Goal: Task Accomplishment & Management: Use online tool/utility

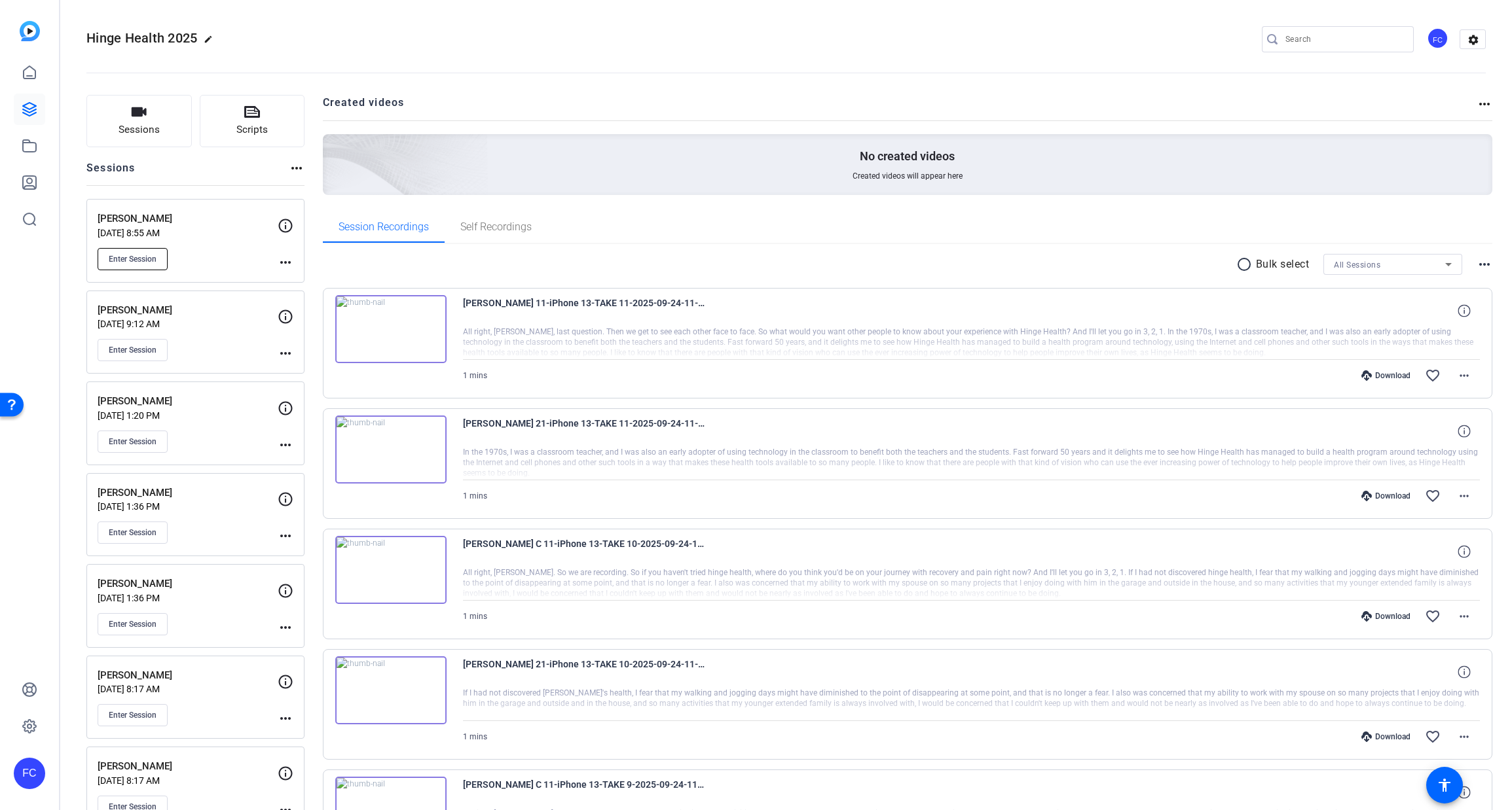
click at [114, 250] on button "Enter Session" at bounding box center [133, 258] width 70 height 22
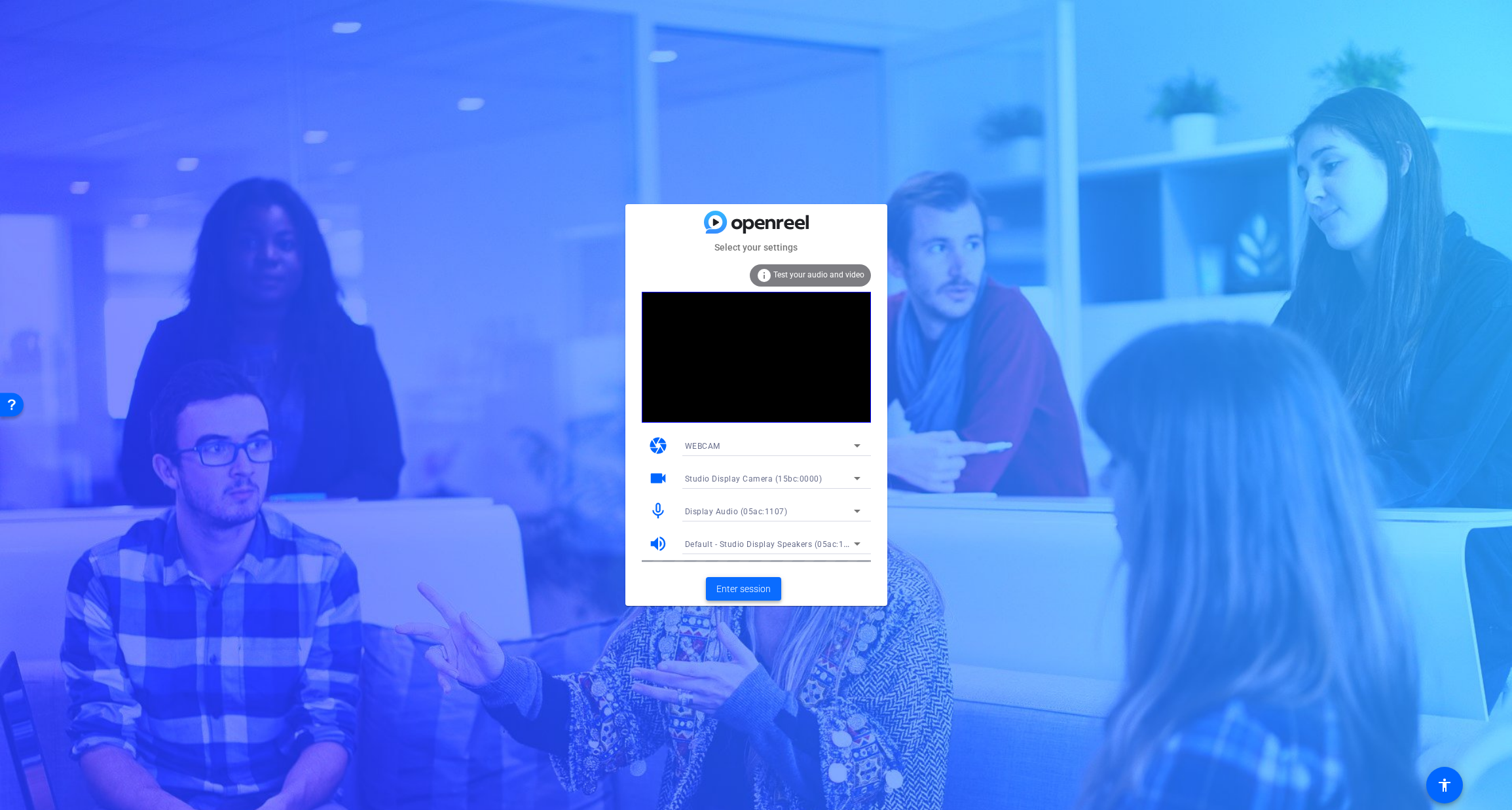
click at [742, 587] on span "Enter session" at bounding box center [744, 589] width 55 height 14
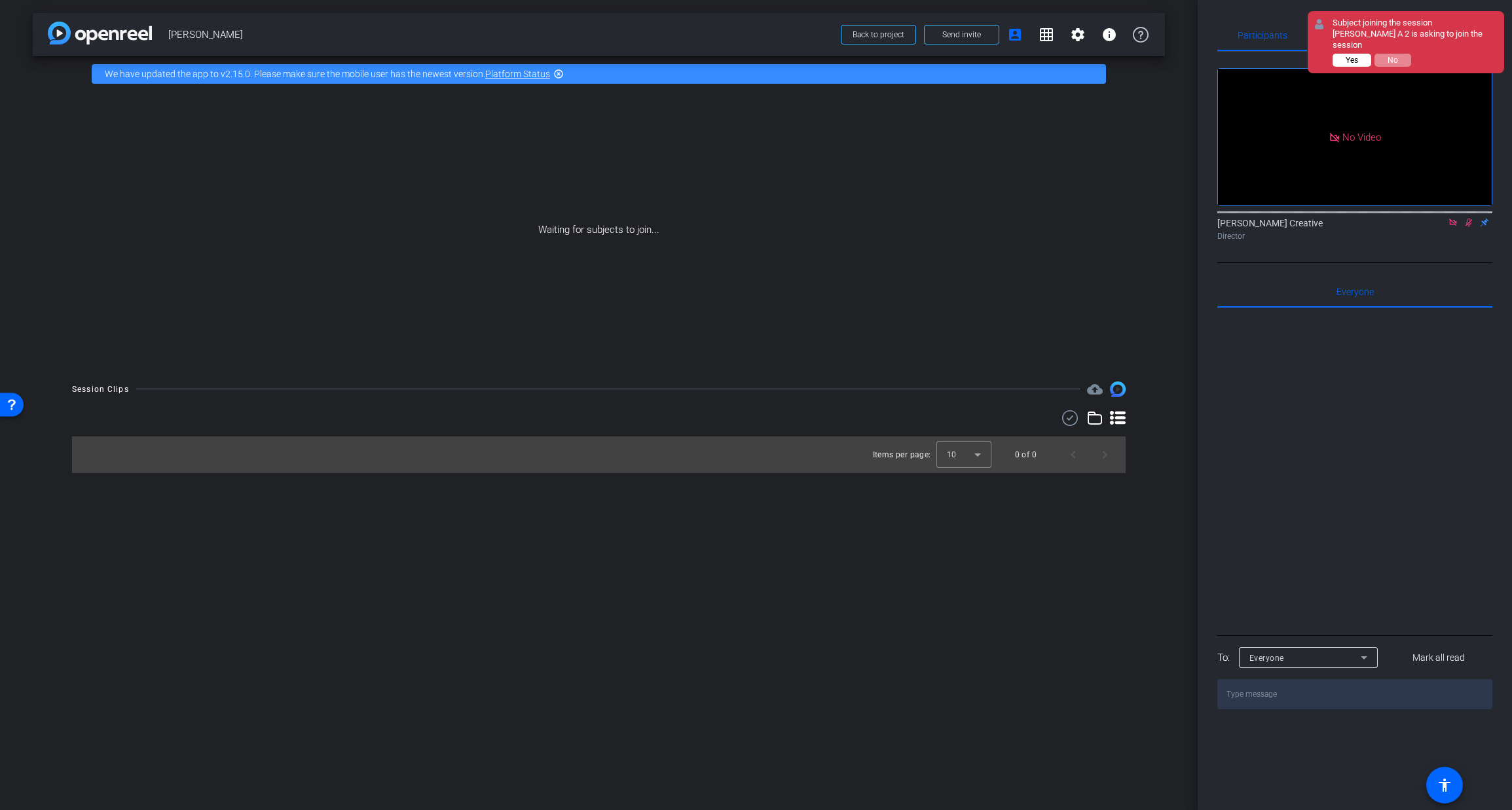
click at [1360, 54] on button "Yes" at bounding box center [1351, 60] width 39 height 13
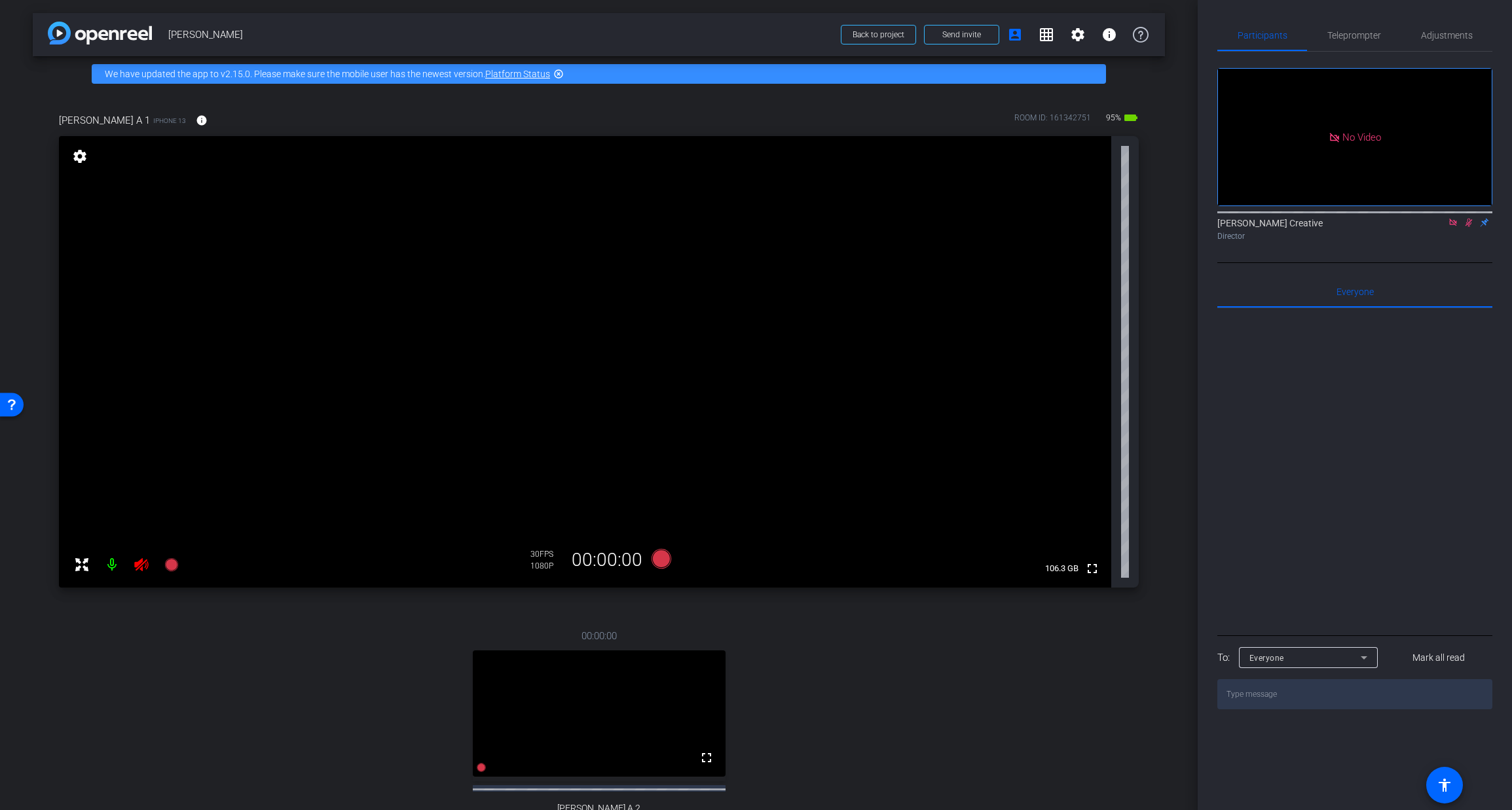
click at [118, 562] on mat-icon at bounding box center [112, 565] width 27 height 27
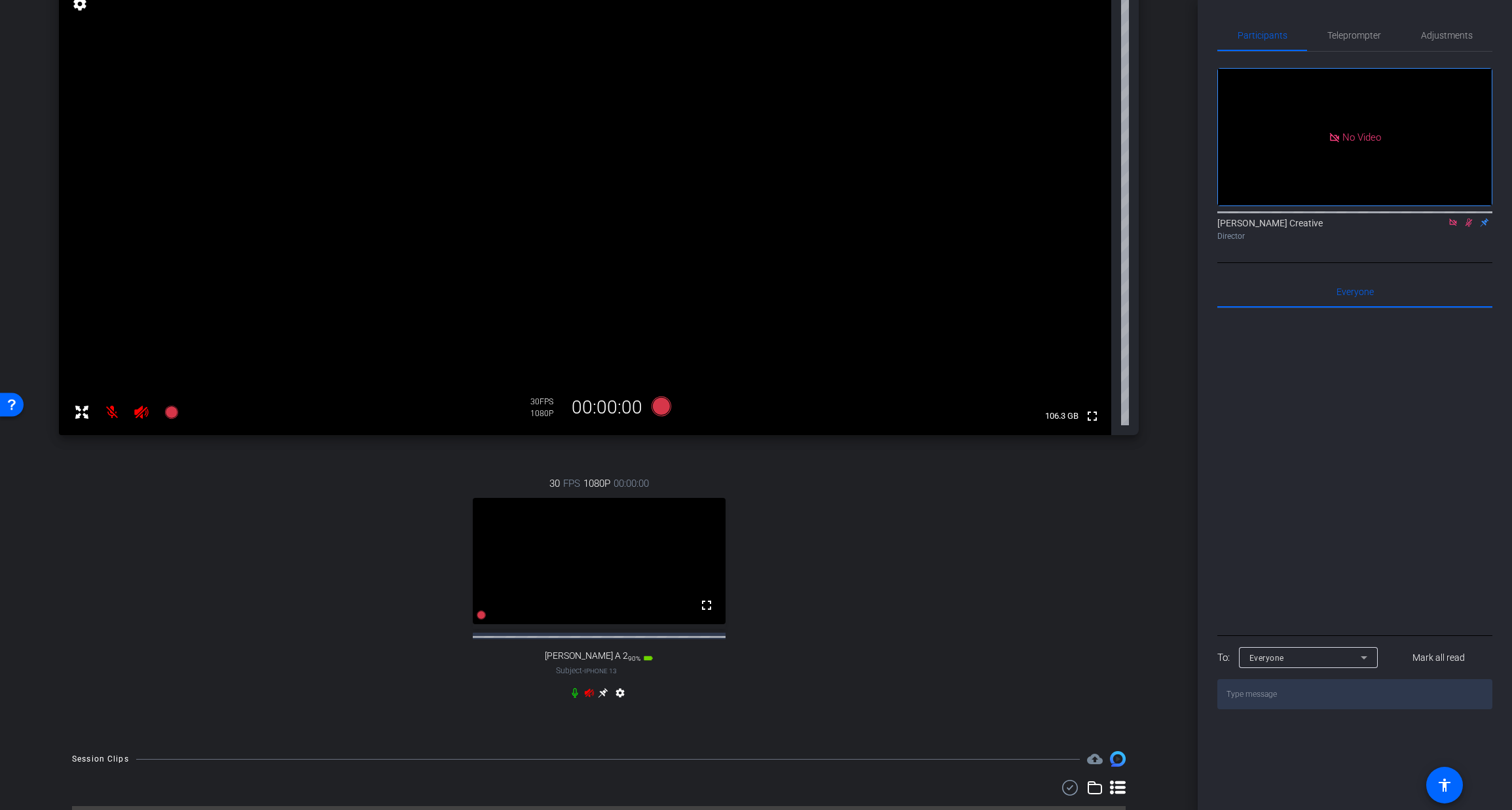
scroll to position [151, 0]
click at [1450, 226] on icon at bounding box center [1452, 222] width 7 height 7
click at [1455, 227] on icon at bounding box center [1452, 222] width 11 height 9
click at [590, 699] on icon at bounding box center [589, 695] width 9 height 8
click at [1347, 36] on span "Teleprompter" at bounding box center [1354, 35] width 54 height 9
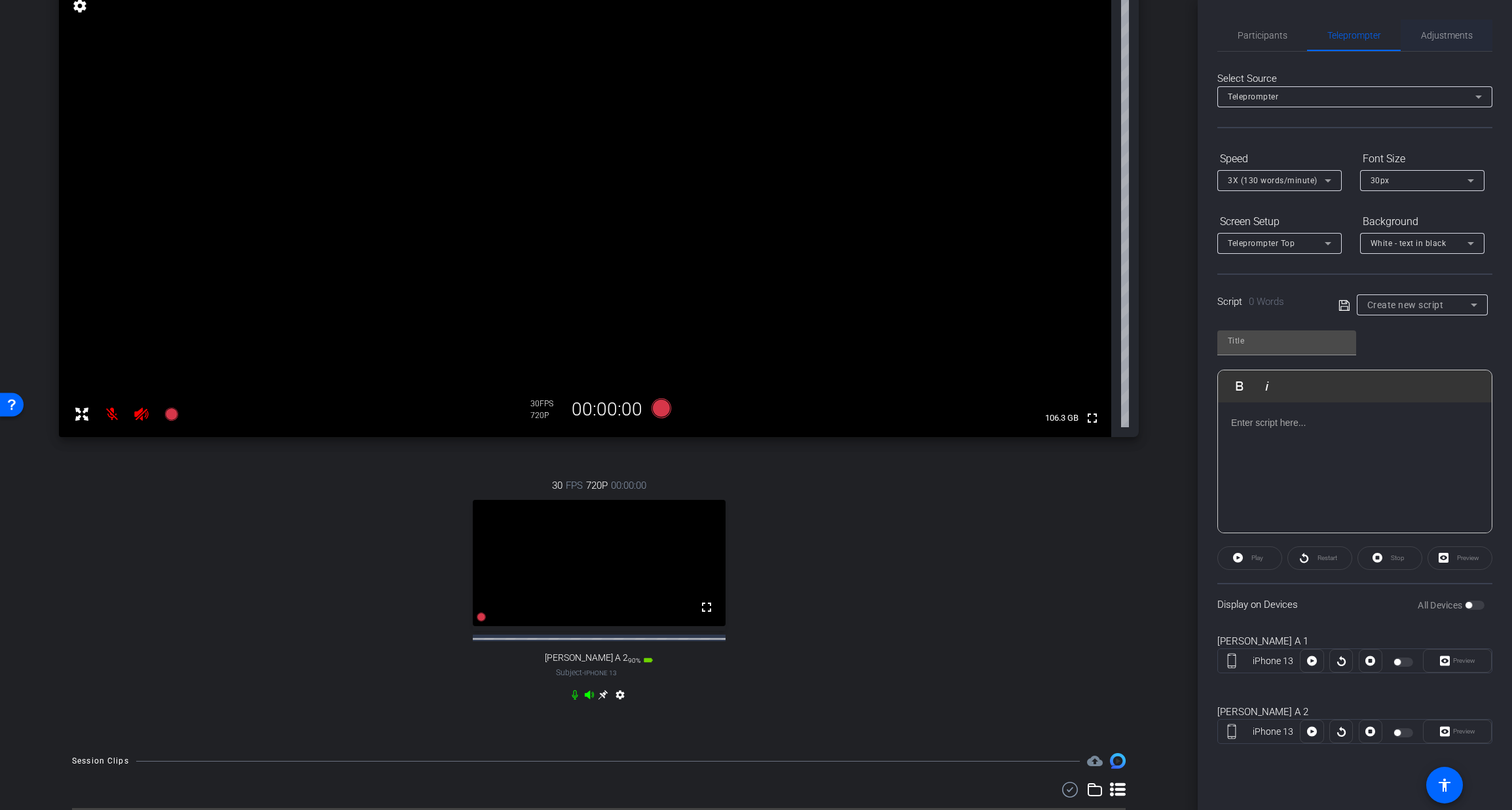
click at [1442, 35] on span "Adjustments" at bounding box center [1447, 35] width 51 height 9
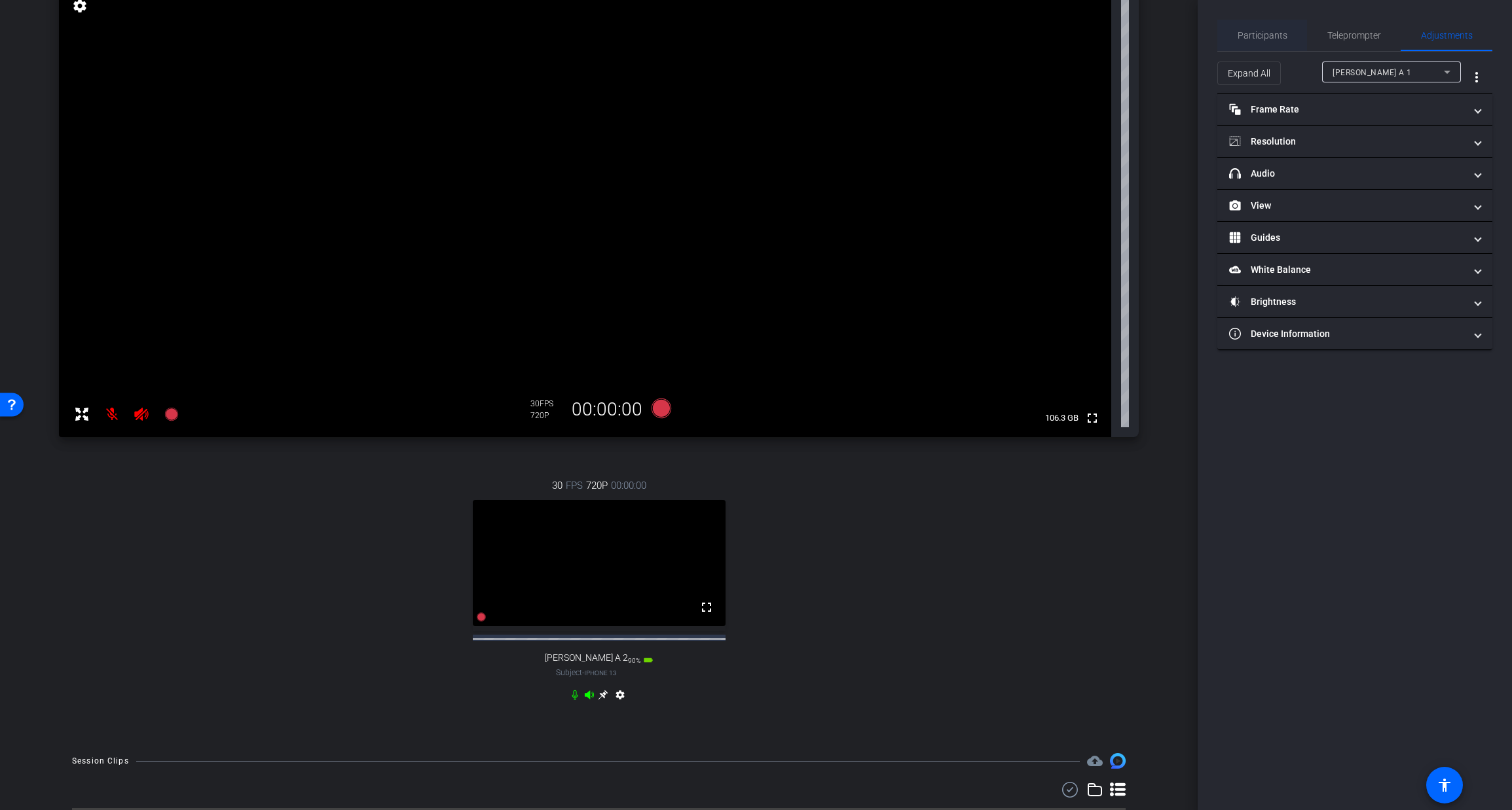
click at [1270, 36] on span "Participants" at bounding box center [1263, 35] width 50 height 9
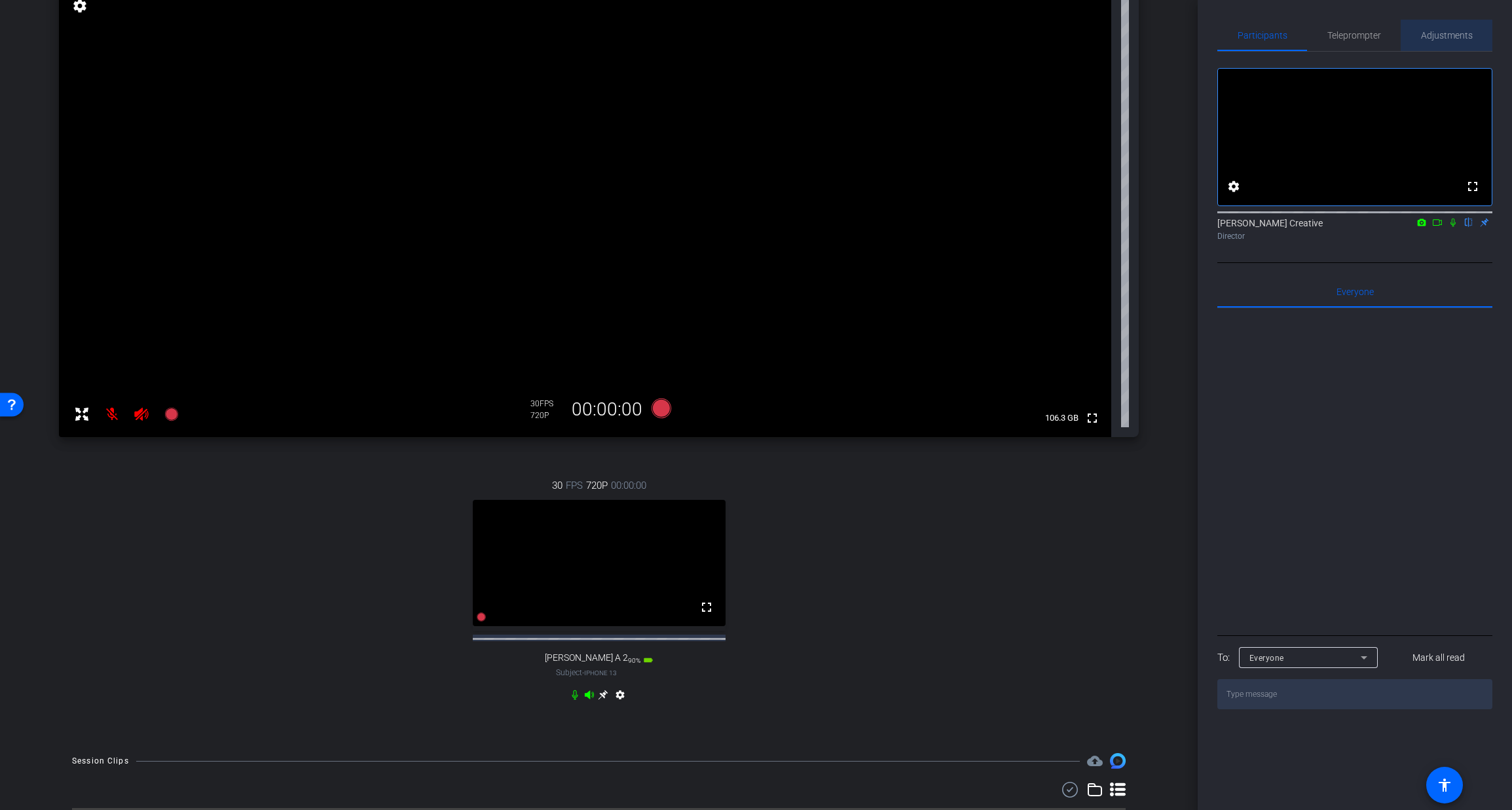
click at [1442, 36] on span "Adjustments" at bounding box center [1447, 35] width 51 height 9
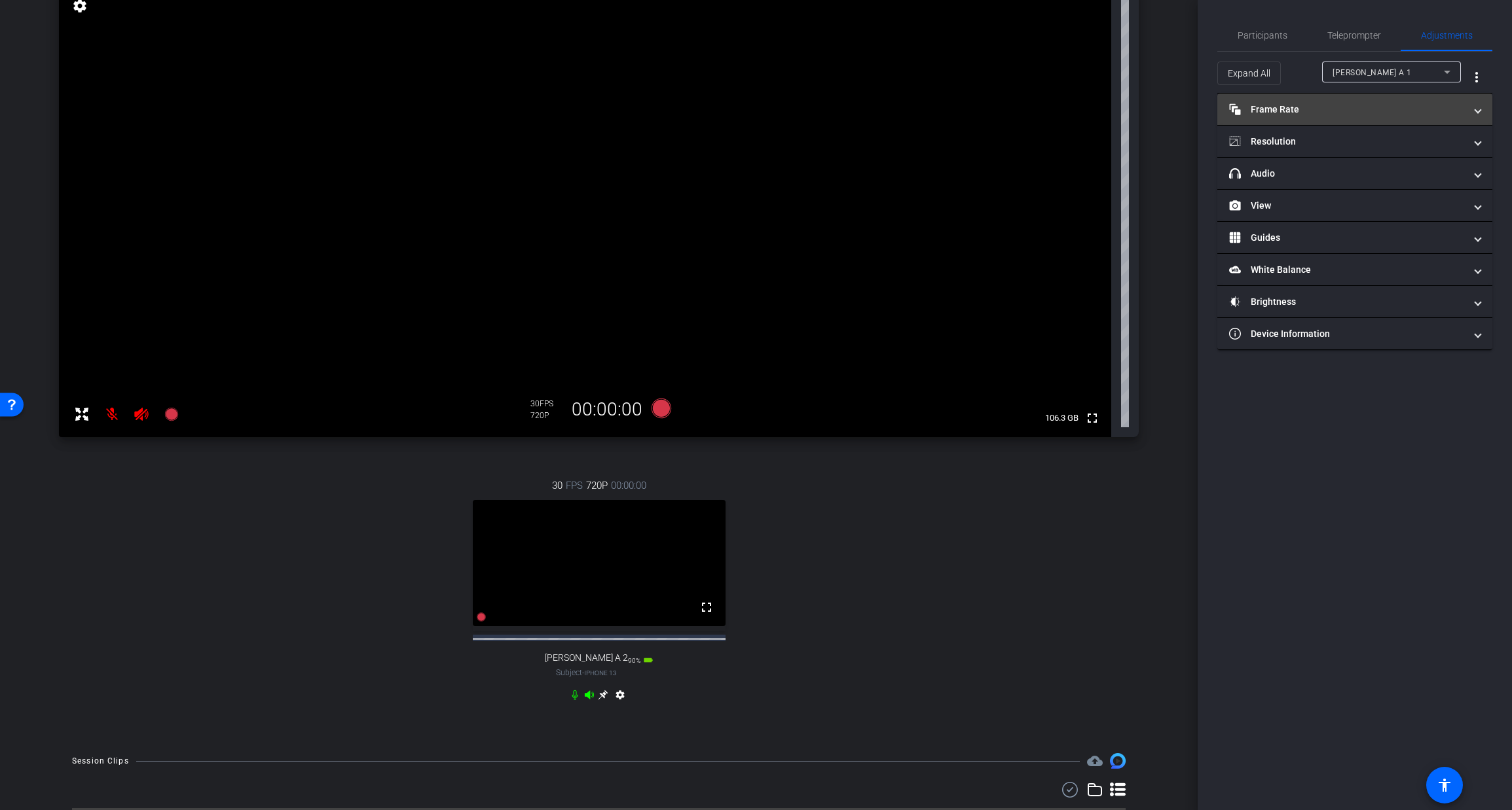
click at [1415, 113] on mat-panel-title "Frame Rate Frame Rate" at bounding box center [1346, 109] width 235 height 14
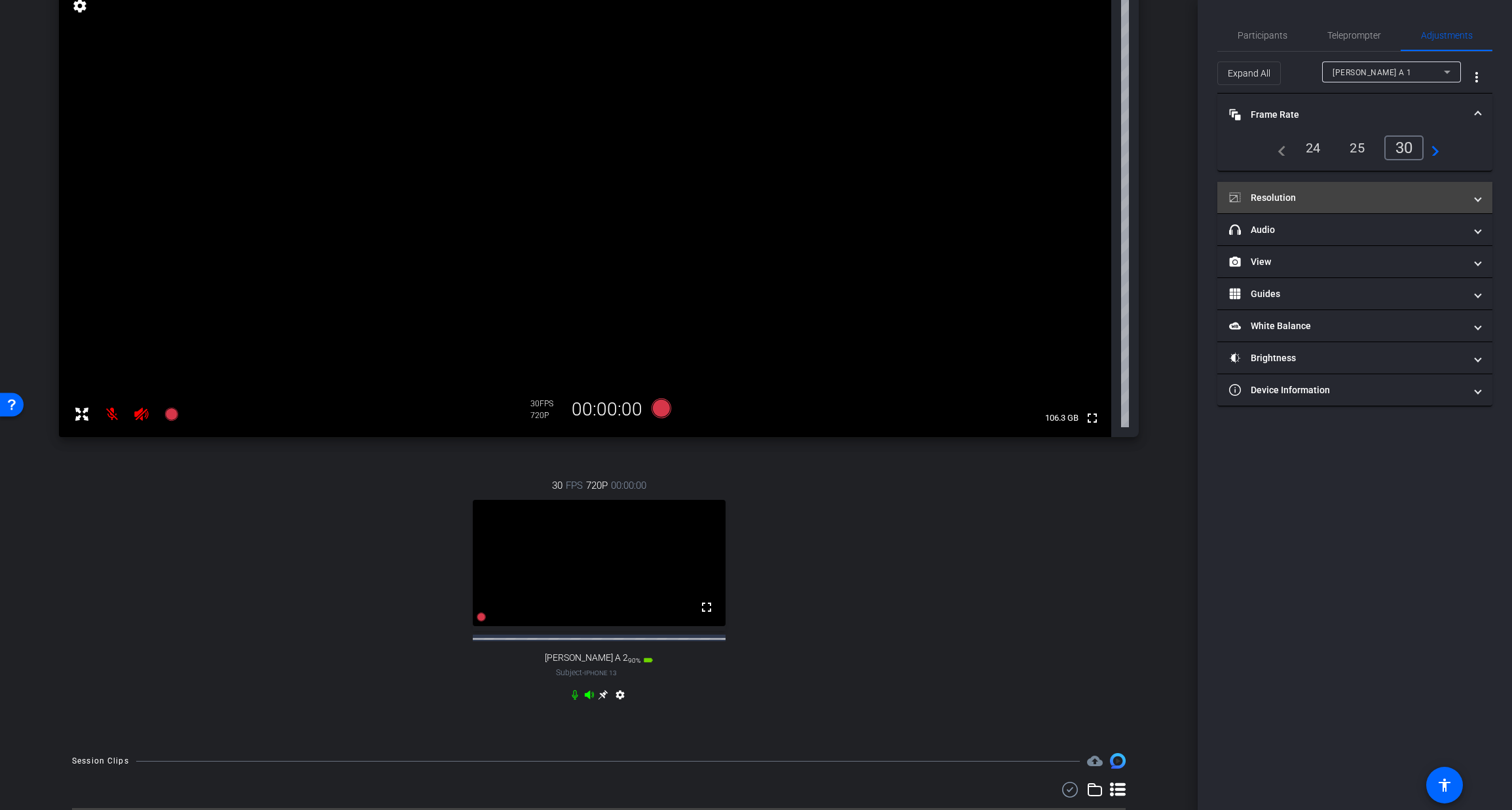
click at [1367, 200] on mat-panel-title "Resolution" at bounding box center [1346, 198] width 235 height 14
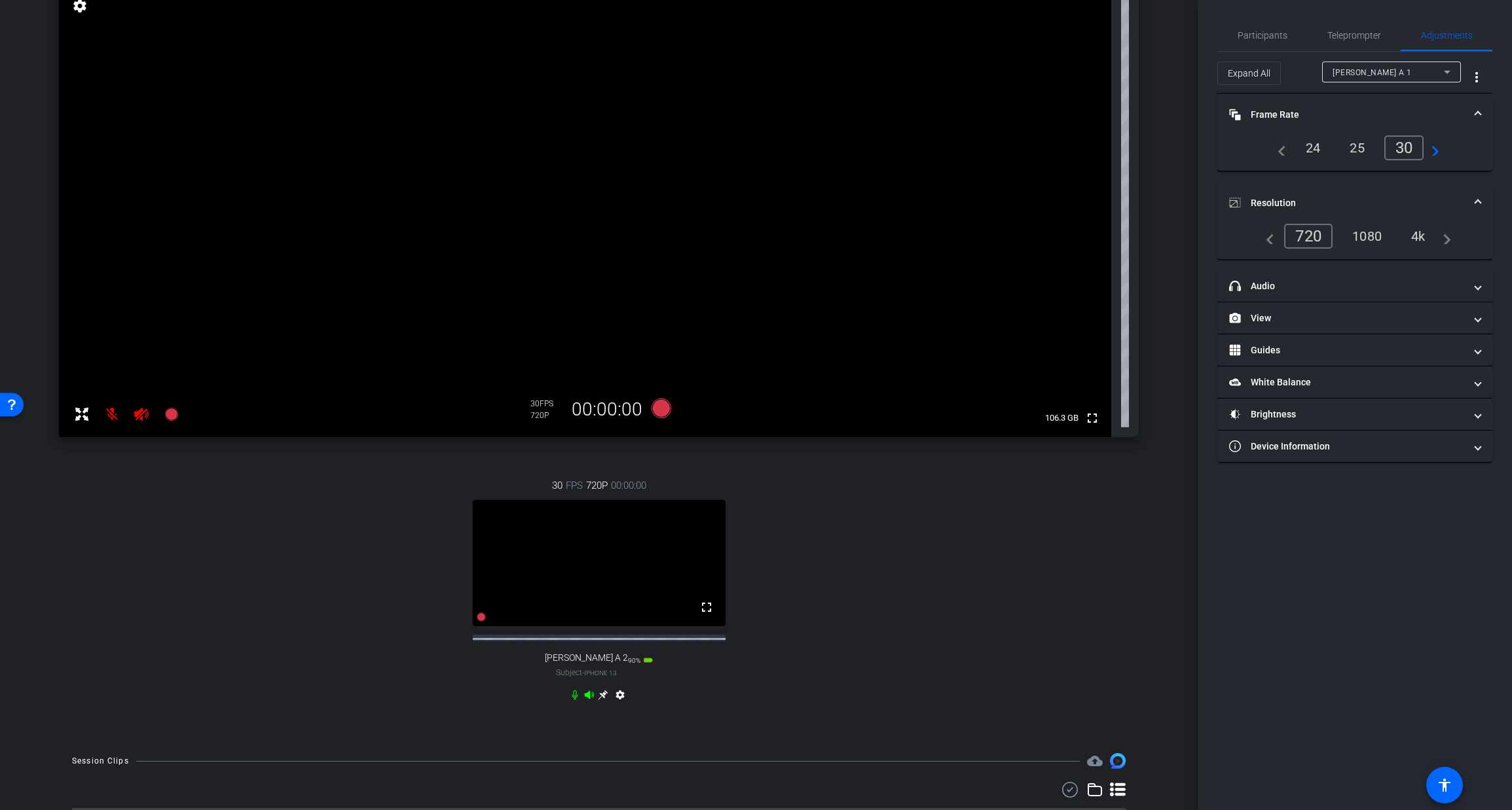
click at [1422, 233] on div "4k" at bounding box center [1418, 236] width 34 height 22
click at [1447, 70] on icon at bounding box center [1447, 72] width 7 height 3
click at [1345, 118] on span "[PERSON_NAME] A 2" at bounding box center [1372, 118] width 80 height 16
click at [1423, 233] on div "4k" at bounding box center [1418, 236] width 34 height 22
click at [141, 416] on icon at bounding box center [141, 414] width 16 height 16
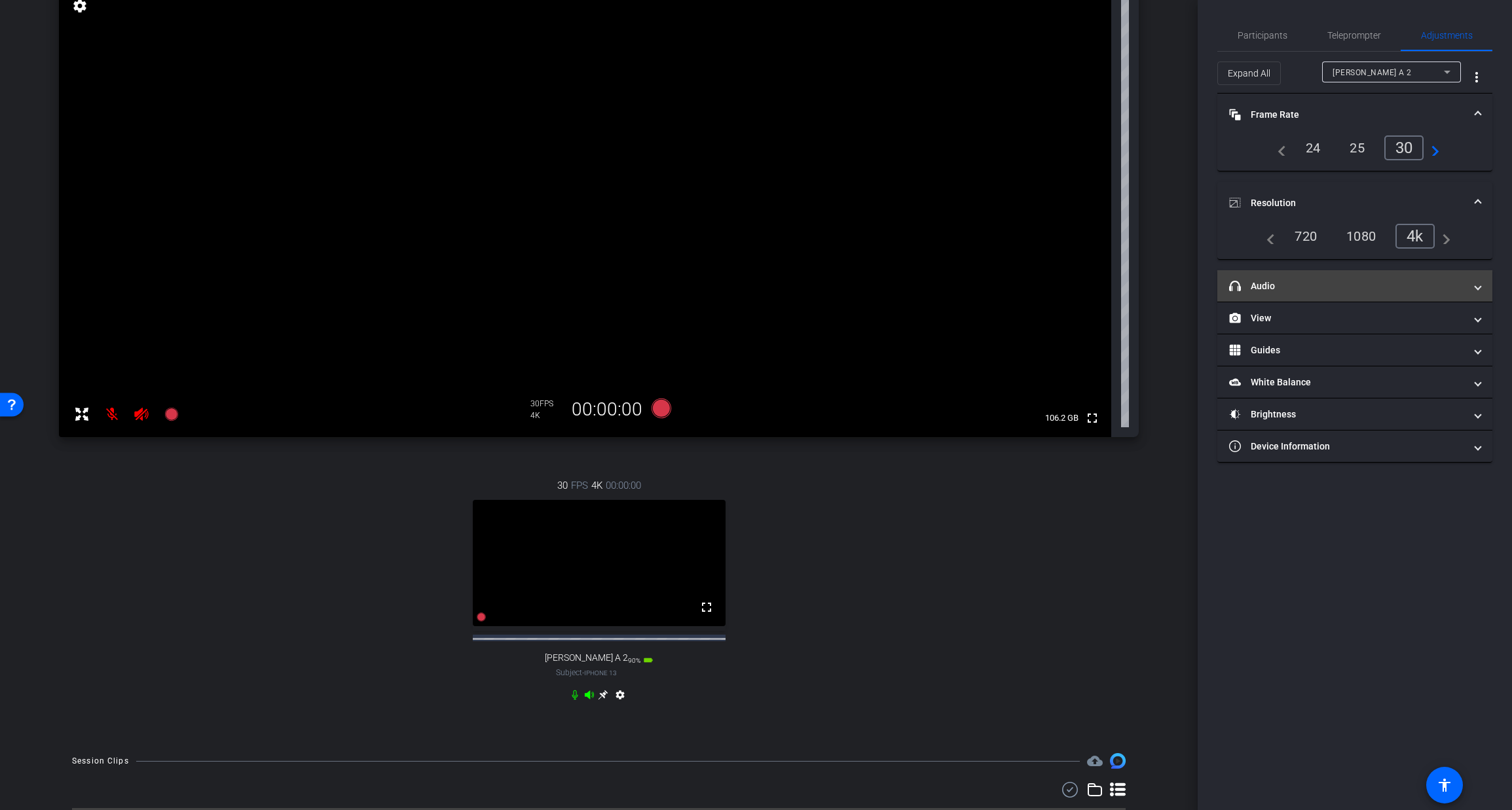
click at [1281, 288] on mat-panel-title "headphone icon Audio" at bounding box center [1346, 286] width 235 height 14
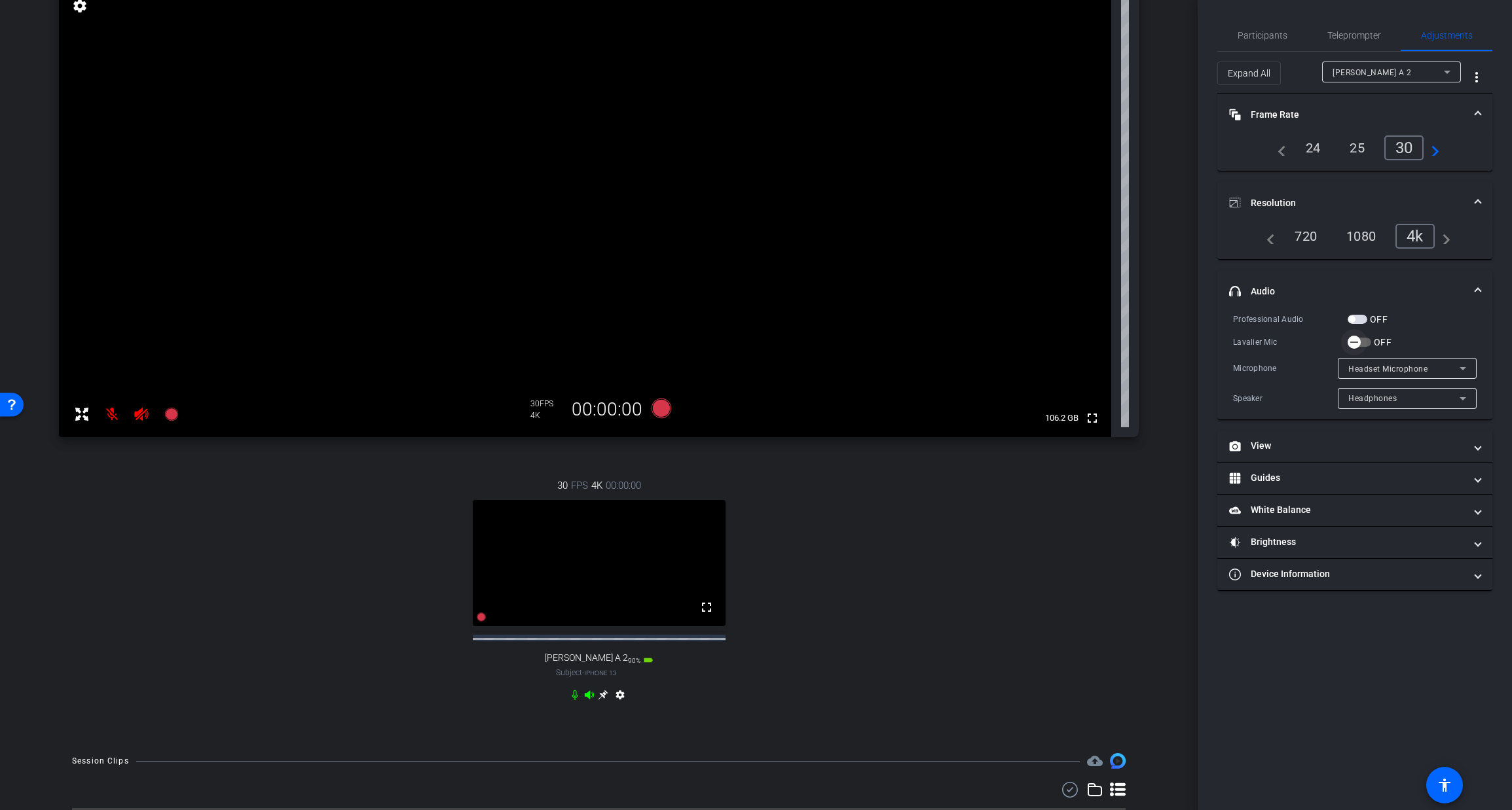
drag, startPoint x: 1354, startPoint y: 340, endPoint x: 1348, endPoint y: 359, distance: 19.9
click at [1355, 340] on icon "button" at bounding box center [1354, 342] width 12 height 12
click at [604, 701] on icon at bounding box center [603, 696] width 10 height 10
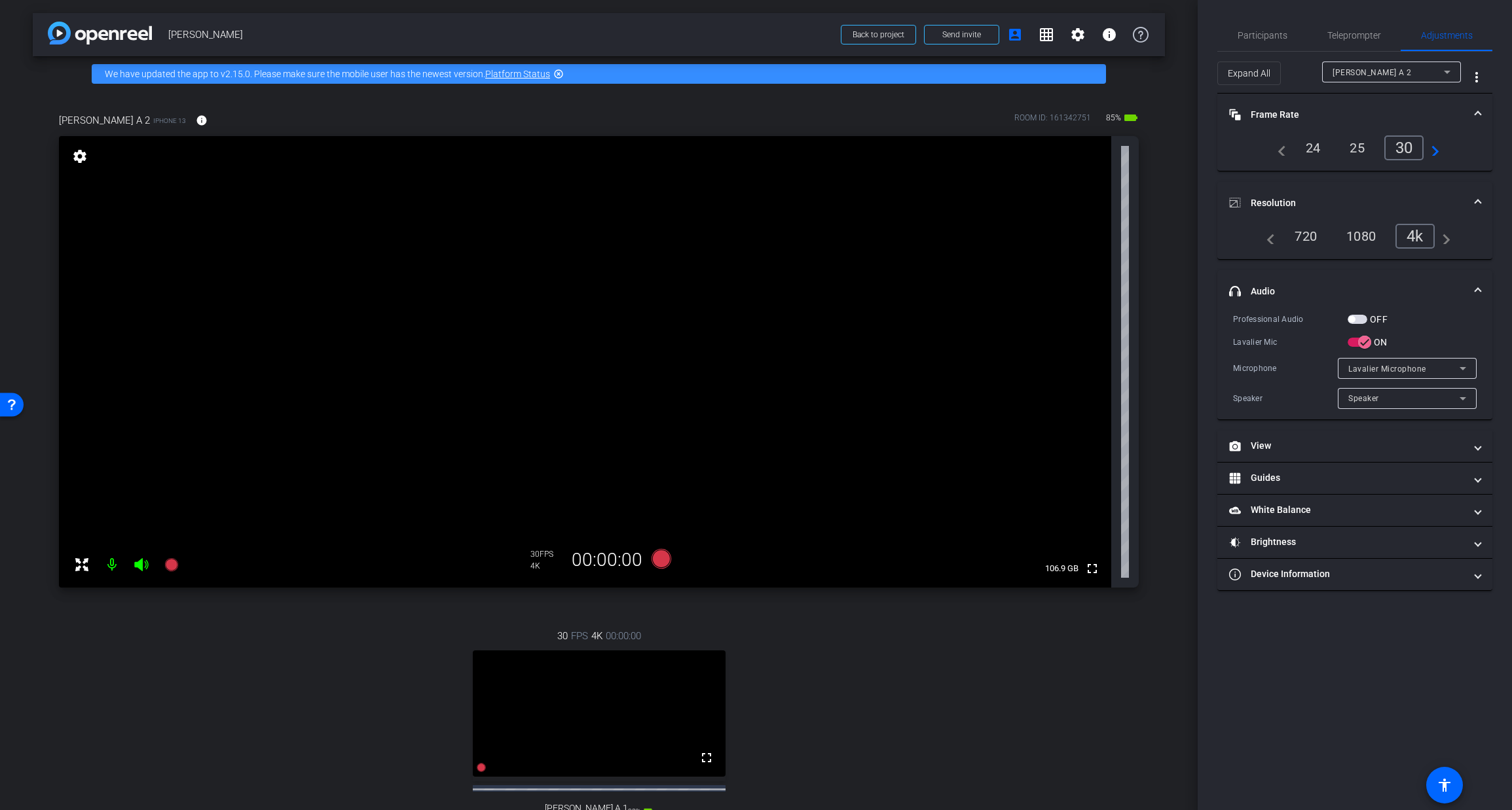
click at [1310, 153] on div "24" at bounding box center [1313, 147] width 35 height 22
click at [1374, 74] on div "[PERSON_NAME] A 2" at bounding box center [1388, 72] width 111 height 17
click at [1321, 154] on div "24" at bounding box center [1313, 147] width 35 height 22
click at [1376, 69] on div "[PERSON_NAME] A 1" at bounding box center [1388, 72] width 111 height 17
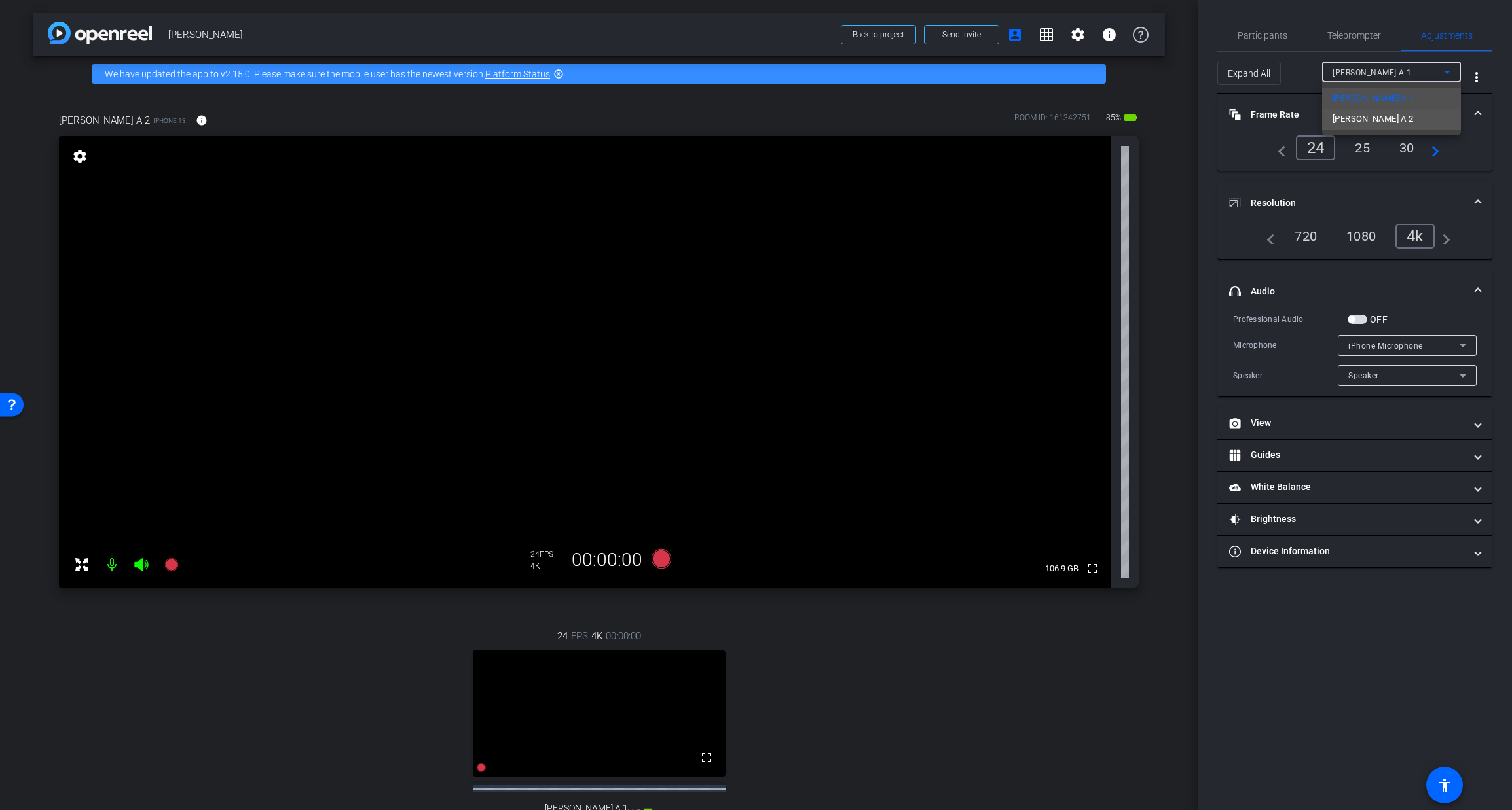
click at [1357, 117] on span "[PERSON_NAME] A 2" at bounding box center [1372, 118] width 80 height 16
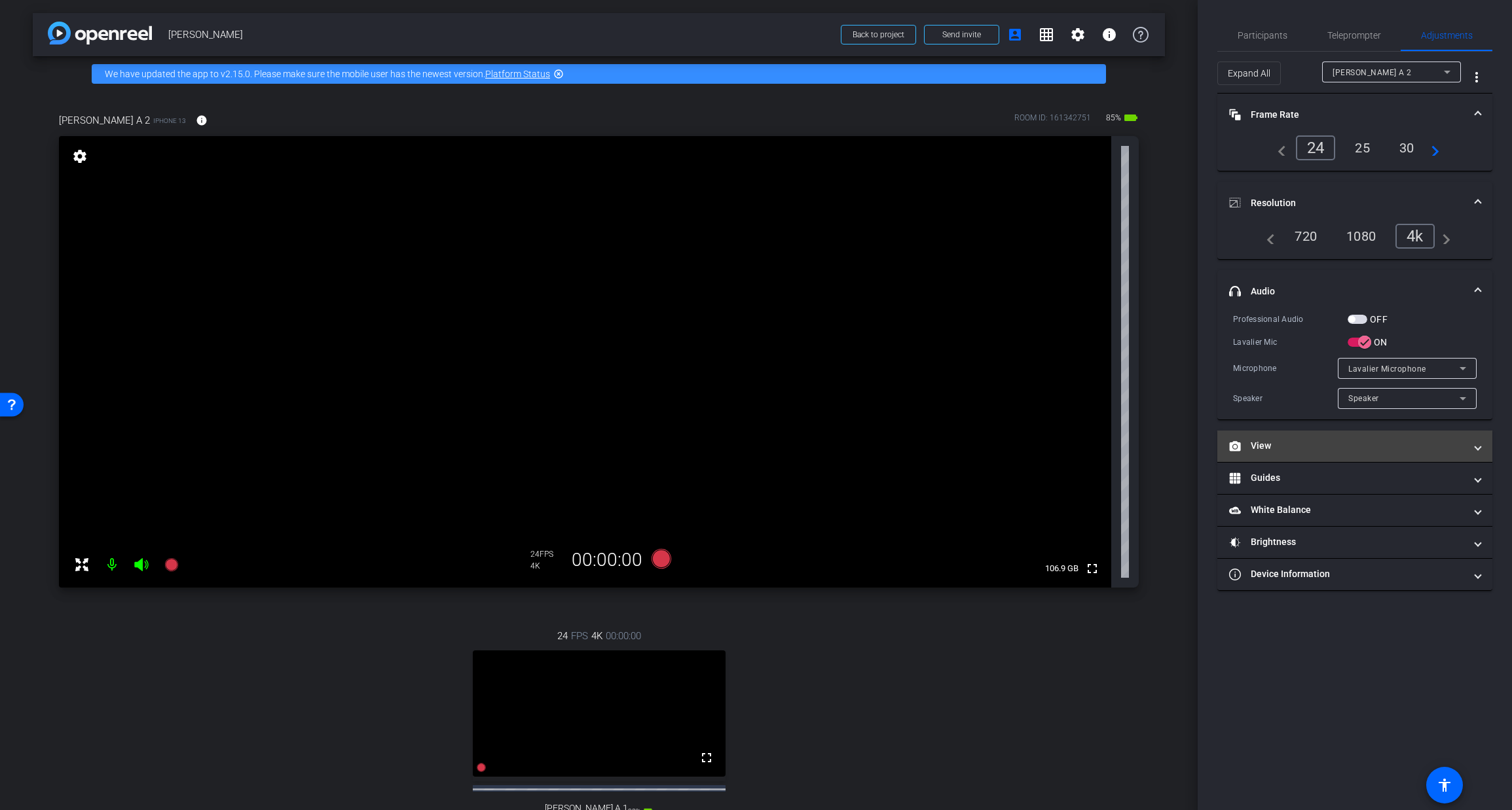
click at [1297, 448] on mat-panel-title "View" at bounding box center [1346, 446] width 235 height 14
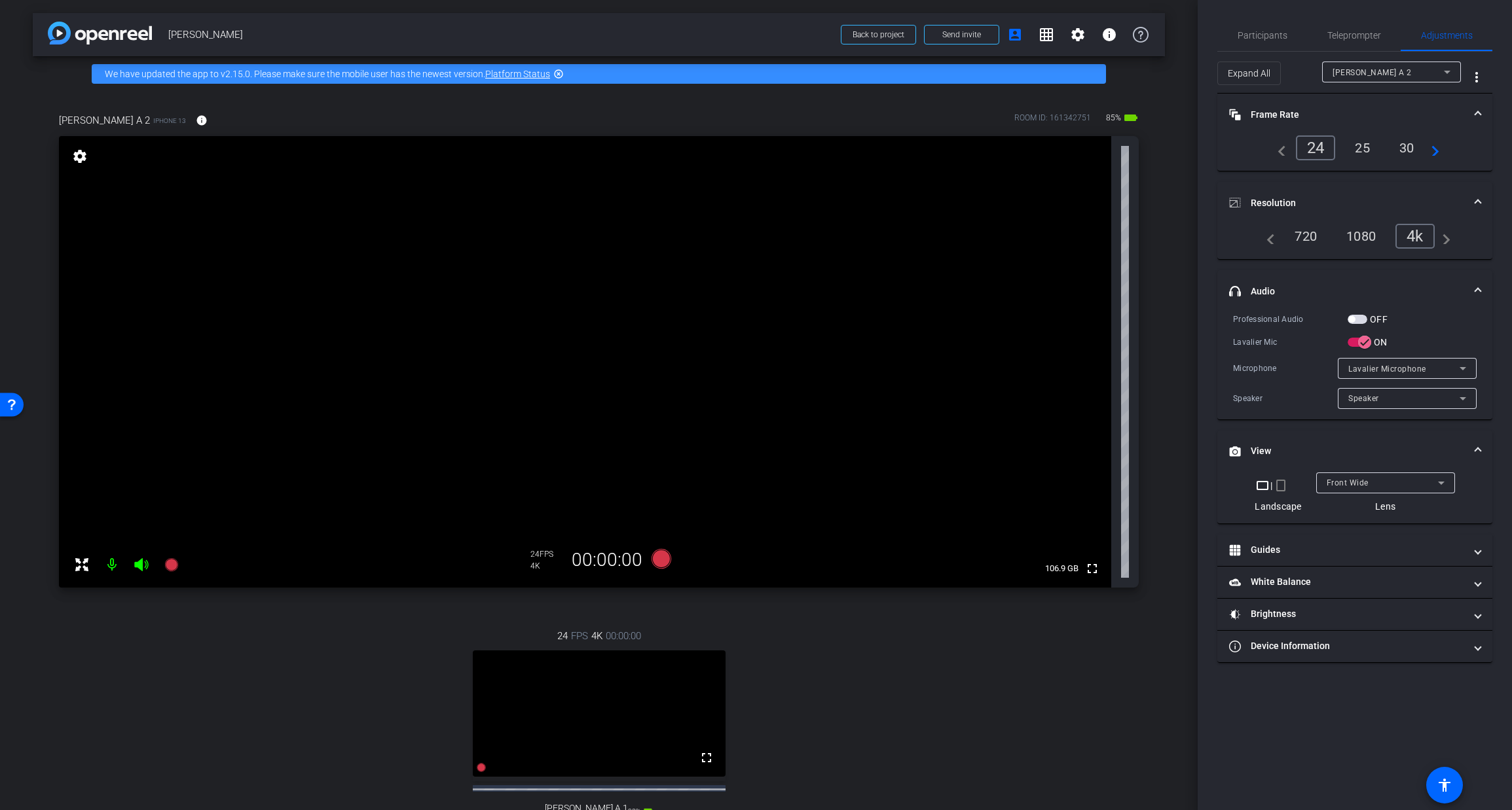
click at [1347, 480] on span "Front Wide" at bounding box center [1347, 483] width 42 height 9
click at [1347, 480] on div at bounding box center [756, 405] width 1512 height 810
click at [1312, 538] on mat-expansion-panel-header "Guides" at bounding box center [1355, 551] width 275 height 31
click at [1349, 591] on span "Enable Guides" at bounding box center [1355, 589] width 46 height 20
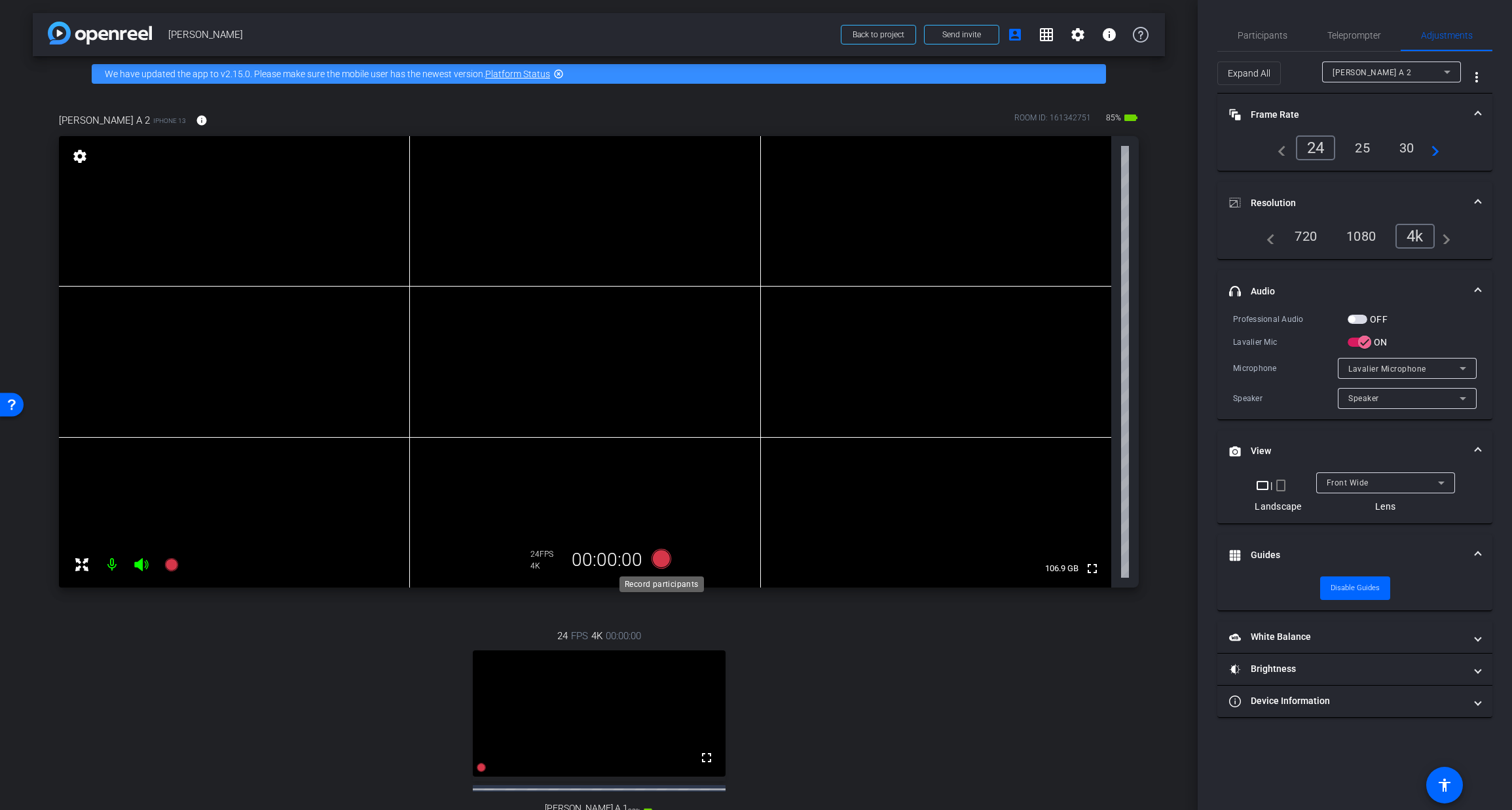
click at [659, 560] on icon at bounding box center [660, 559] width 20 height 20
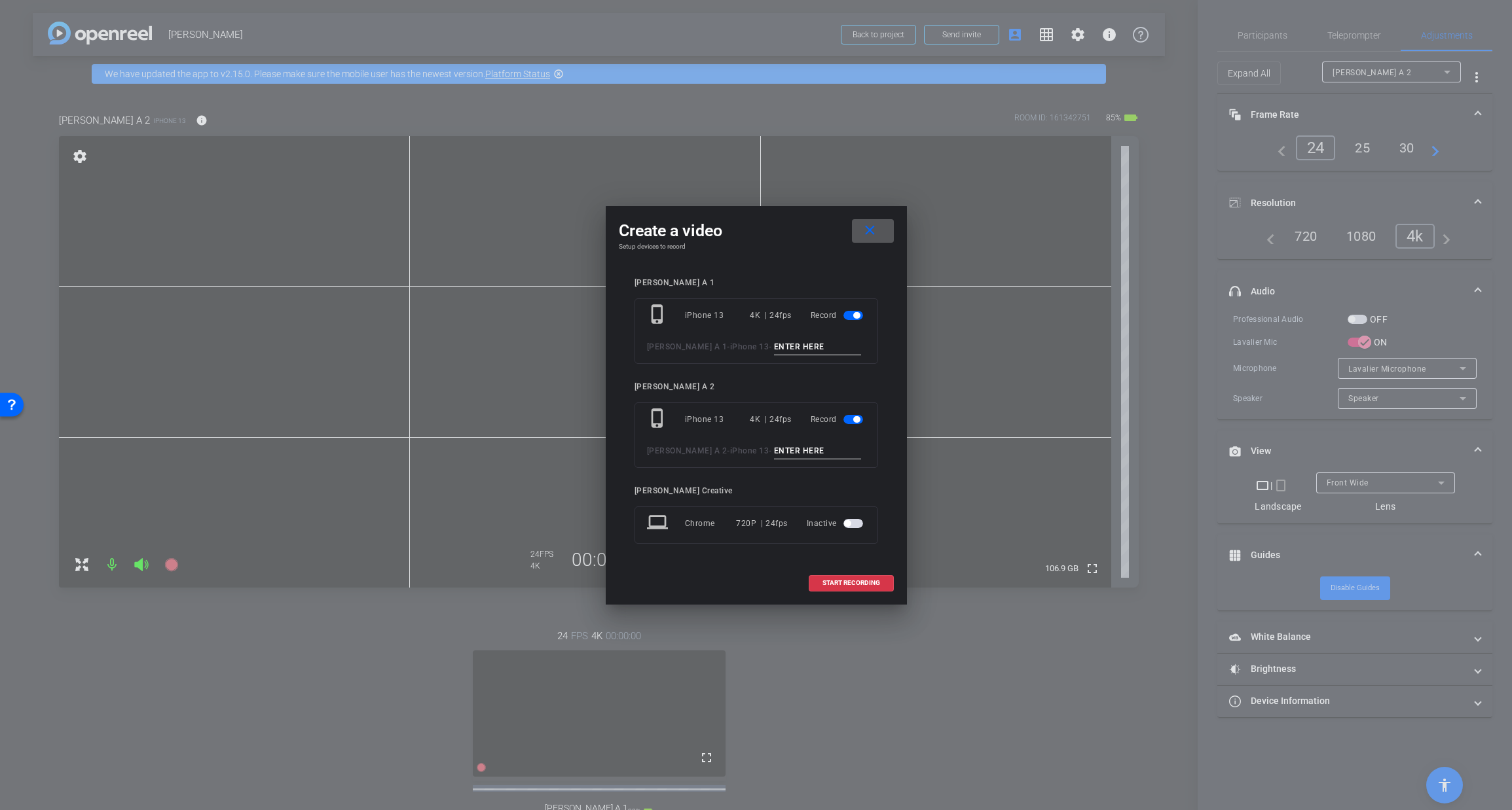
click at [774, 342] on input at bounding box center [818, 347] width 88 height 17
type input "test"
click at [774, 451] on input at bounding box center [818, 451] width 88 height 17
type input "test"
click at [853, 583] on span "START RECORDING" at bounding box center [852, 583] width 58 height 7
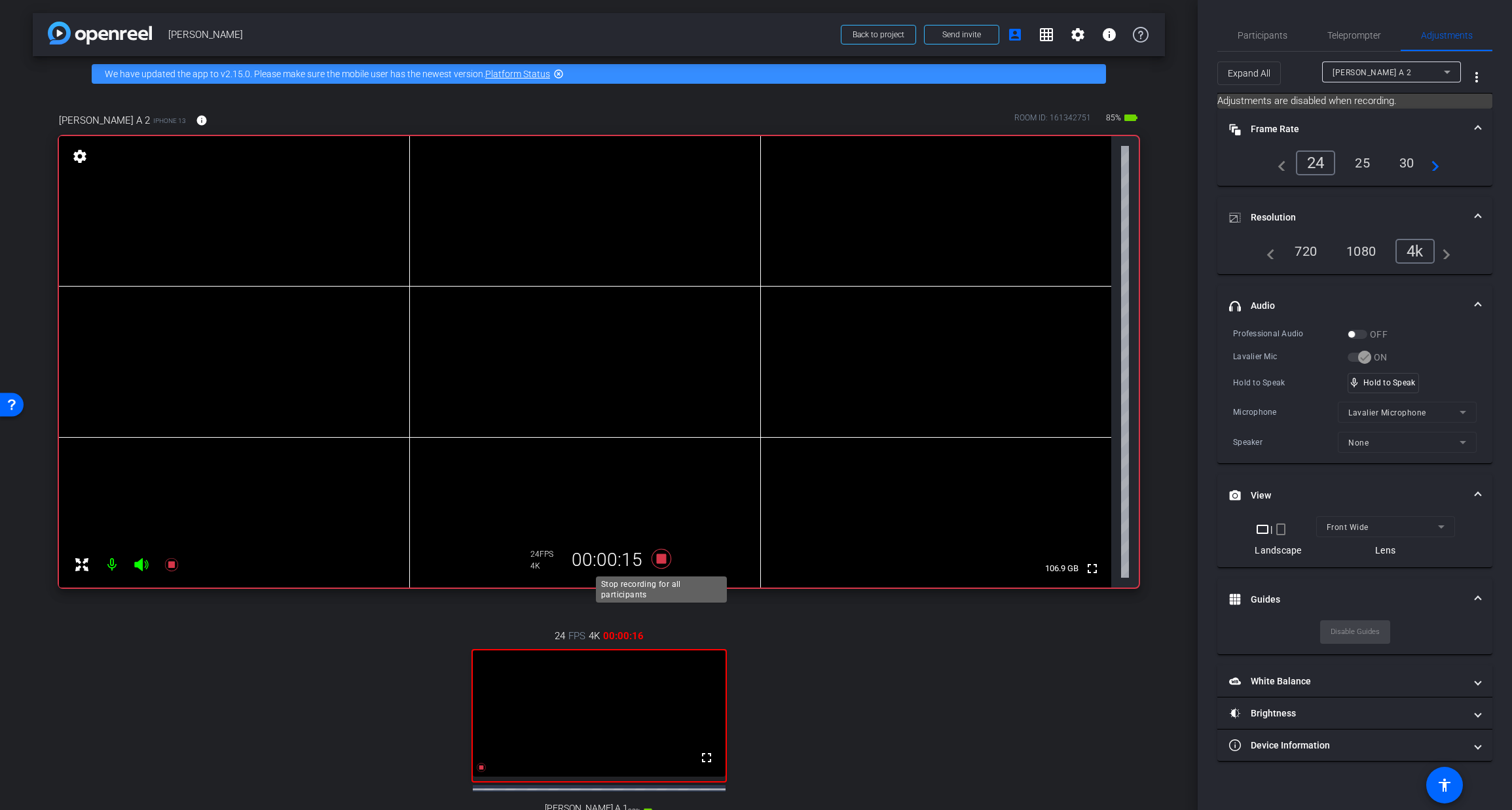
click at [664, 559] on icon at bounding box center [660, 559] width 20 height 20
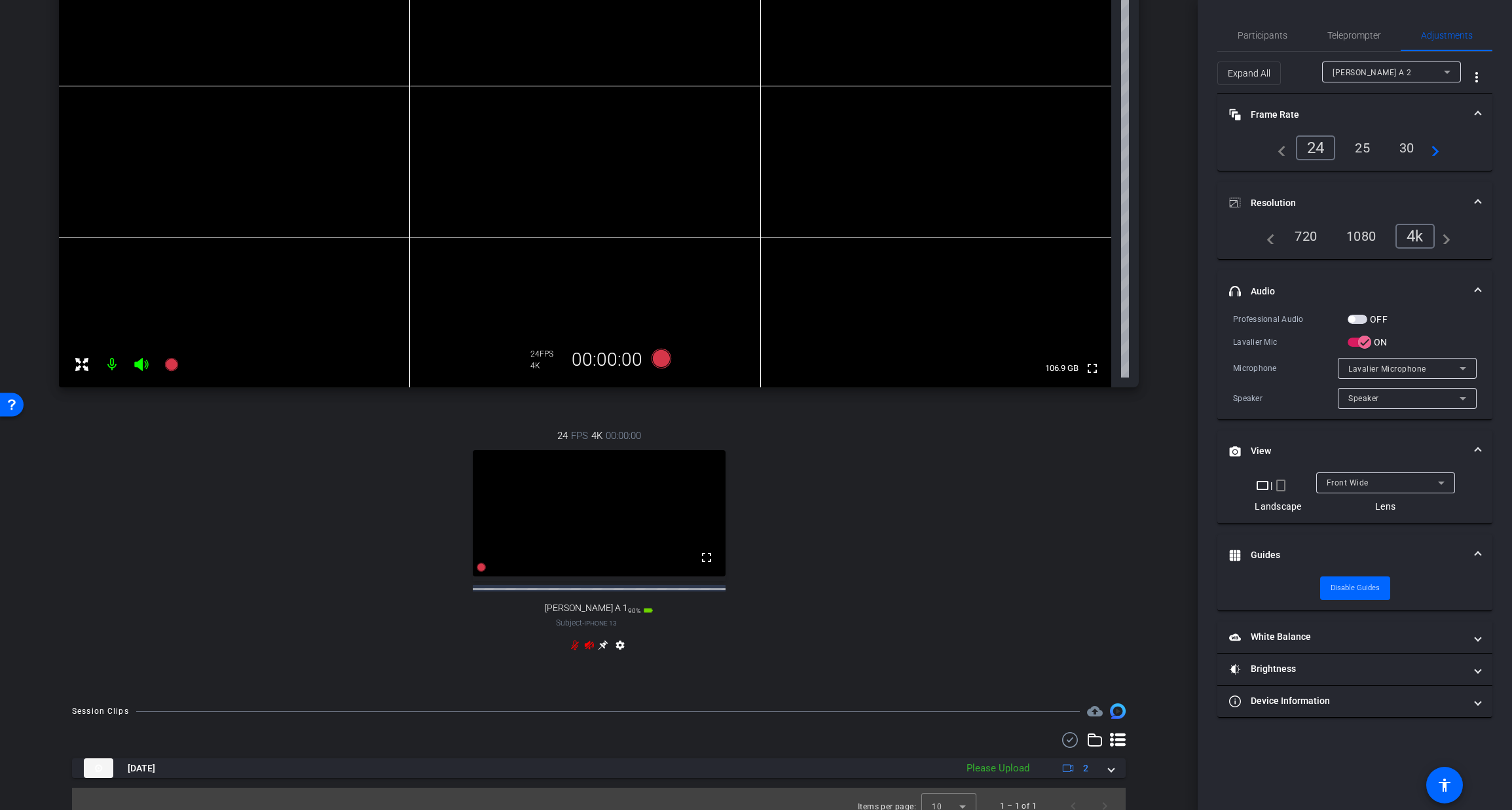
scroll to position [226, 0]
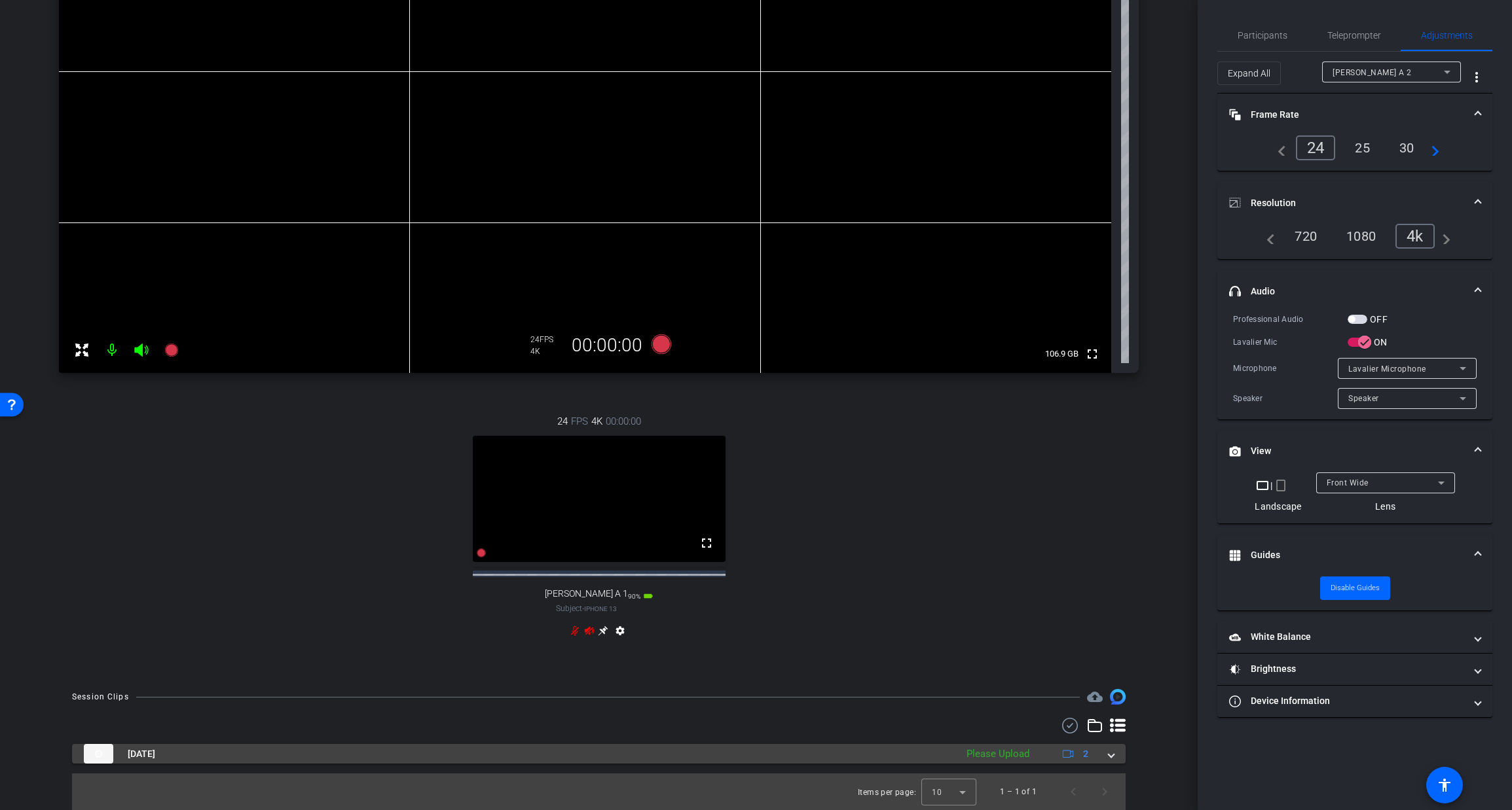
click at [1116, 755] on mat-expansion-panel-header "[DATE] Please Upload 2" at bounding box center [598, 754] width 1053 height 20
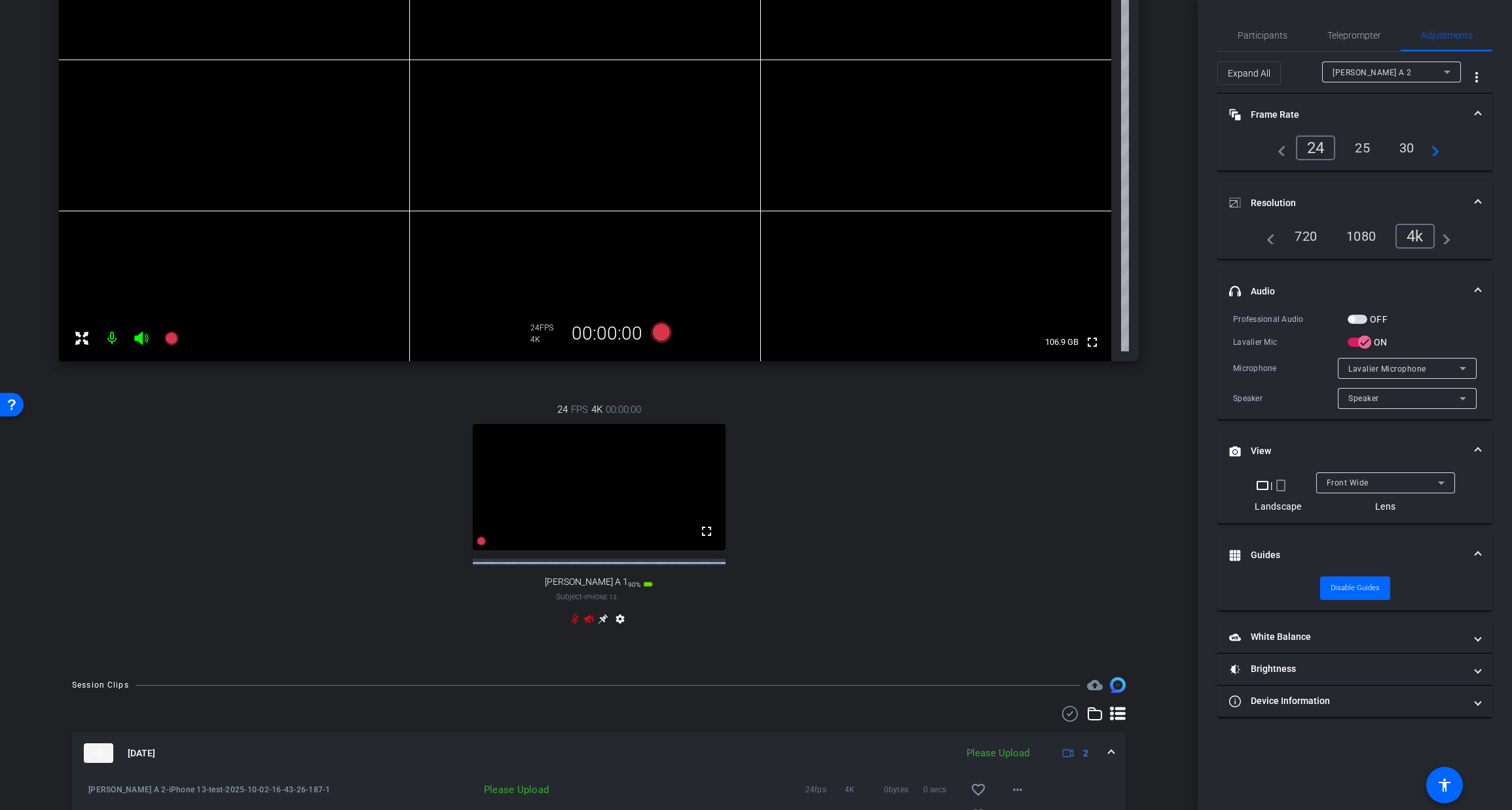
scroll to position [320, 0]
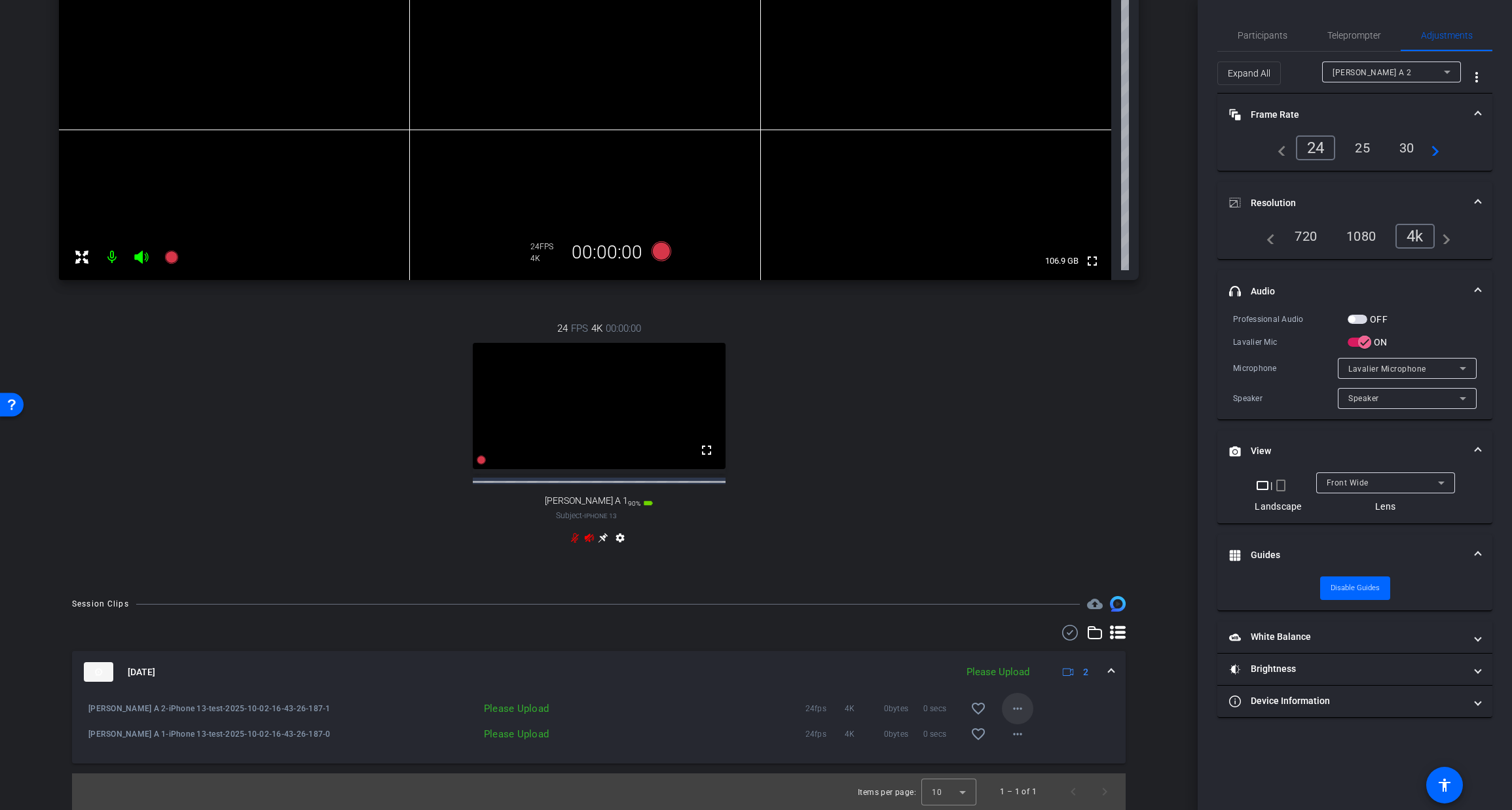
click at [1017, 703] on mat-icon "more_horiz" at bounding box center [1017, 708] width 16 height 16
click at [1028, 738] on span "Upload" at bounding box center [1038, 736] width 52 height 16
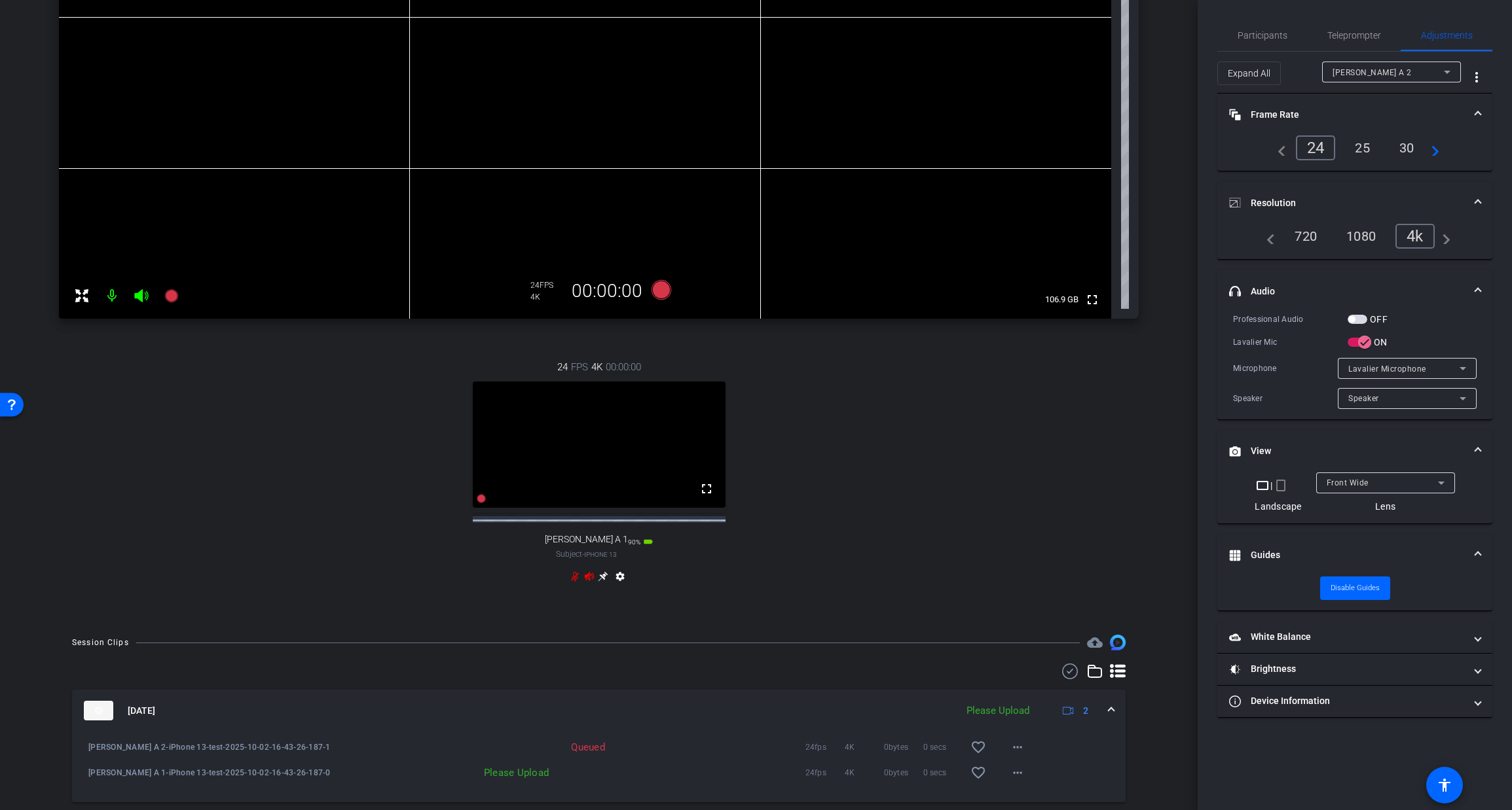
scroll to position [271, 0]
click at [1270, 33] on span "Participants" at bounding box center [1263, 35] width 50 height 9
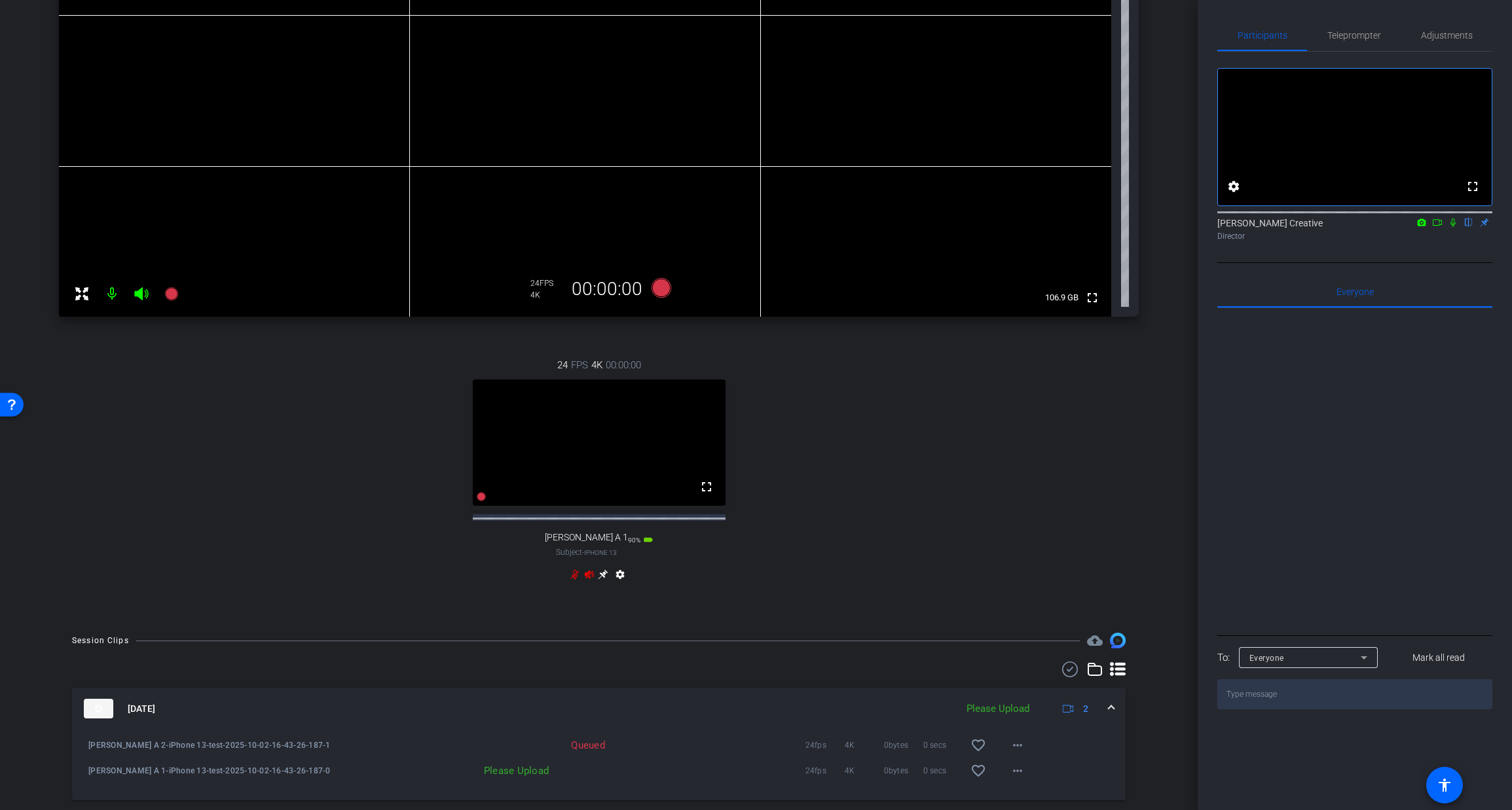
click at [1452, 227] on icon at bounding box center [1452, 222] width 11 height 9
click at [1435, 227] on icon at bounding box center [1437, 222] width 11 height 9
click at [1013, 750] on mat-icon "more_horiz" at bounding box center [1017, 745] width 16 height 16
click at [1025, 627] on span "Download Original" at bounding box center [1051, 632] width 79 height 16
click at [1469, 227] on icon at bounding box center [1468, 222] width 11 height 9
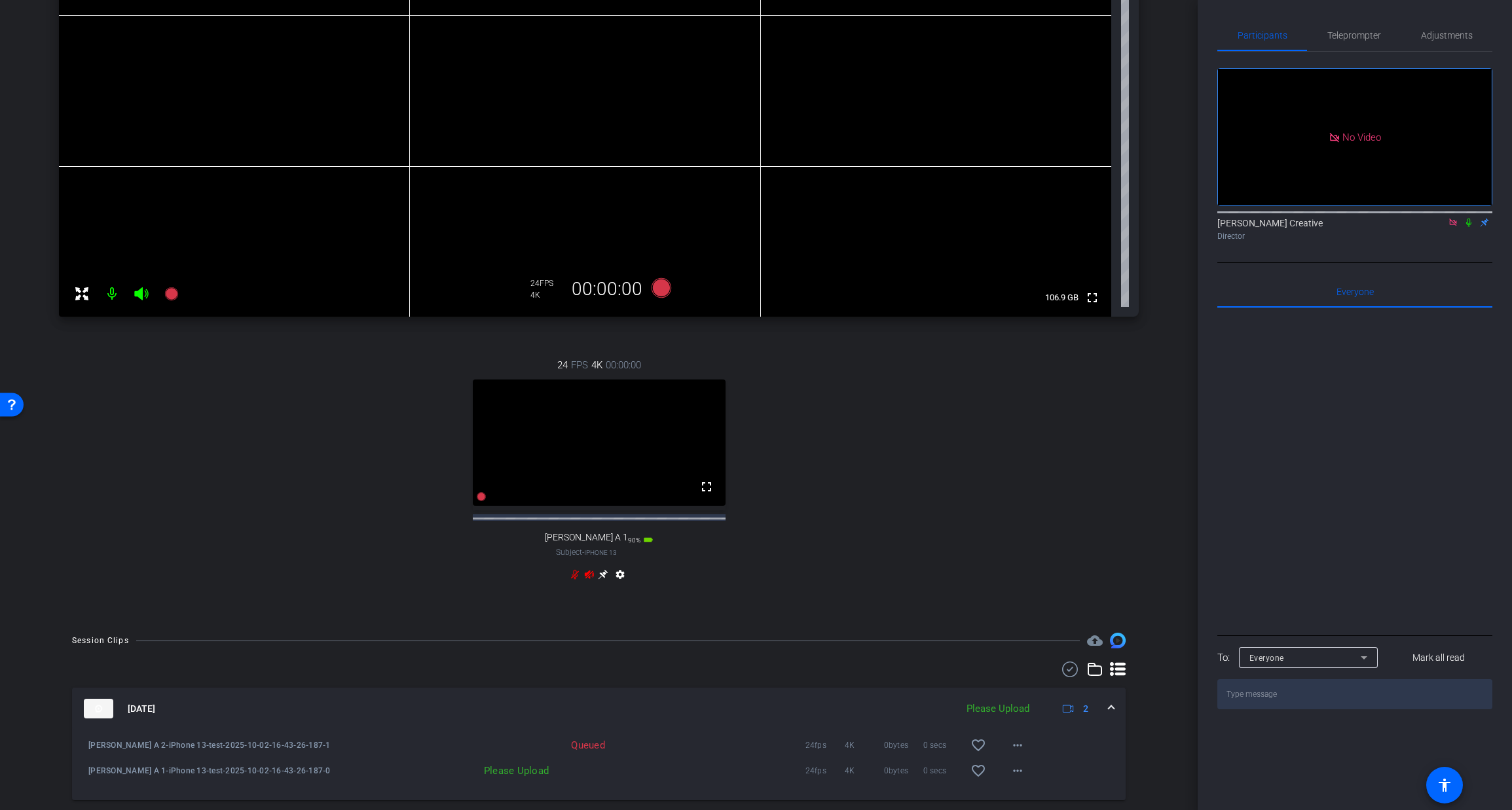
drag, startPoint x: 1453, startPoint y: 239, endPoint x: 1444, endPoint y: 265, distance: 27.5
click at [1453, 227] on icon at bounding box center [1452, 222] width 11 height 9
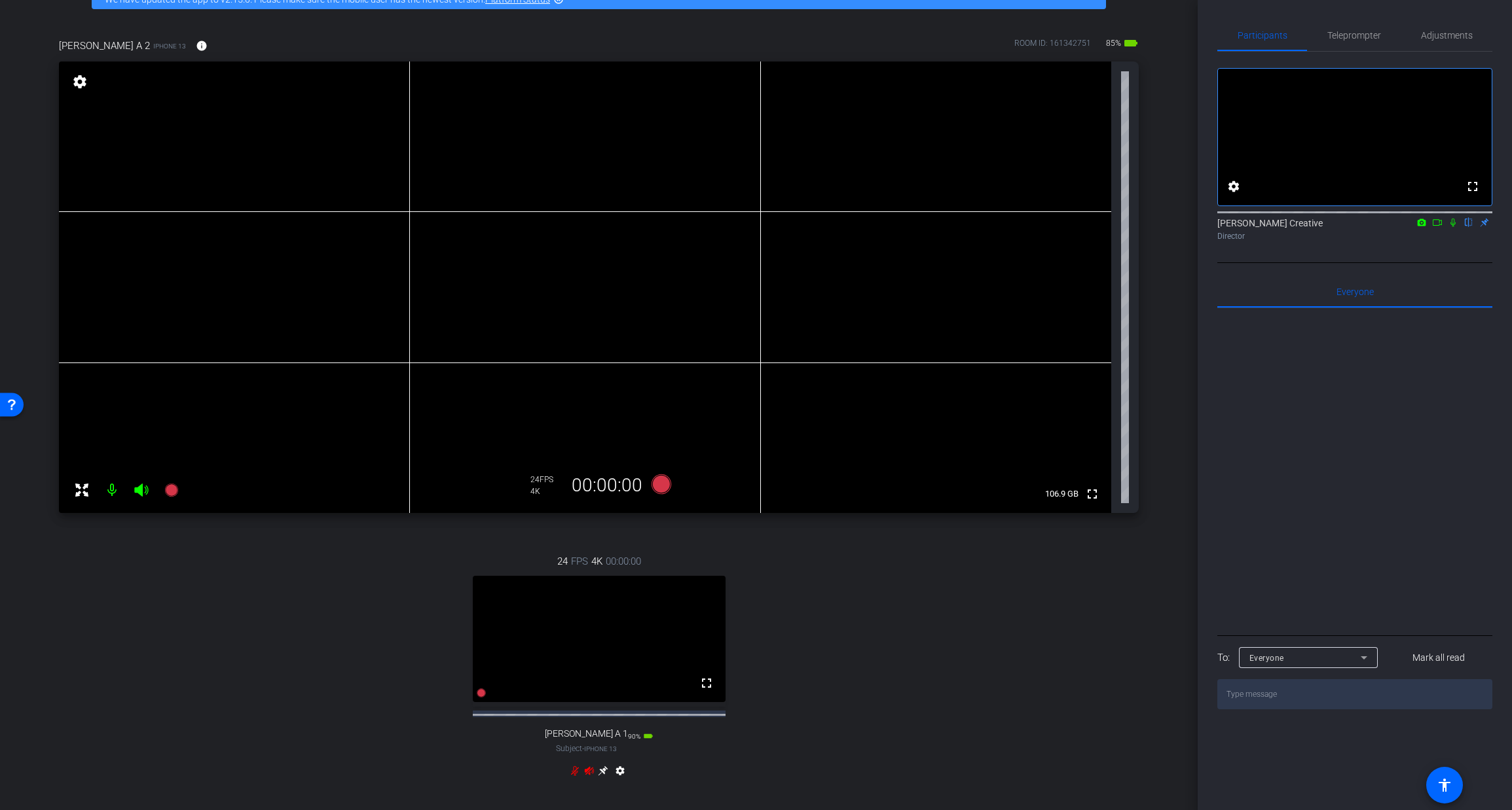
scroll to position [66, 0]
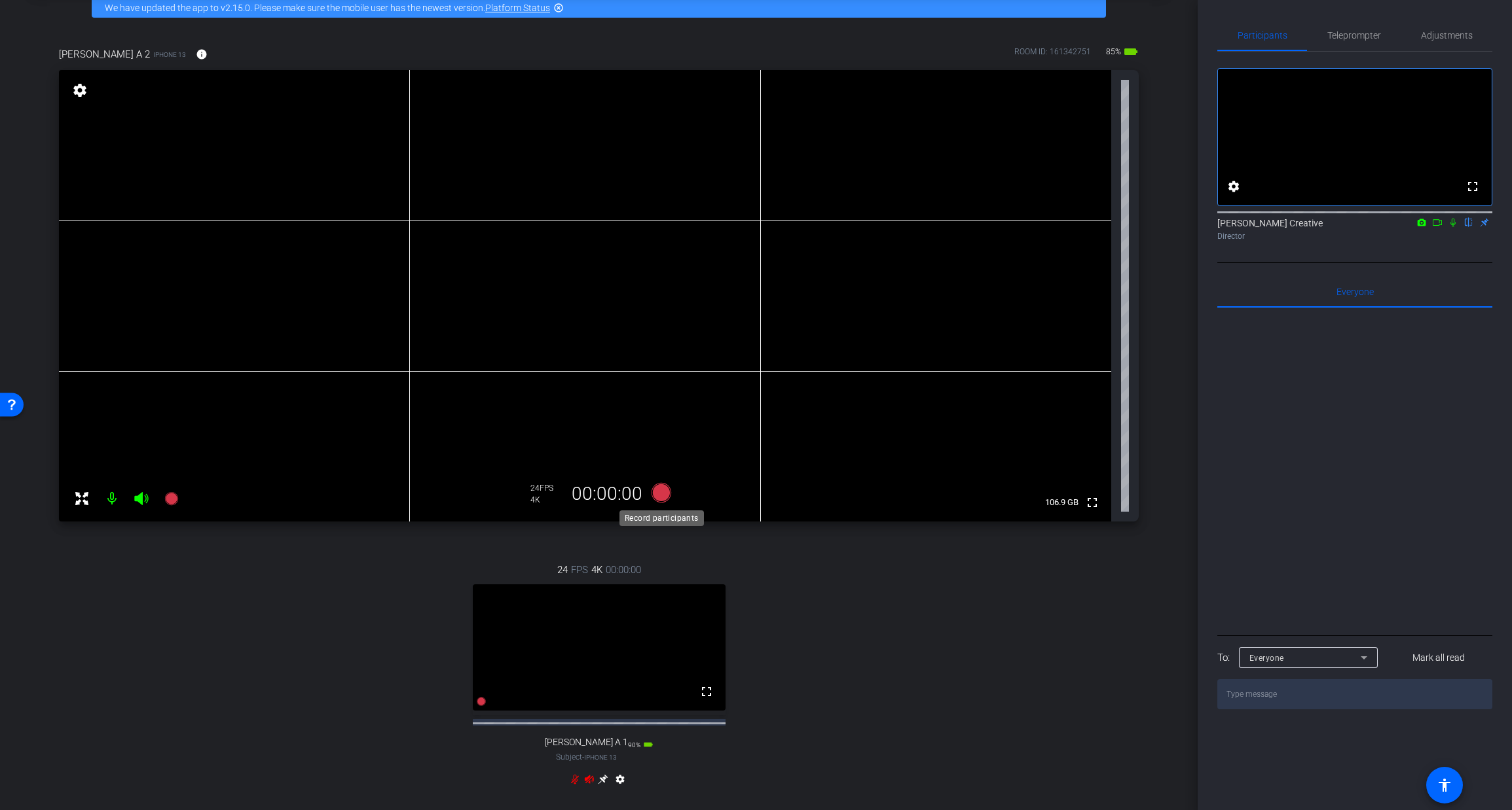
click at [659, 492] on icon at bounding box center [660, 493] width 20 height 20
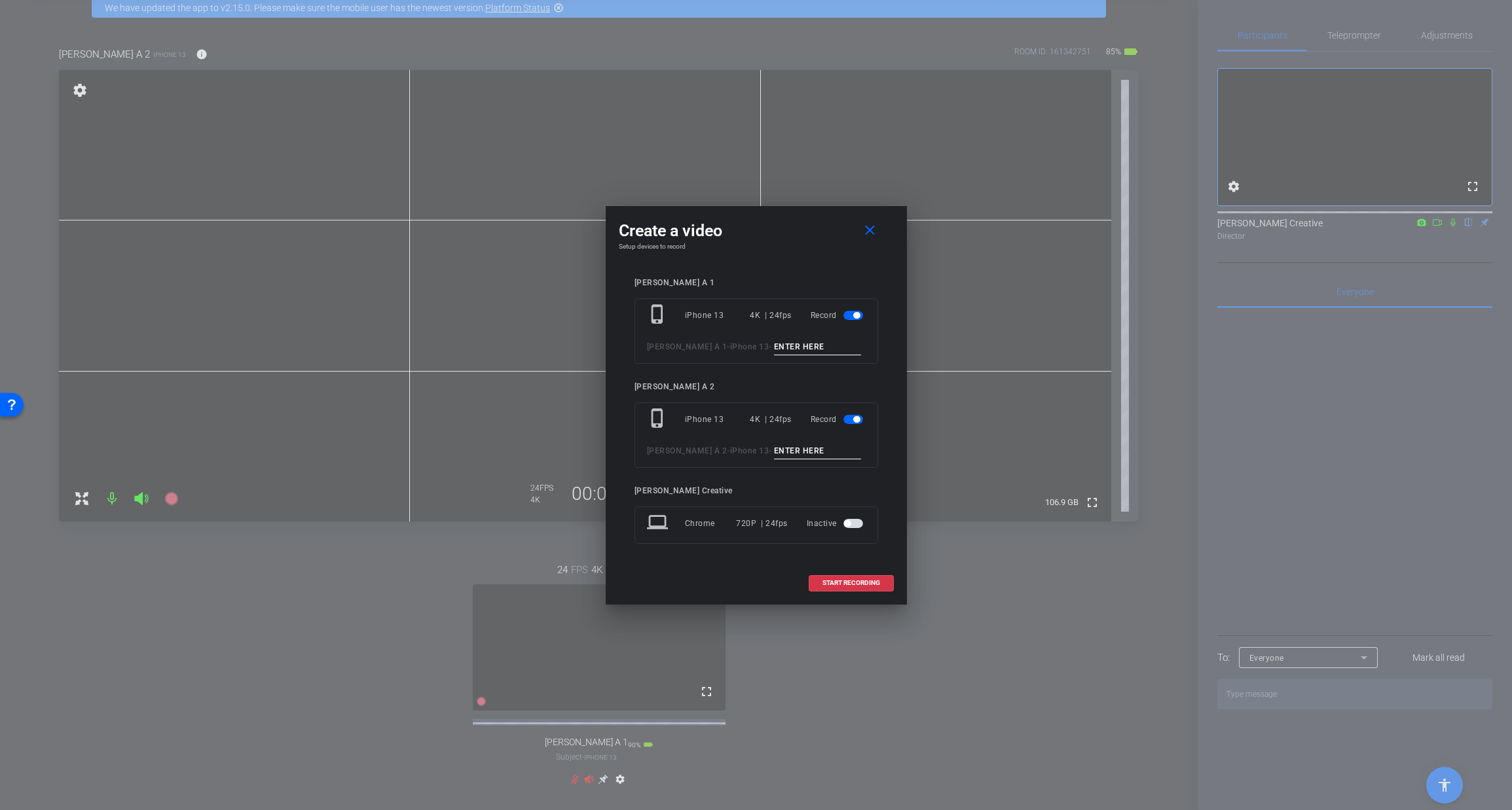
click at [774, 339] on input at bounding box center [818, 347] width 88 height 17
type input "TAKE 1"
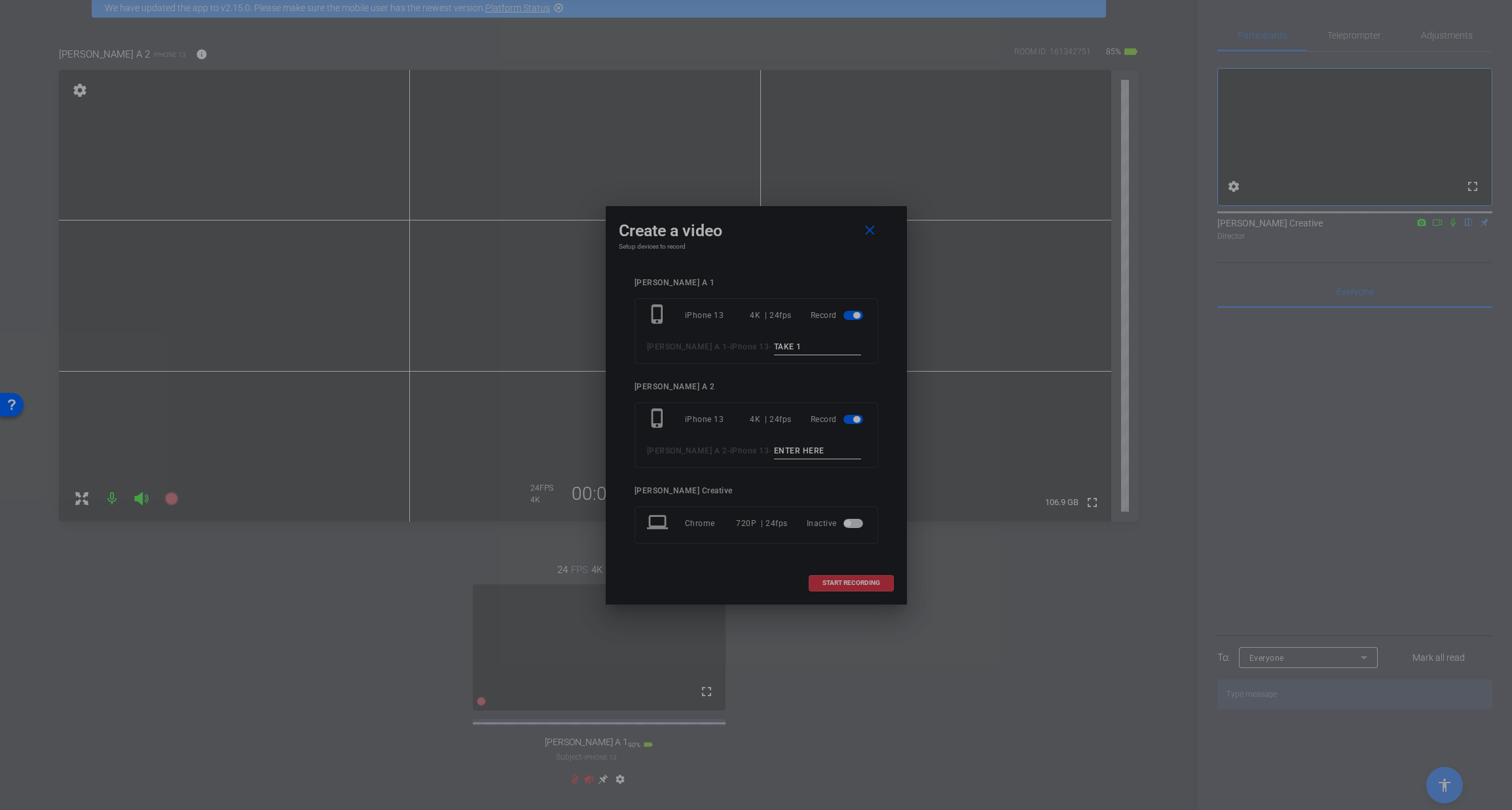
click at [774, 446] on input at bounding box center [818, 451] width 88 height 17
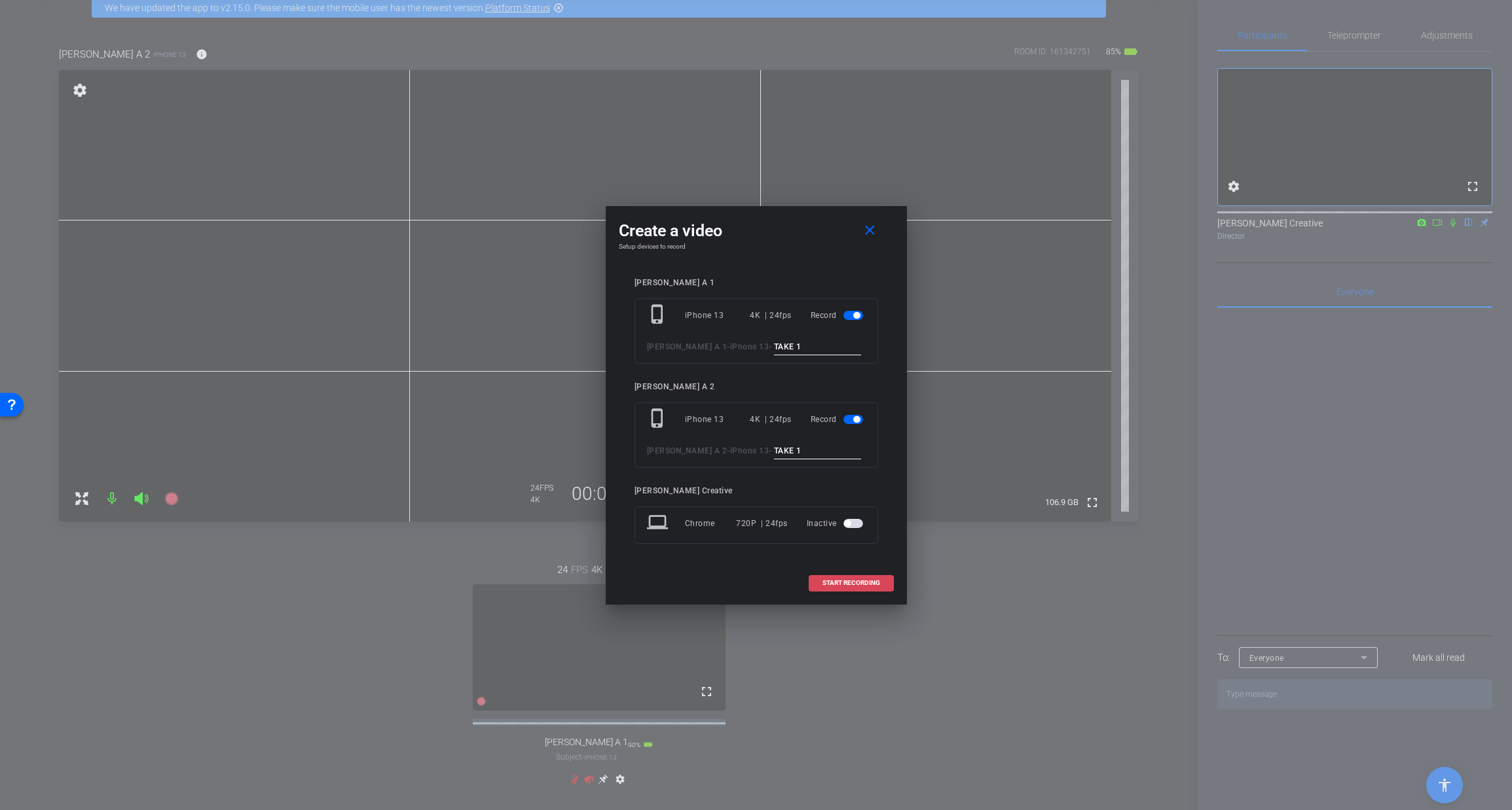
type input "TAKE 1"
click at [848, 583] on span "START RECORDING" at bounding box center [852, 583] width 58 height 7
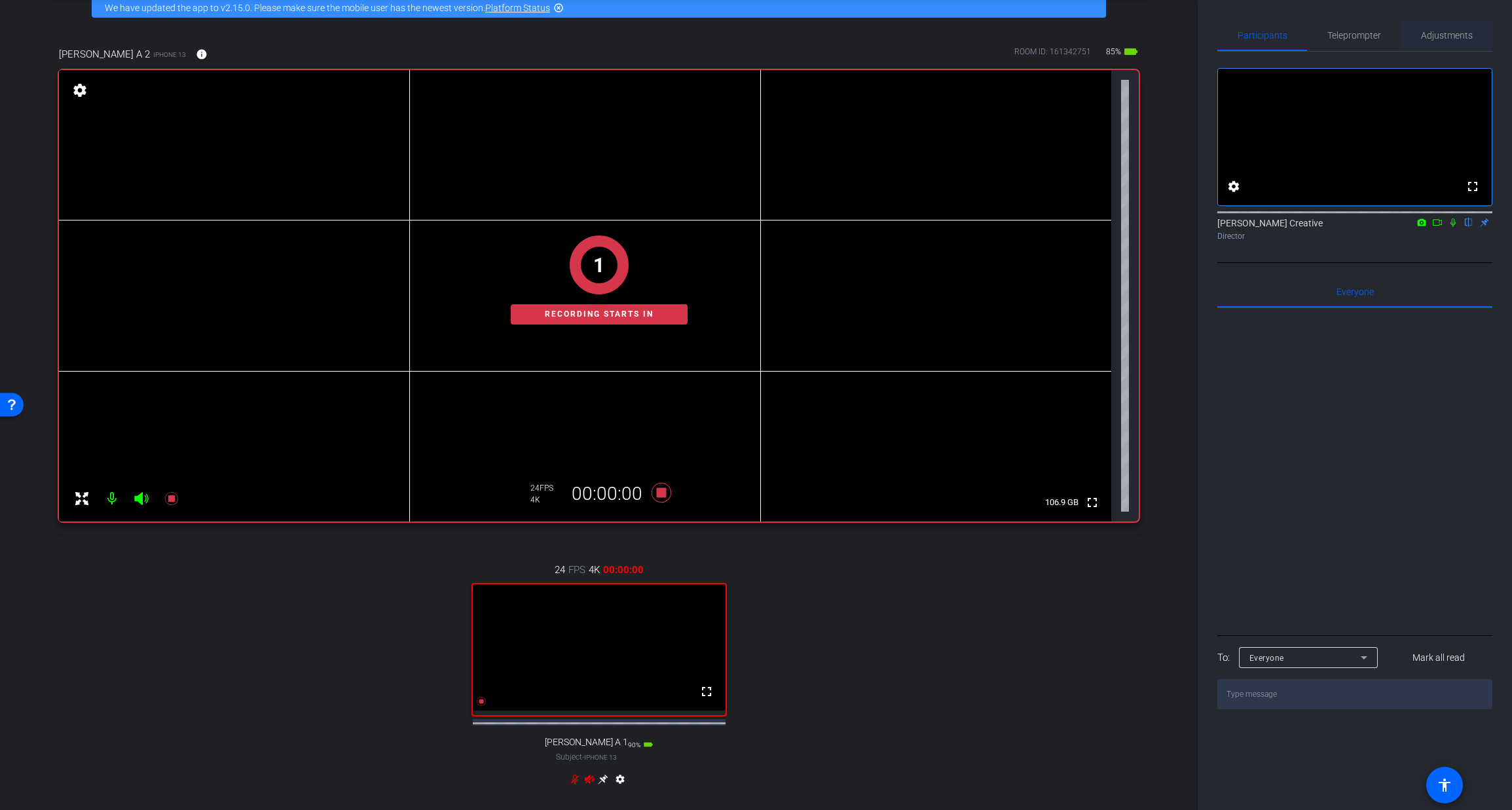
click at [1440, 34] on span "Adjustments" at bounding box center [1447, 35] width 51 height 9
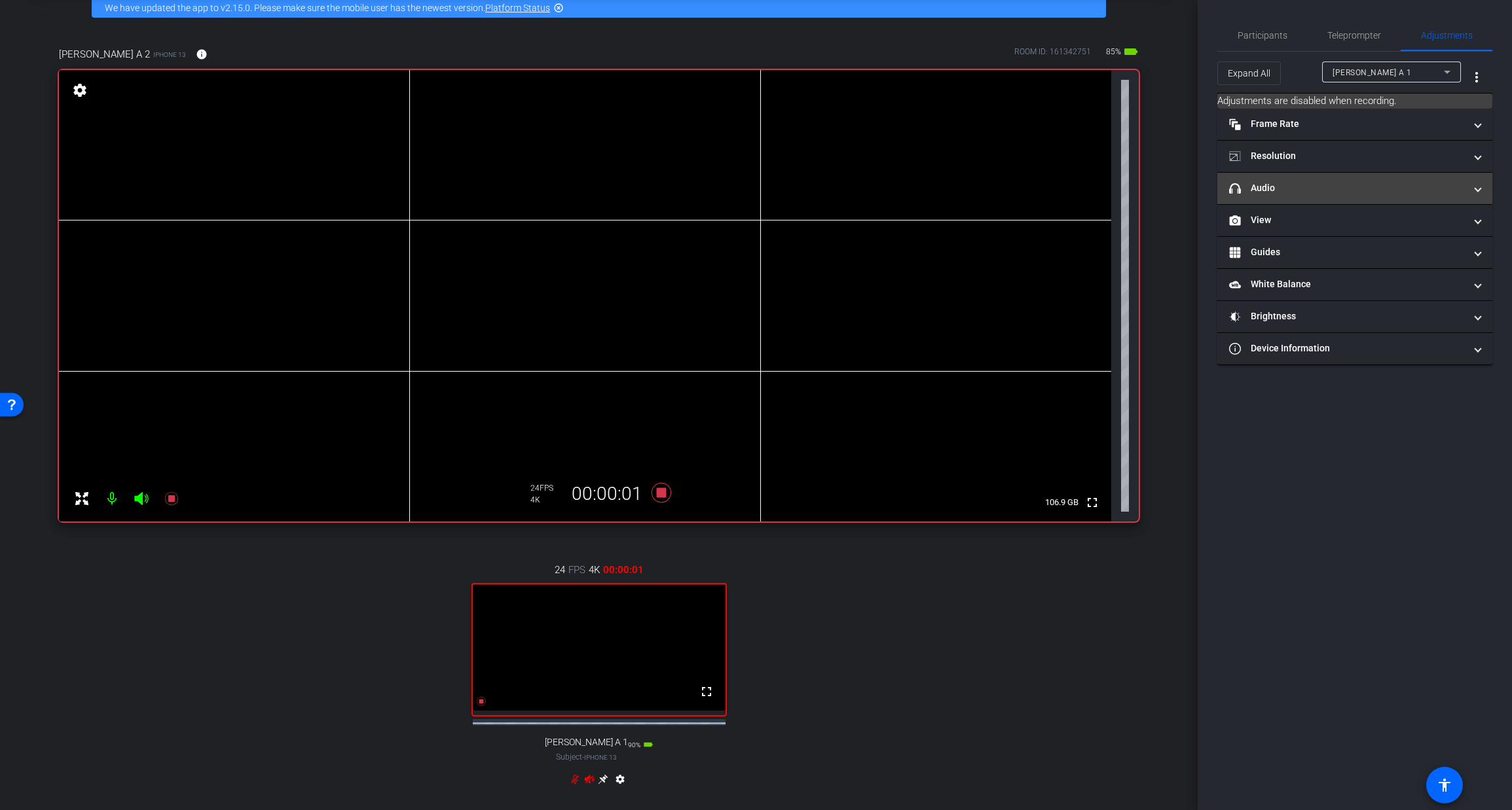
click at [1282, 192] on mat-panel-title "headphone icon Audio" at bounding box center [1346, 188] width 235 height 14
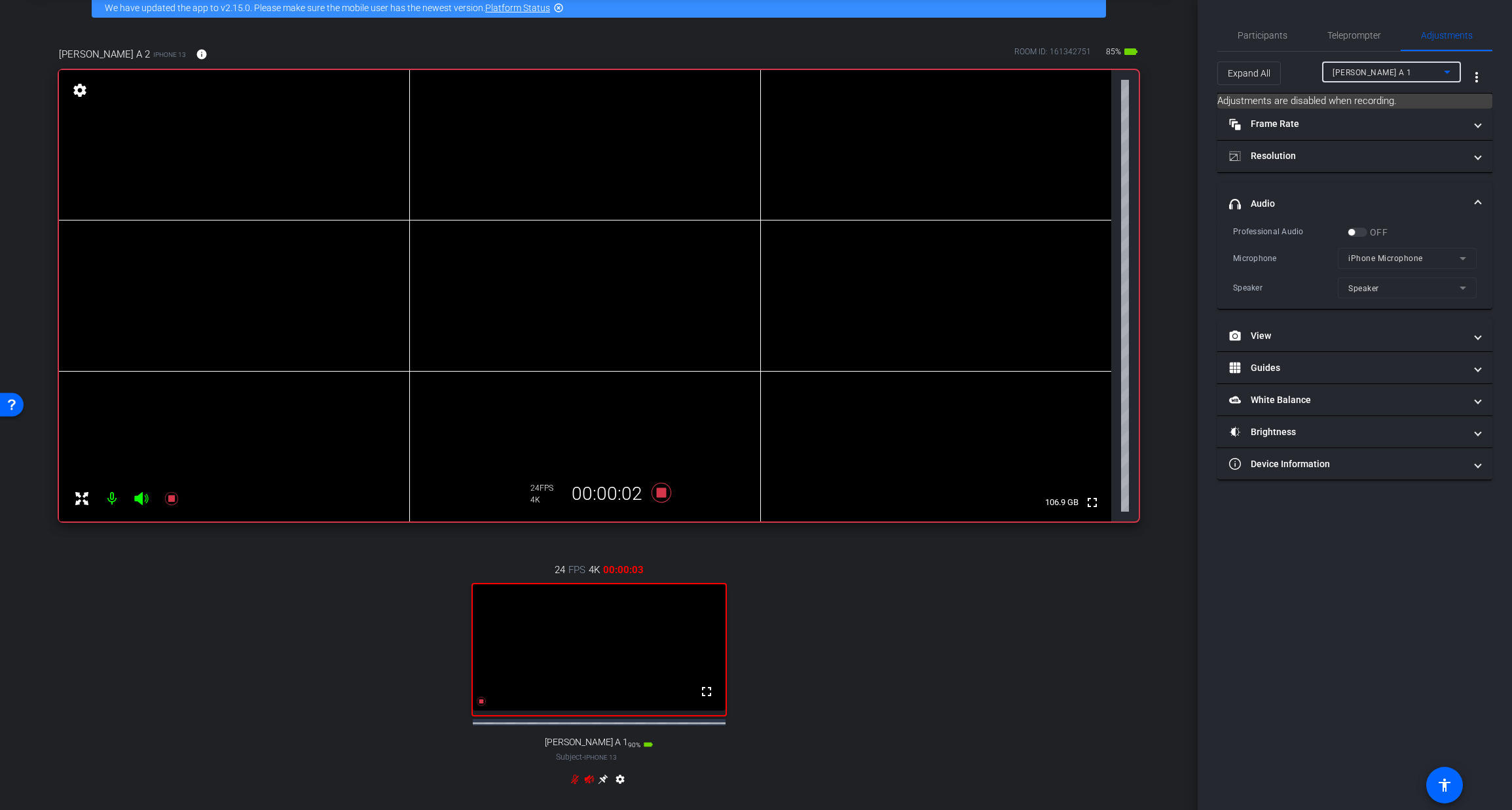
click at [1369, 77] on div "[PERSON_NAME] A 1" at bounding box center [1388, 72] width 111 height 17
click at [1352, 118] on span "[PERSON_NAME] A 2" at bounding box center [1372, 118] width 80 height 16
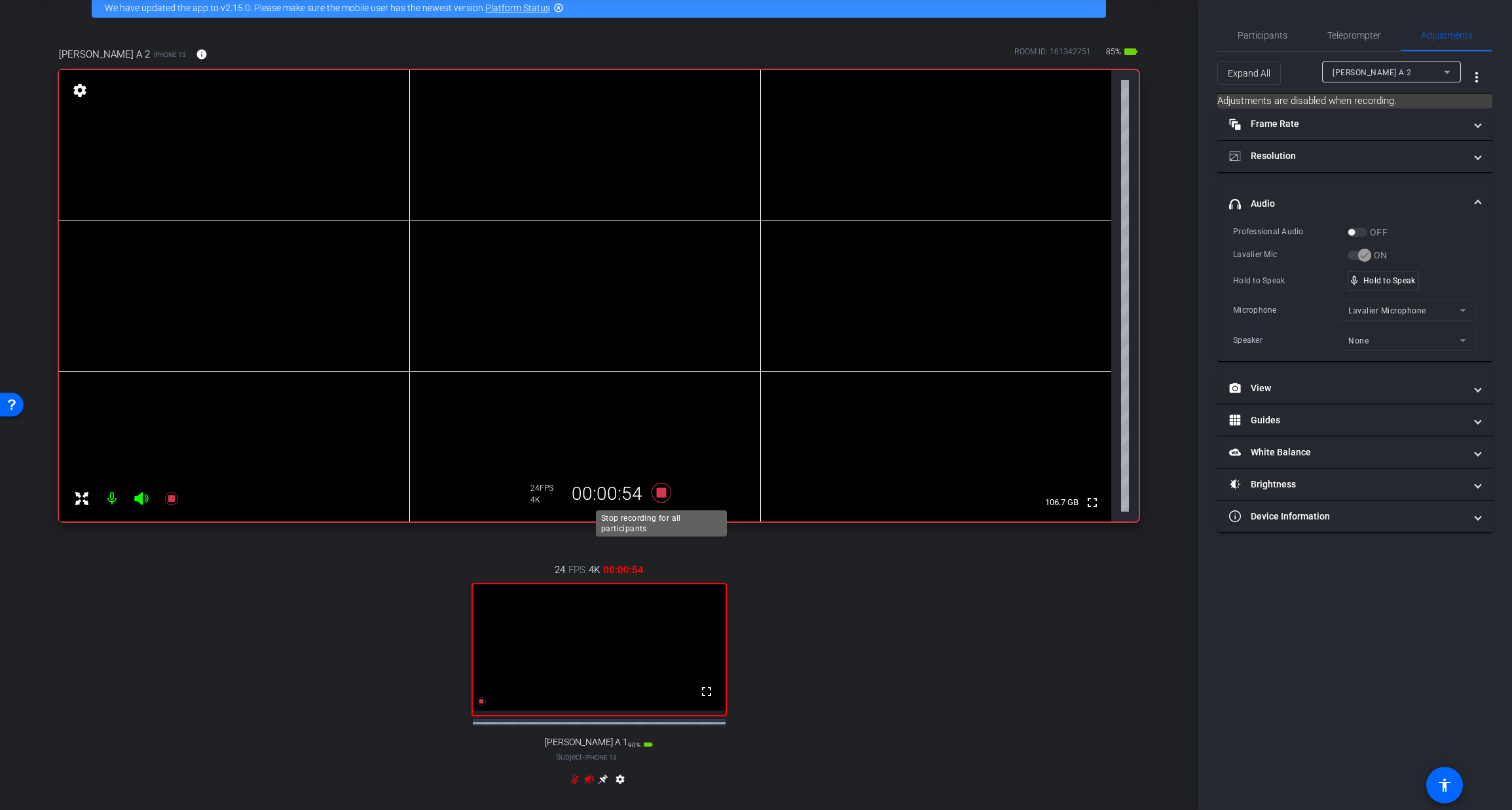
click at [661, 494] on icon at bounding box center [660, 493] width 20 height 20
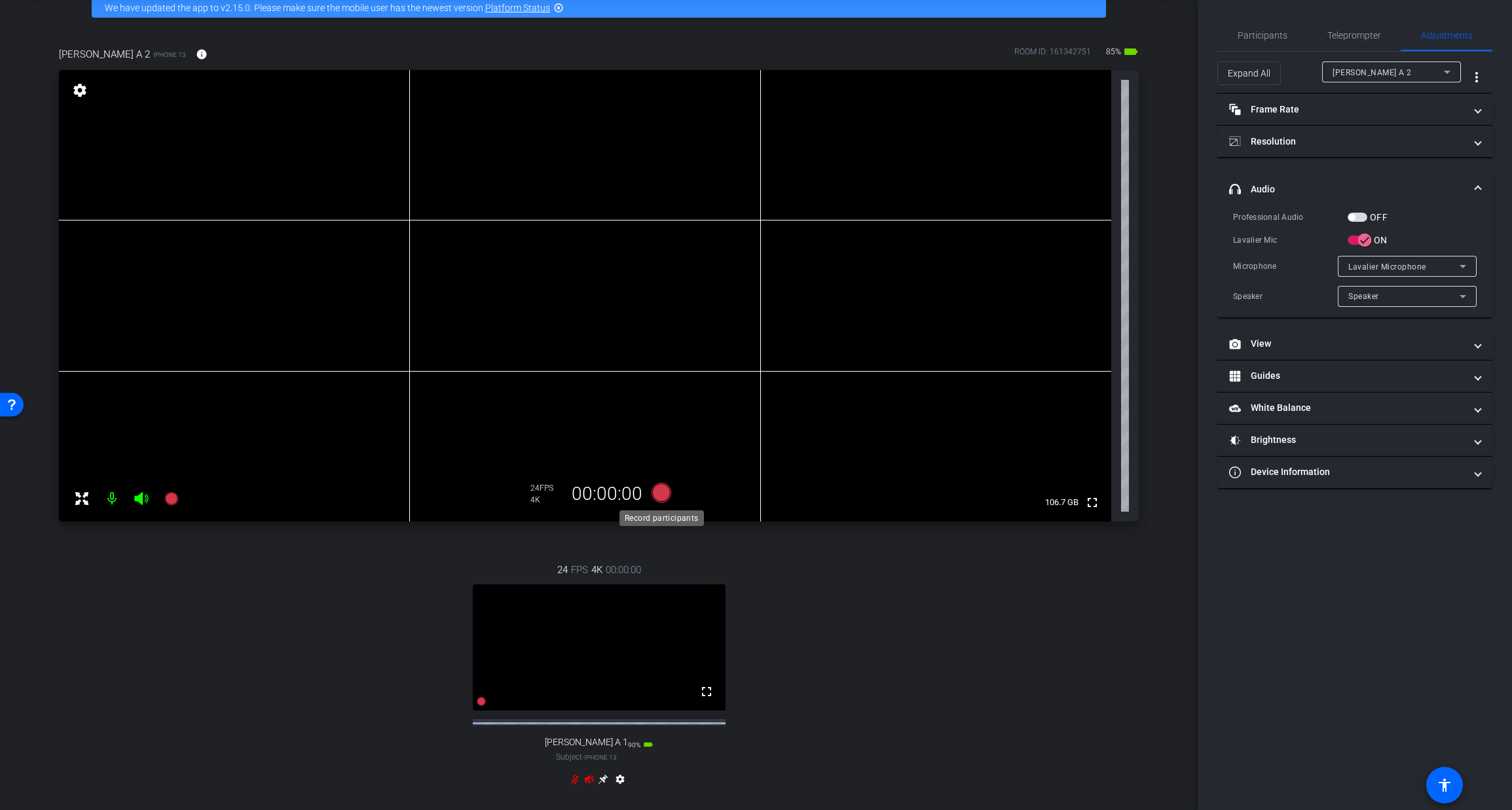
click at [660, 494] on icon at bounding box center [660, 493] width 20 height 20
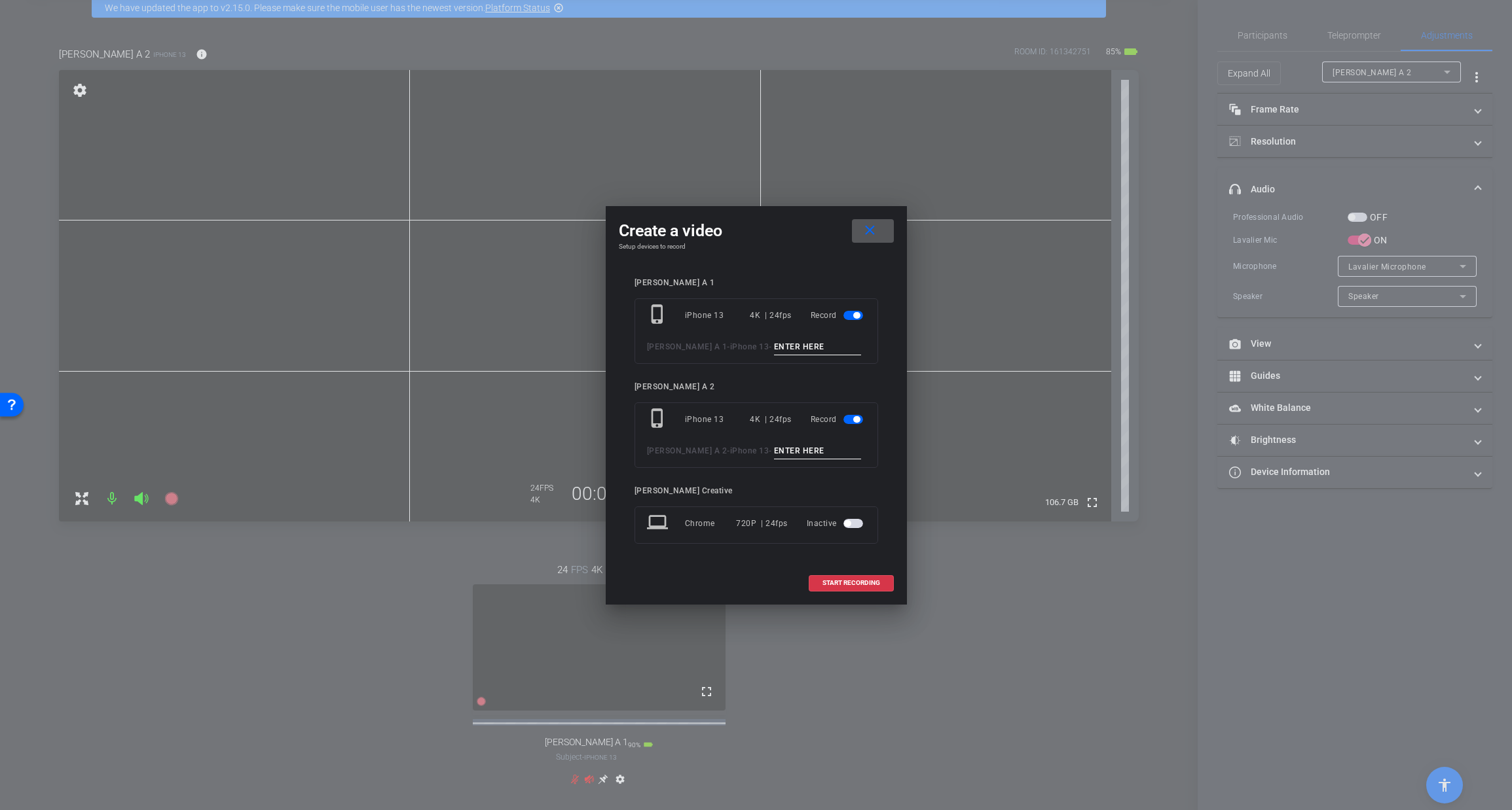
click at [774, 342] on input at bounding box center [818, 347] width 88 height 17
type input "TAKE 2"
click at [774, 451] on input at bounding box center [818, 451] width 88 height 17
type input "TAKE 2"
click at [844, 581] on span "START RECORDING" at bounding box center [852, 583] width 58 height 7
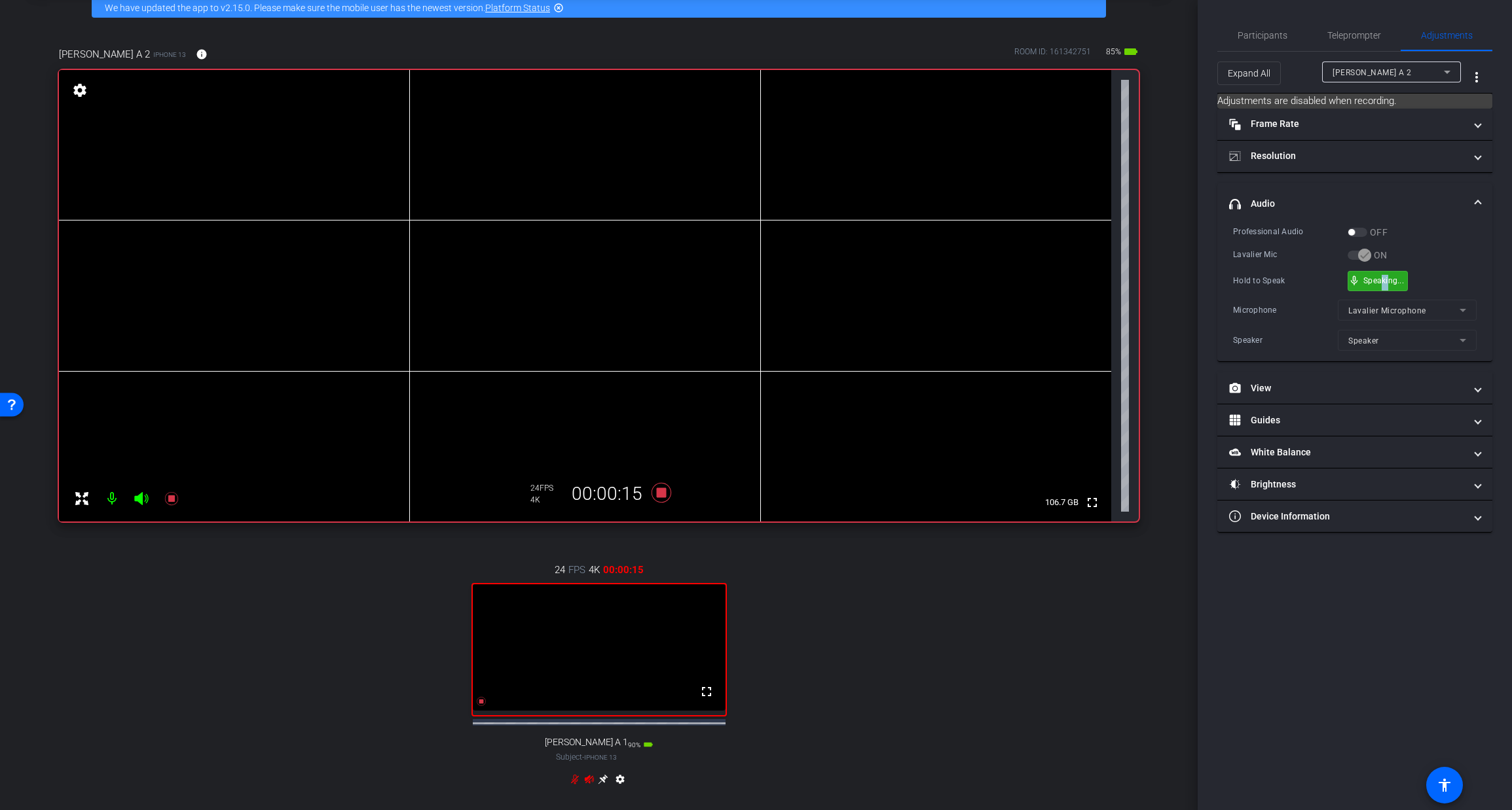
drag, startPoint x: 1388, startPoint y: 282, endPoint x: 1380, endPoint y: 279, distance: 8.5
click at [658, 489] on icon at bounding box center [660, 493] width 20 height 20
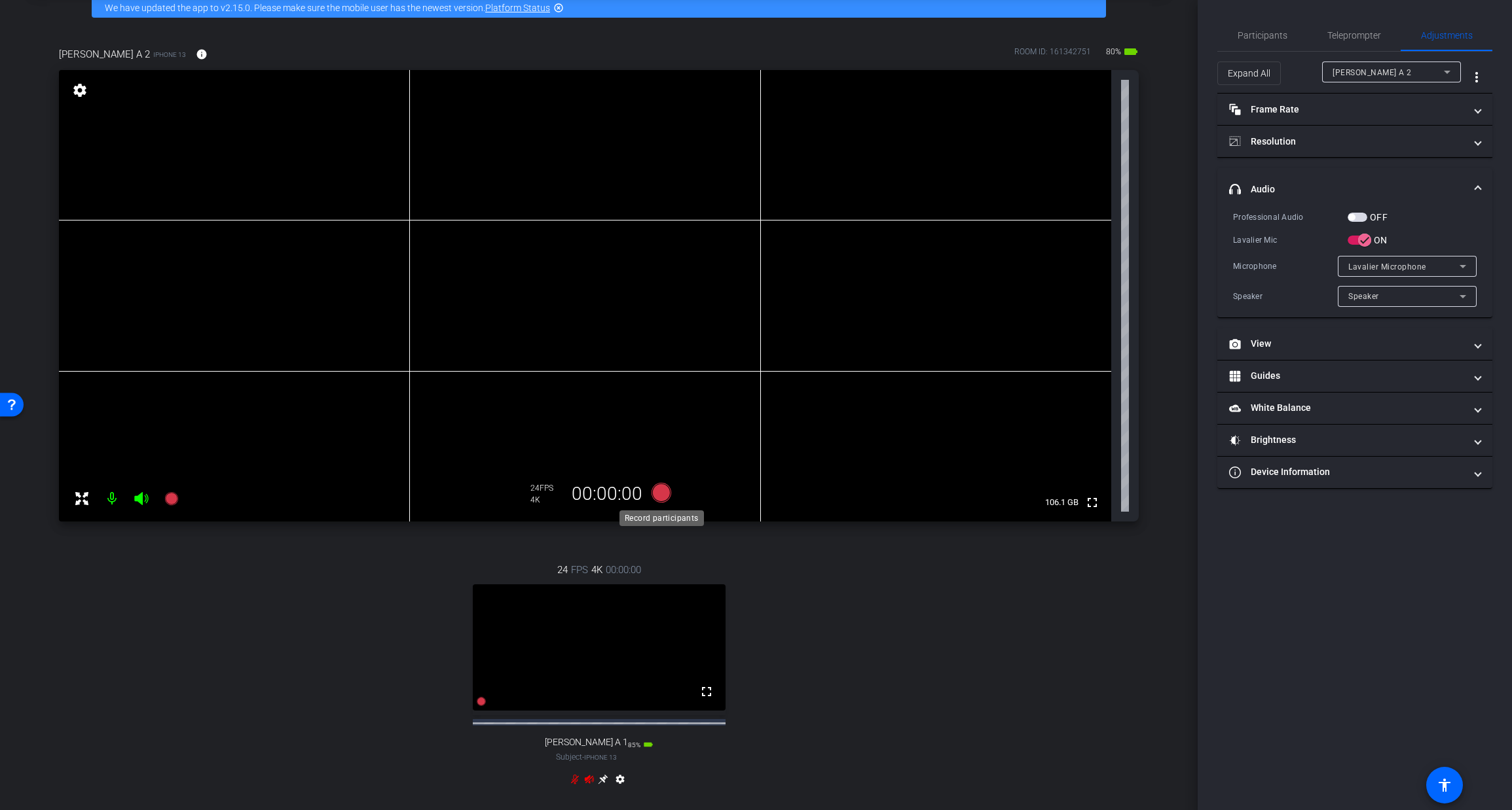
click at [663, 491] on icon at bounding box center [660, 493] width 20 height 20
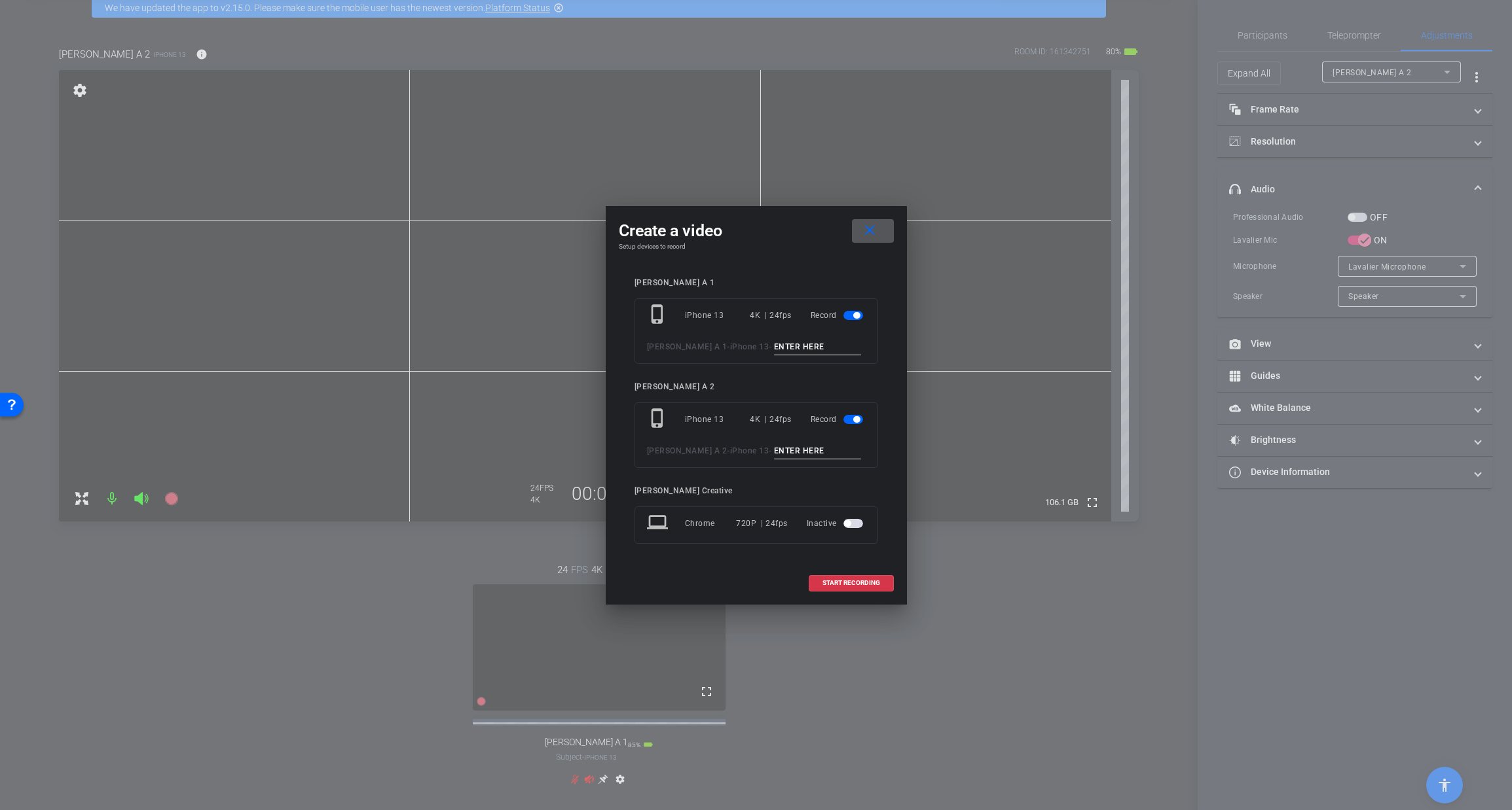
click at [774, 348] on input at bounding box center [818, 347] width 88 height 17
type input "TAKE 3"
click at [774, 451] on input at bounding box center [818, 451] width 88 height 17
type input "TAKE 3"
click at [831, 581] on span "START RECORDING" at bounding box center [852, 583] width 58 height 7
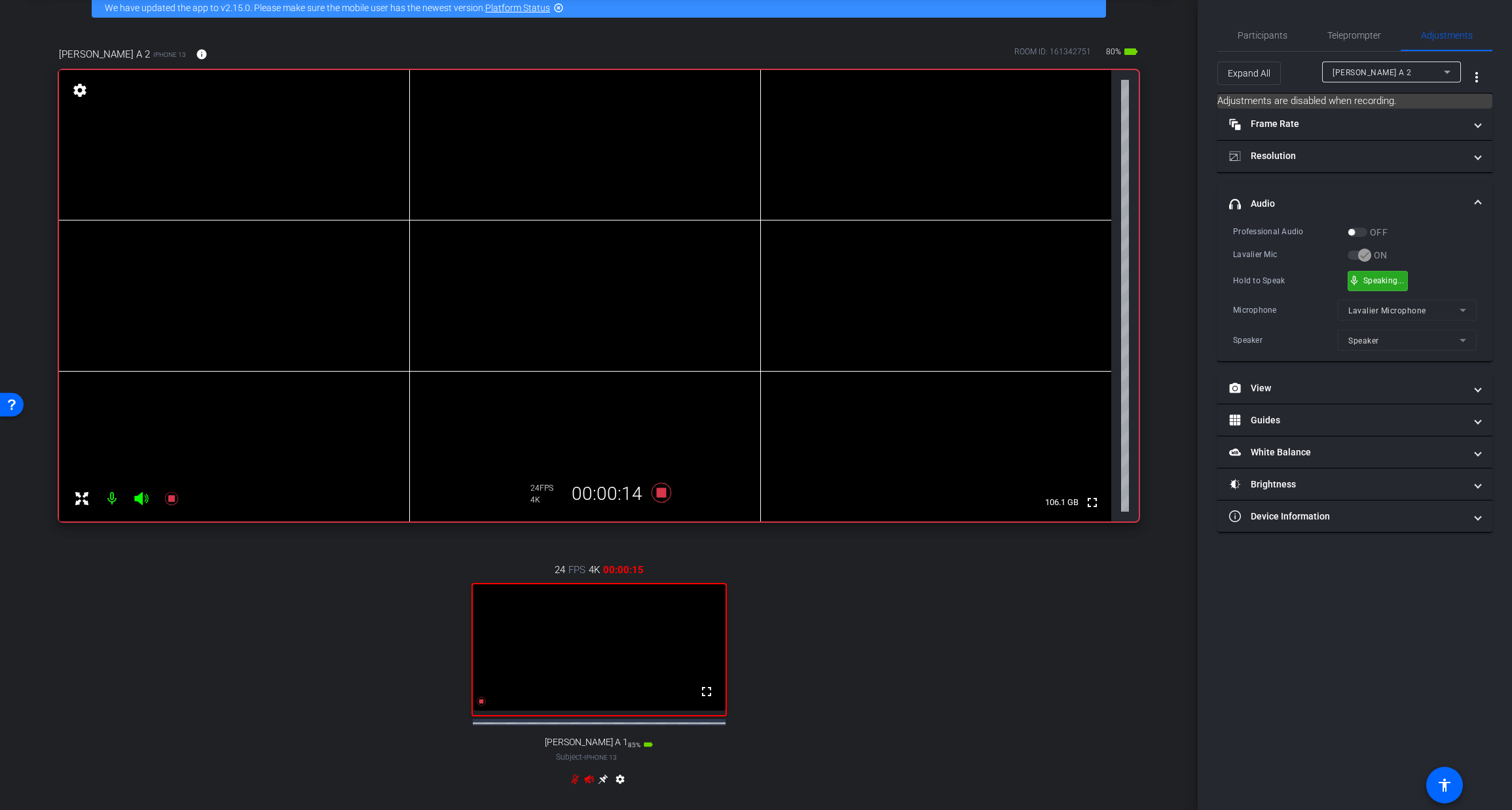
click at [1369, 286] on div "mic_none Speaking..." at bounding box center [1377, 281] width 59 height 19
click at [661, 494] on icon at bounding box center [660, 493] width 20 height 20
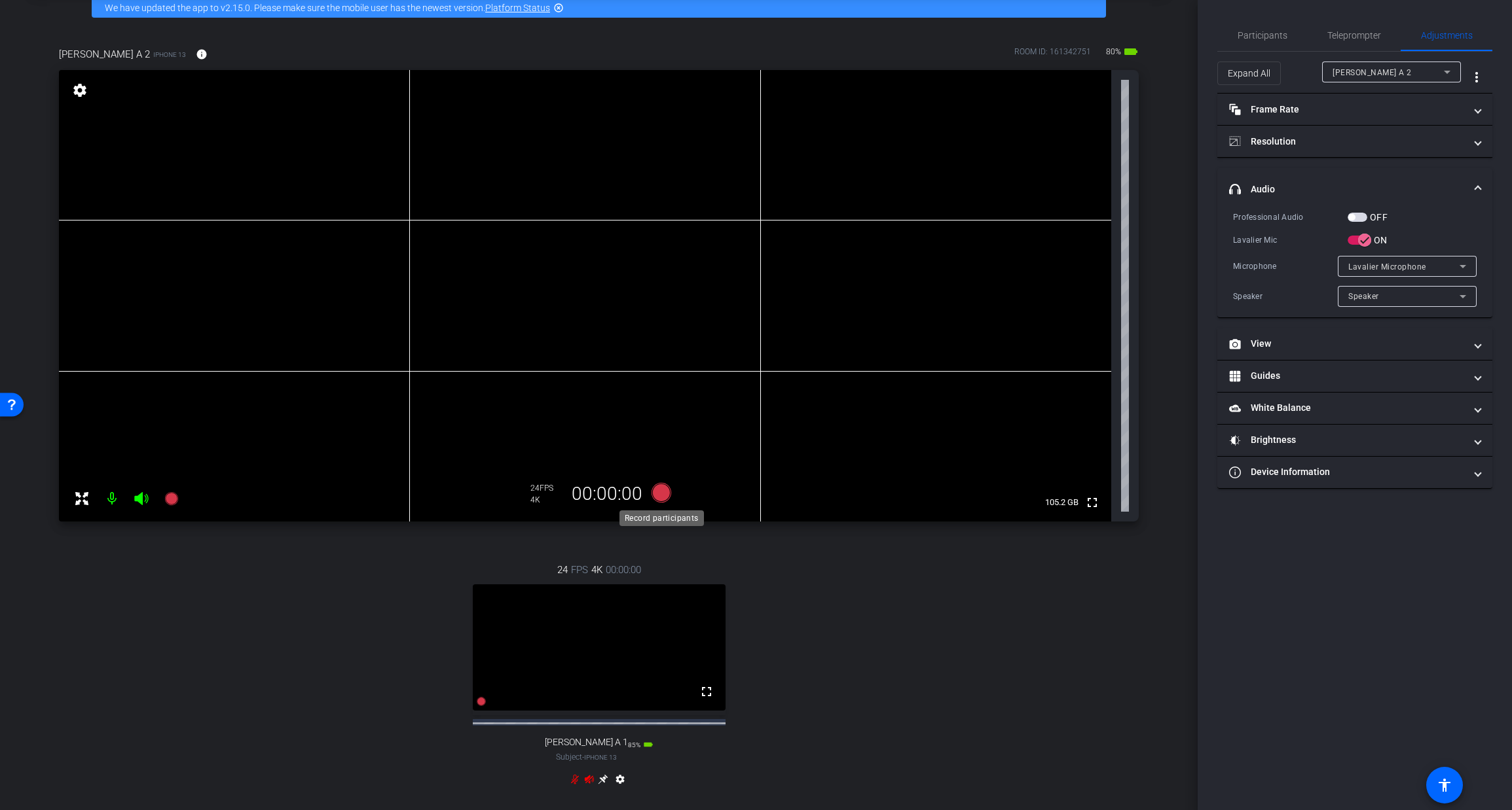
click at [657, 494] on icon at bounding box center [660, 493] width 20 height 20
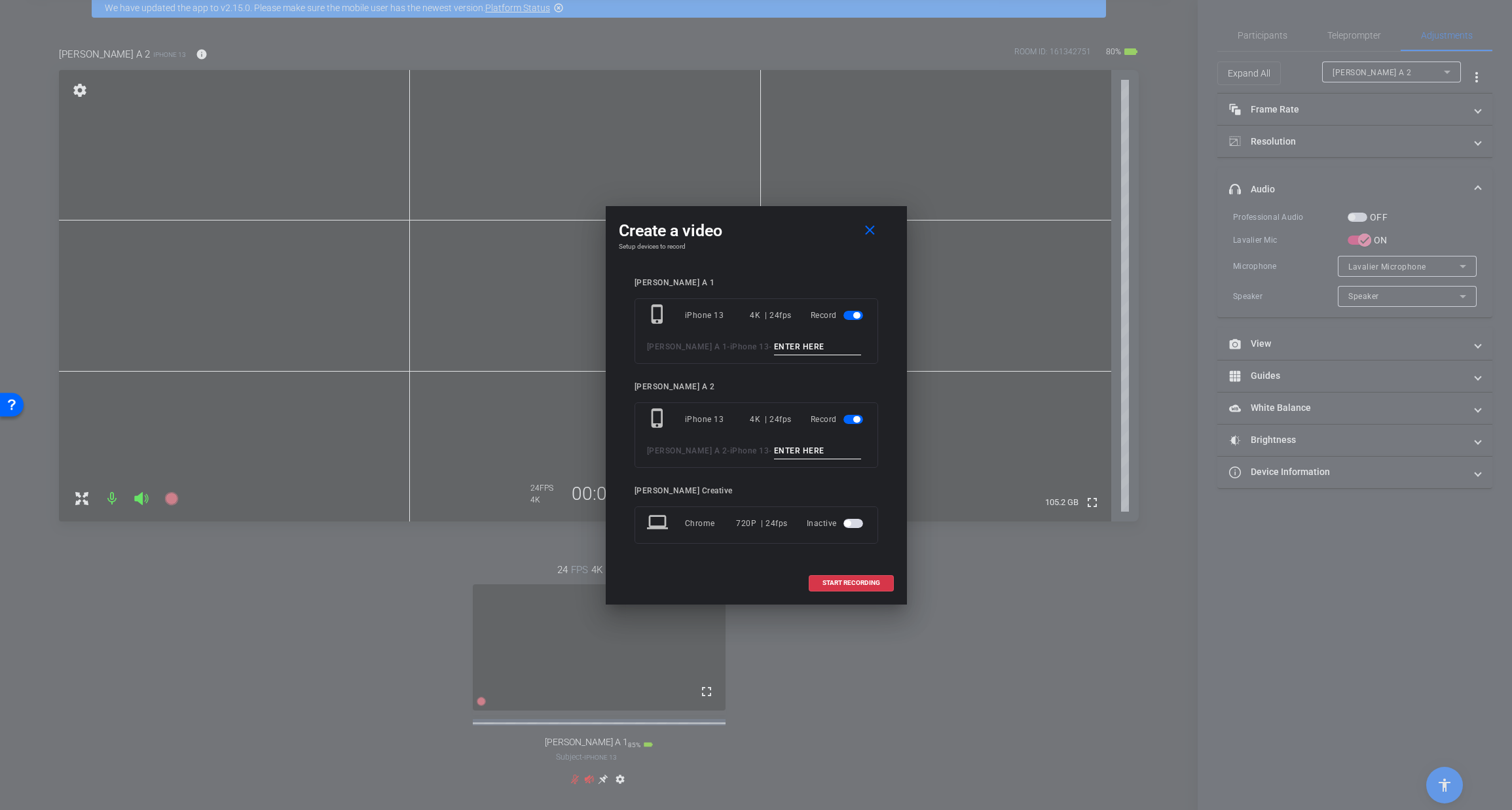
click at [774, 345] on input at bounding box center [818, 347] width 88 height 17
type input "TAKE 4"
click at [775, 445] on input at bounding box center [818, 451] width 88 height 17
type input "TAKE 4"
click at [854, 585] on span "START RECORDING" at bounding box center [852, 583] width 58 height 7
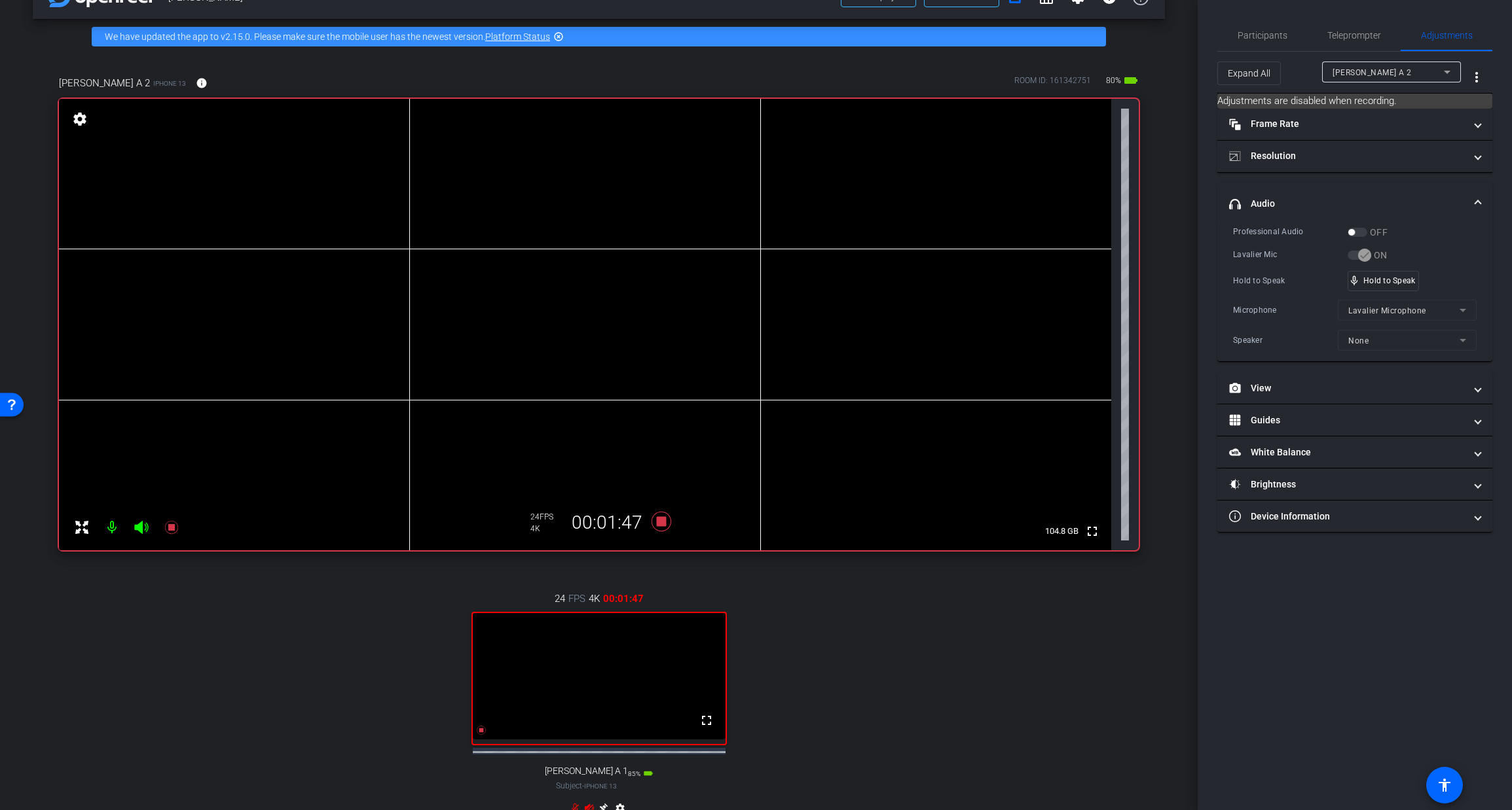
scroll to position [36, 0]
click at [660, 523] on icon at bounding box center [660, 523] width 20 height 20
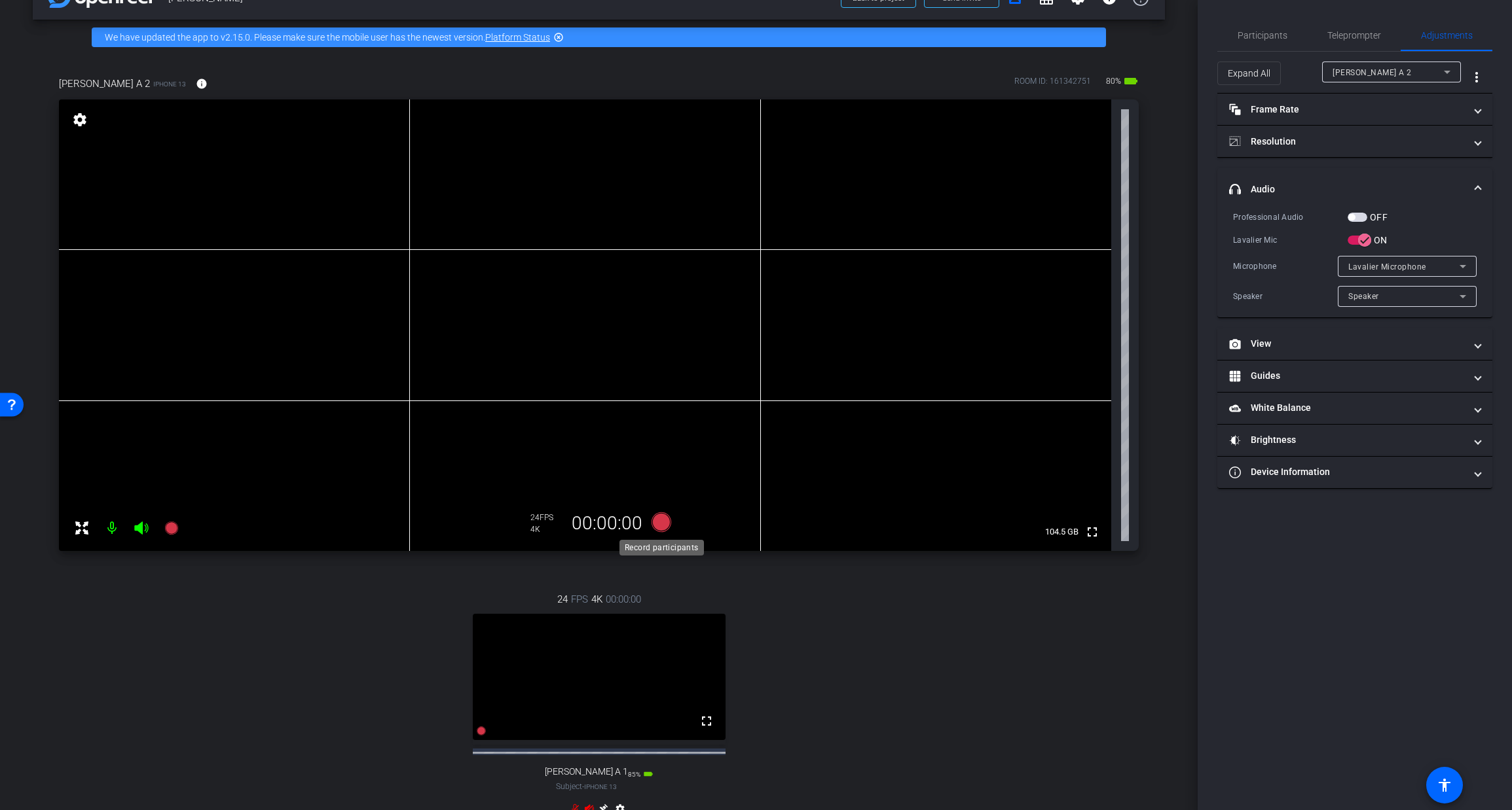
click at [660, 523] on icon at bounding box center [660, 523] width 20 height 20
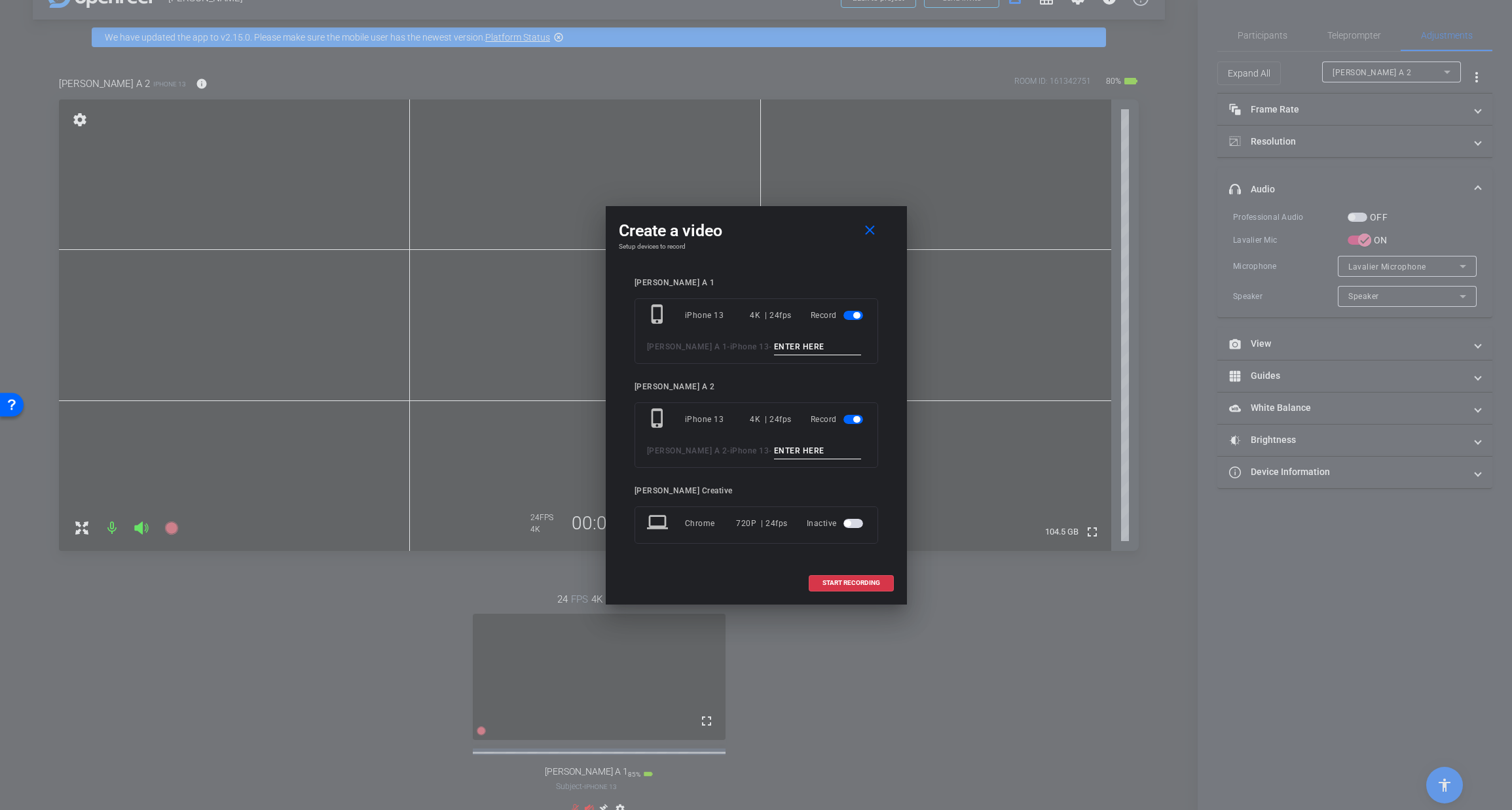
click at [774, 349] on input at bounding box center [818, 347] width 88 height 17
type input "TAKE 5"
click at [774, 451] on input at bounding box center [818, 451] width 88 height 17
type input "TAKE 5"
click at [835, 582] on span "START RECORDING" at bounding box center [852, 583] width 58 height 7
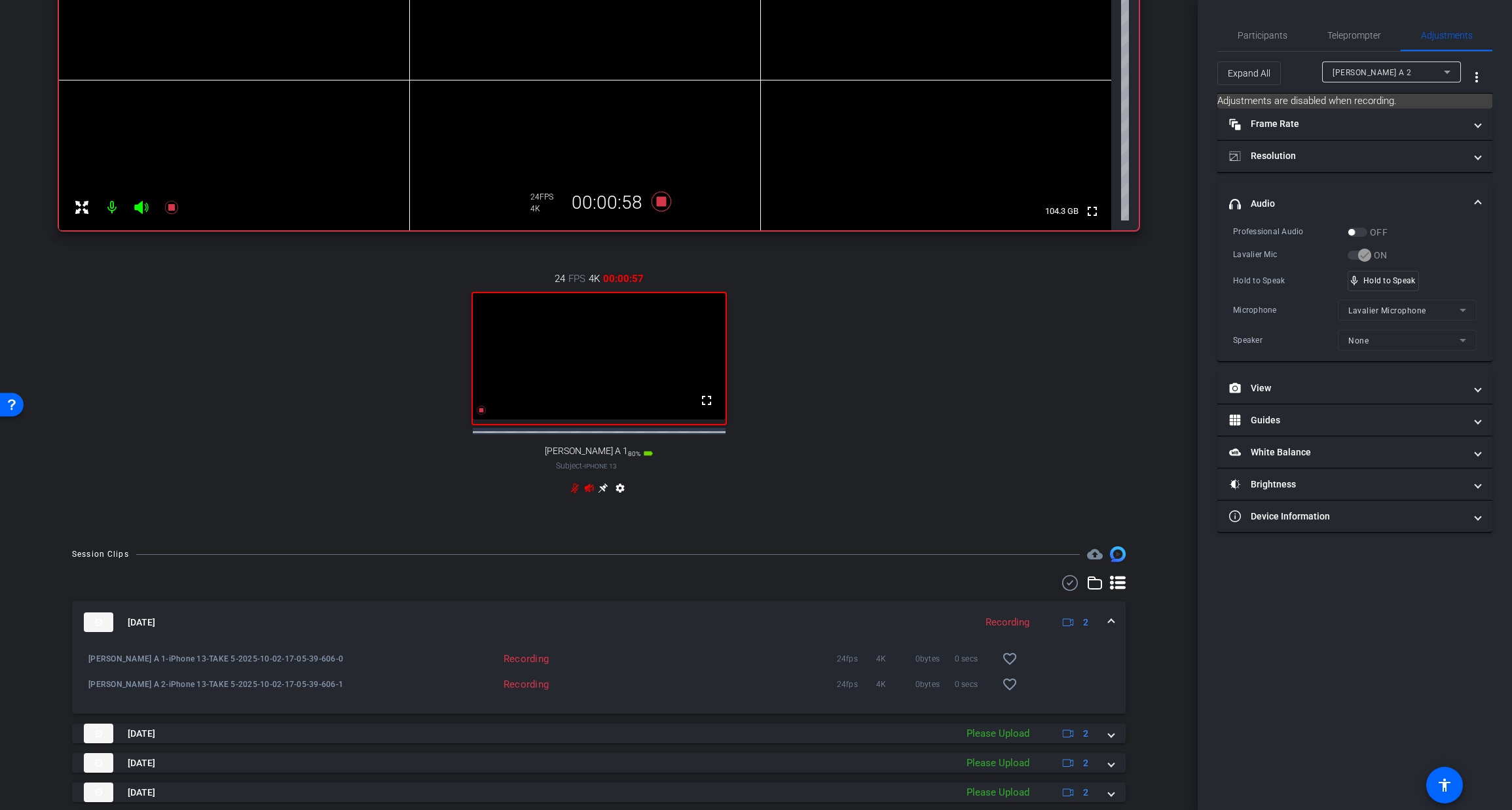
scroll to position [464, 0]
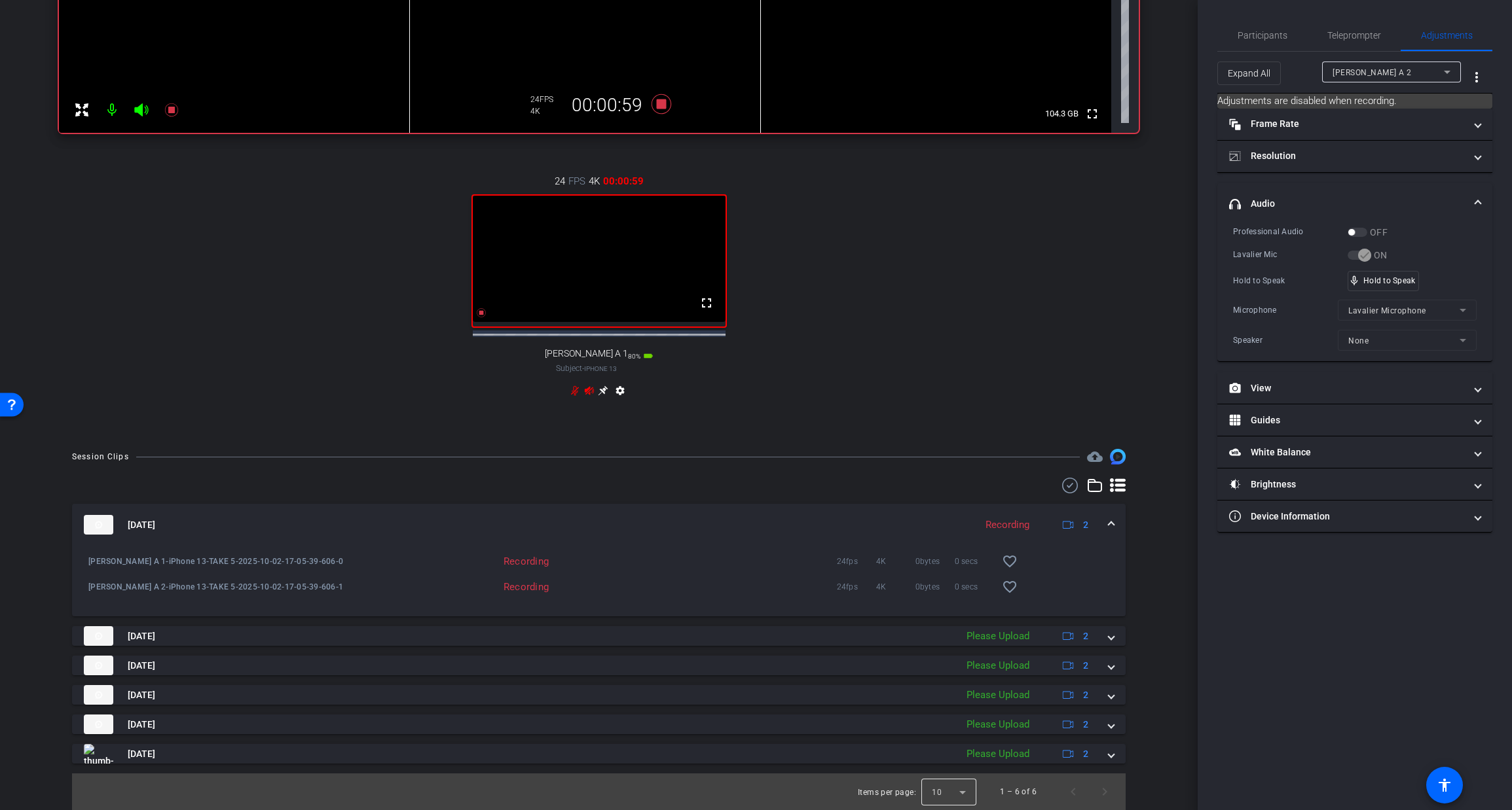
click at [964, 791] on div at bounding box center [949, 792] width 55 height 31
click at [943, 762] on mat-option "25" at bounding box center [949, 762] width 55 height 21
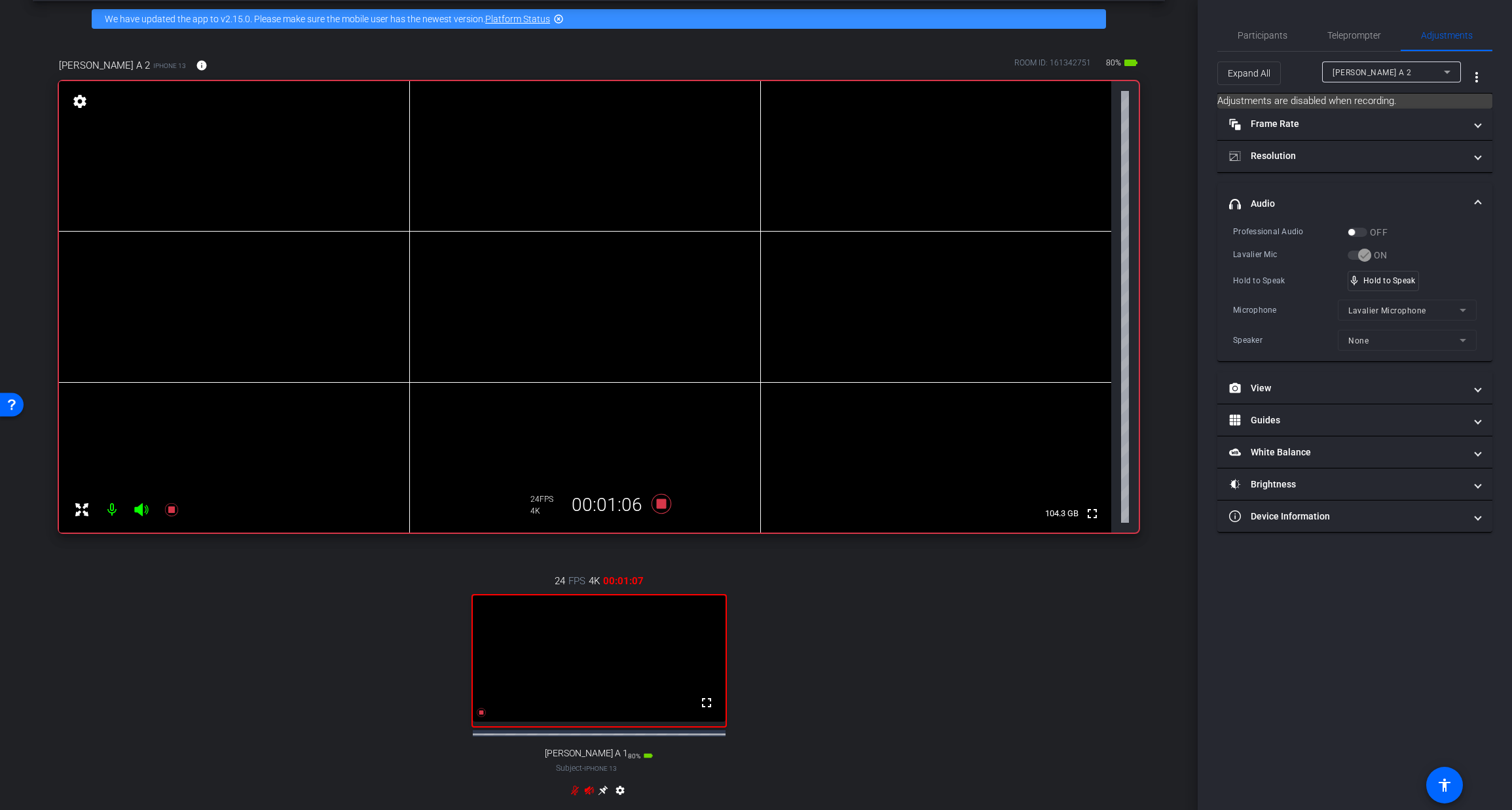
scroll to position [41, 0]
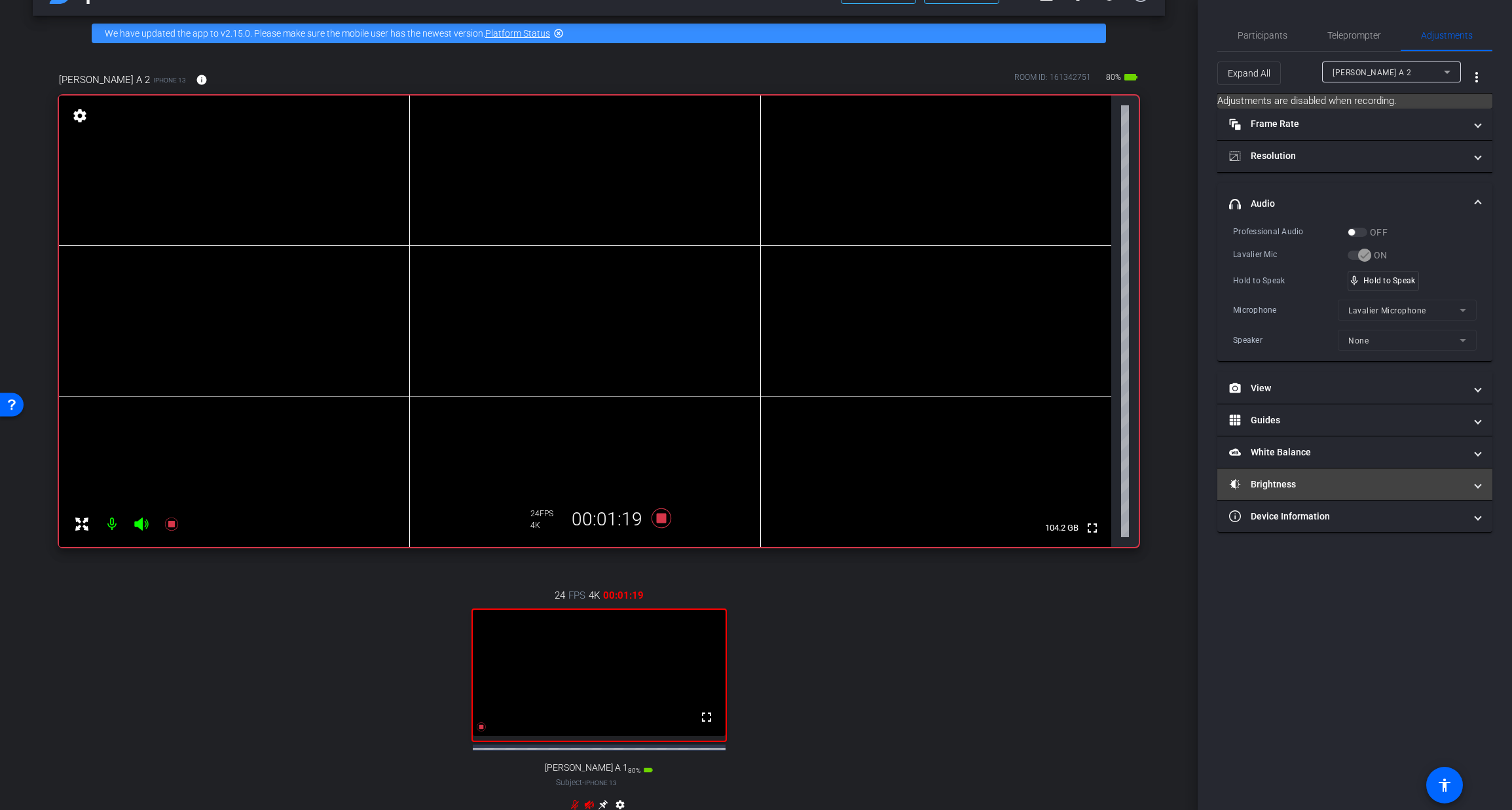
click at [1335, 486] on mat-panel-title "Brightness" at bounding box center [1346, 485] width 235 height 14
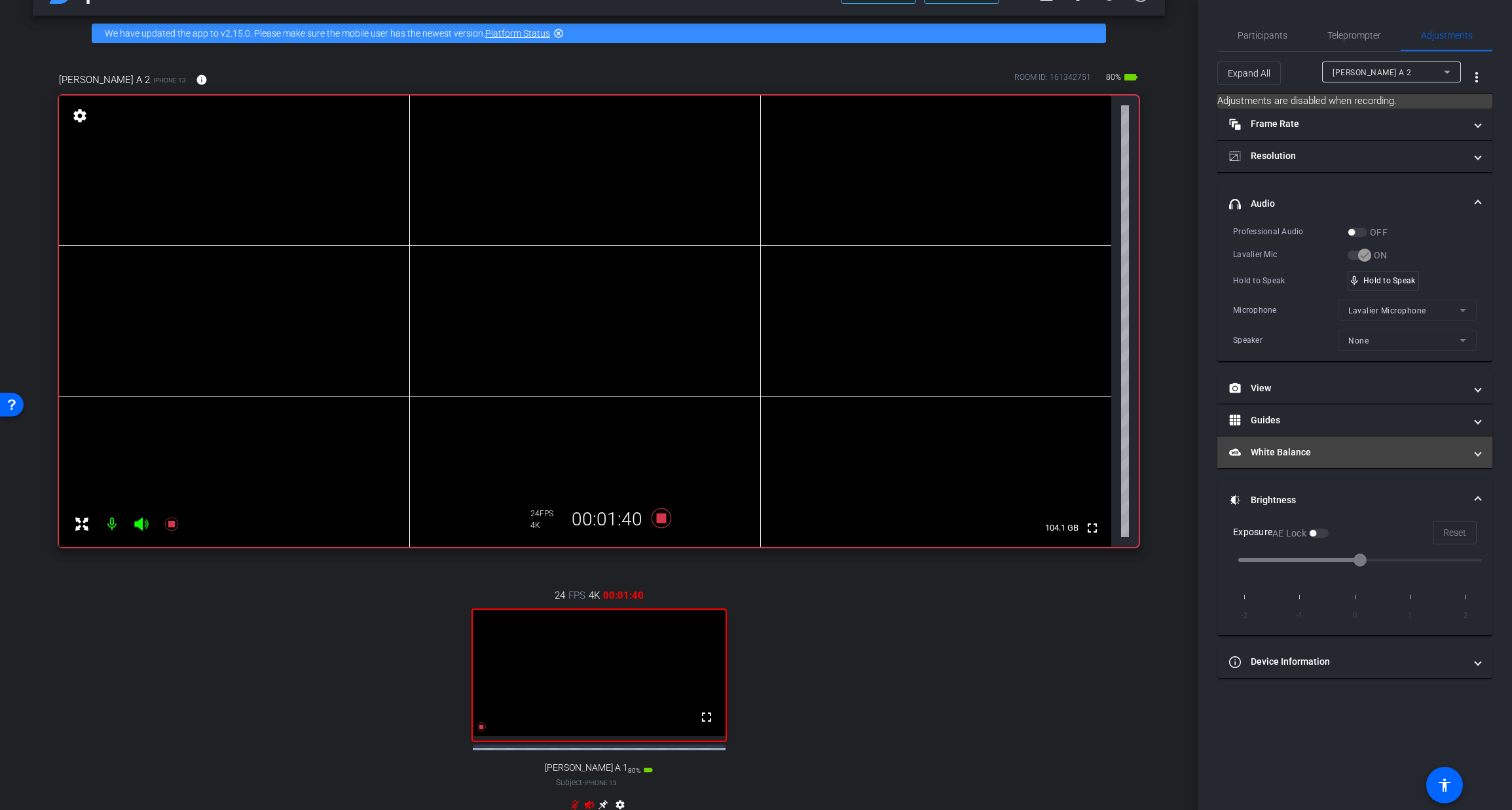
click at [1481, 454] on mat-expansion-panel-header "White Balance White Balance" at bounding box center [1355, 452] width 275 height 31
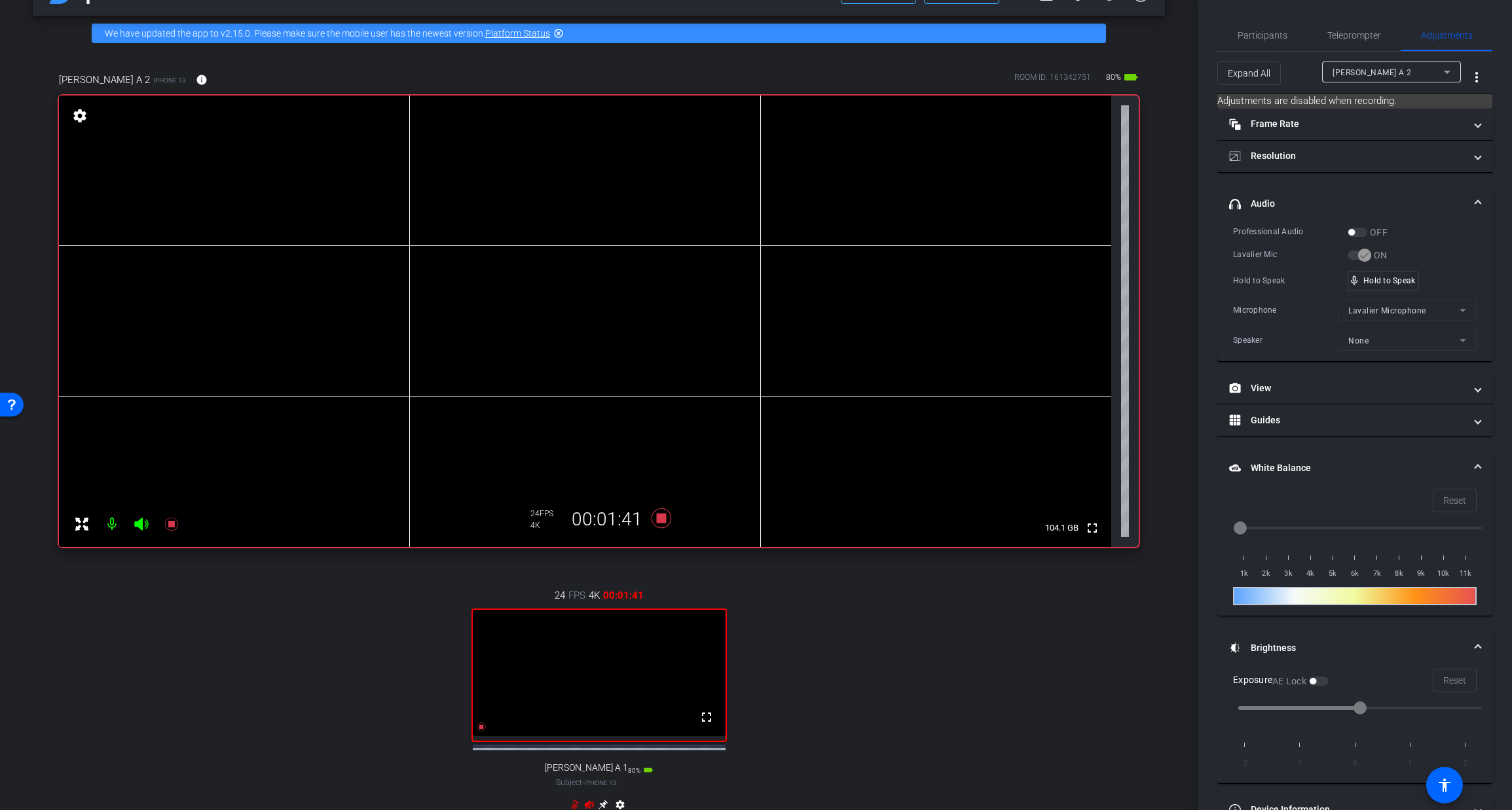
click at [333, 702] on div "24 FPS 4K 00:01:41 fullscreen [PERSON_NAME] A 1 Subject - iPhone 13 80% battery…" at bounding box center [598, 702] width 1080 height 270
click at [672, 526] on icon at bounding box center [661, 518] width 31 height 23
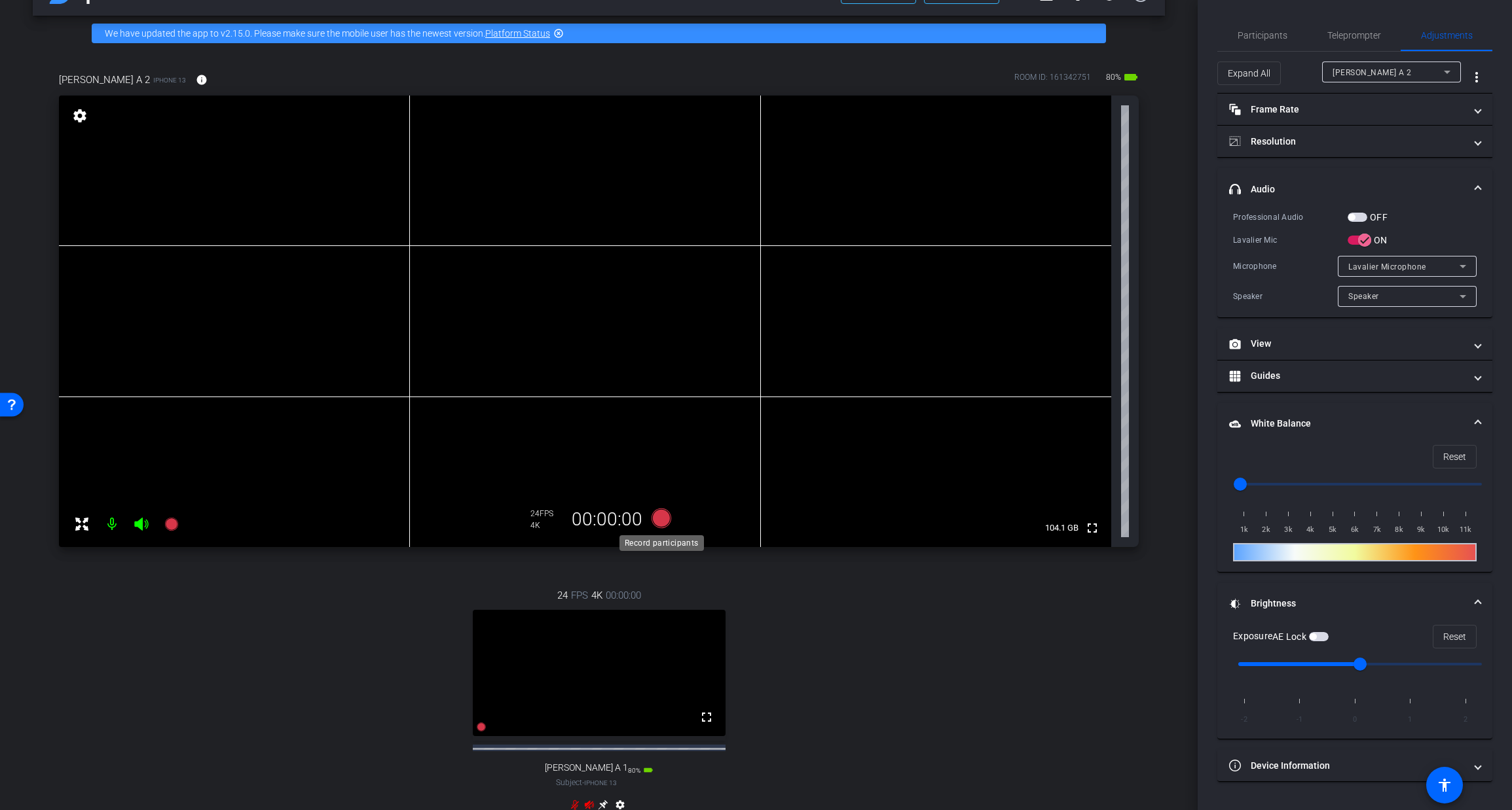
click at [661, 521] on icon at bounding box center [660, 518] width 20 height 20
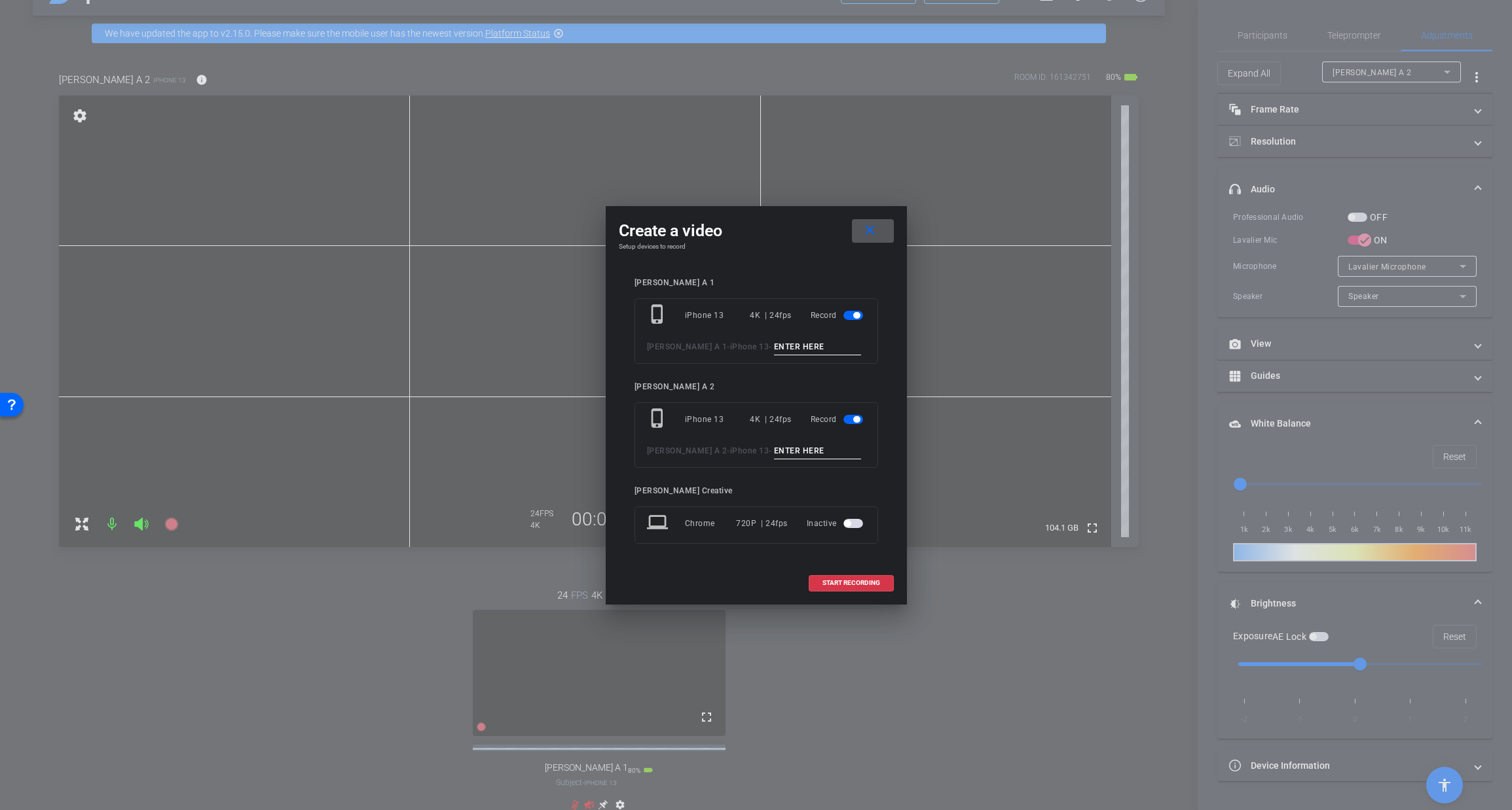
click at [779, 350] on input at bounding box center [818, 347] width 88 height 17
type input "TAKE 6"
click at [775, 451] on input at bounding box center [818, 451] width 88 height 17
type input "TAKE 6"
click at [852, 583] on span "START RECORDING" at bounding box center [852, 583] width 58 height 7
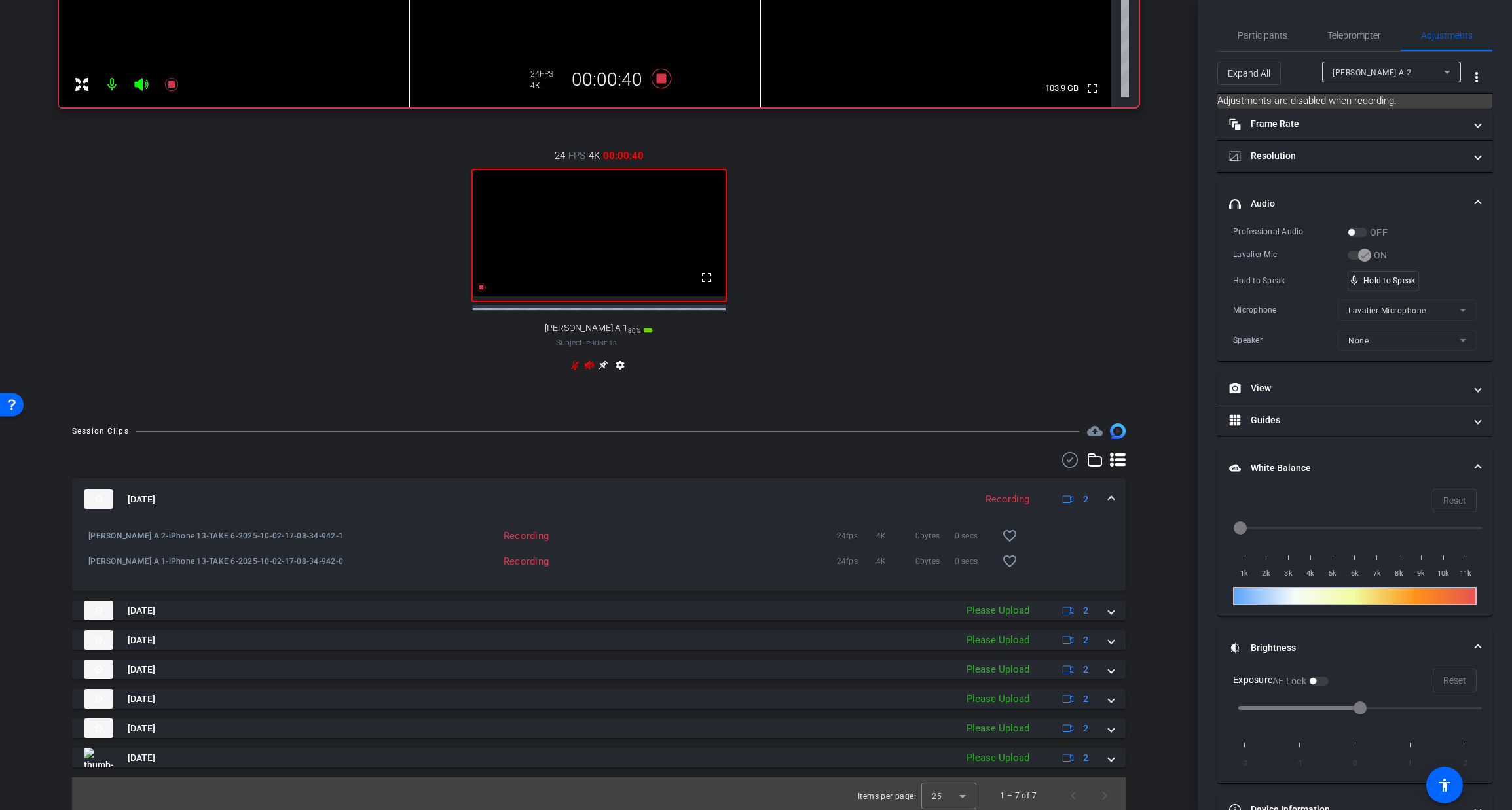
scroll to position [494, 0]
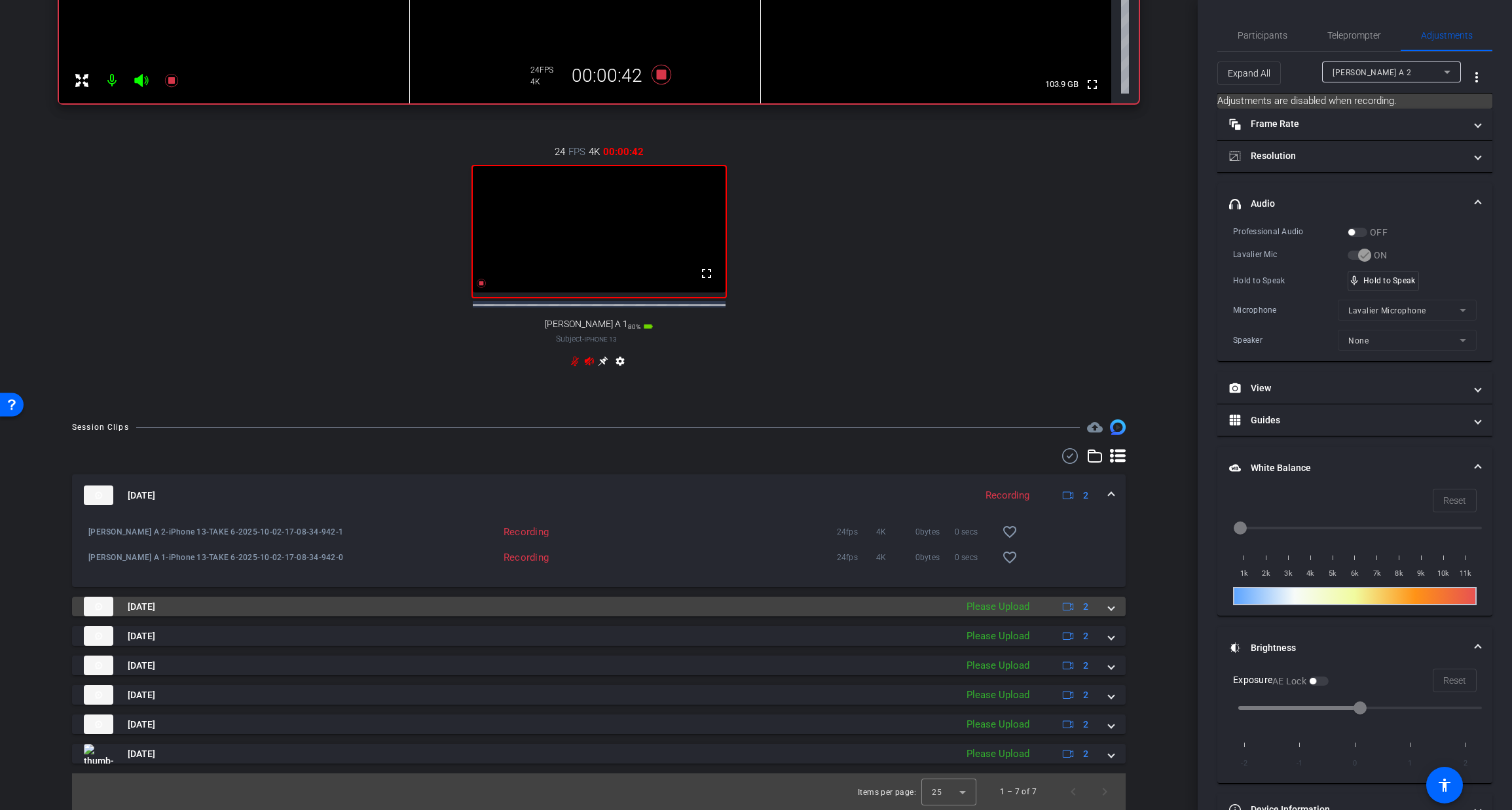
click at [1110, 606] on span at bounding box center [1111, 607] width 5 height 14
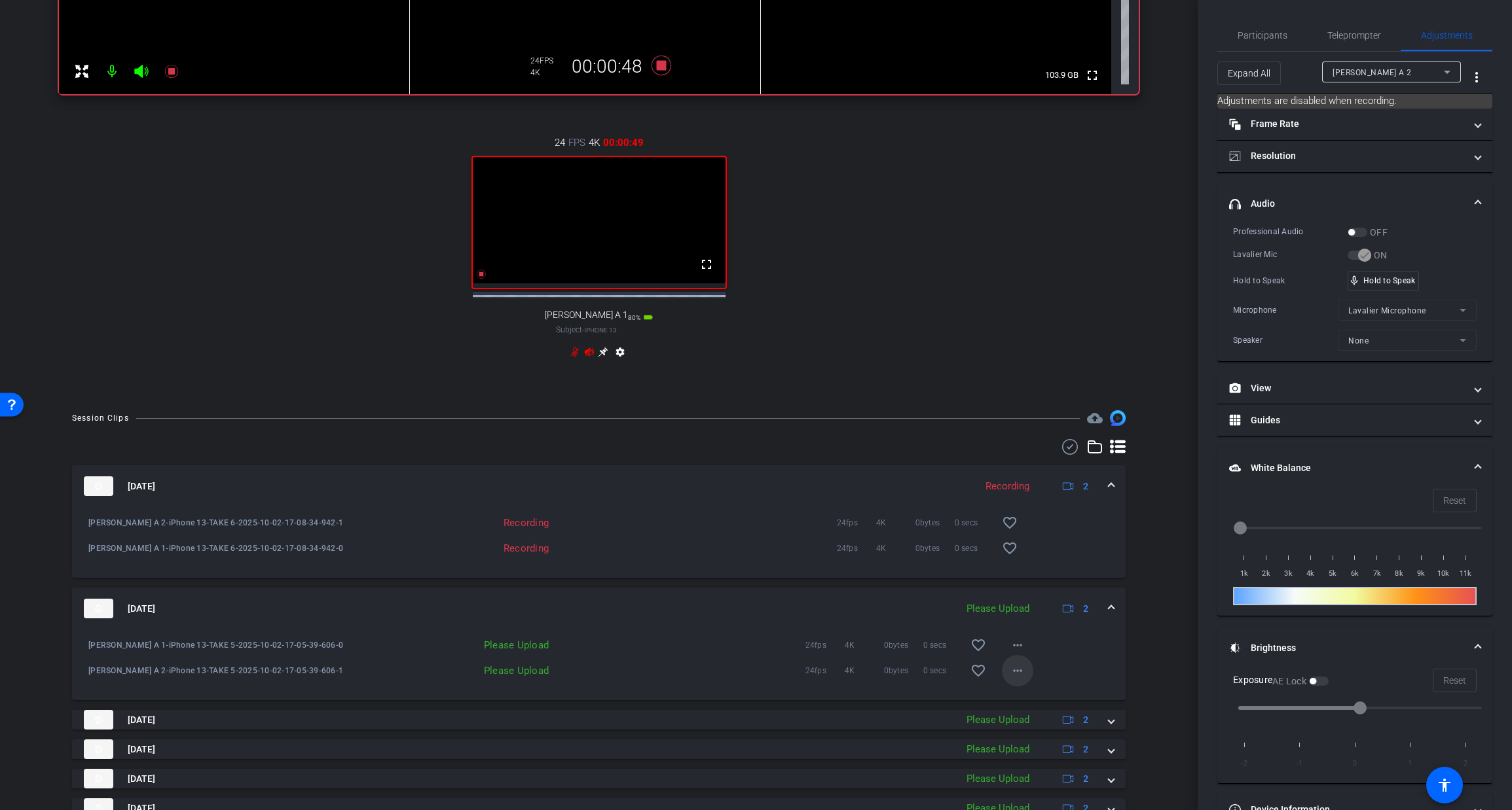
click at [1018, 678] on mat-icon "more_horiz" at bounding box center [1017, 671] width 16 height 16
click at [1023, 707] on span "Upload" at bounding box center [1038, 707] width 52 height 16
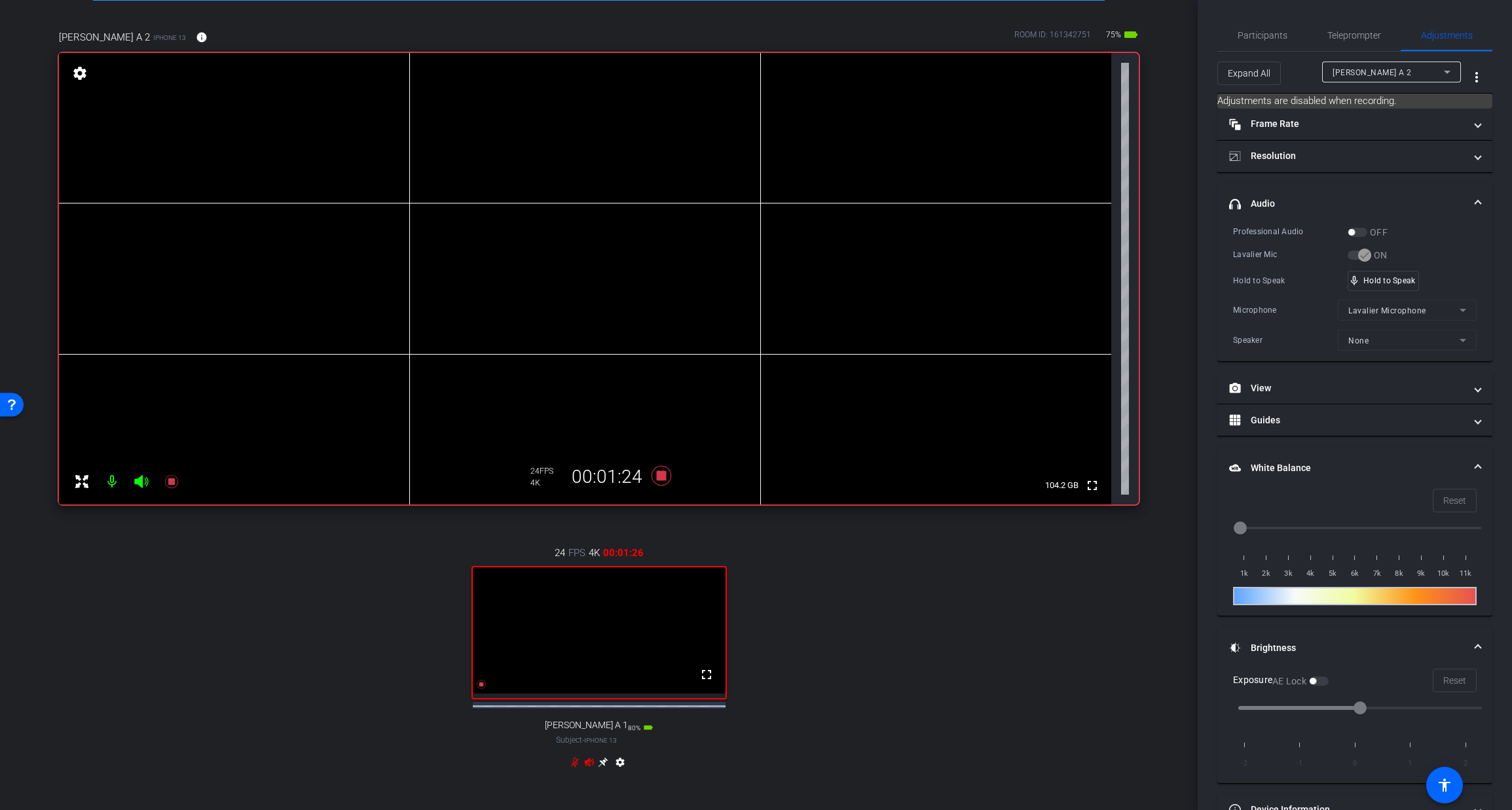
scroll to position [80, 0]
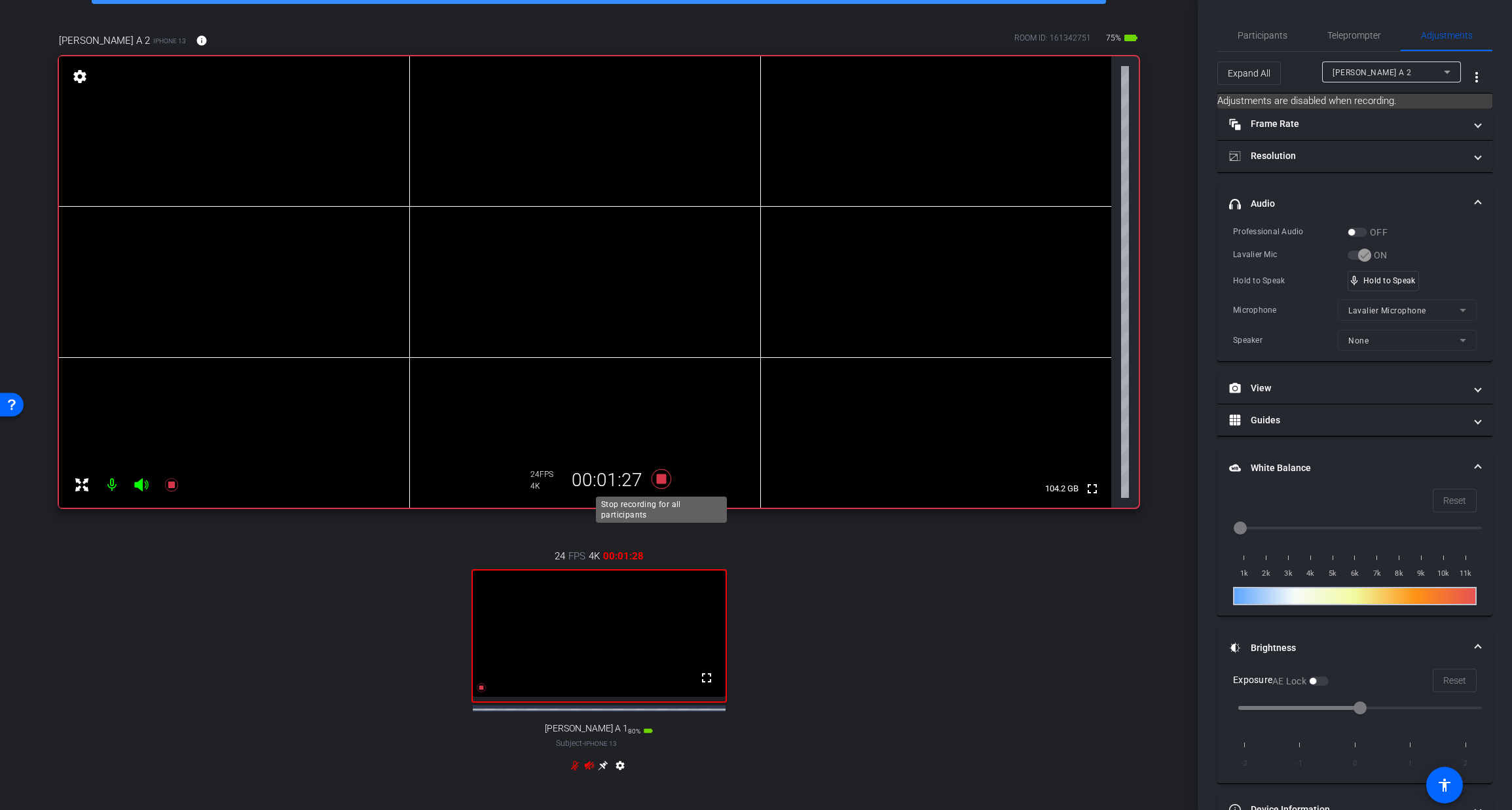
click at [659, 475] on icon at bounding box center [660, 480] width 20 height 20
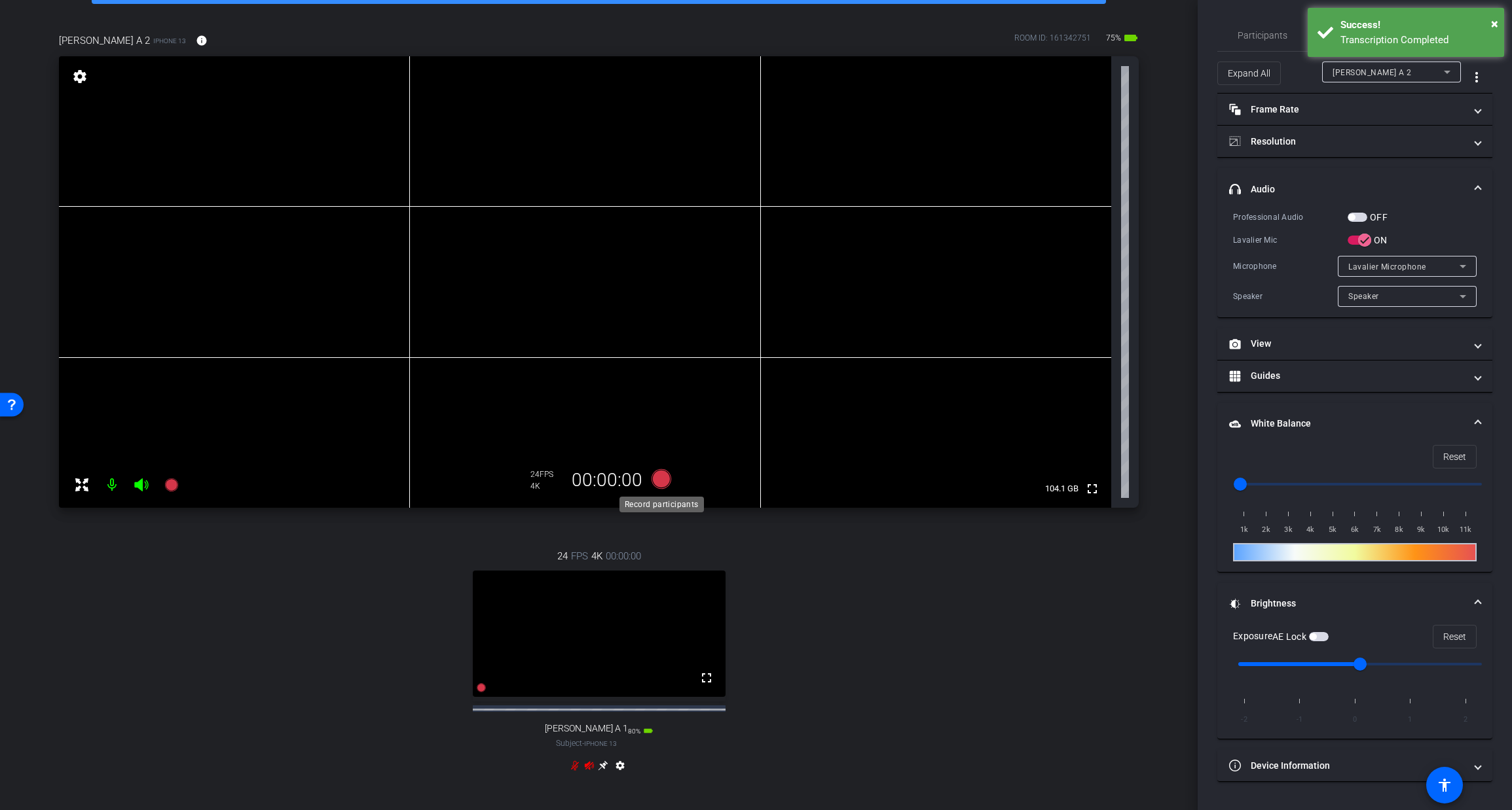
click at [655, 479] on icon at bounding box center [660, 480] width 20 height 20
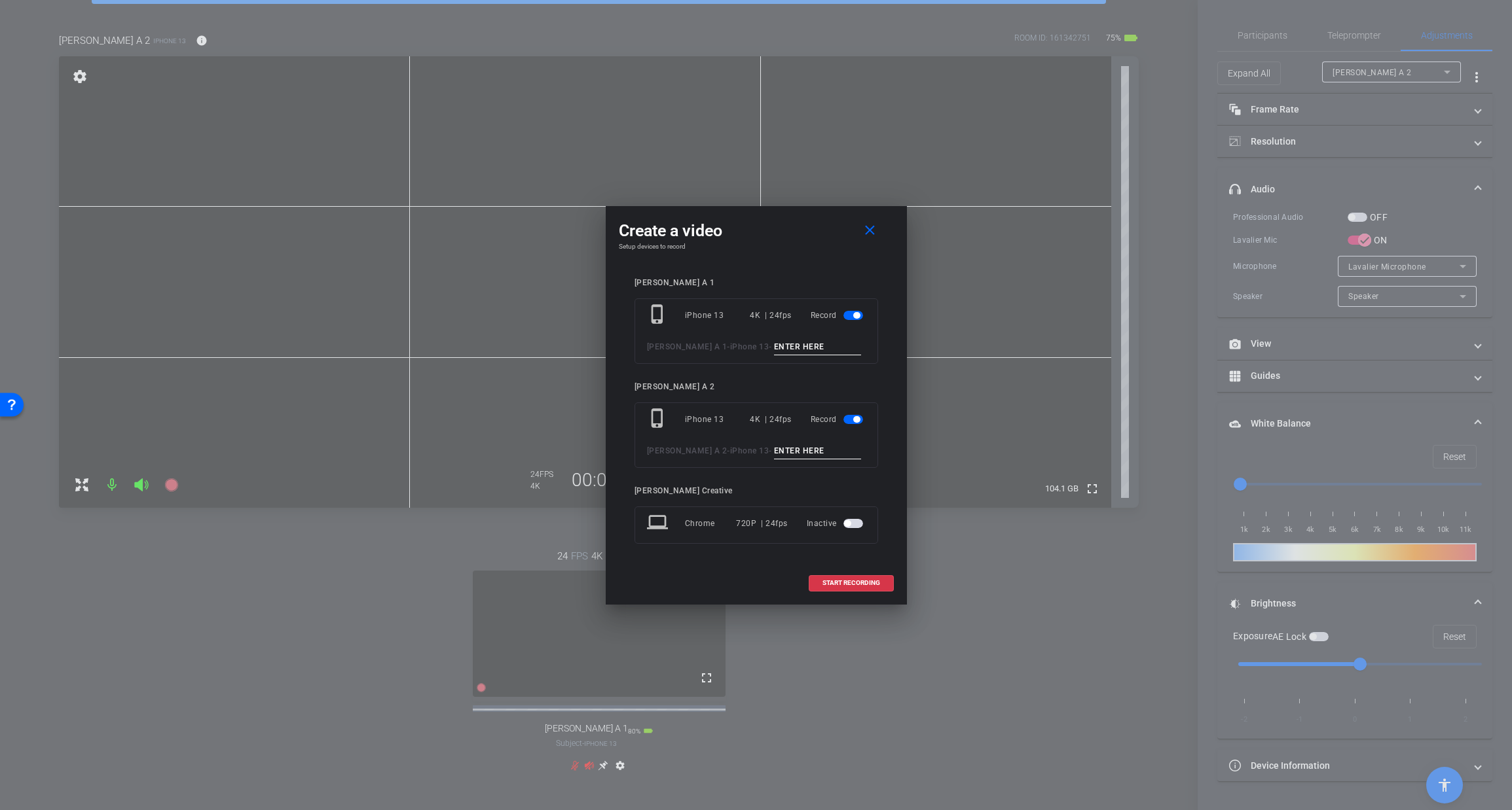
click at [774, 345] on input at bounding box center [818, 347] width 88 height 17
type input "TAKE 7"
click at [788, 447] on input at bounding box center [818, 451] width 88 height 17
type input "TAKE 7"
click at [843, 581] on span "START RECORDING" at bounding box center [852, 583] width 58 height 7
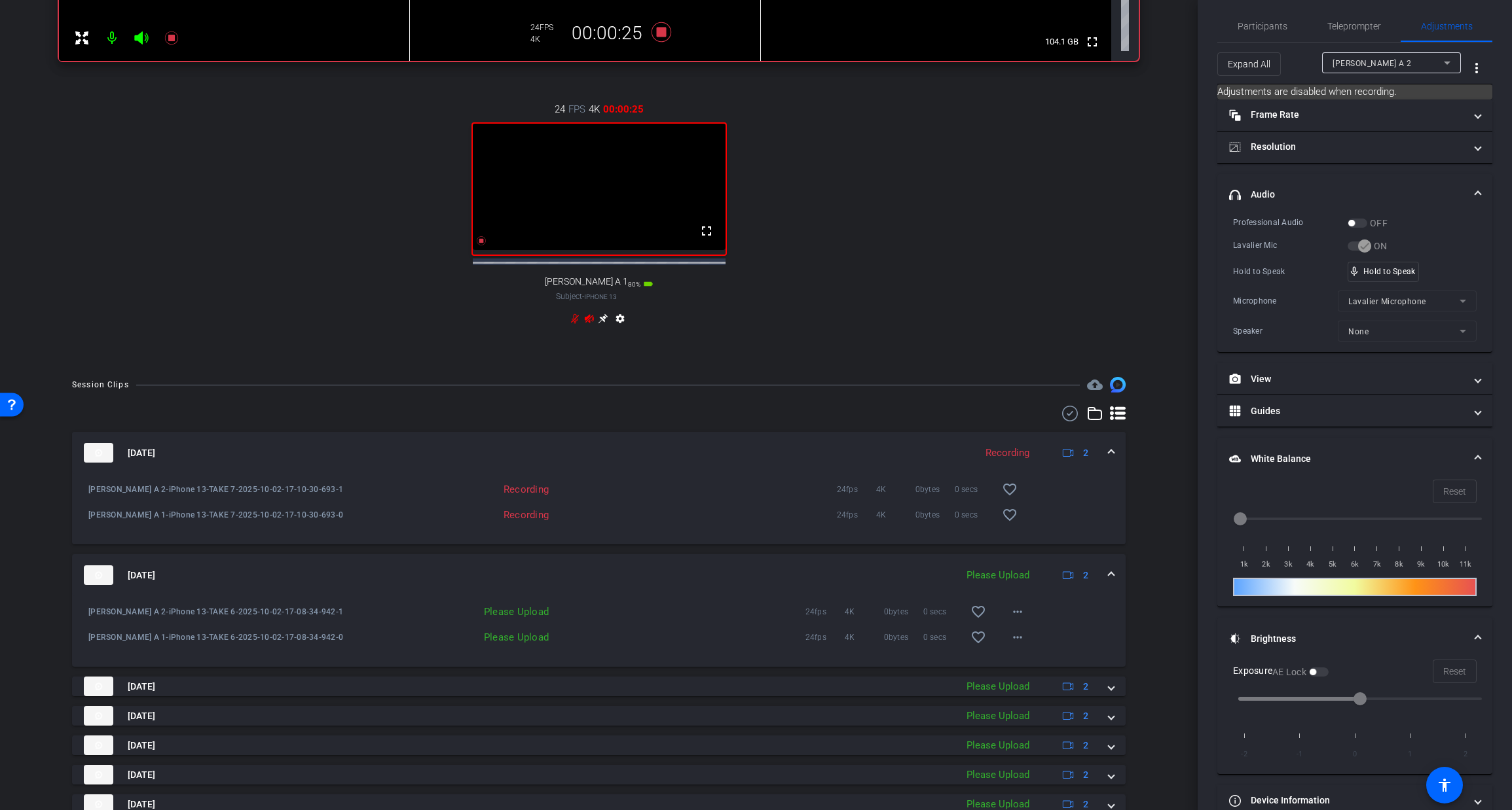
scroll to position [616, 0]
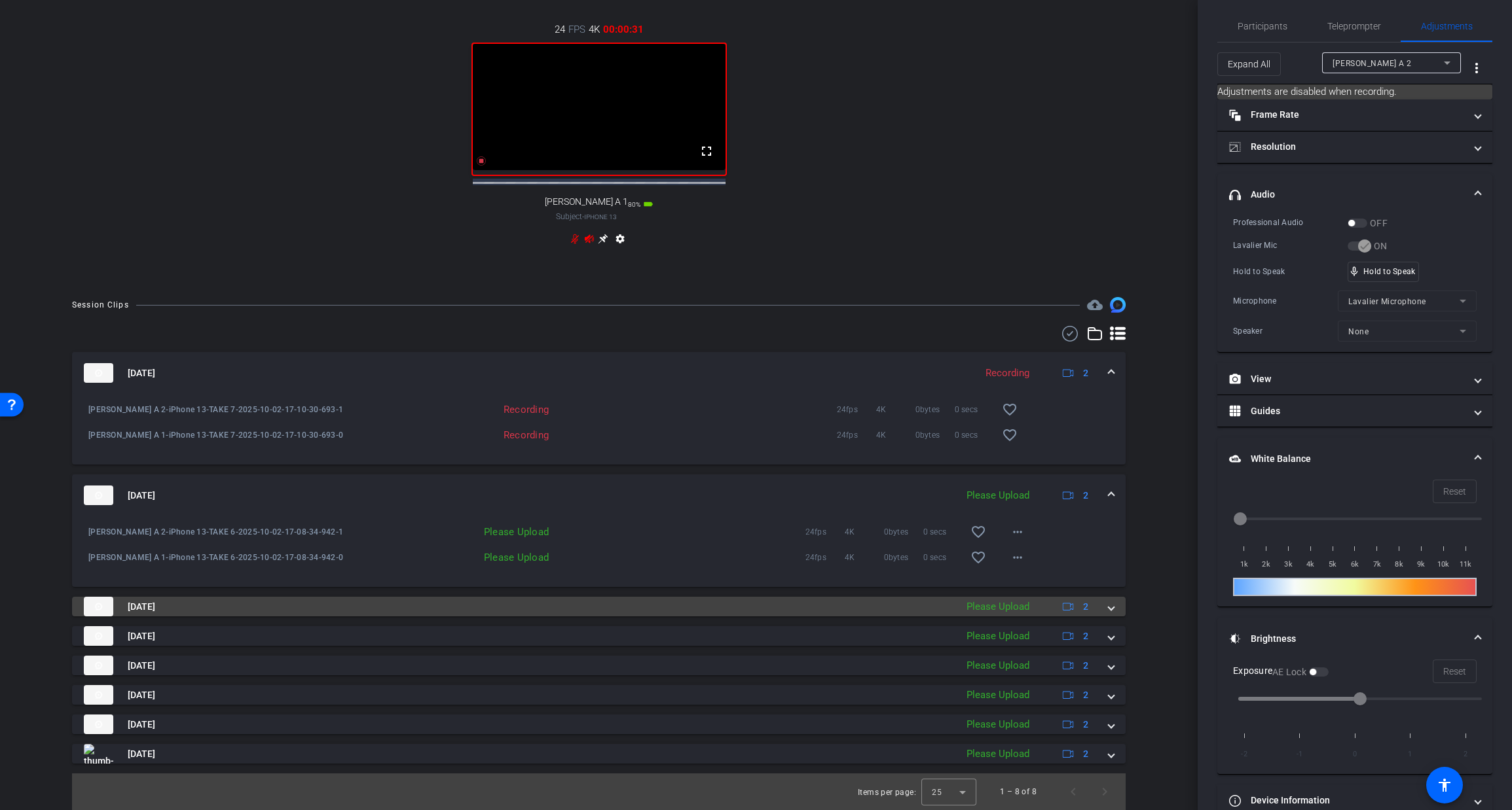
click at [1109, 609] on span at bounding box center [1111, 607] width 5 height 14
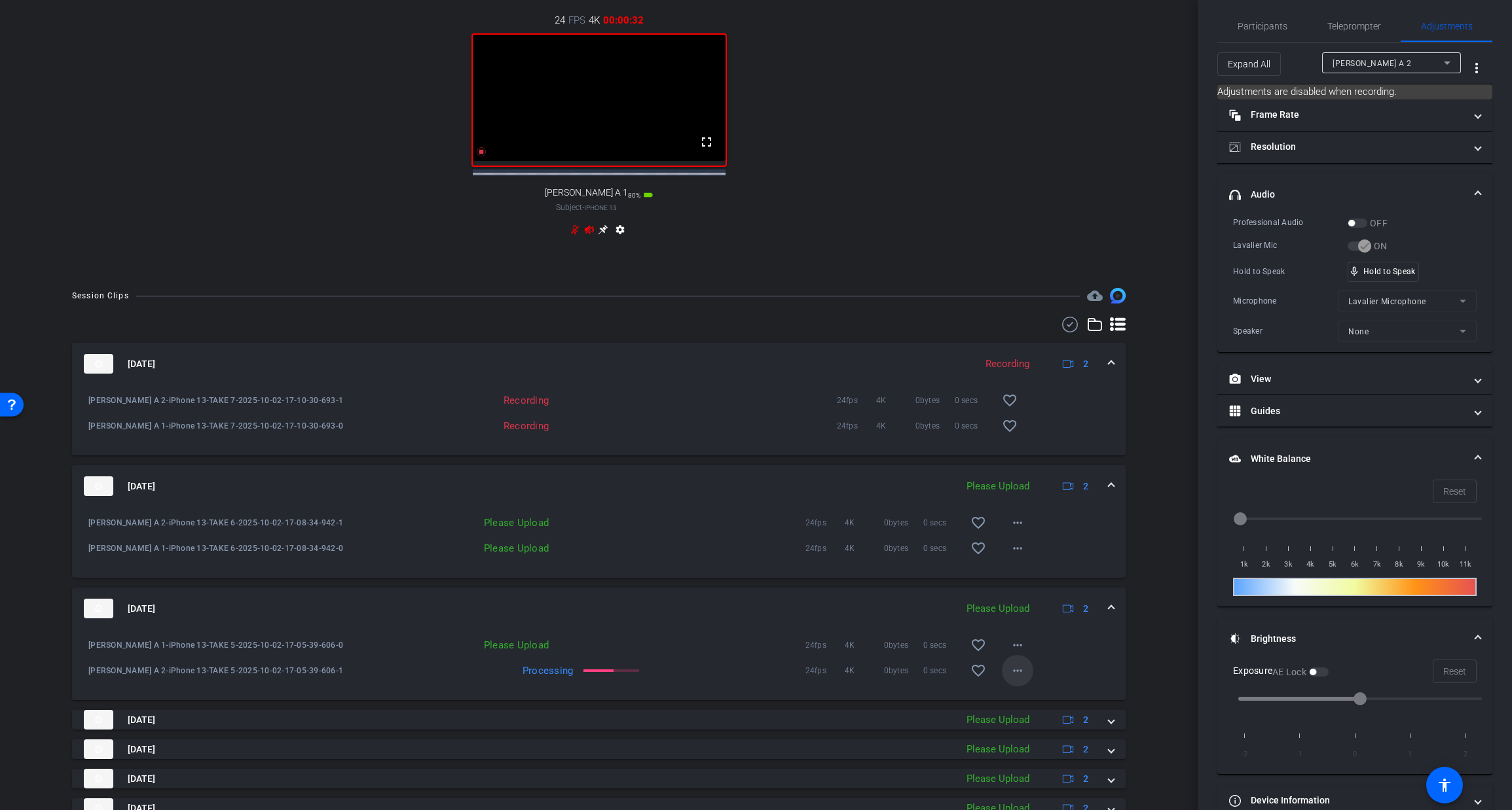
click at [1013, 678] on mat-icon "more_horiz" at bounding box center [1017, 671] width 16 height 16
click at [1051, 552] on span "Download Original" at bounding box center [1051, 555] width 79 height 16
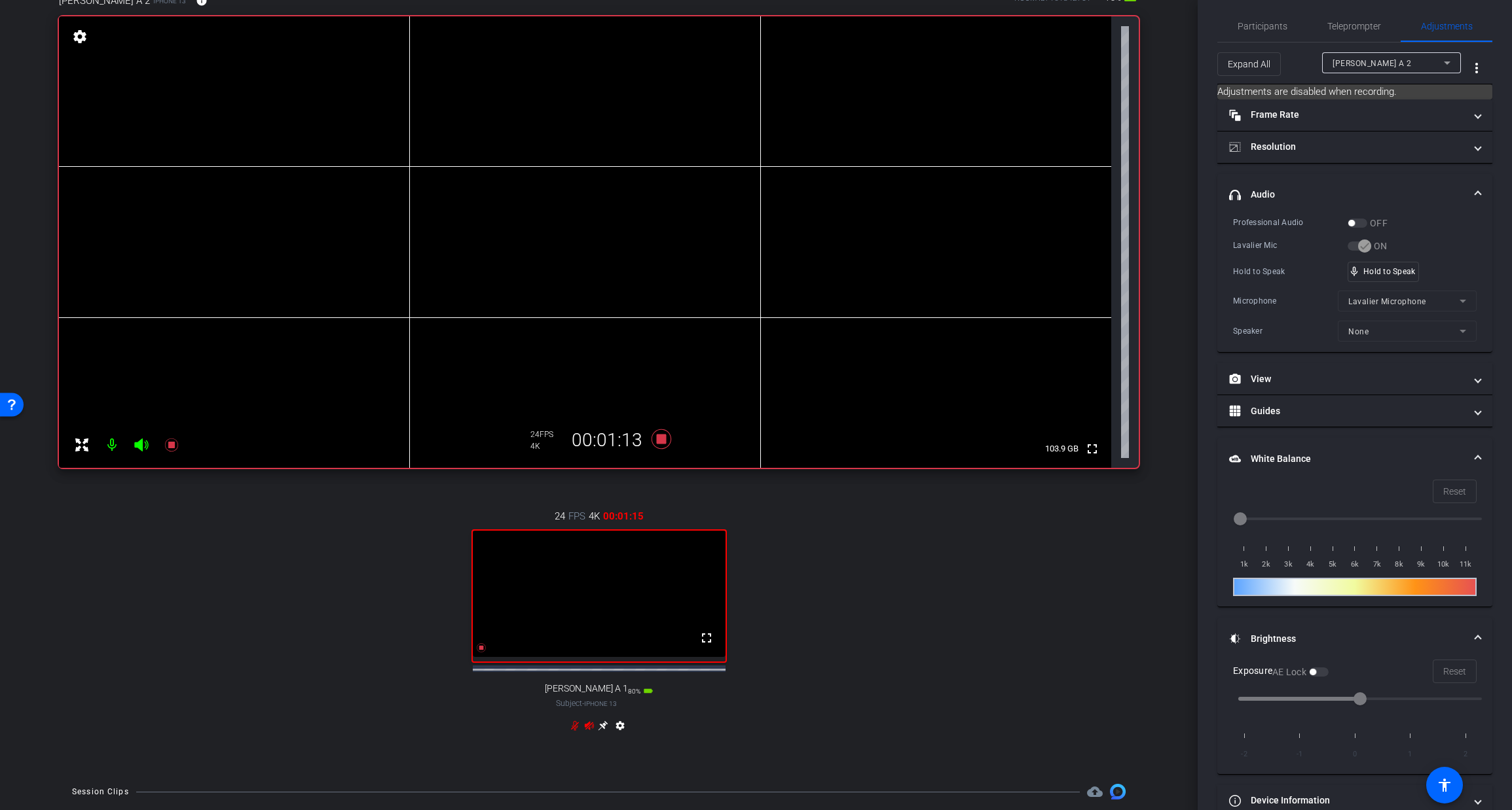
scroll to position [55, 0]
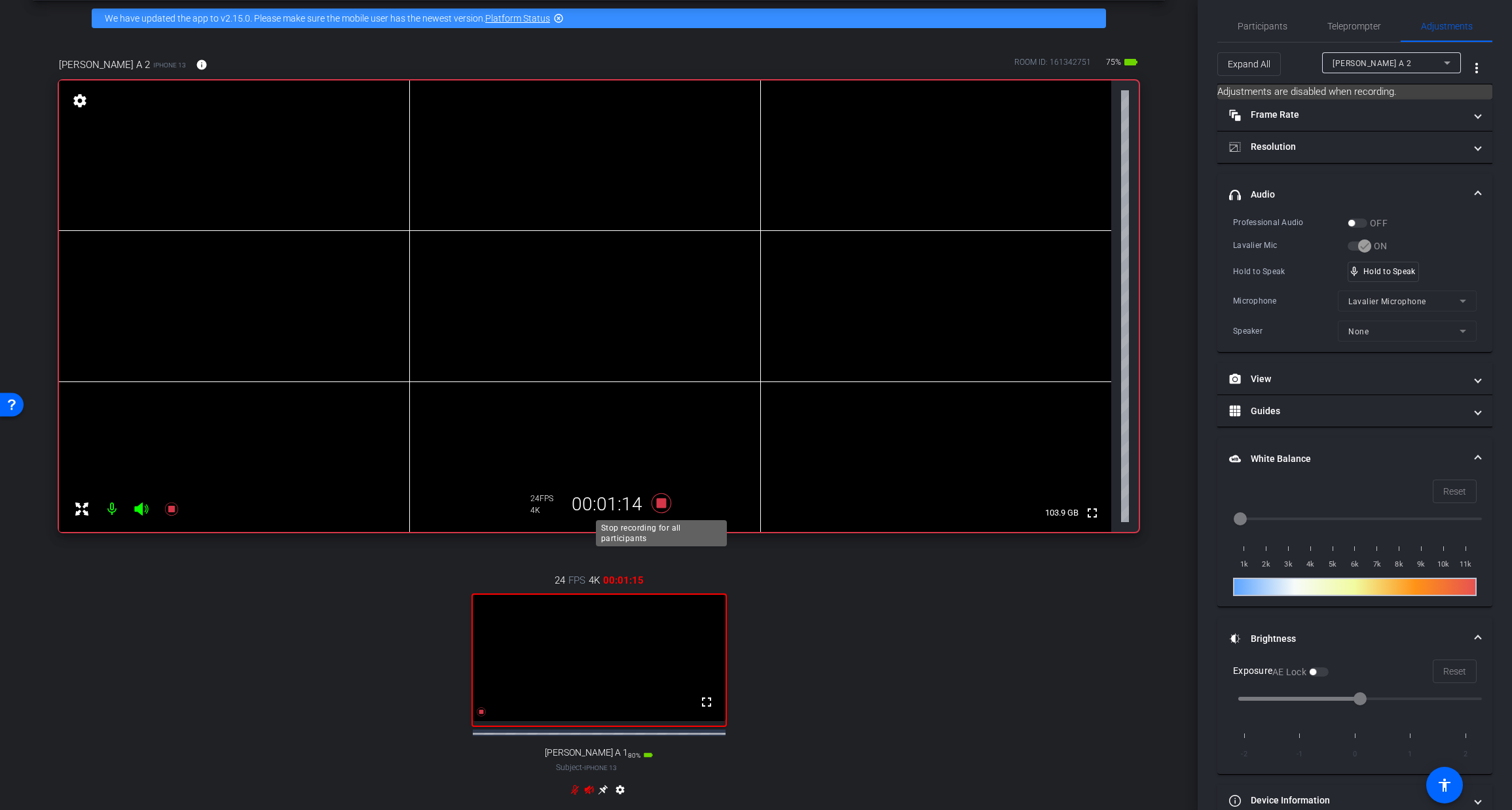
click at [665, 502] on icon at bounding box center [660, 504] width 20 height 20
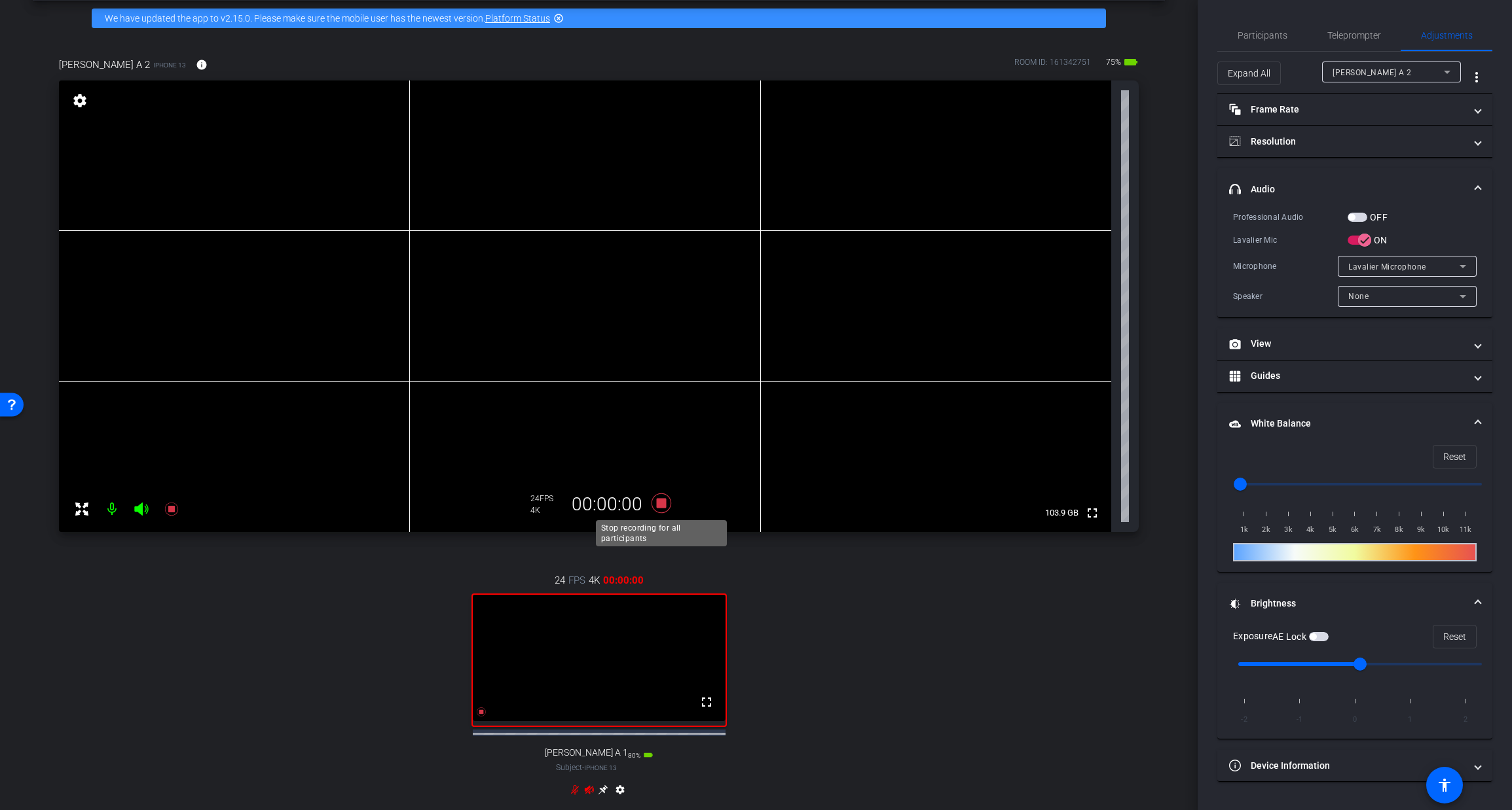
scroll to position [0, 0]
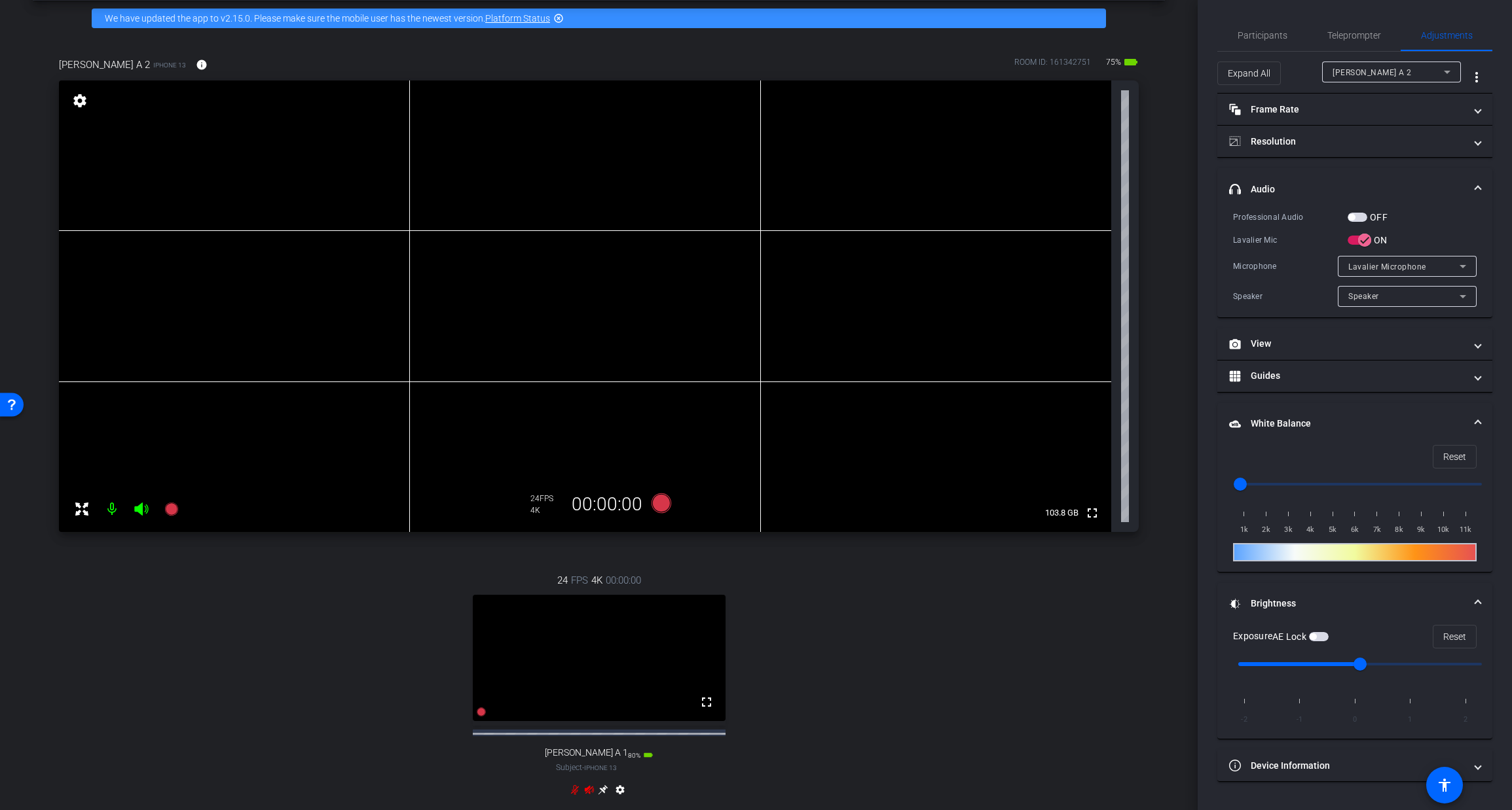
click at [669, 557] on div "24 FPS 4K 00:00:00 fullscreen [PERSON_NAME] A 1 Subject - iPhone 13 80% battery…" at bounding box center [598, 687] width 1080 height 270
click at [663, 504] on icon at bounding box center [660, 504] width 20 height 20
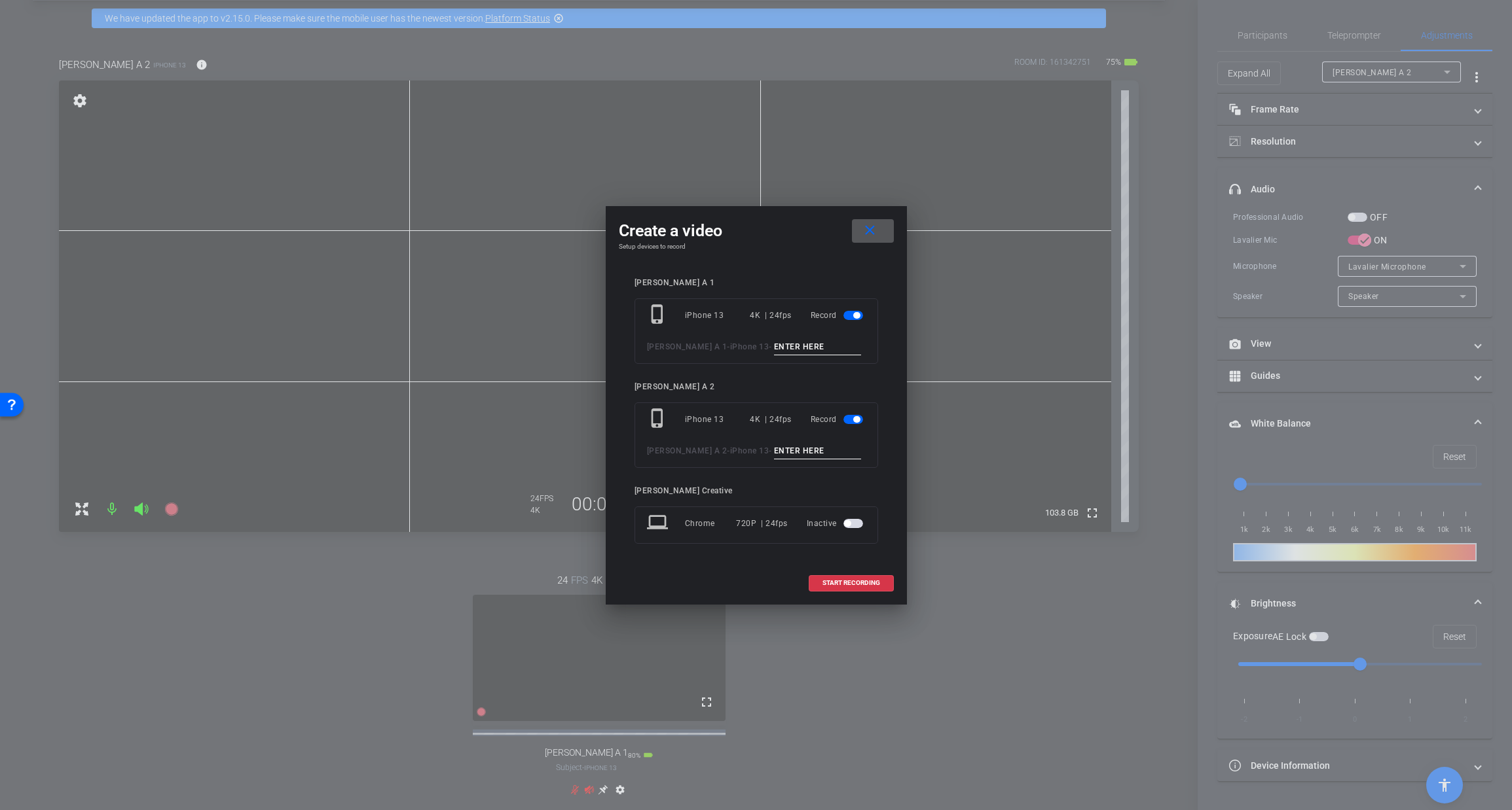
click at [774, 345] on input at bounding box center [818, 347] width 88 height 17
type input "TAKE 8"
click at [774, 452] on input at bounding box center [818, 451] width 88 height 17
type input "TAKE 8"
click at [848, 581] on span "START RECORDING" at bounding box center [852, 583] width 58 height 7
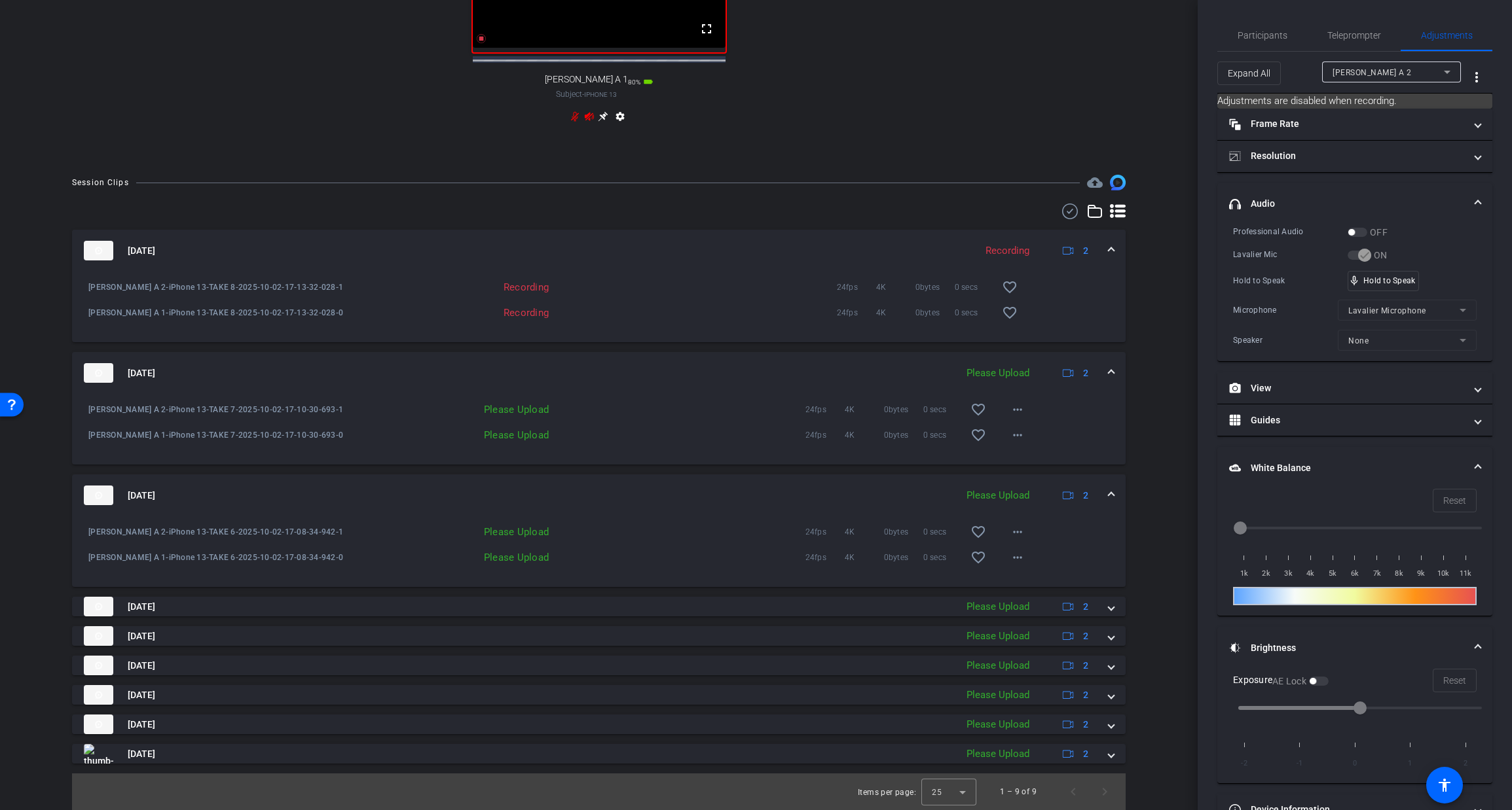
scroll to position [738, 0]
click at [1111, 726] on span at bounding box center [1111, 725] width 5 height 14
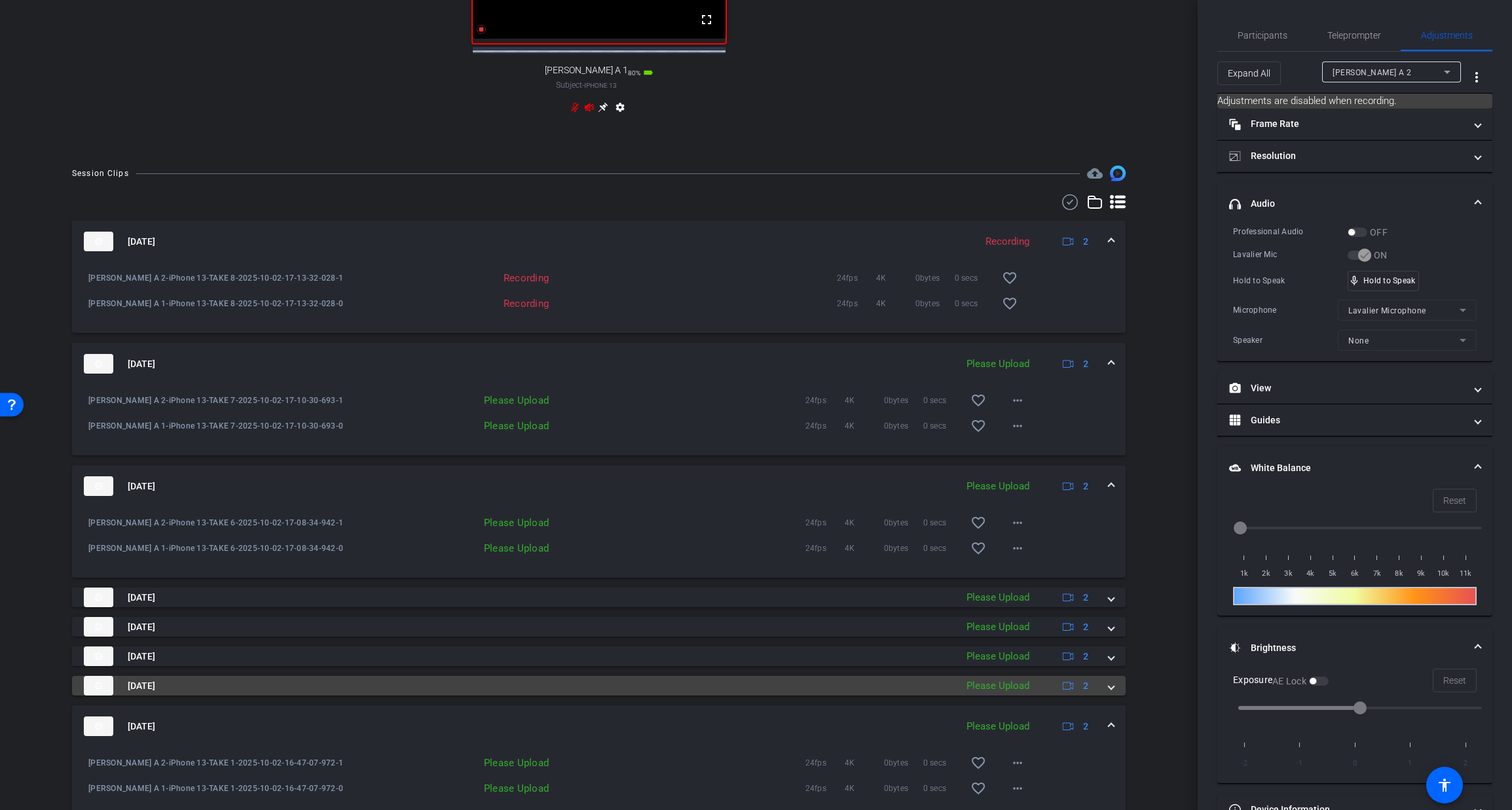
click at [1112, 693] on span at bounding box center [1111, 686] width 5 height 14
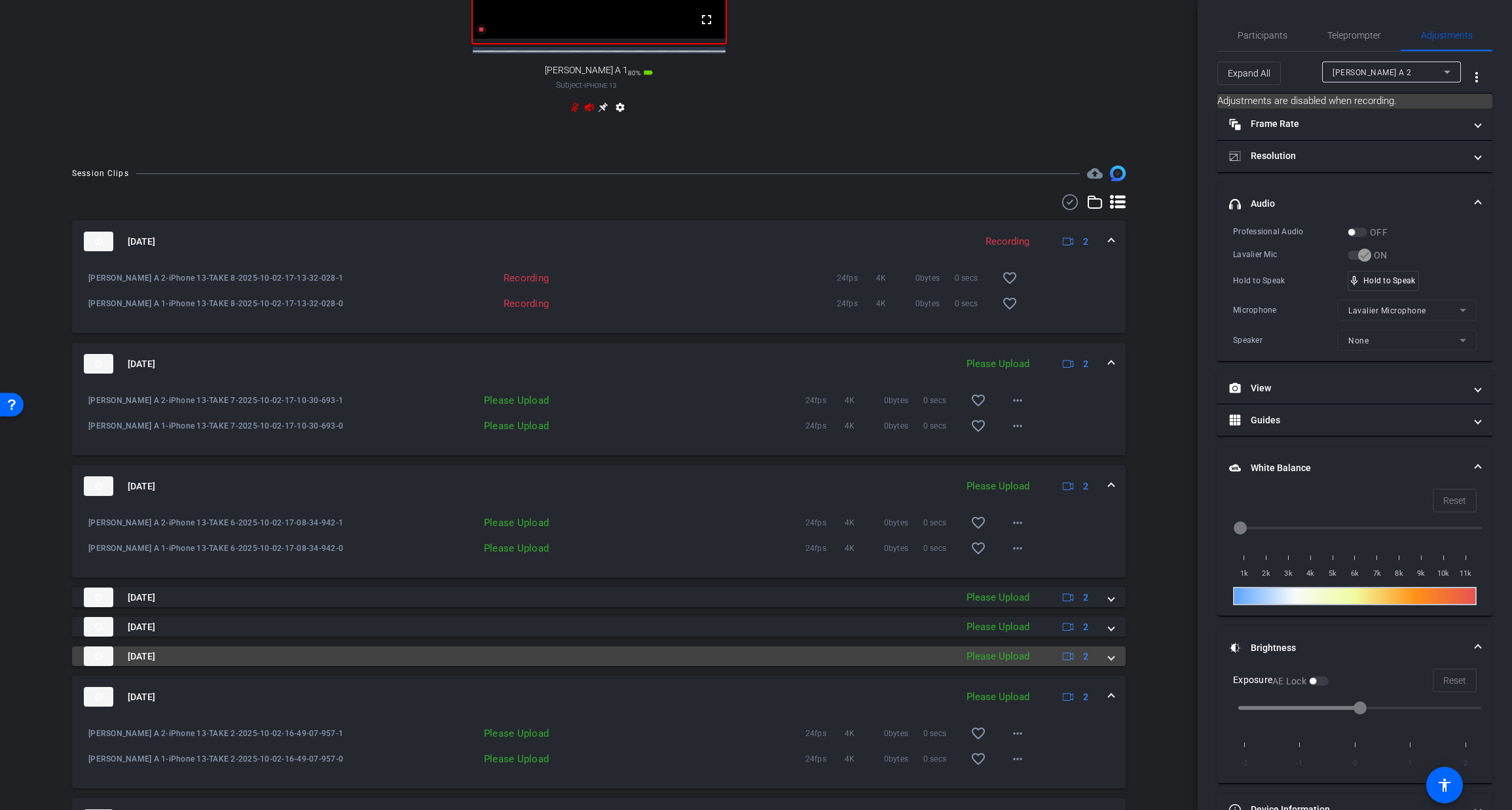
click at [1109, 661] on span at bounding box center [1111, 657] width 5 height 14
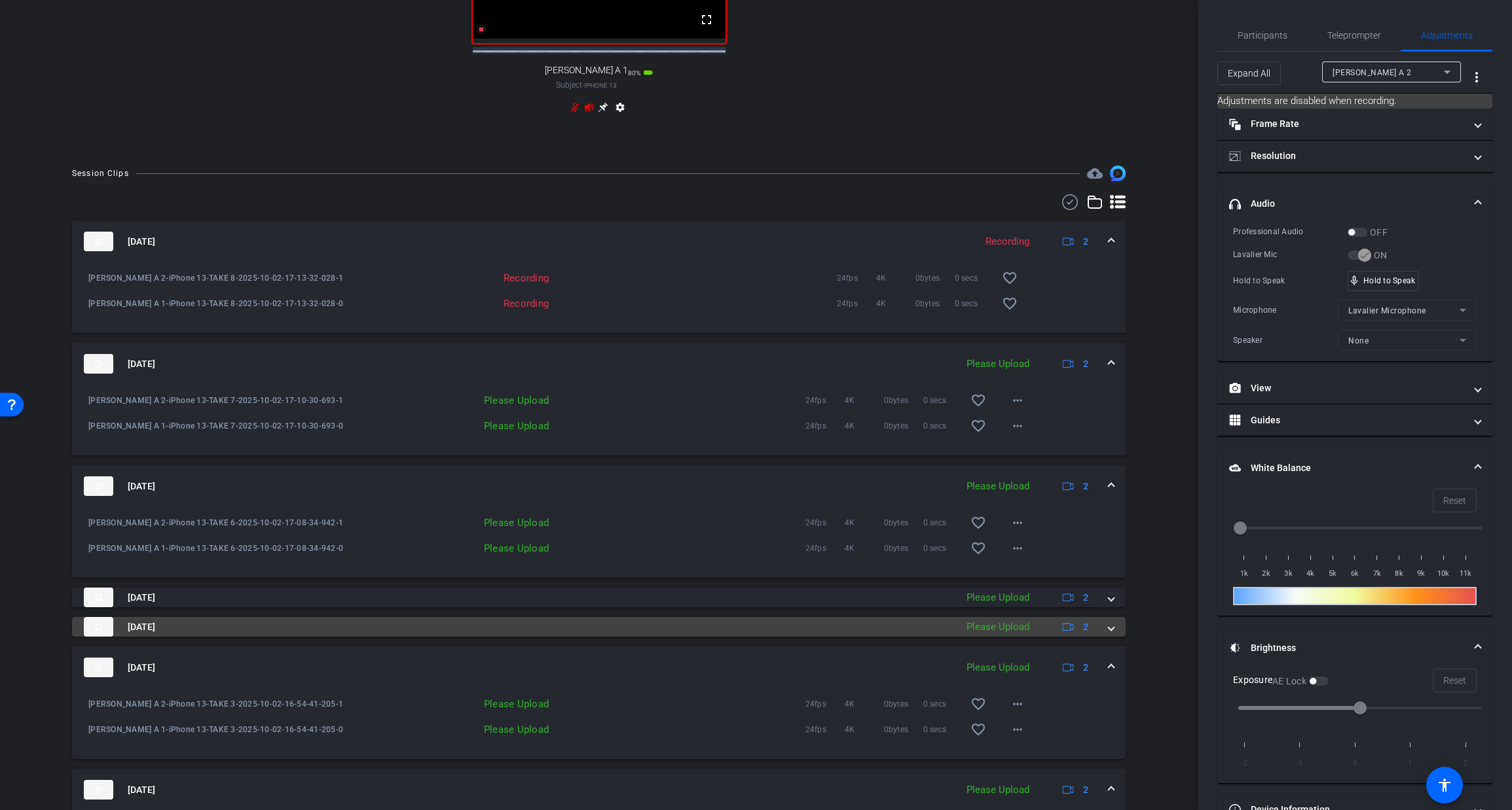
click at [1109, 634] on span at bounding box center [1111, 627] width 5 height 14
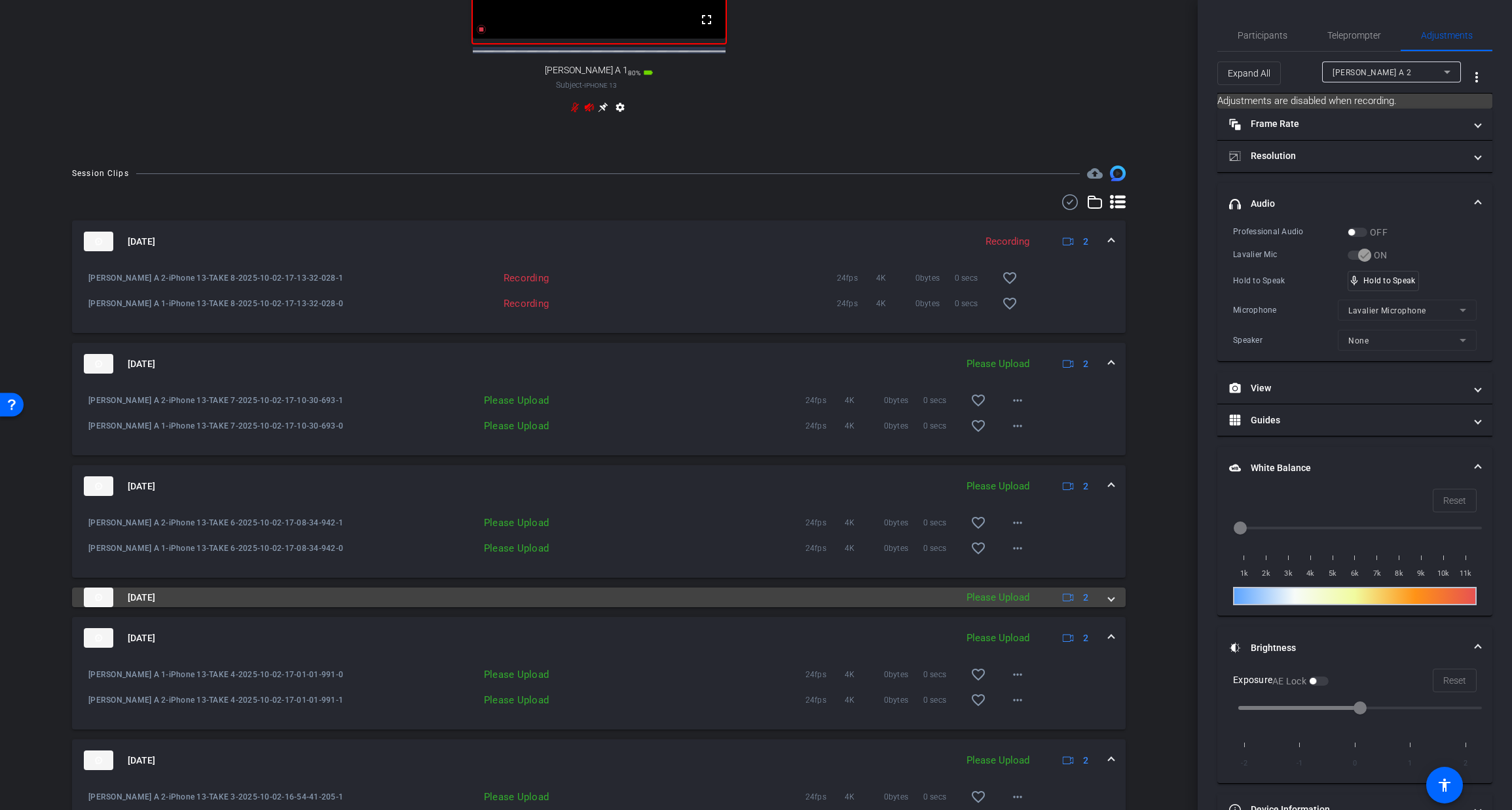
click at [1113, 605] on span at bounding box center [1111, 598] width 5 height 14
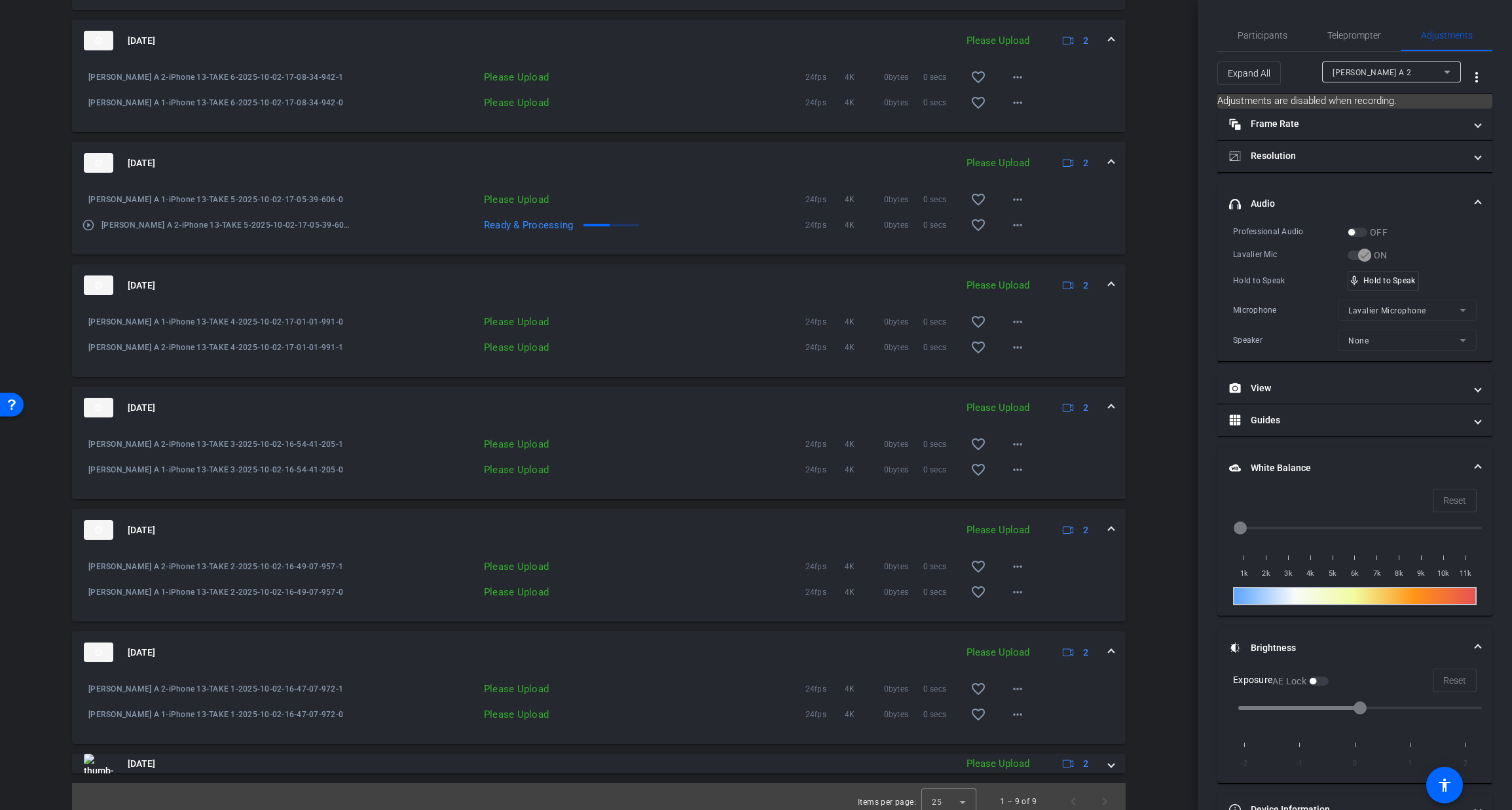
scroll to position [1203, 0]
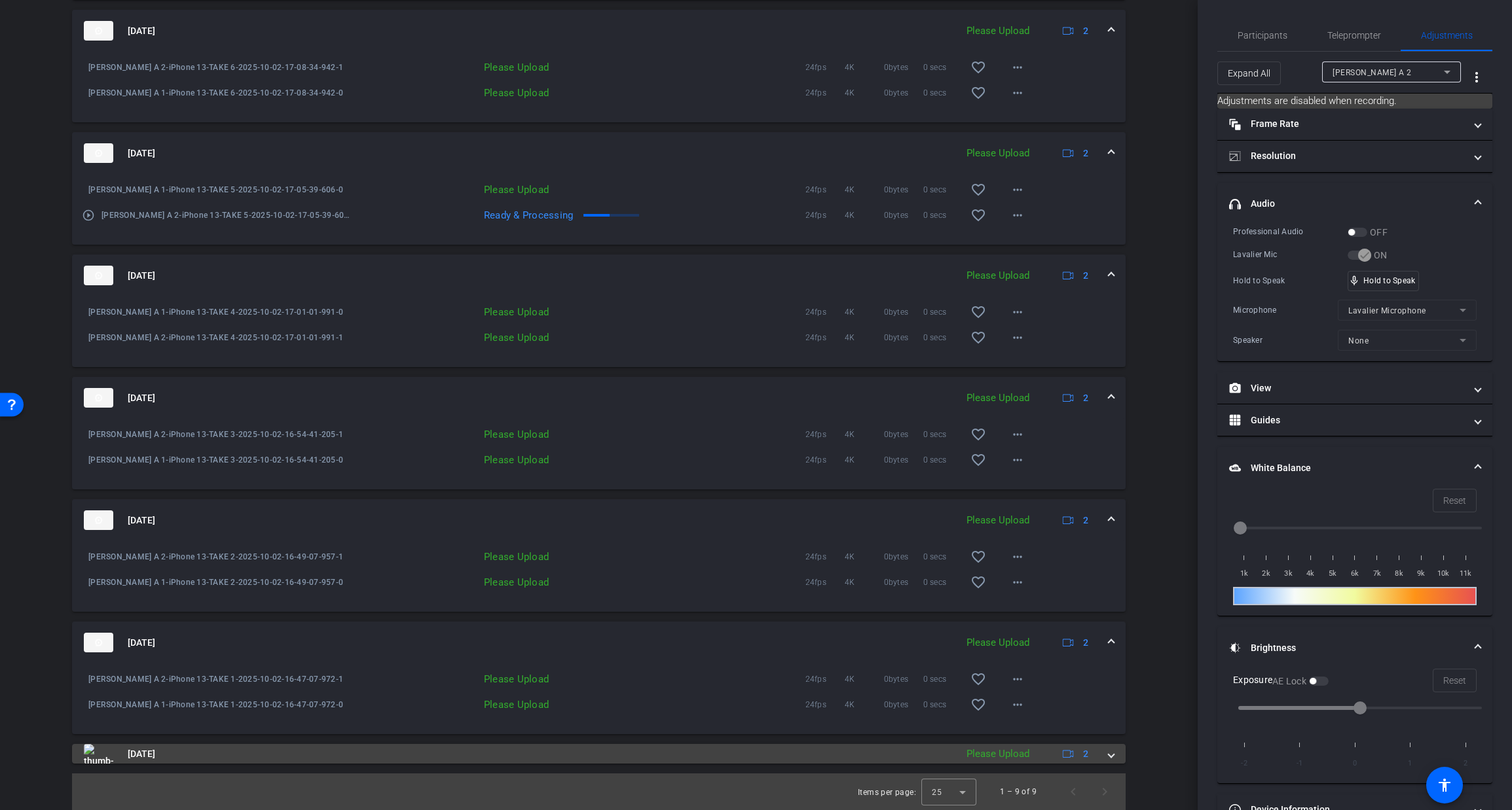
click at [1111, 755] on span at bounding box center [1111, 754] width 5 height 14
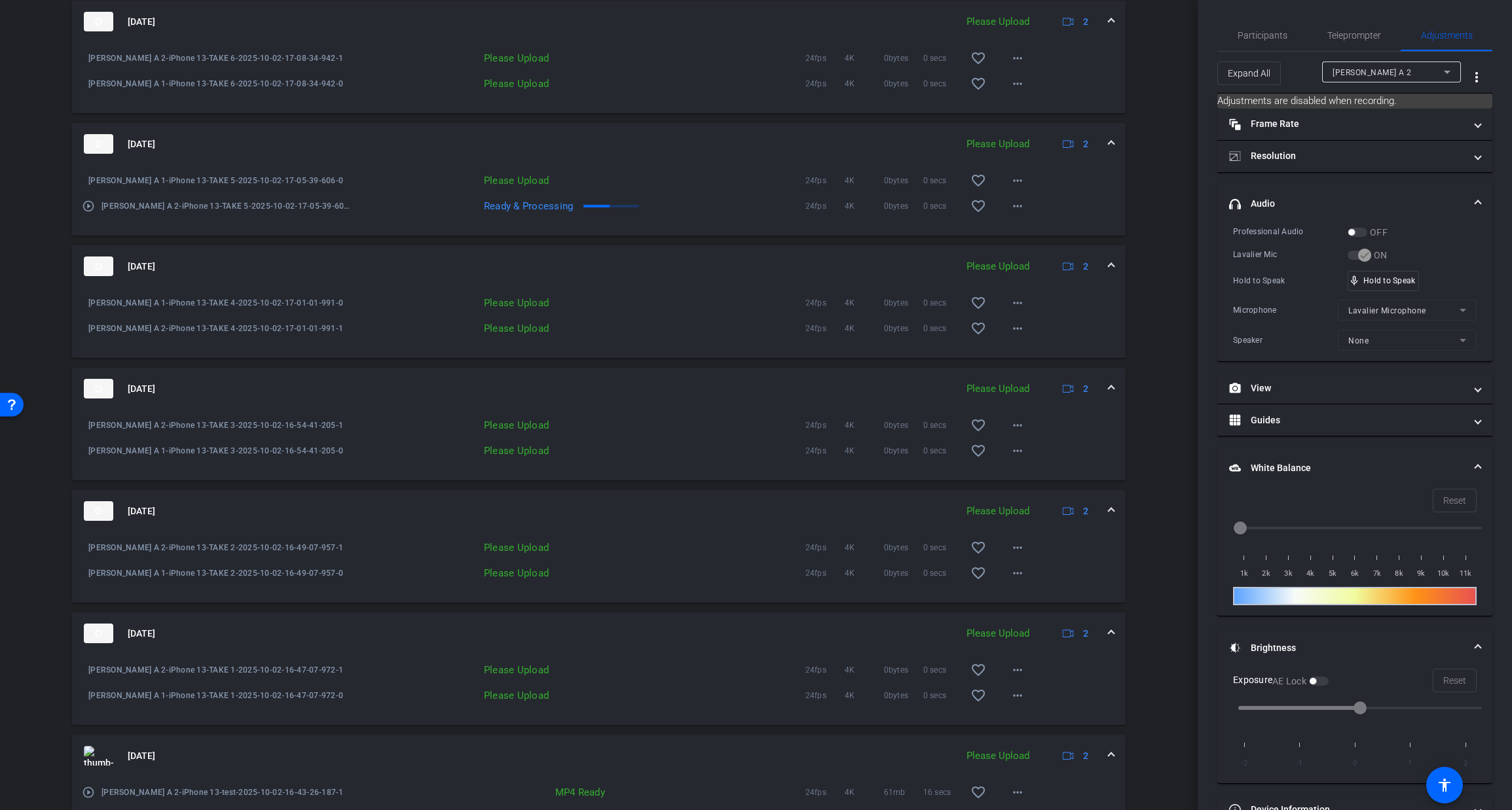
click at [1109, 758] on span at bounding box center [1111, 756] width 5 height 14
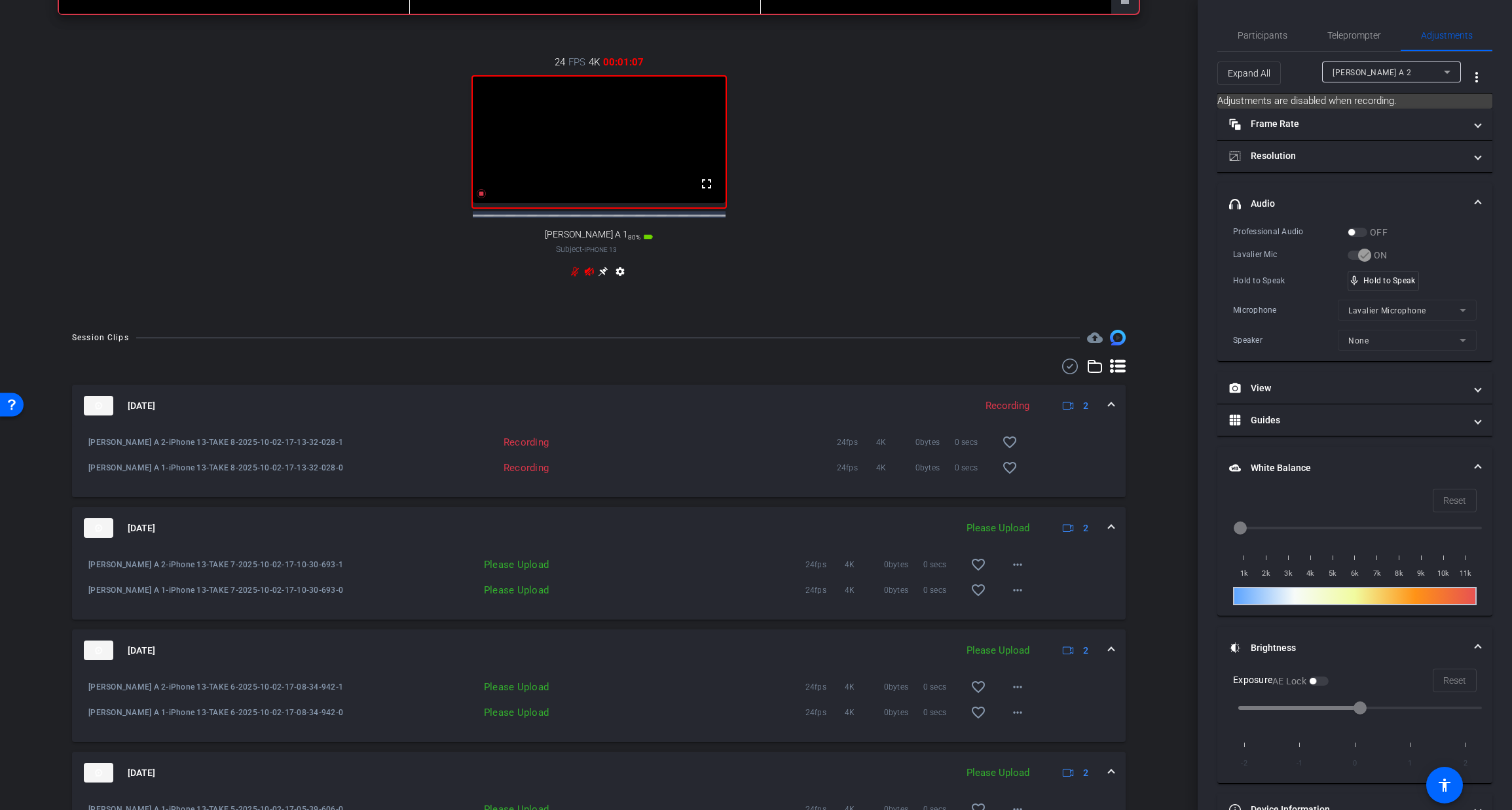
scroll to position [0, 0]
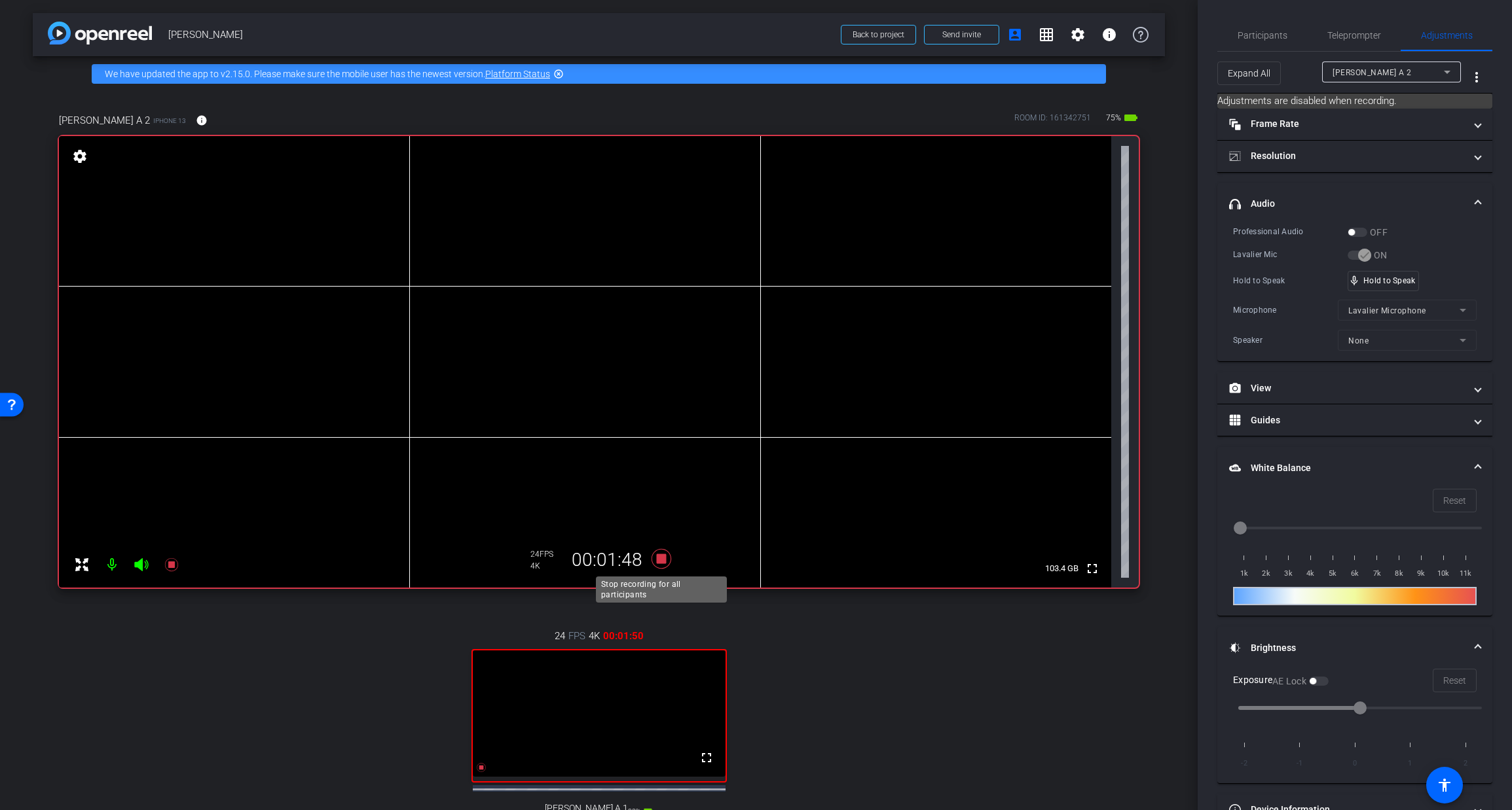
click at [665, 557] on icon at bounding box center [660, 559] width 20 height 20
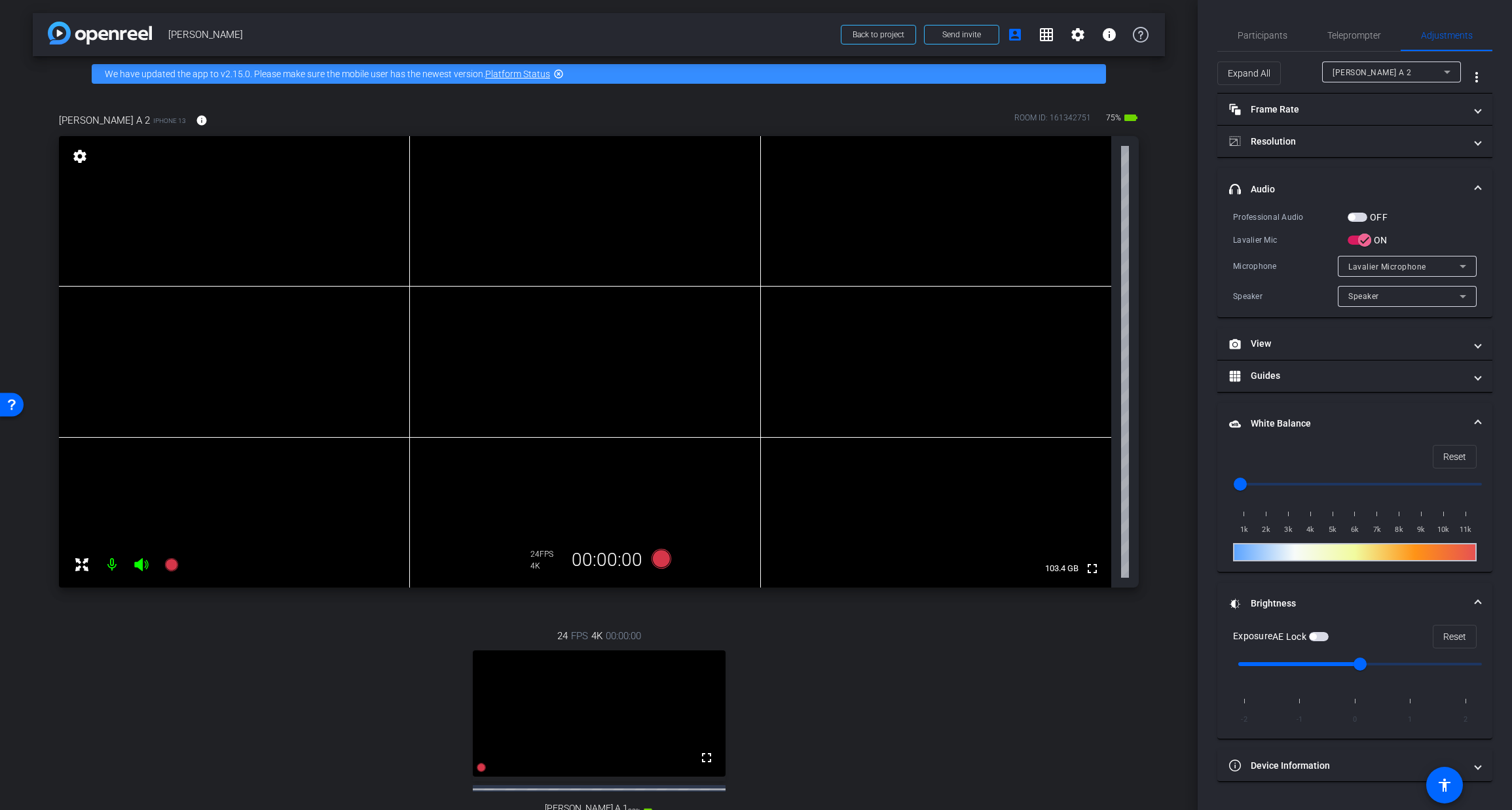
click at [677, 567] on div "24 FPS 4K 00:00:00" at bounding box center [601, 560] width 154 height 36
click at [657, 561] on icon at bounding box center [660, 559] width 20 height 20
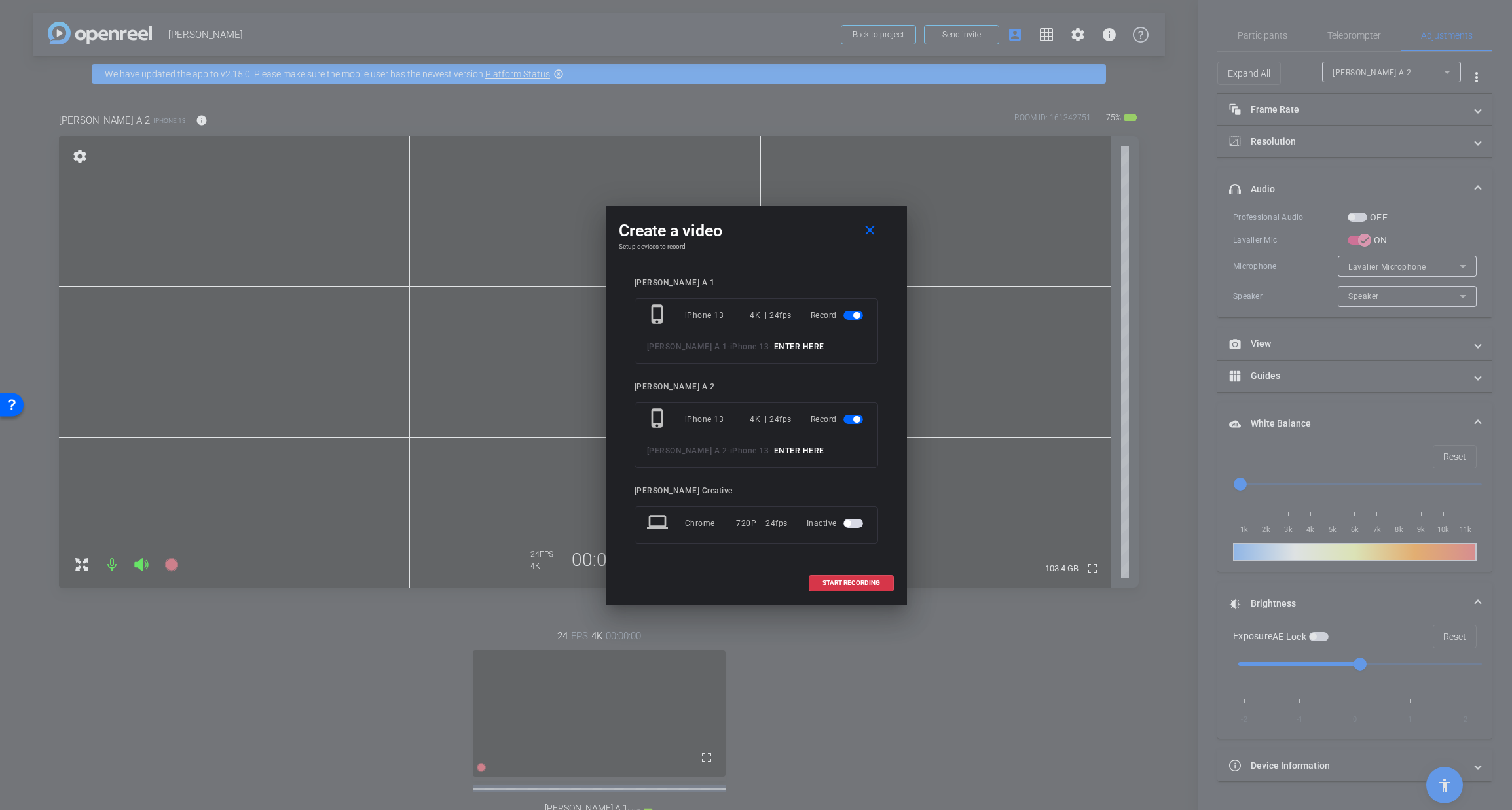
click at [774, 349] on input at bounding box center [818, 347] width 88 height 17
type input "TAKE 9"
click at [774, 446] on input at bounding box center [818, 451] width 88 height 17
type input "TAKE 9"
click at [838, 580] on span "START RECORDING" at bounding box center [852, 583] width 58 height 7
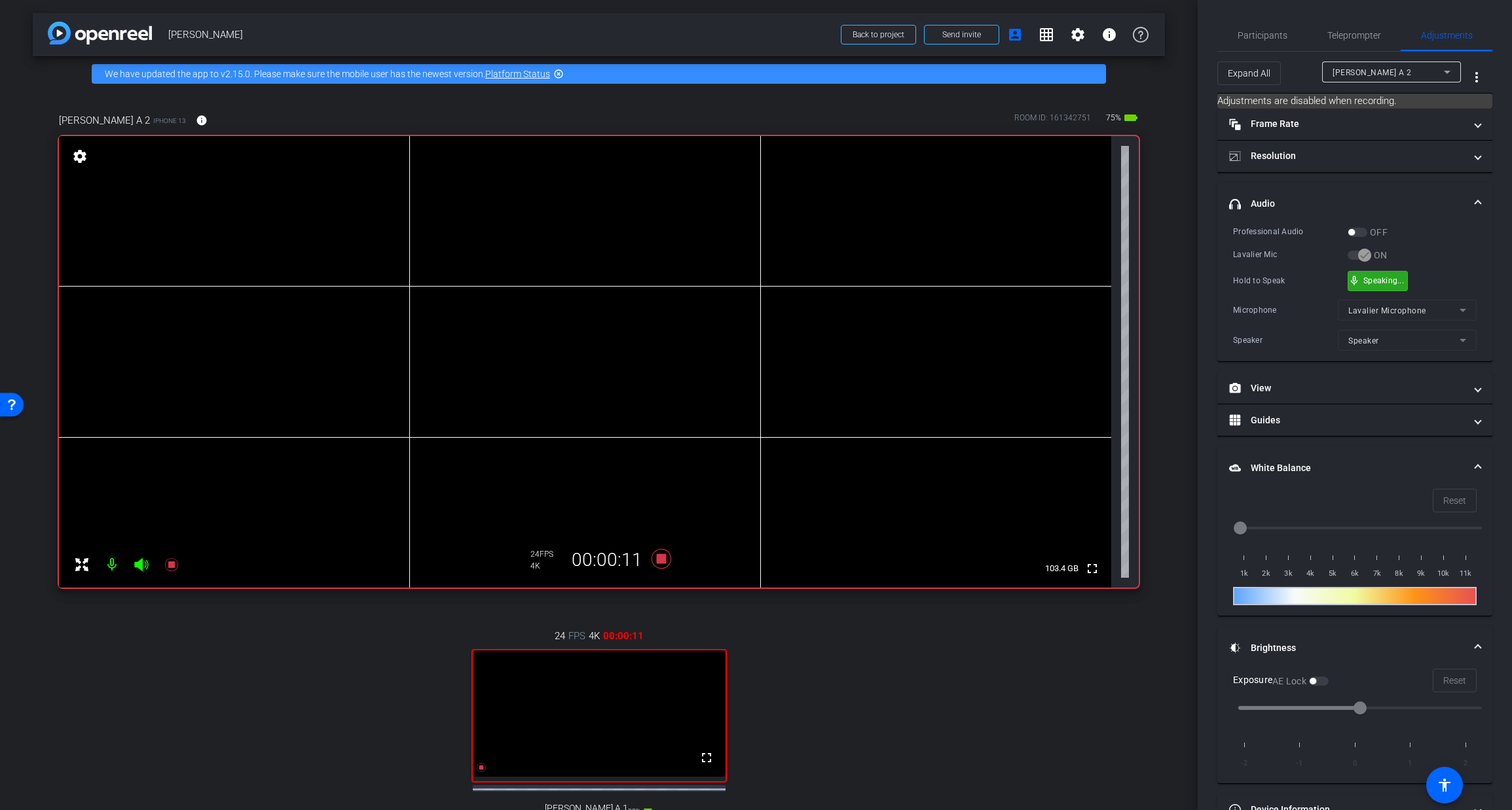
drag, startPoint x: 1394, startPoint y: 275, endPoint x: 1362, endPoint y: 283, distance: 33.0
click at [659, 560] on icon at bounding box center [660, 559] width 20 height 20
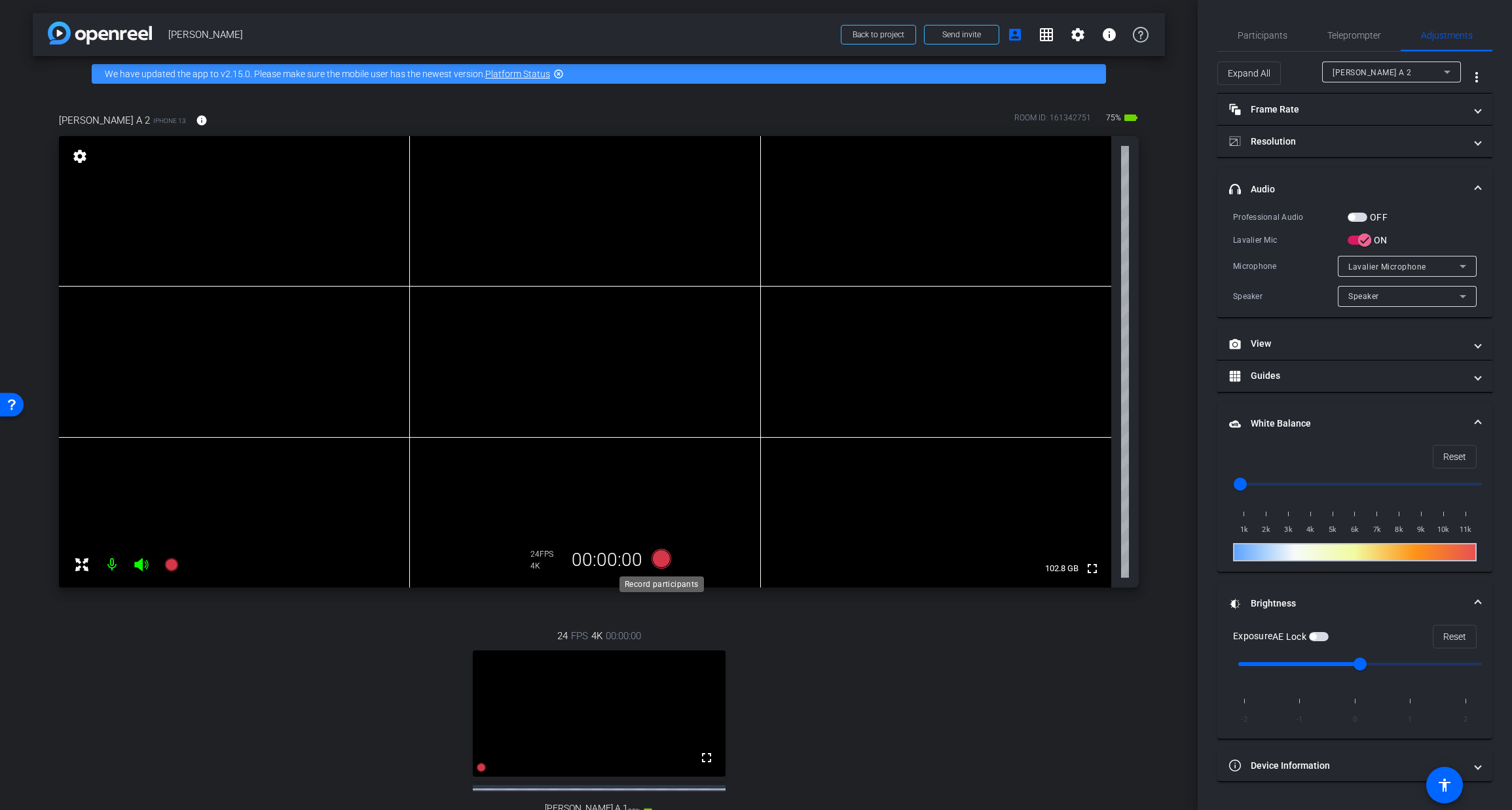
click at [655, 561] on icon at bounding box center [660, 559] width 20 height 20
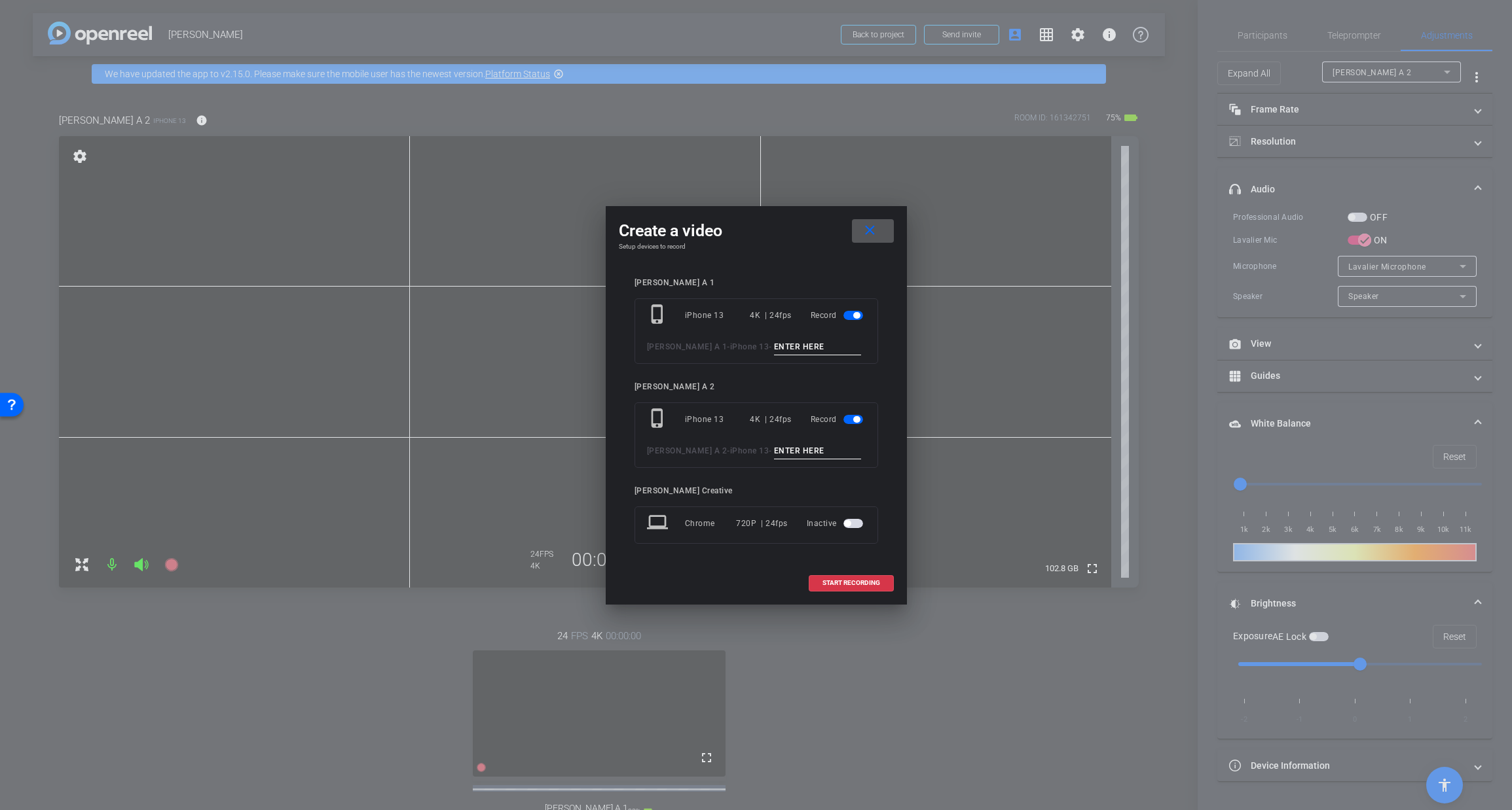
click at [774, 348] on input at bounding box center [818, 347] width 88 height 17
type input "TAKE 10"
click at [774, 454] on input at bounding box center [818, 451] width 88 height 17
type input "TAKE 10"
click at [857, 580] on span "START RECORDING" at bounding box center [852, 583] width 58 height 7
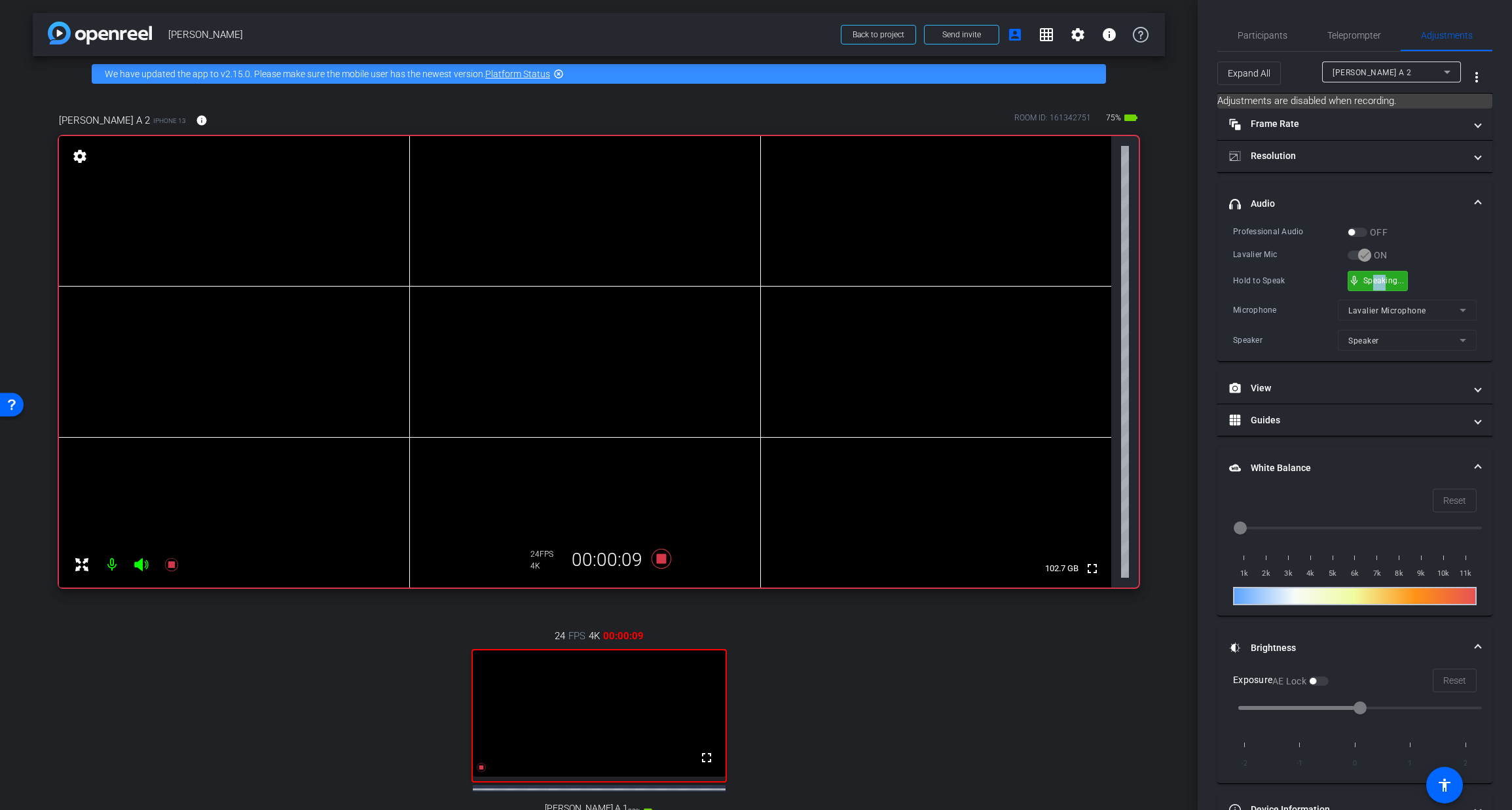
drag, startPoint x: 1385, startPoint y: 281, endPoint x: 1372, endPoint y: 279, distance: 13.2
click at [656, 557] on icon at bounding box center [660, 559] width 20 height 20
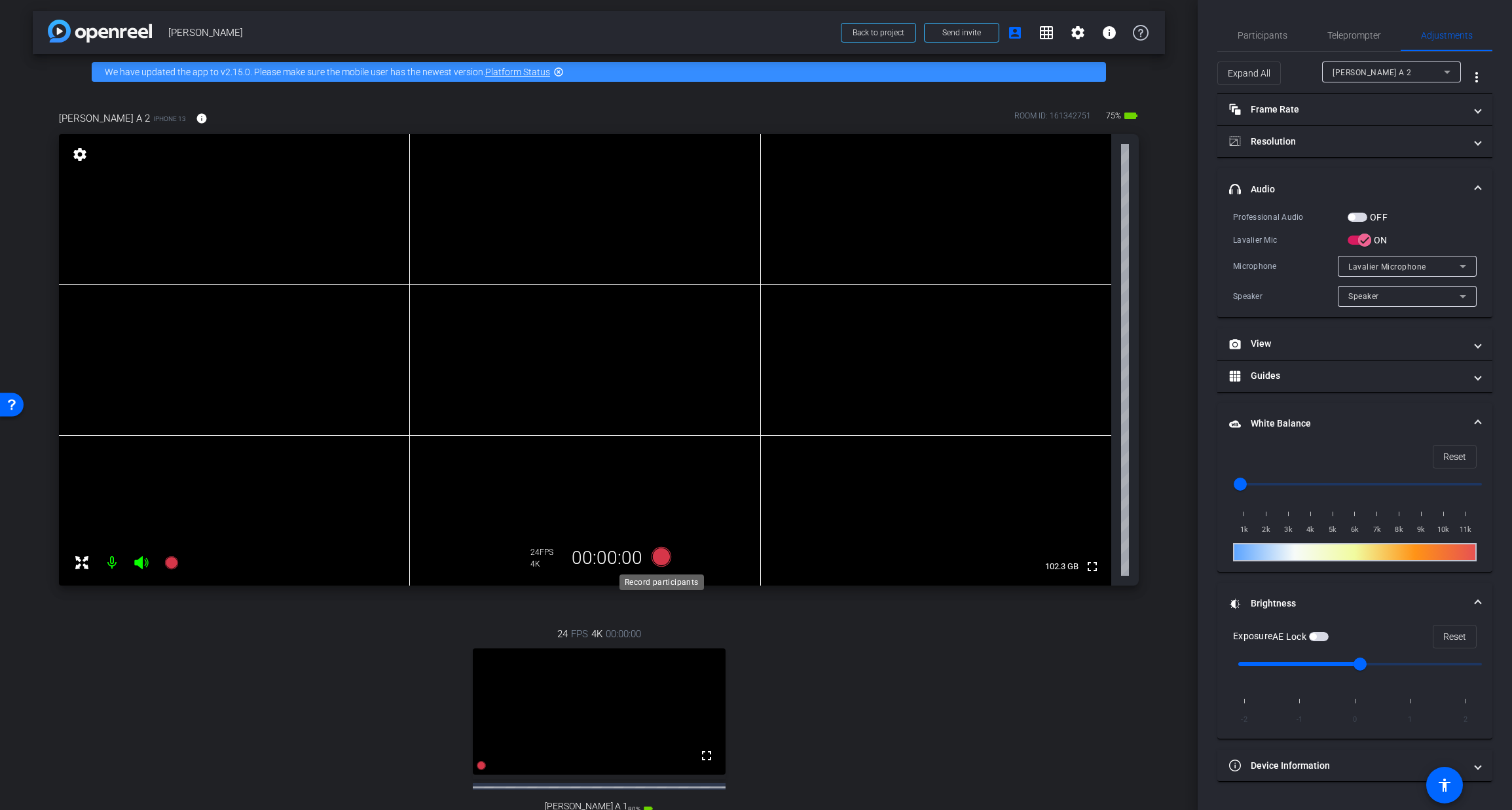
click at [655, 558] on icon at bounding box center [660, 557] width 20 height 20
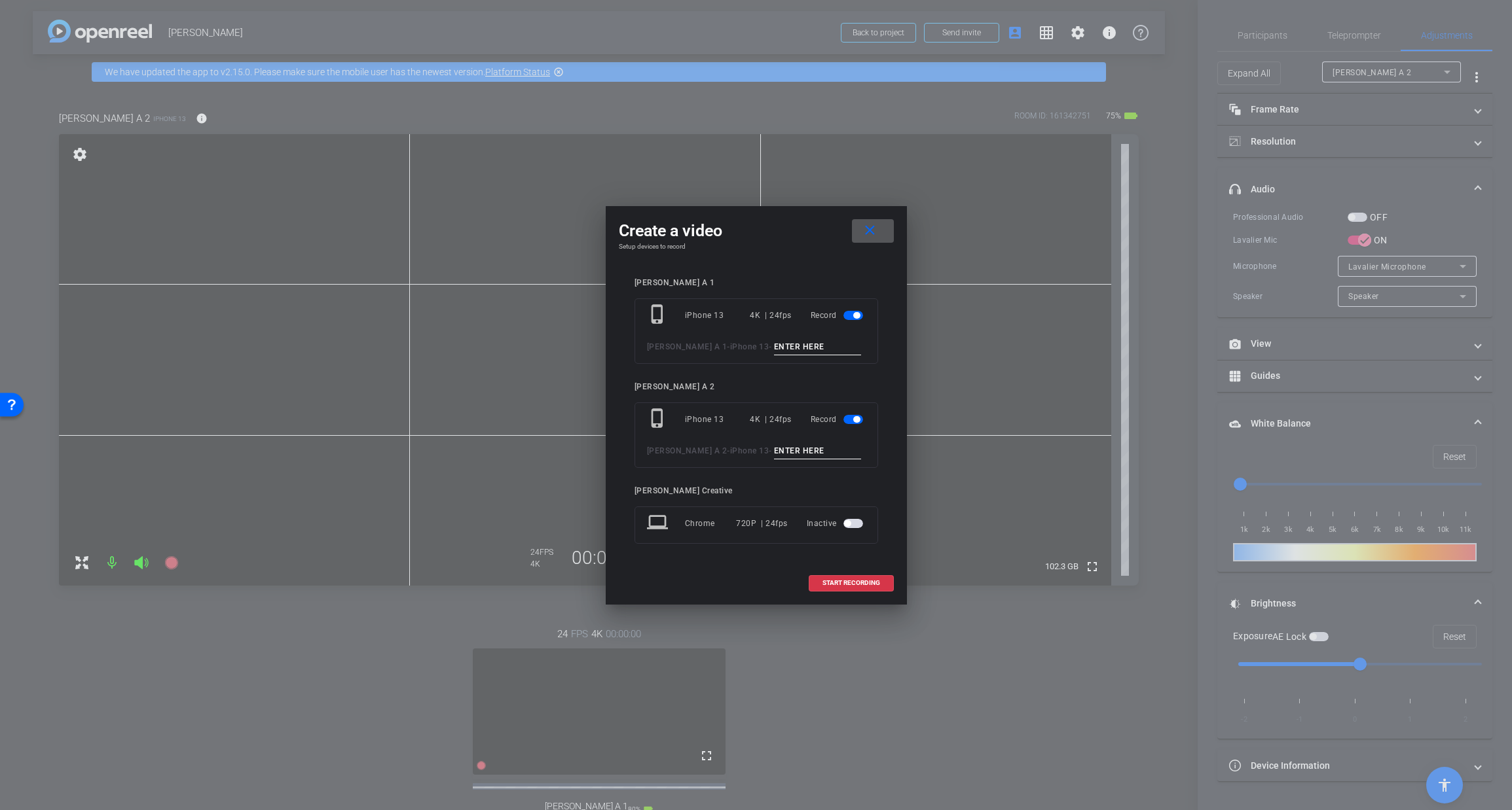
click at [774, 353] on input at bounding box center [818, 347] width 88 height 17
type input "TAKE 11"
click at [774, 448] on input at bounding box center [818, 451] width 88 height 17
type input "TAKE 11"
click at [838, 586] on span "START RECORDING" at bounding box center [852, 583] width 58 height 7
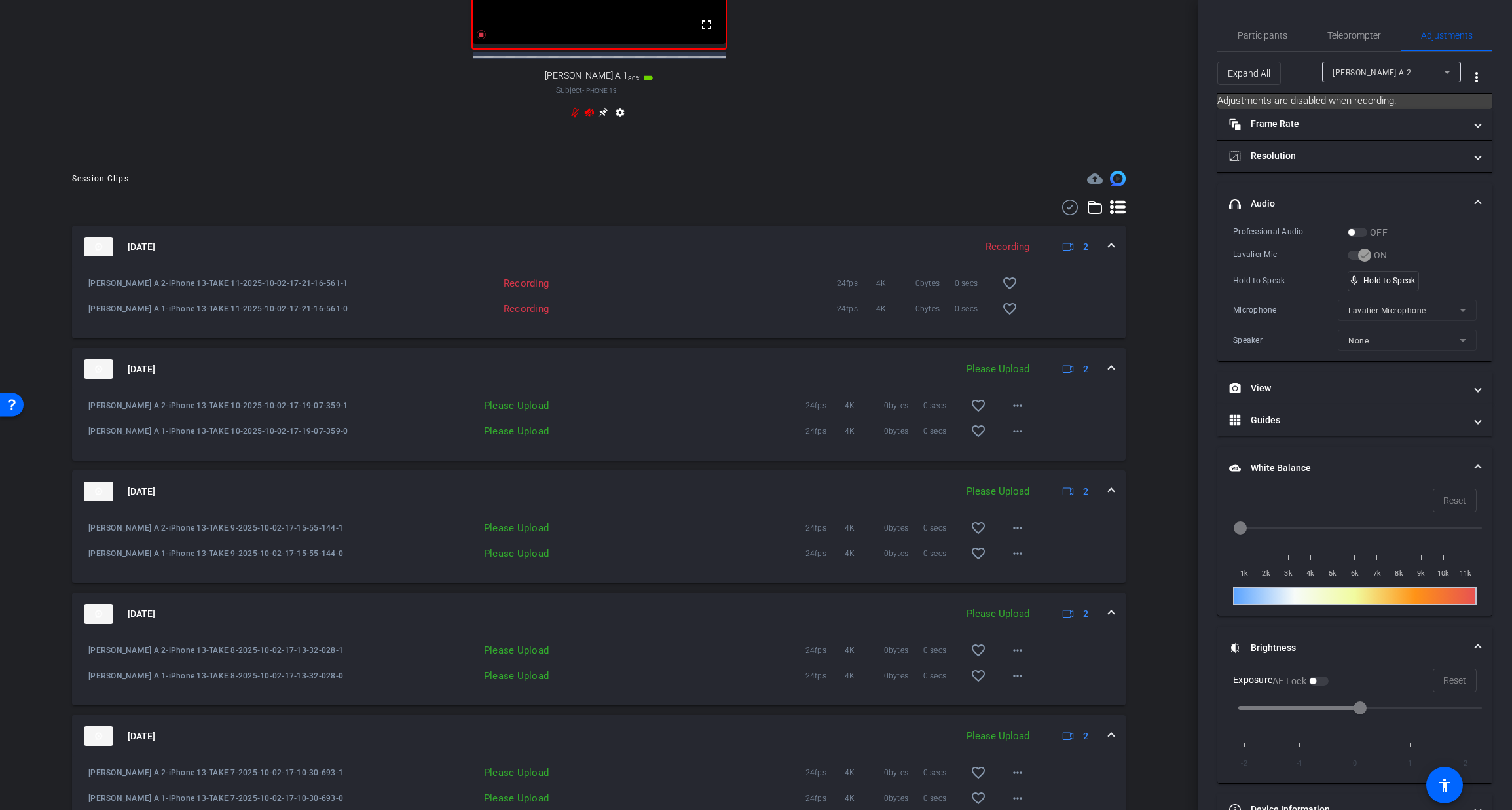
scroll to position [673, 0]
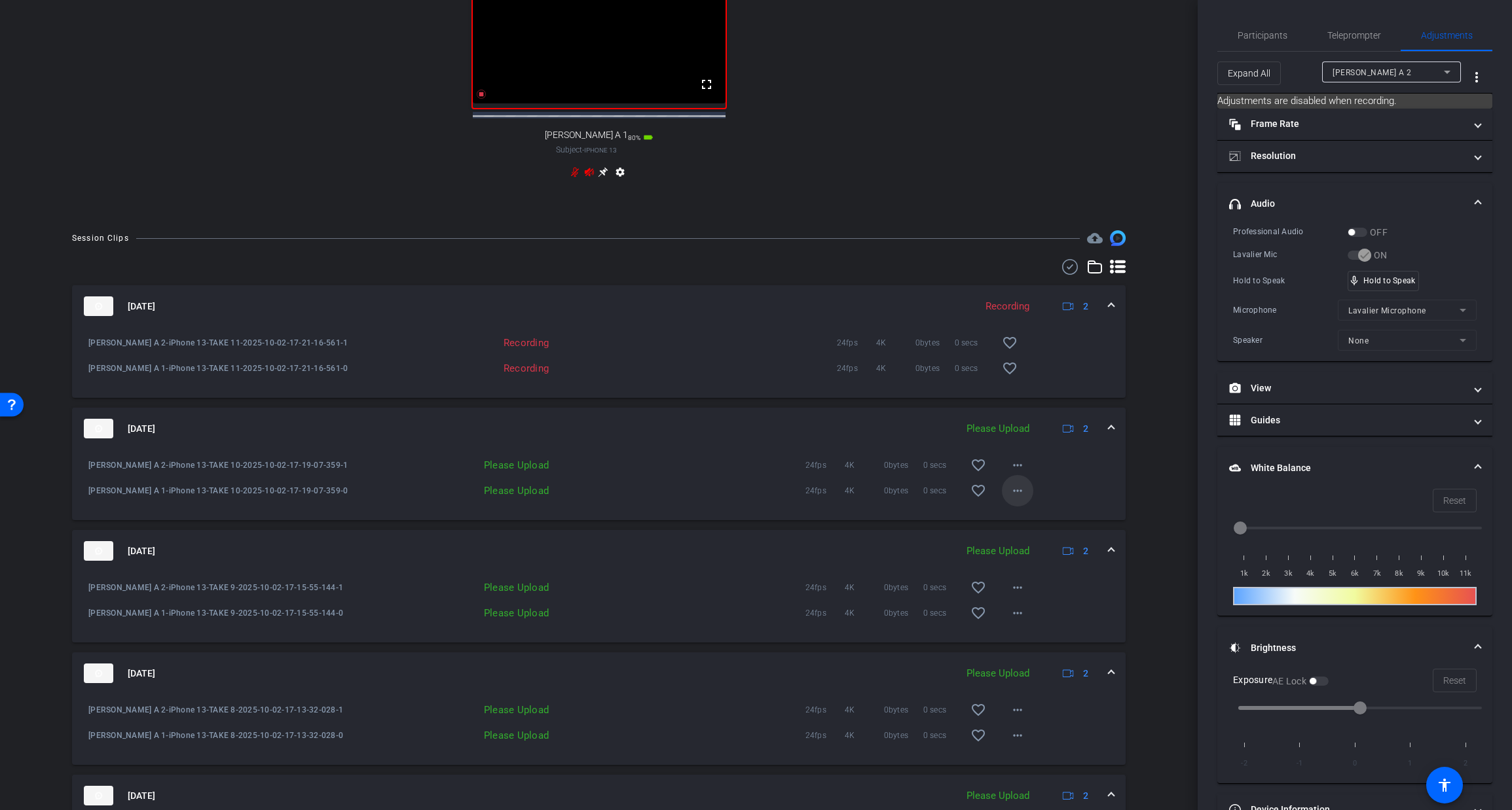
click at [1020, 499] on mat-icon "more_horiz" at bounding box center [1017, 490] width 16 height 16
click at [1016, 474] on div at bounding box center [756, 405] width 1512 height 810
click at [1014, 473] on mat-icon "more_horiz" at bounding box center [1017, 465] width 16 height 16
click at [1017, 503] on span "Upload" at bounding box center [1038, 502] width 52 height 16
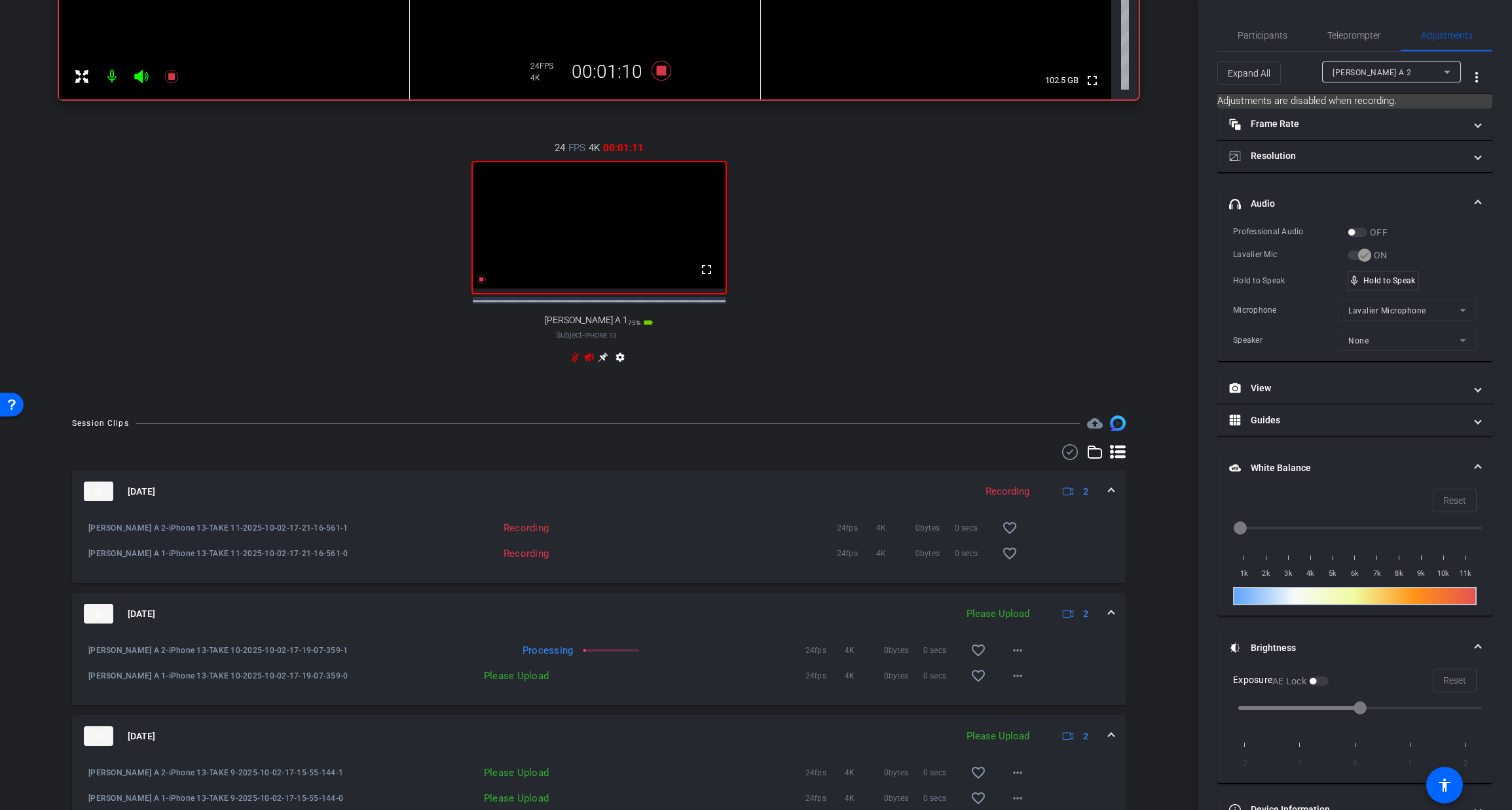
scroll to position [567, 0]
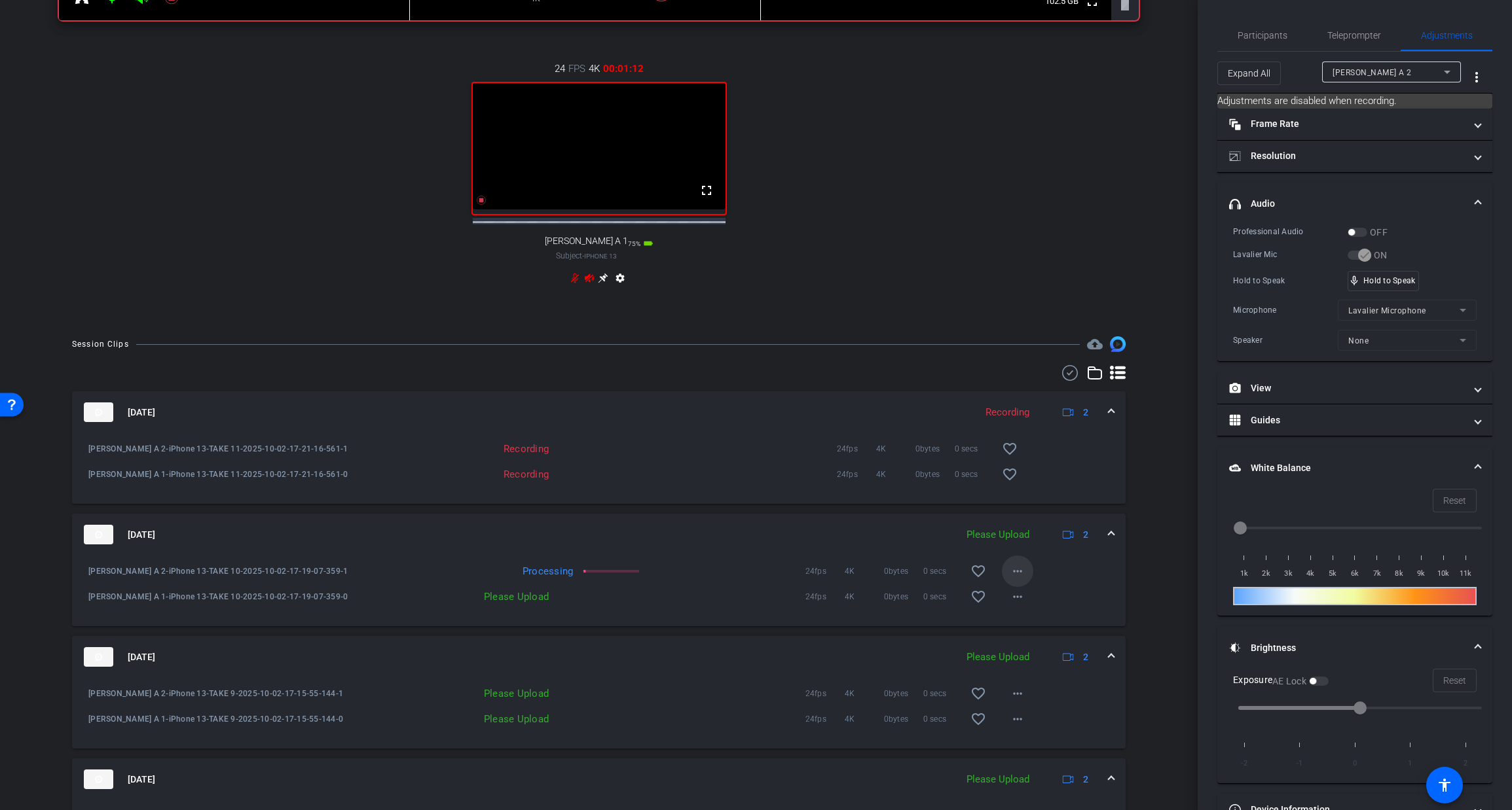
click at [1022, 579] on mat-icon "more_horiz" at bounding box center [1017, 571] width 16 height 16
click at [1038, 607] on span "Download Original" at bounding box center [1060, 608] width 95 height 16
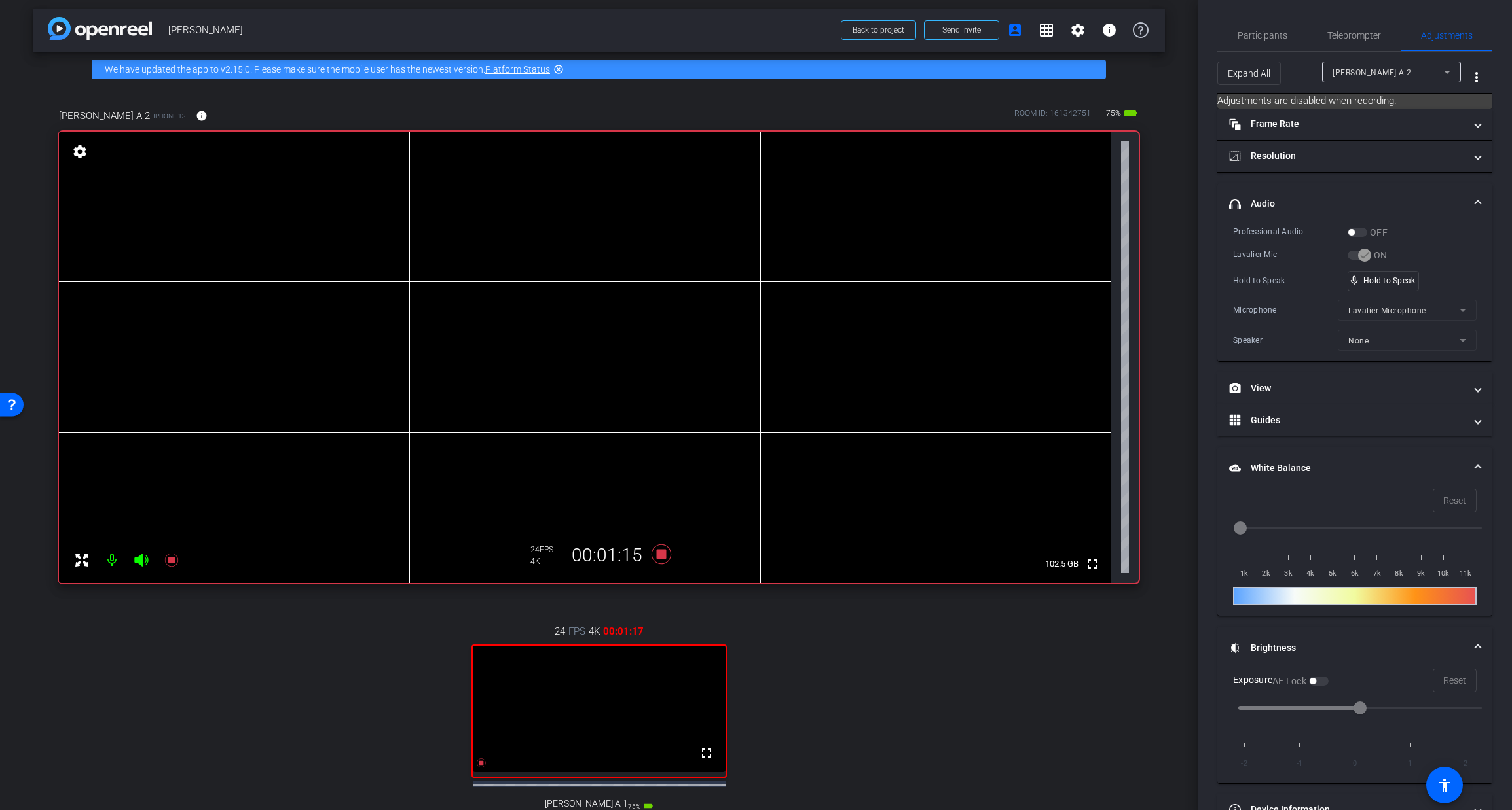
scroll to position [2, 0]
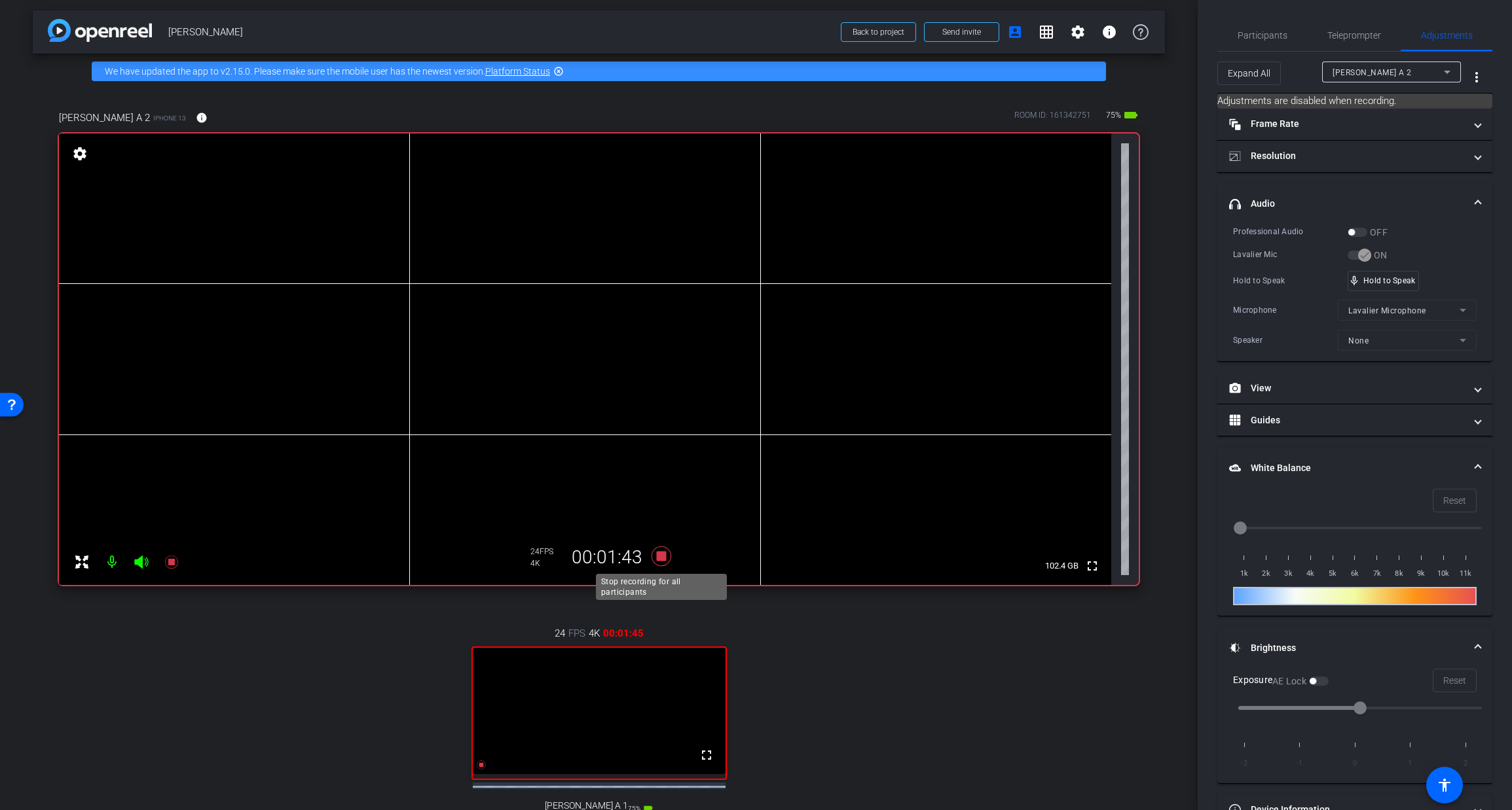
click at [657, 556] on icon at bounding box center [660, 557] width 20 height 20
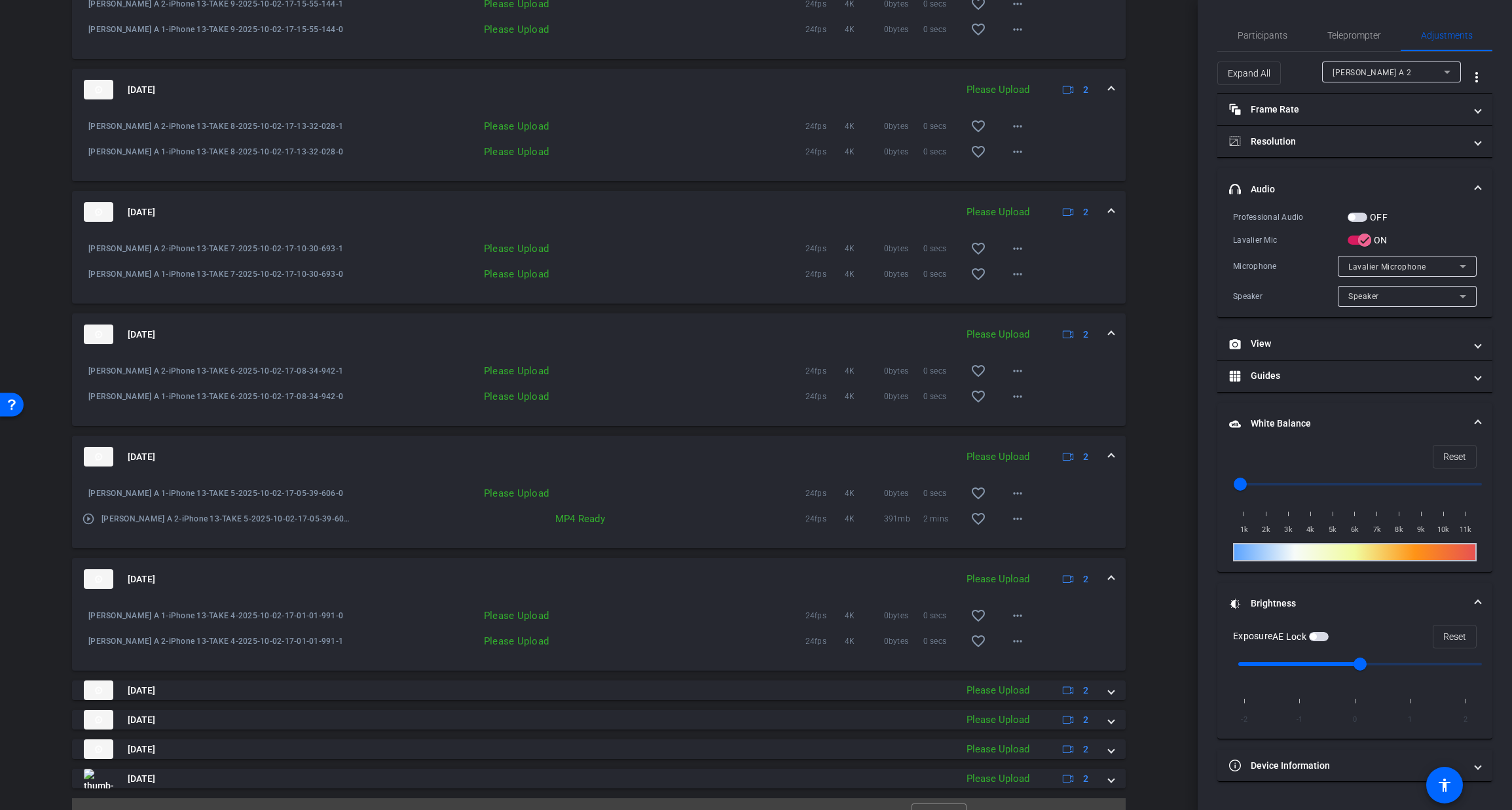
scroll to position [1294, 0]
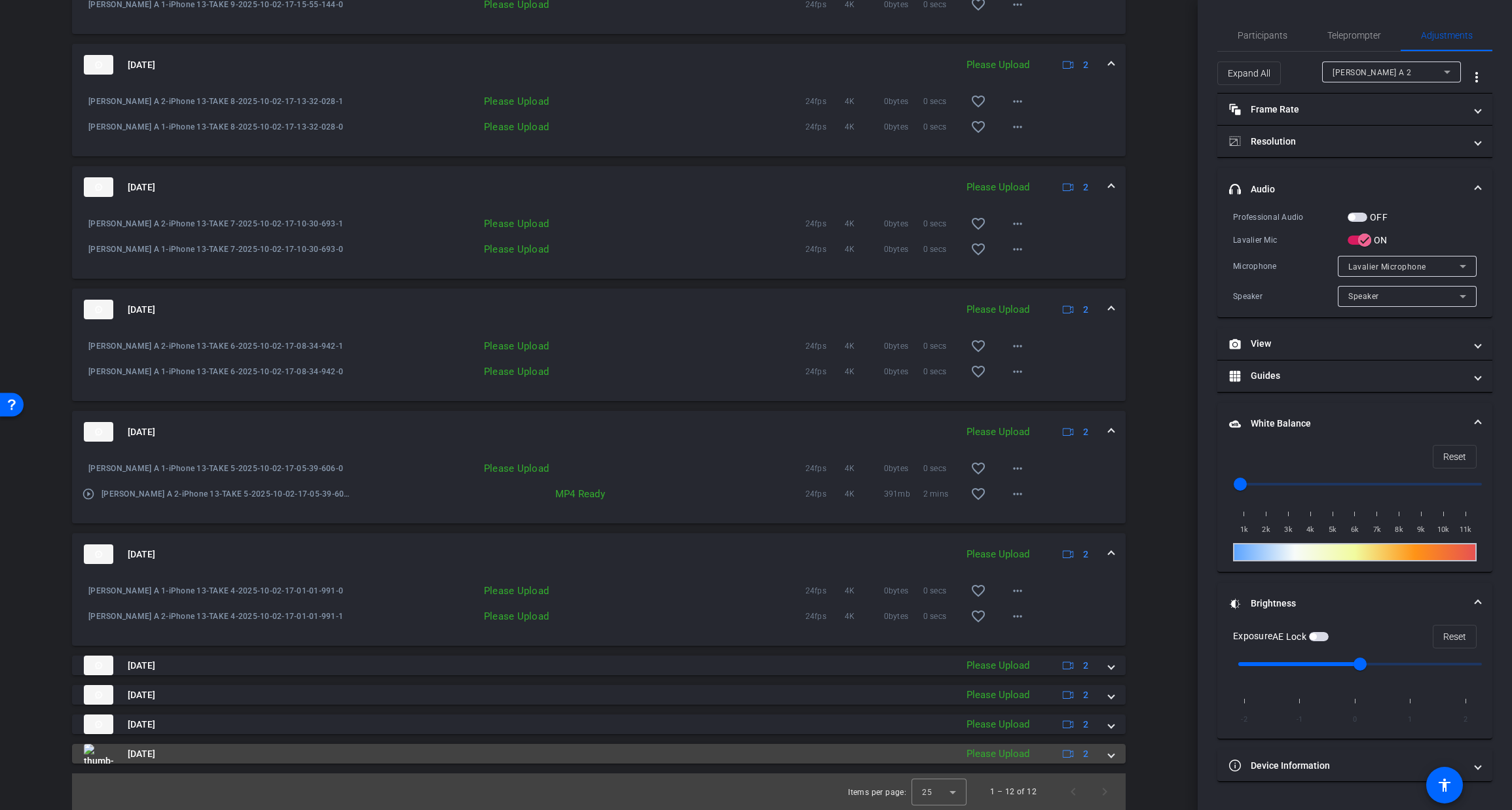
click at [1109, 757] on span at bounding box center [1111, 754] width 5 height 14
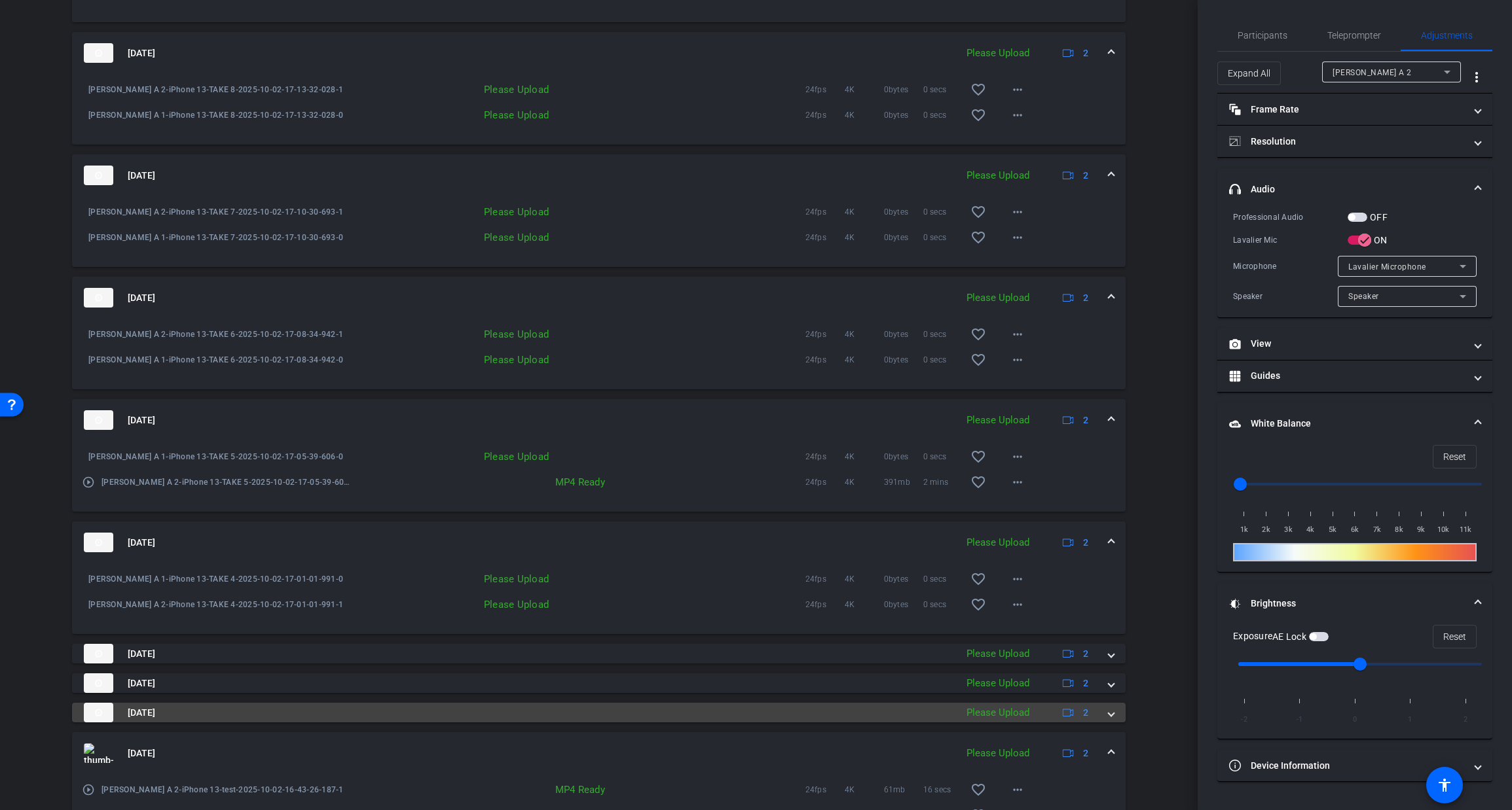
click at [1111, 720] on span at bounding box center [1111, 713] width 5 height 14
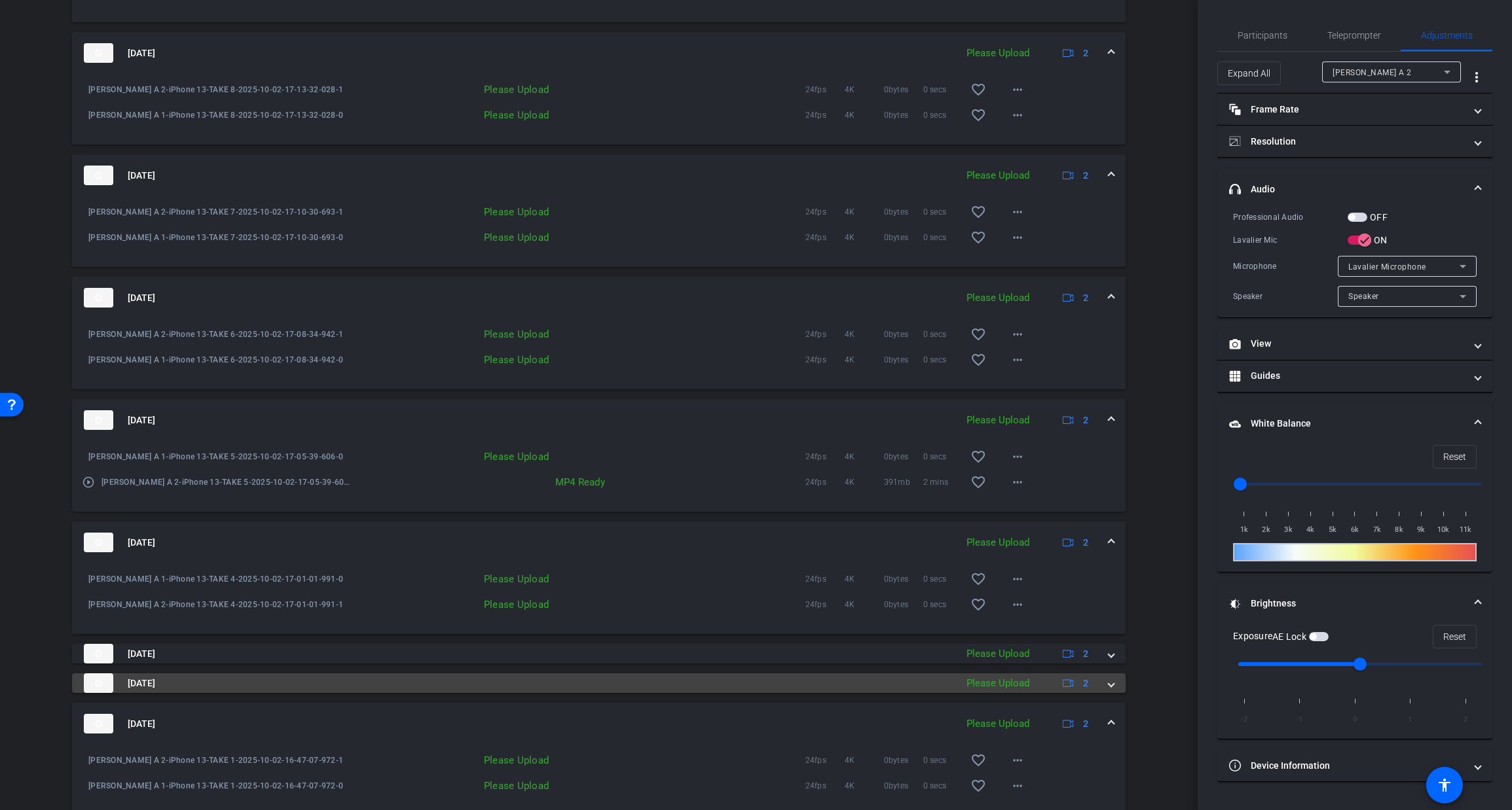
click at [1114, 693] on mat-expansion-panel-header "[DATE] Please Upload 2" at bounding box center [598, 683] width 1053 height 20
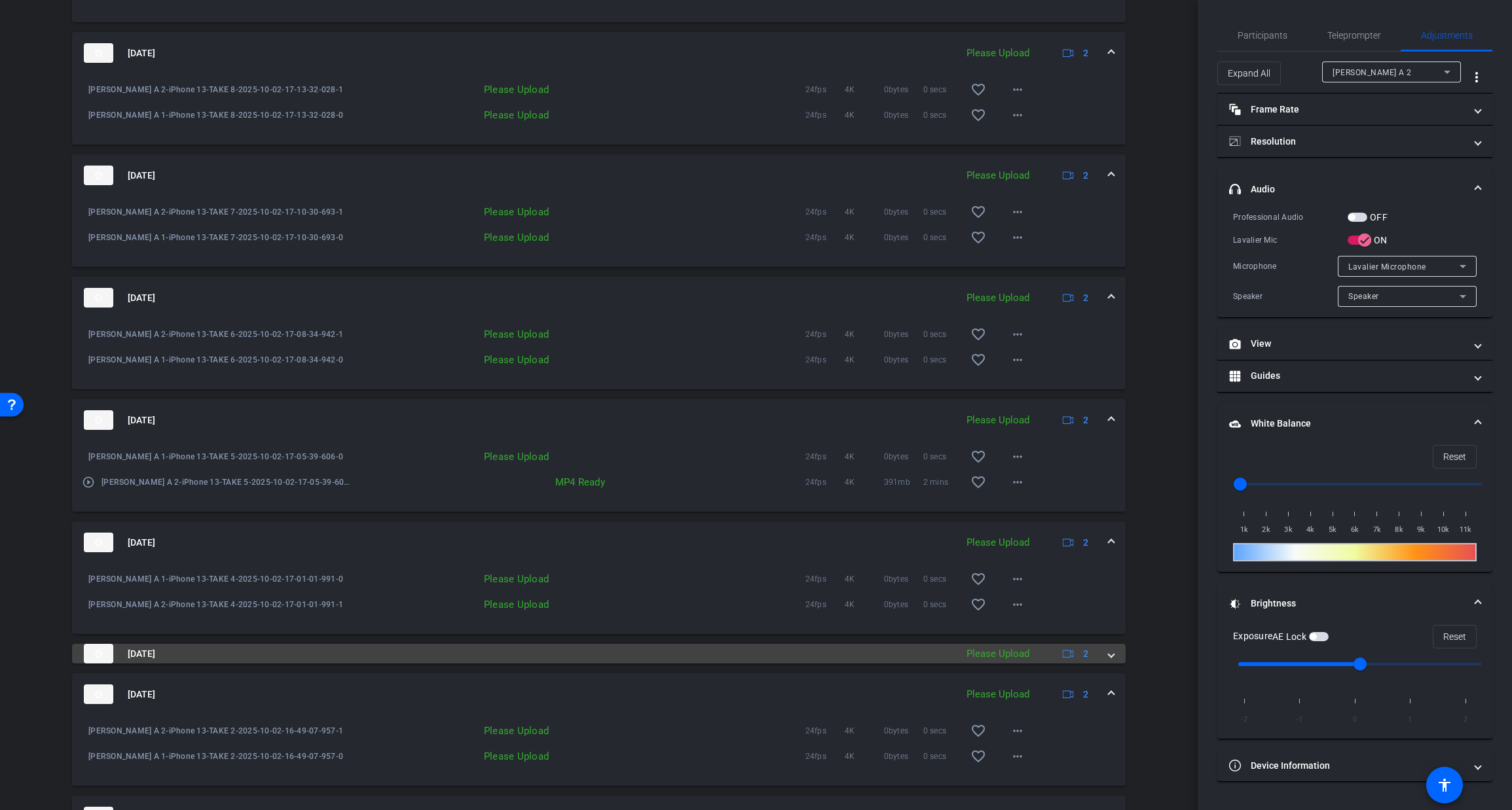
click at [1113, 663] on mat-expansion-panel-header "[DATE] Please Upload 2" at bounding box center [598, 654] width 1053 height 20
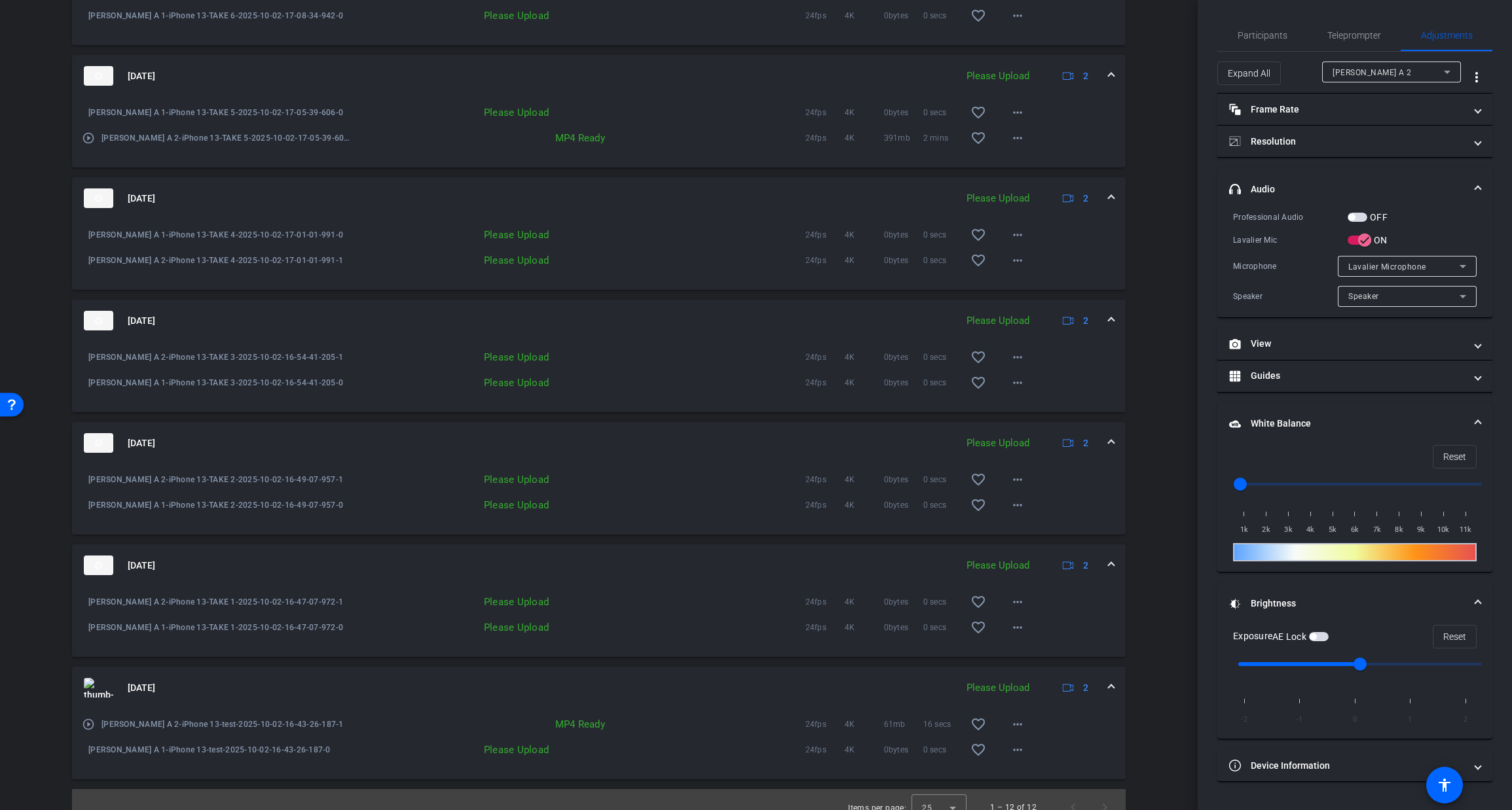
scroll to position [1666, 0]
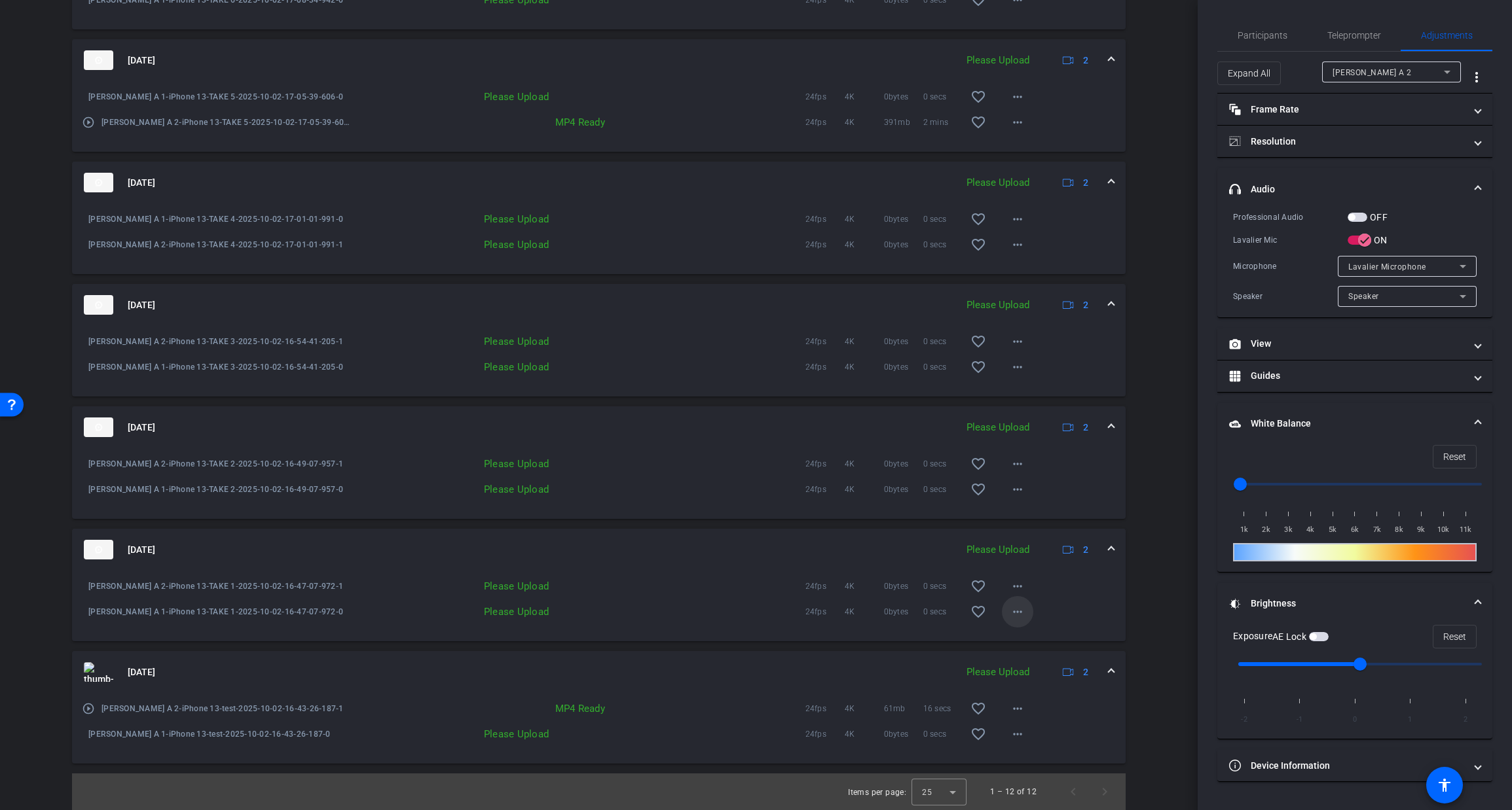
click at [1026, 610] on span at bounding box center [1017, 612] width 31 height 31
click at [1023, 636] on span "Upload" at bounding box center [1038, 639] width 52 height 16
click at [1022, 591] on mat-icon "more_horiz" at bounding box center [1017, 586] width 16 height 16
click at [1023, 610] on span "Upload" at bounding box center [1038, 614] width 52 height 16
click at [1019, 487] on mat-icon "more_horiz" at bounding box center [1017, 489] width 16 height 16
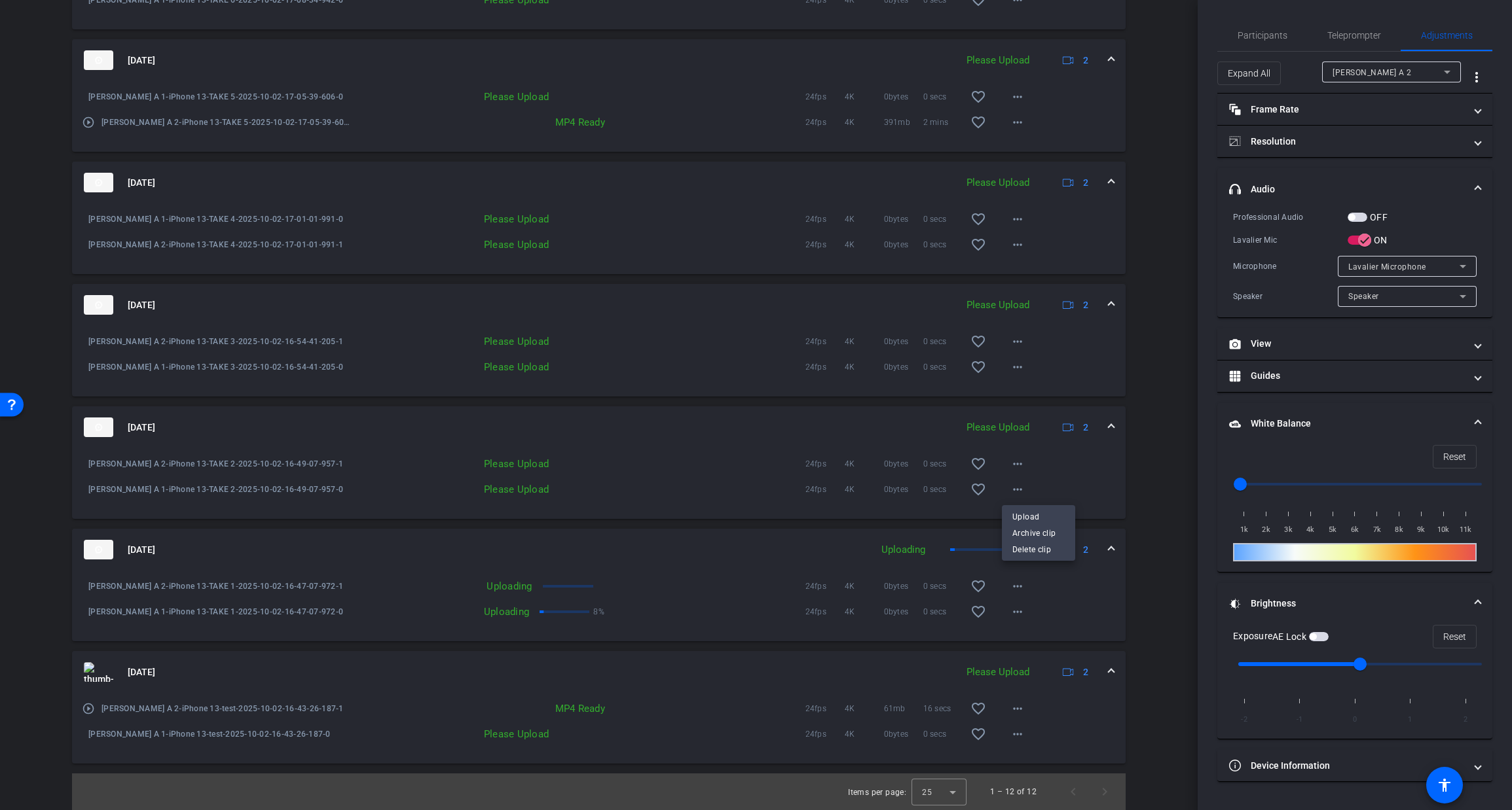
drag, startPoint x: 1027, startPoint y: 514, endPoint x: 1027, endPoint y: 506, distance: 8.0
click at [1027, 511] on span "Upload" at bounding box center [1038, 517] width 52 height 16
click at [1019, 468] on mat-icon "more_horiz" at bounding box center [1017, 464] width 16 height 16
drag, startPoint x: 1022, startPoint y: 489, endPoint x: 1026, endPoint y: 480, distance: 9.8
click at [1022, 487] on span "Upload" at bounding box center [1038, 491] width 52 height 16
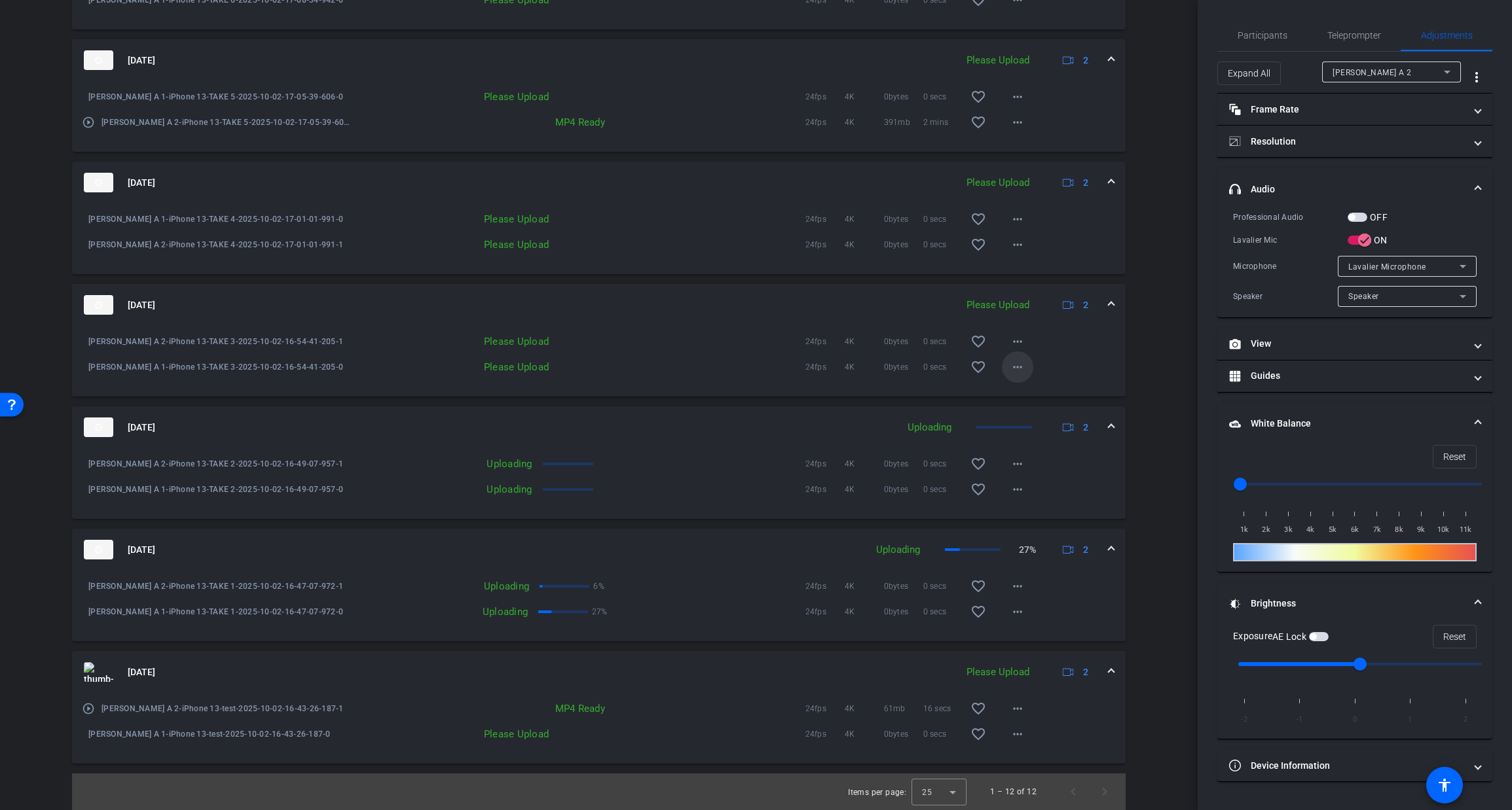
click at [1021, 369] on mat-icon "more_horiz" at bounding box center [1017, 367] width 16 height 16
click at [1018, 395] on span "Upload" at bounding box center [1038, 394] width 52 height 16
click at [1018, 345] on mat-icon "more_horiz" at bounding box center [1017, 341] width 16 height 16
click at [1018, 366] on span "Upload" at bounding box center [1038, 369] width 52 height 16
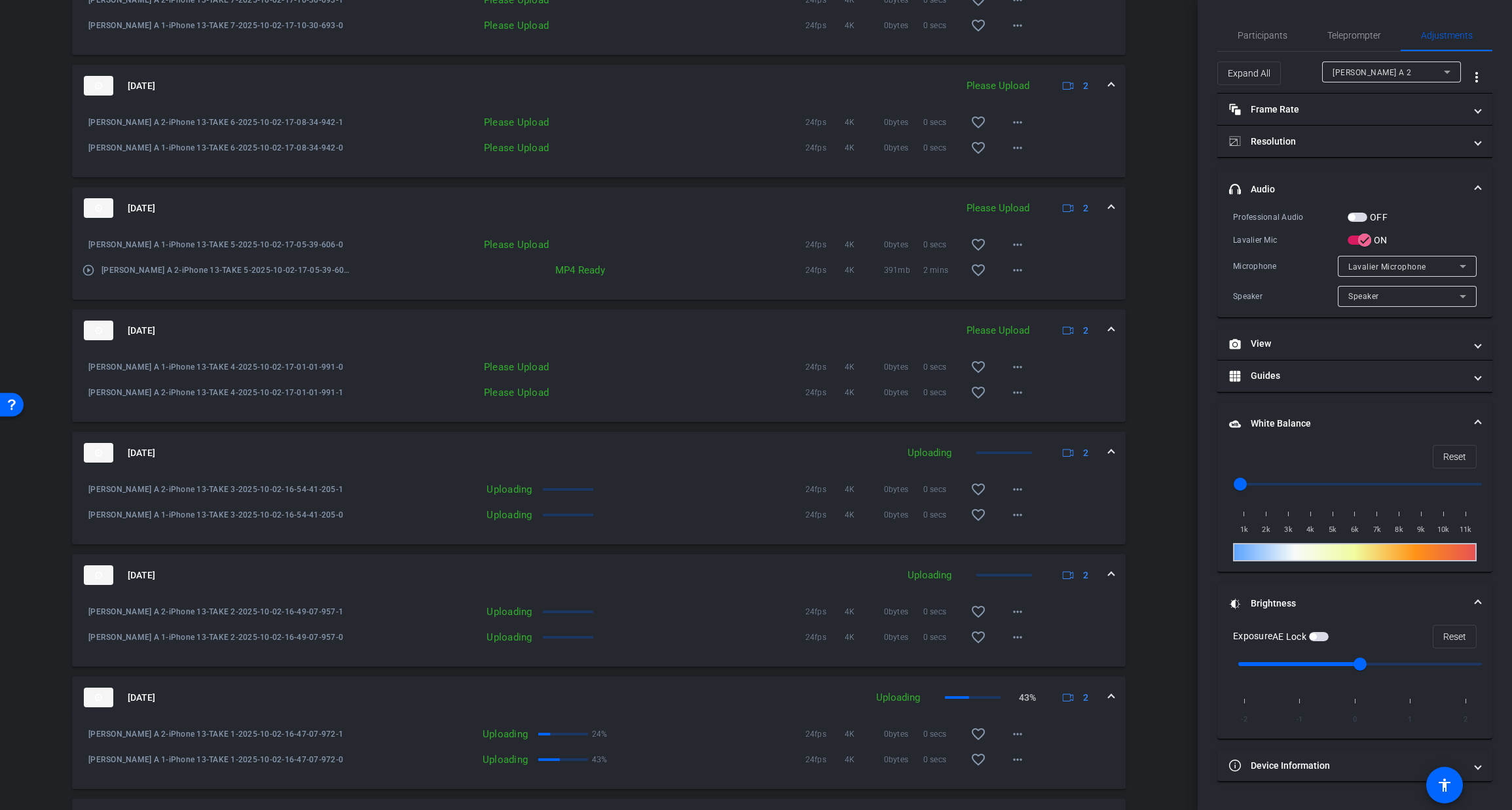
scroll to position [1489, 0]
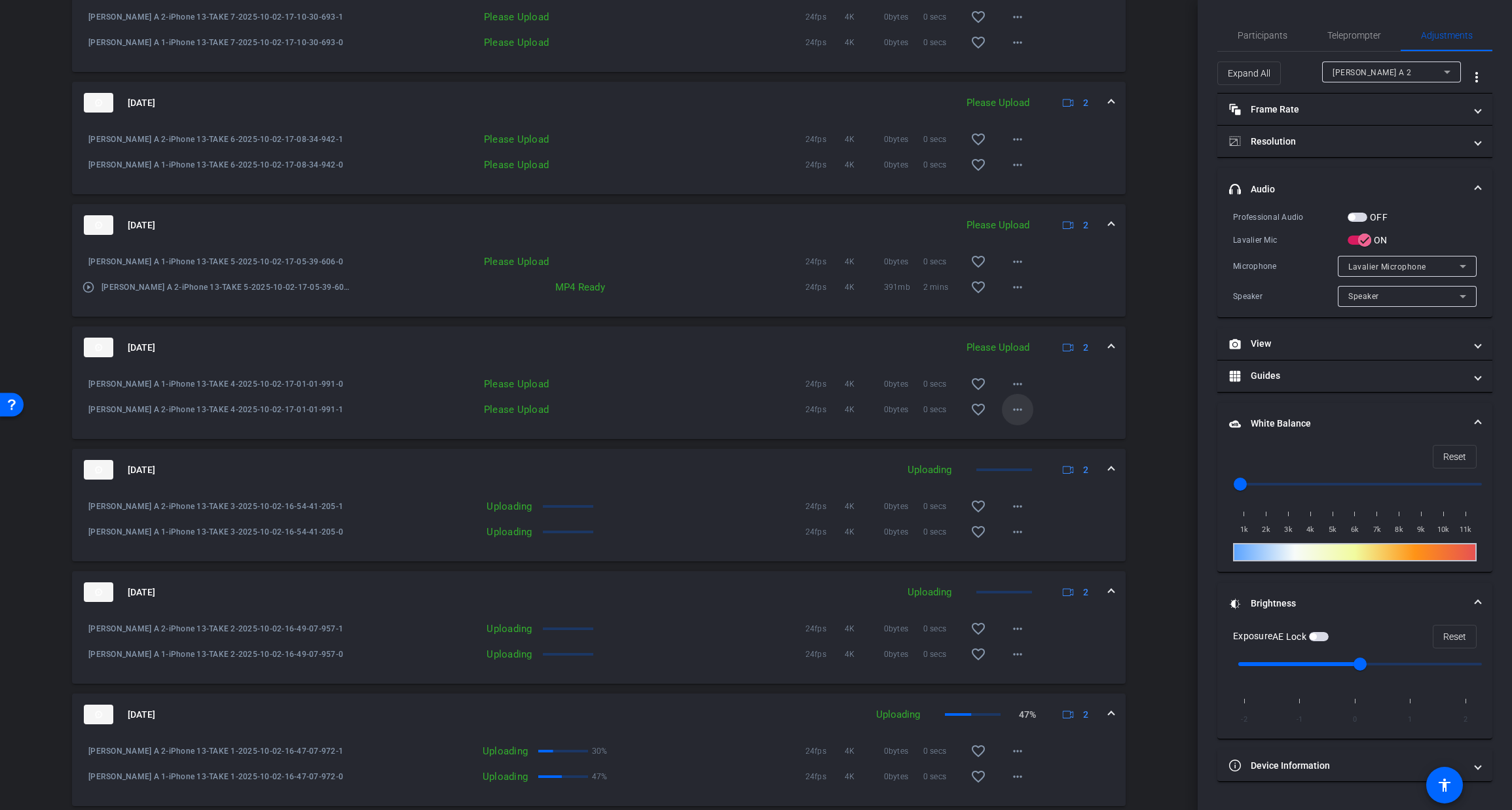
click at [1017, 417] on mat-icon "more_horiz" at bounding box center [1017, 409] width 16 height 16
click at [1018, 444] on span "Upload" at bounding box center [1038, 449] width 52 height 16
click at [1022, 392] on mat-icon "more_horiz" at bounding box center [1017, 383] width 16 height 16
click at [1026, 422] on span "Upload" at bounding box center [1038, 423] width 52 height 16
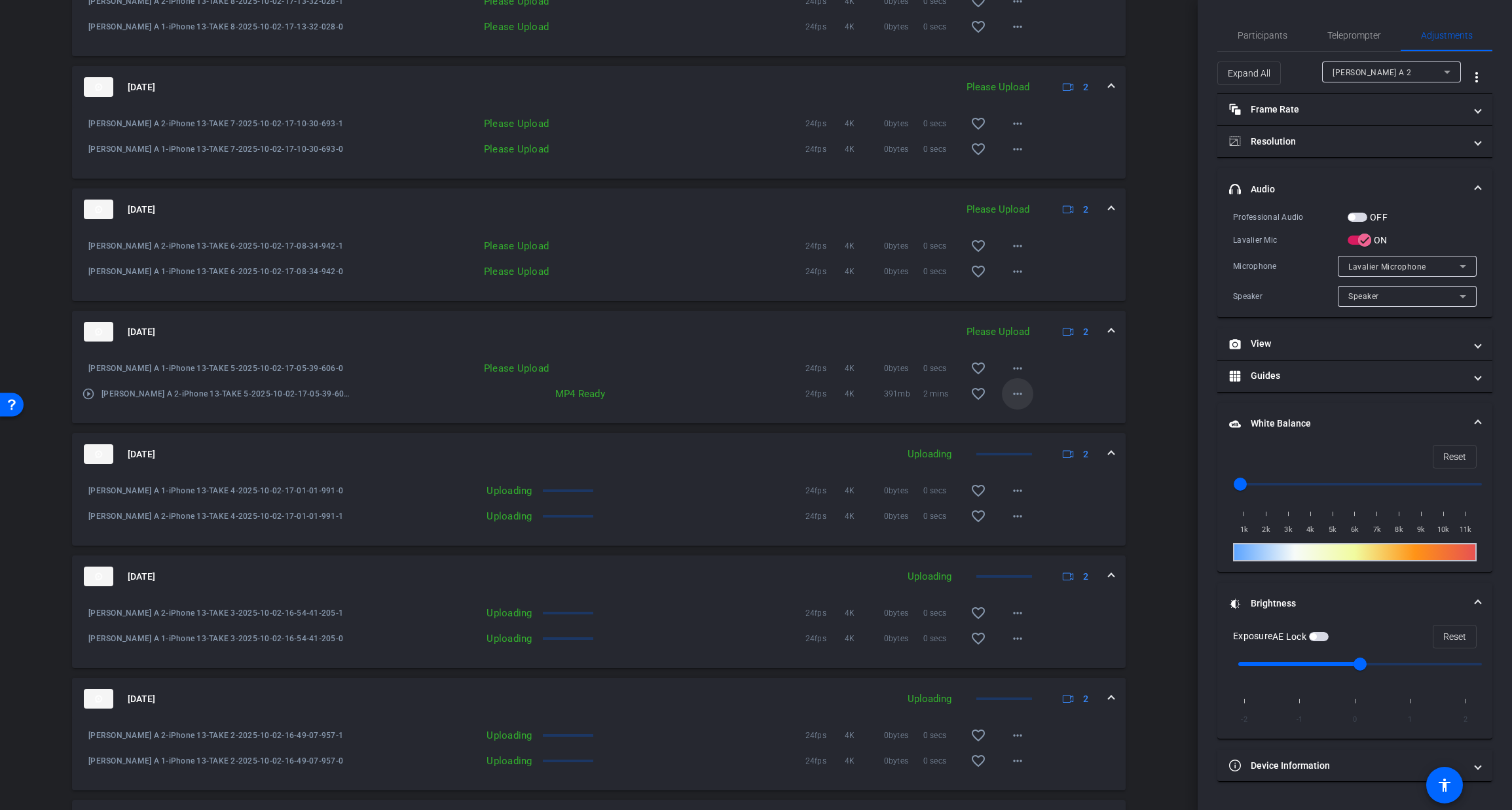
scroll to position [1340, 0]
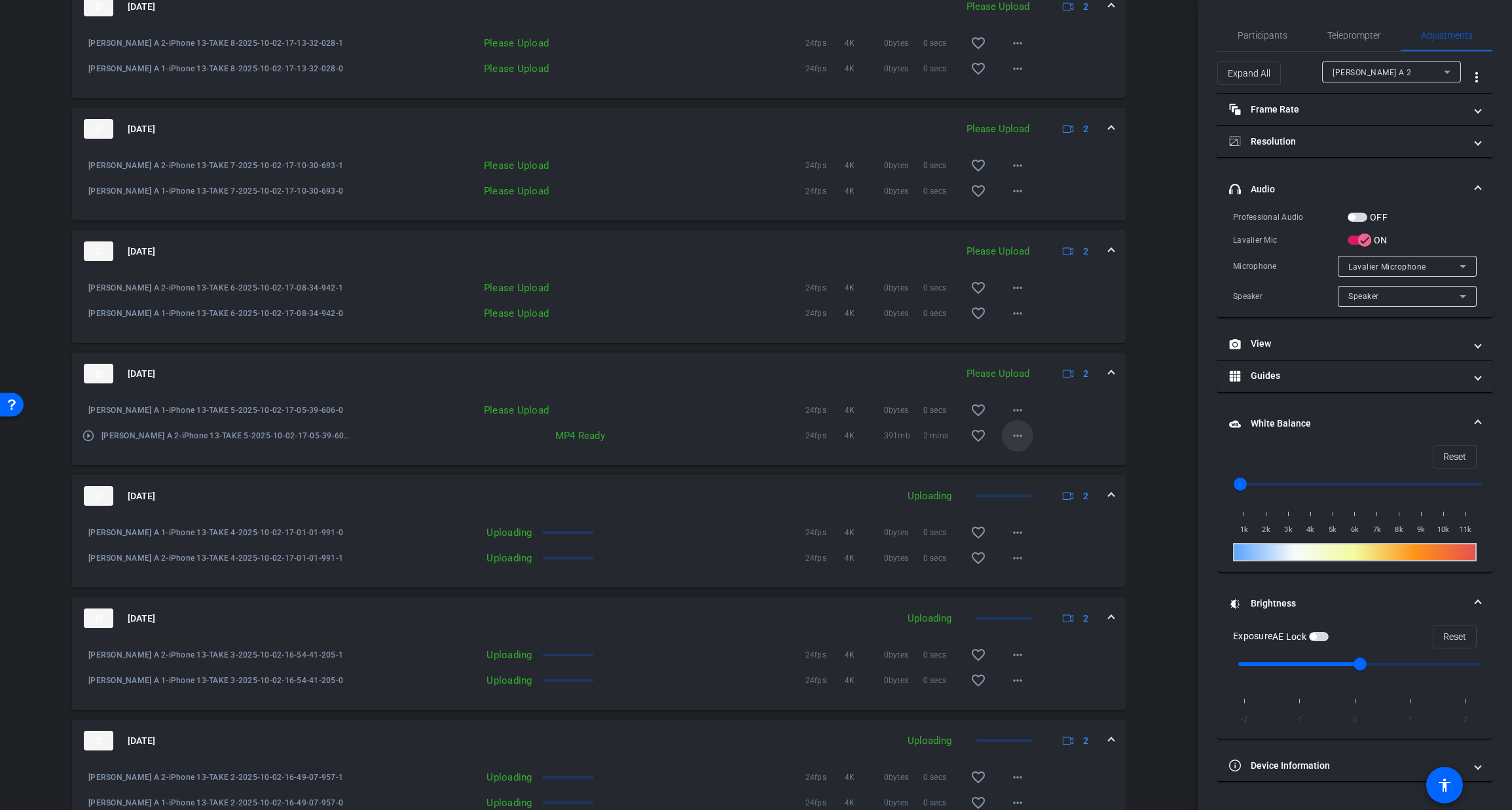
click at [1017, 444] on mat-icon "more_horiz" at bounding box center [1017, 436] width 16 height 16
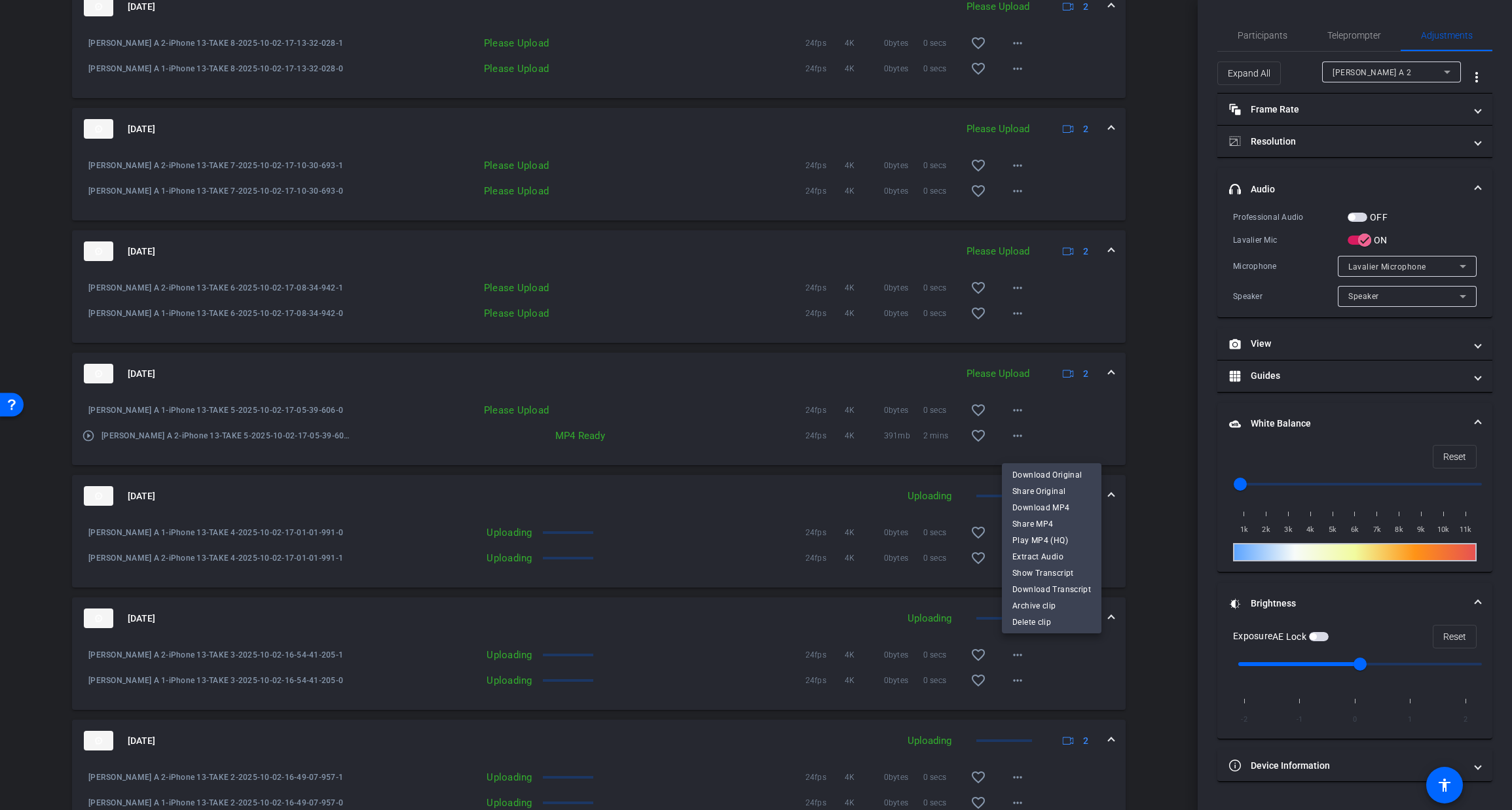
click at [1014, 420] on div at bounding box center [756, 405] width 1512 height 810
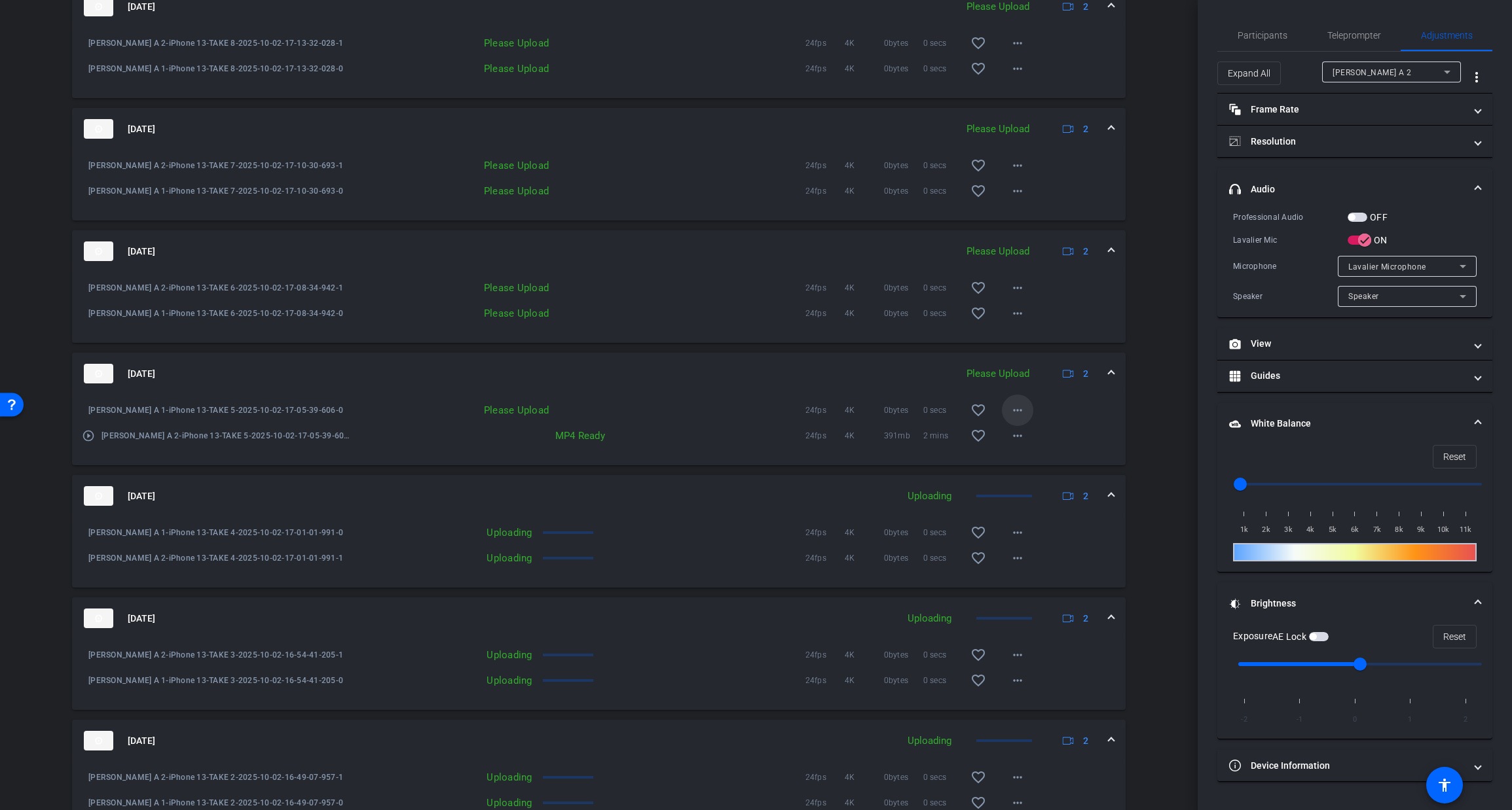
click at [1015, 418] on mat-icon "more_horiz" at bounding box center [1017, 410] width 16 height 16
drag, startPoint x: 1022, startPoint y: 450, endPoint x: 1017, endPoint y: 373, distance: 77.2
click at [1022, 450] on span "Upload" at bounding box center [1038, 449] width 52 height 16
click at [1015, 321] on mat-icon "more_horiz" at bounding box center [1017, 313] width 16 height 16
drag, startPoint x: 1017, startPoint y: 354, endPoint x: 1020, endPoint y: 346, distance: 8.5
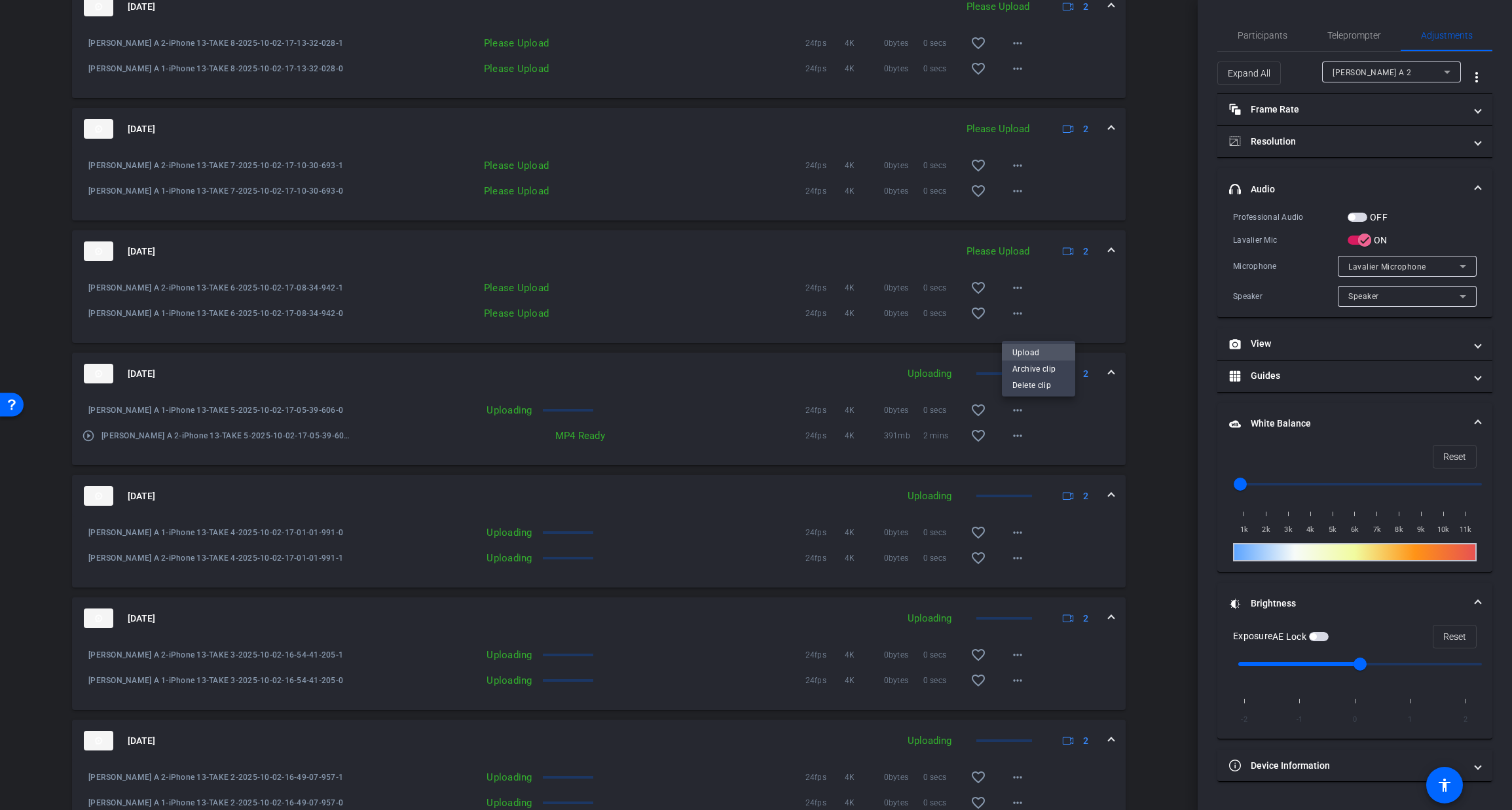
click at [1017, 354] on span "Upload" at bounding box center [1038, 352] width 52 height 16
click at [1020, 296] on mat-icon "more_horiz" at bounding box center [1017, 287] width 16 height 16
drag, startPoint x: 1022, startPoint y: 328, endPoint x: 1021, endPoint y: 335, distance: 7.1
click at [1022, 328] on span "Upload" at bounding box center [1038, 327] width 52 height 16
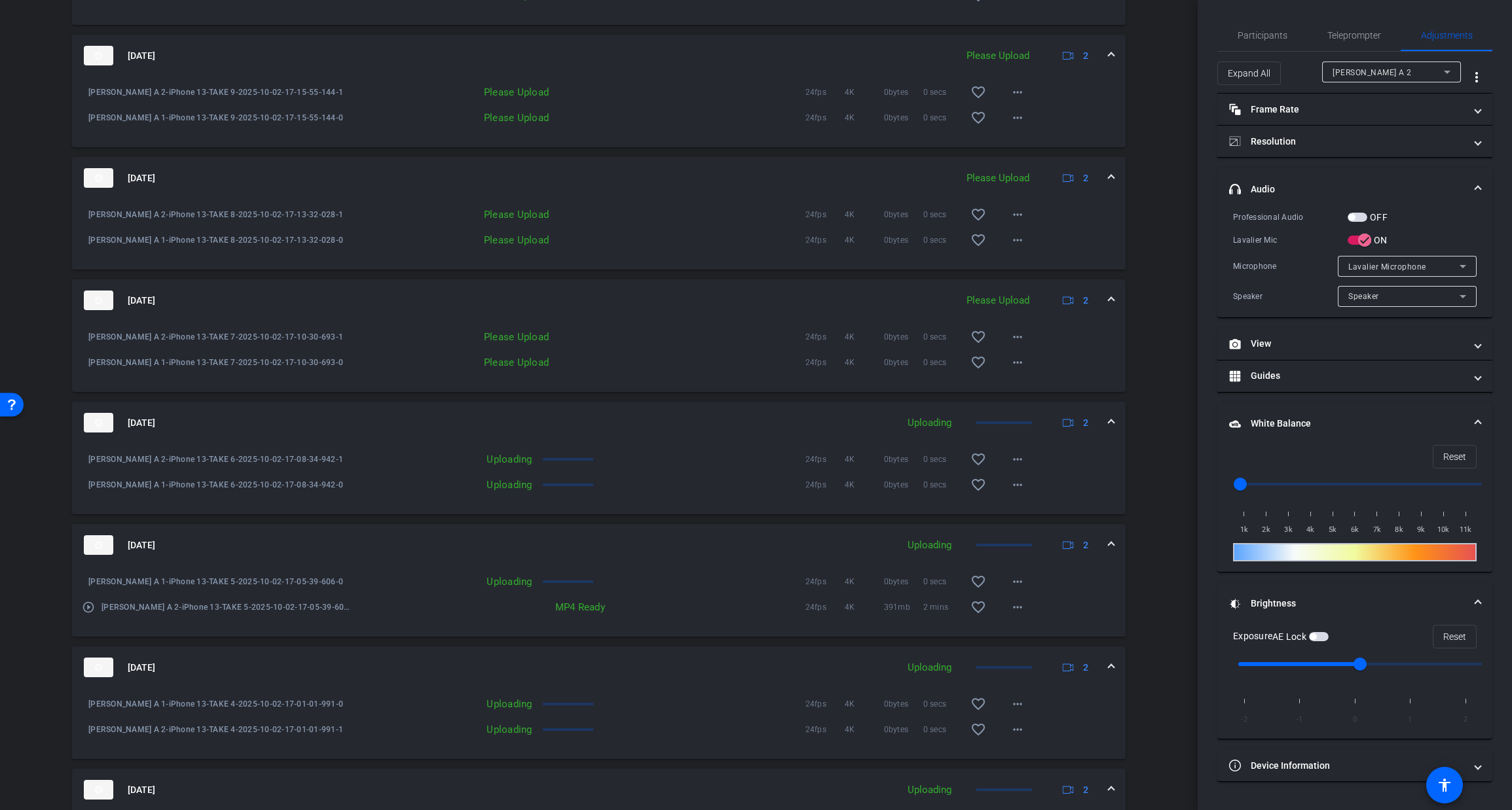
scroll to position [1011, 0]
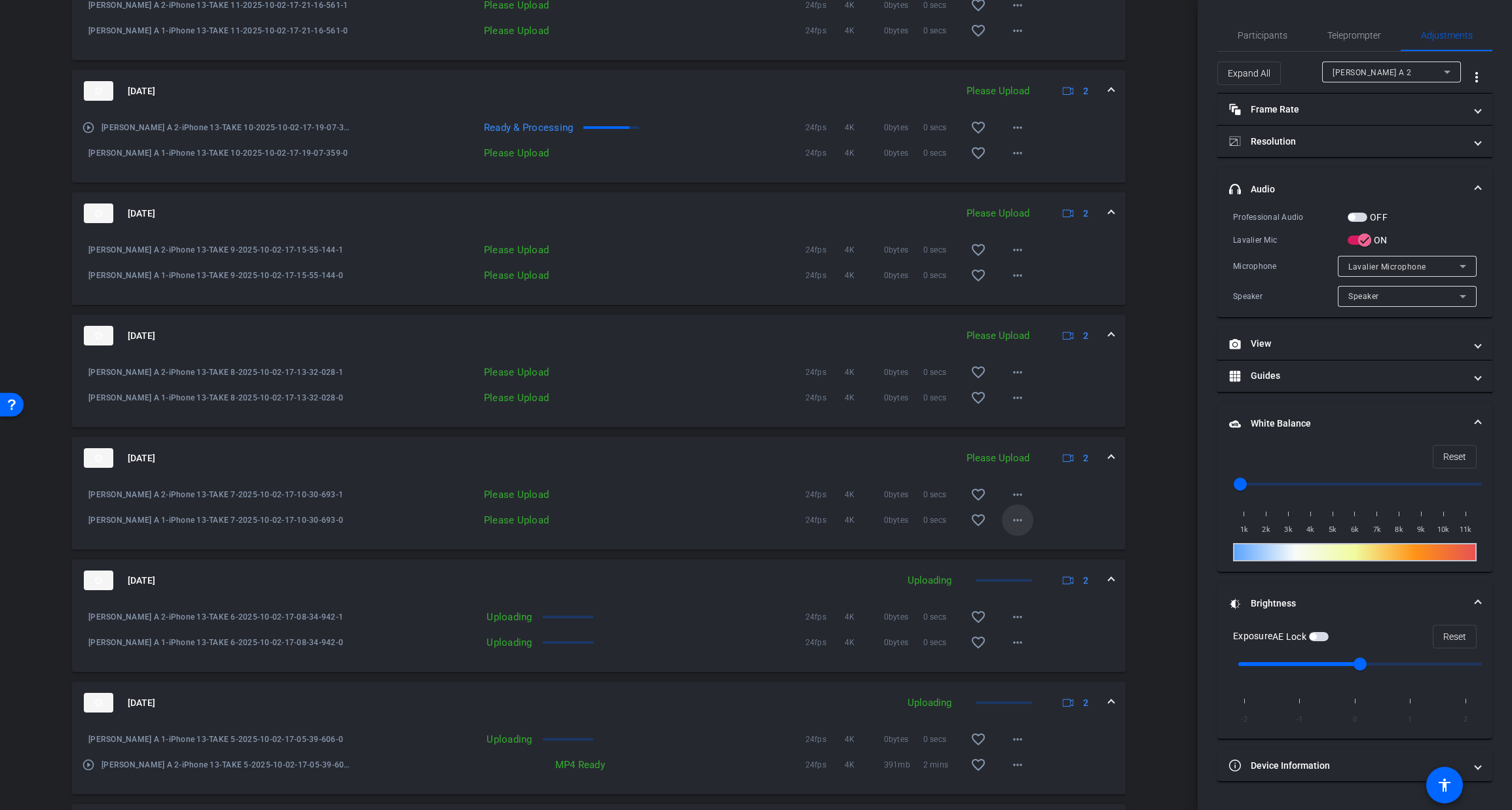
click at [1017, 528] on mat-icon "more_horiz" at bounding box center [1017, 520] width 16 height 16
drag, startPoint x: 1025, startPoint y: 560, endPoint x: 1019, endPoint y: 525, distance: 35.5
click at [1025, 560] on span "Upload" at bounding box center [1038, 559] width 52 height 16
click at [1016, 503] on mat-icon "more_horiz" at bounding box center [1017, 494] width 16 height 16
drag, startPoint x: 1020, startPoint y: 533, endPoint x: 1013, endPoint y: 528, distance: 8.6
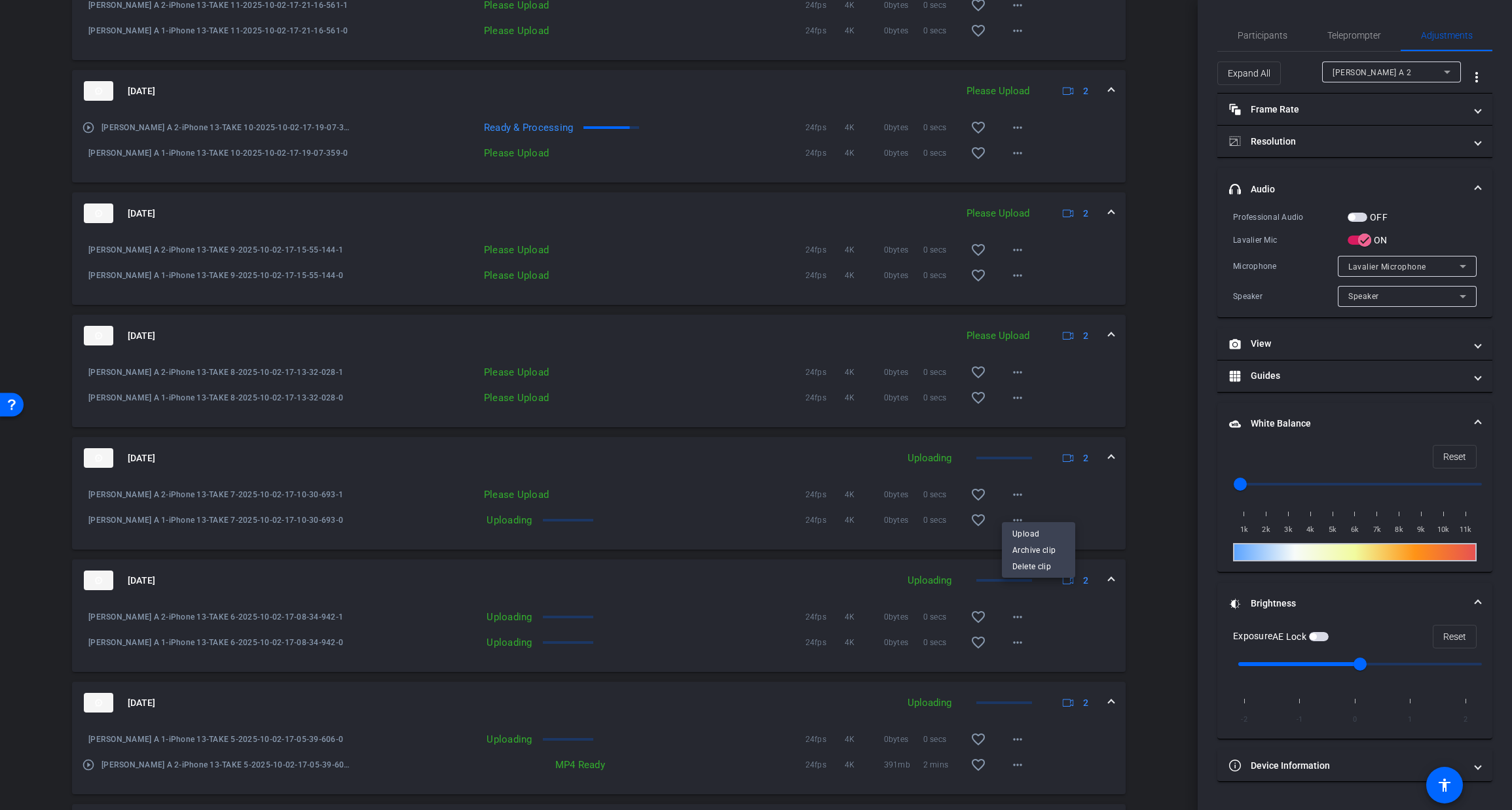
click at [1020, 533] on span "Upload" at bounding box center [1038, 533] width 52 height 16
click at [1016, 406] on mat-icon "more_horiz" at bounding box center [1017, 398] width 16 height 16
click at [1016, 438] on span "Upload" at bounding box center [1038, 436] width 52 height 16
click at [1019, 380] on mat-icon "more_horiz" at bounding box center [1017, 372] width 16 height 16
click at [1026, 408] on span "Upload" at bounding box center [1038, 412] width 52 height 16
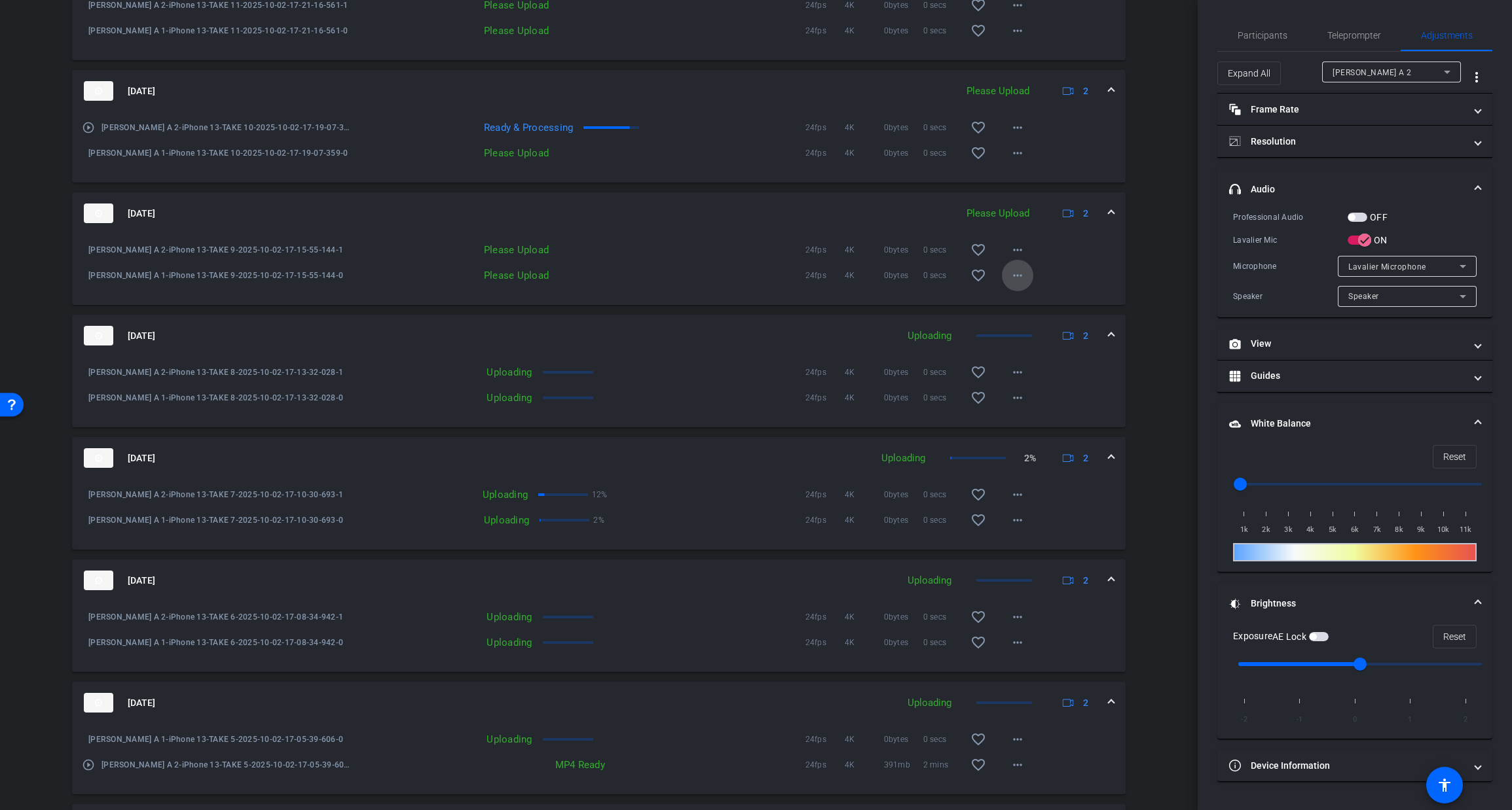
click at [1019, 283] on mat-icon "more_horiz" at bounding box center [1017, 275] width 16 height 16
click at [1023, 314] on span "Upload" at bounding box center [1038, 315] width 52 height 16
click at [1019, 258] on mat-icon "more_horiz" at bounding box center [1017, 249] width 16 height 16
drag, startPoint x: 1016, startPoint y: 288, endPoint x: 1003, endPoint y: 298, distance: 16.4
click at [1016, 288] on span "Upload" at bounding box center [1038, 289] width 52 height 16
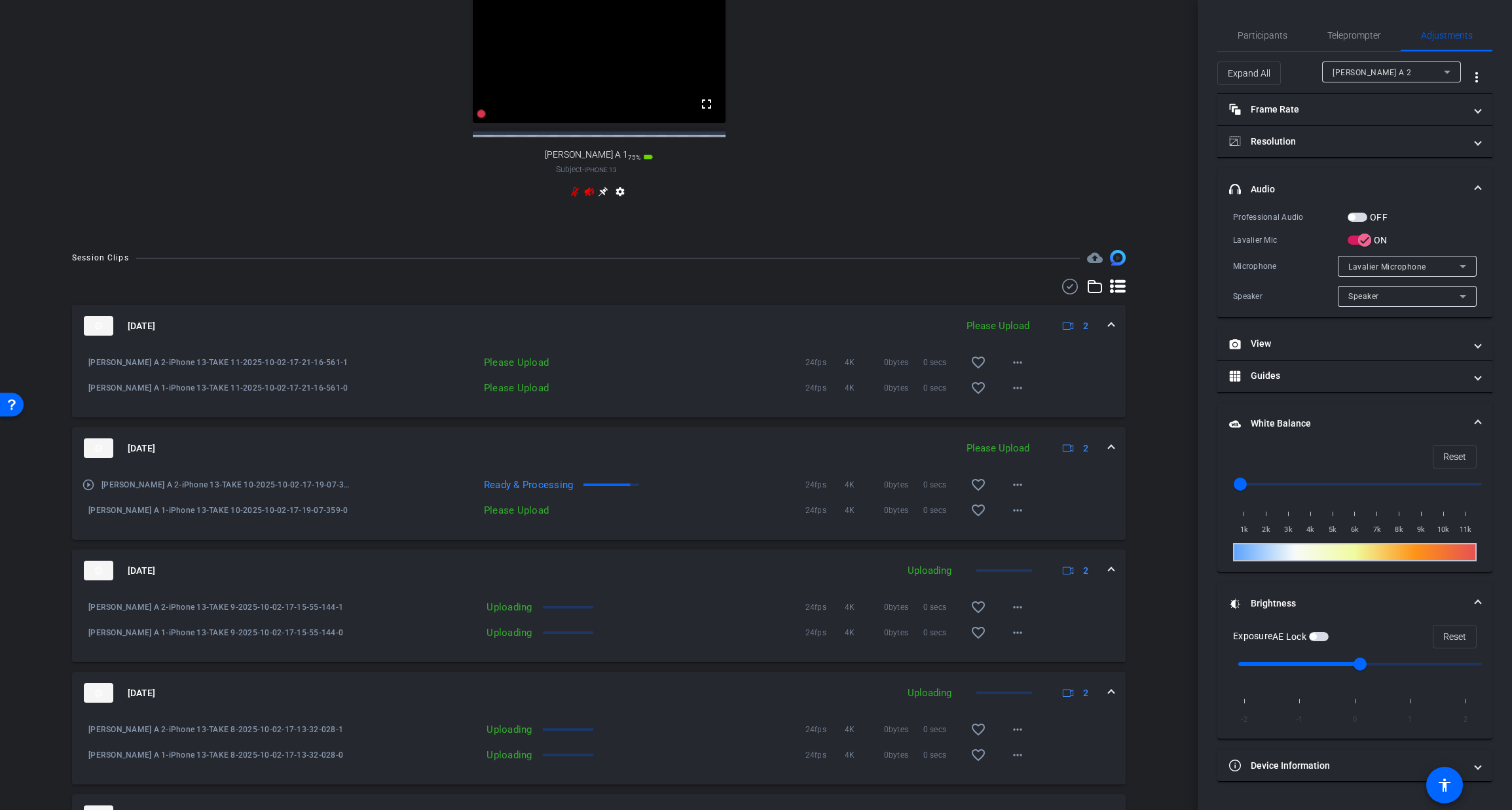
scroll to position [644, 0]
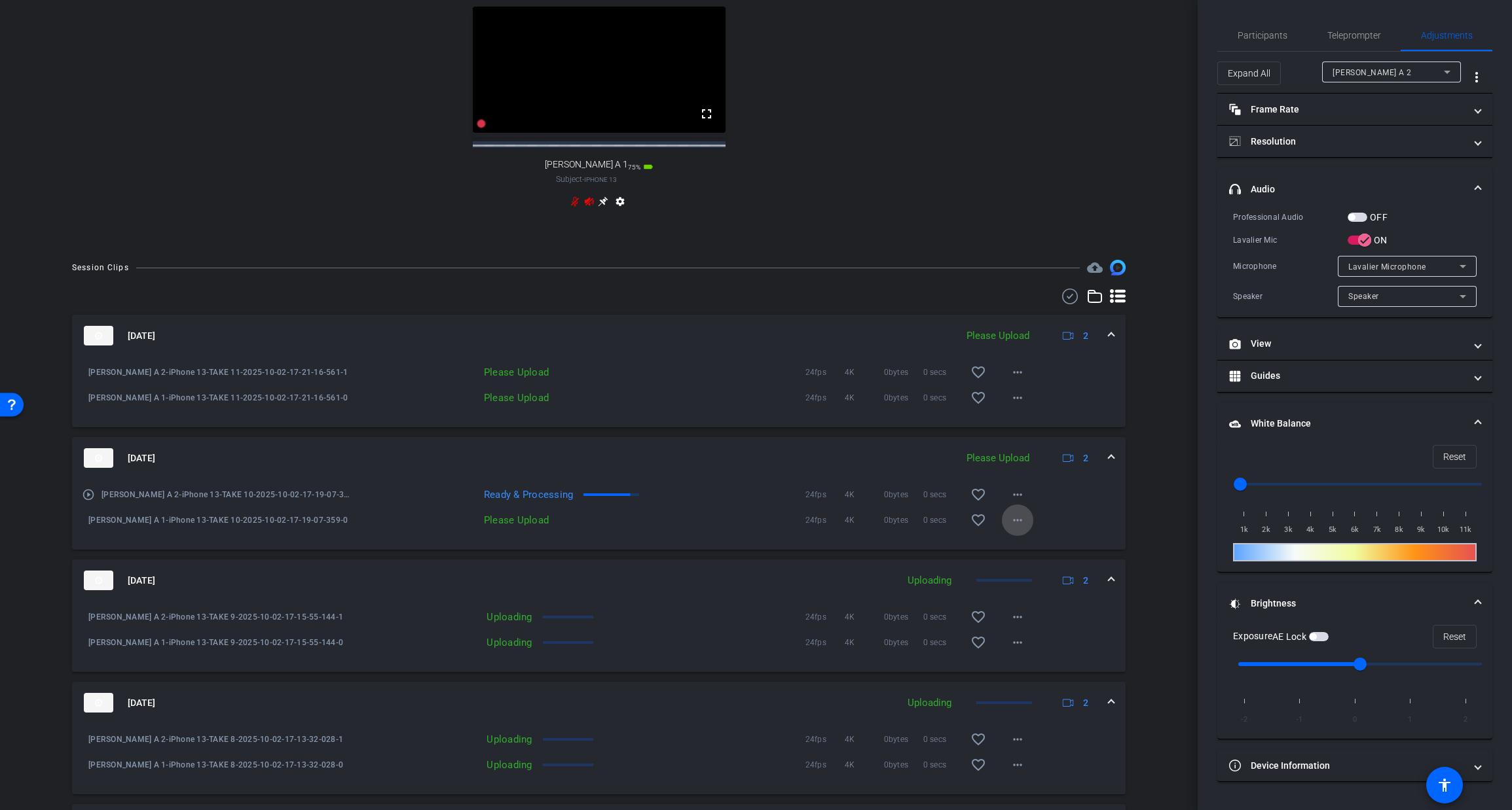
click at [1019, 528] on mat-icon "more_horiz" at bounding box center [1017, 520] width 16 height 16
click at [1018, 561] on span "Upload" at bounding box center [1038, 559] width 52 height 16
click at [1022, 503] on mat-icon "more_horiz" at bounding box center [1017, 494] width 16 height 16
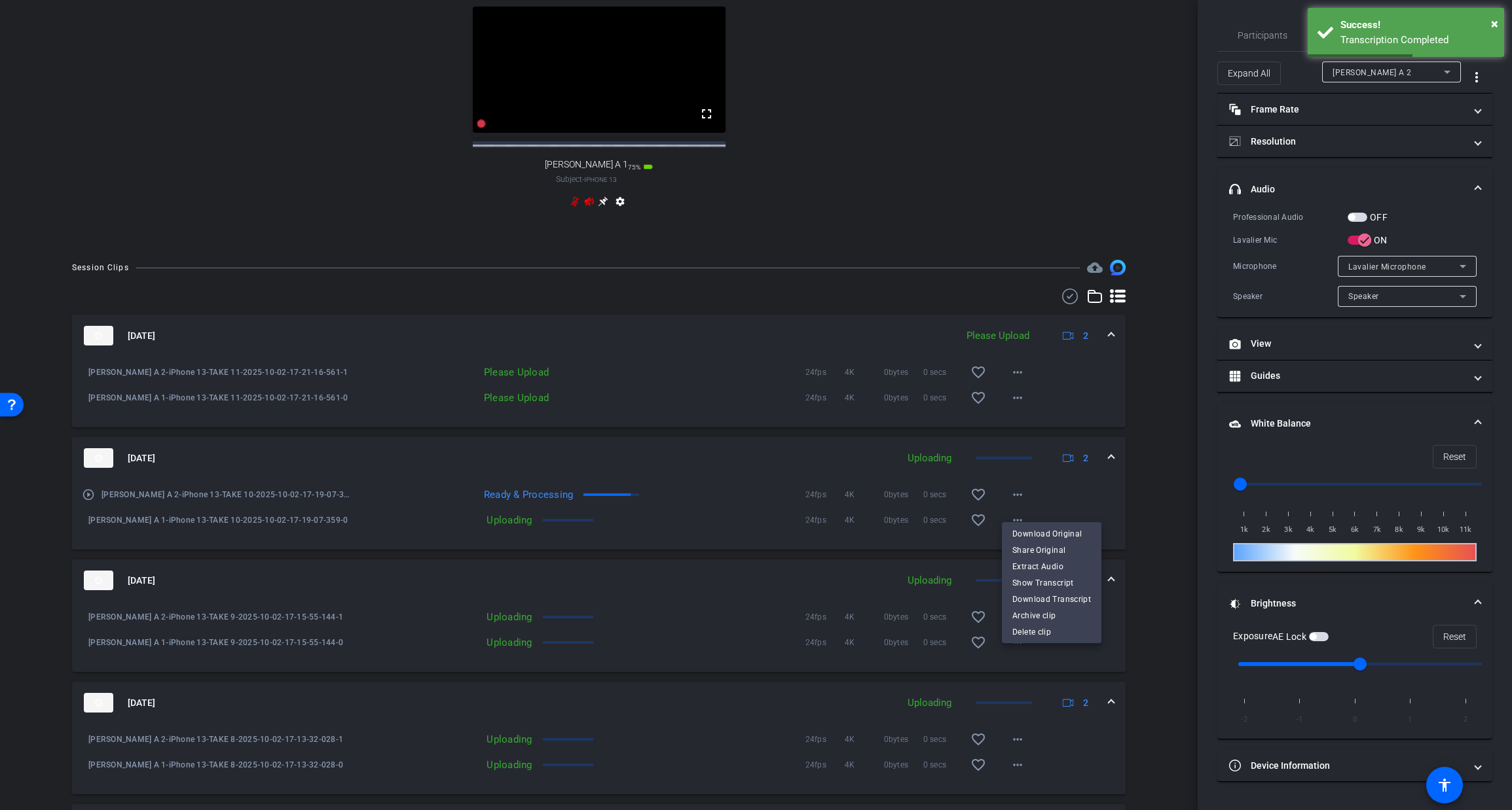
click at [1018, 412] on div at bounding box center [756, 405] width 1512 height 810
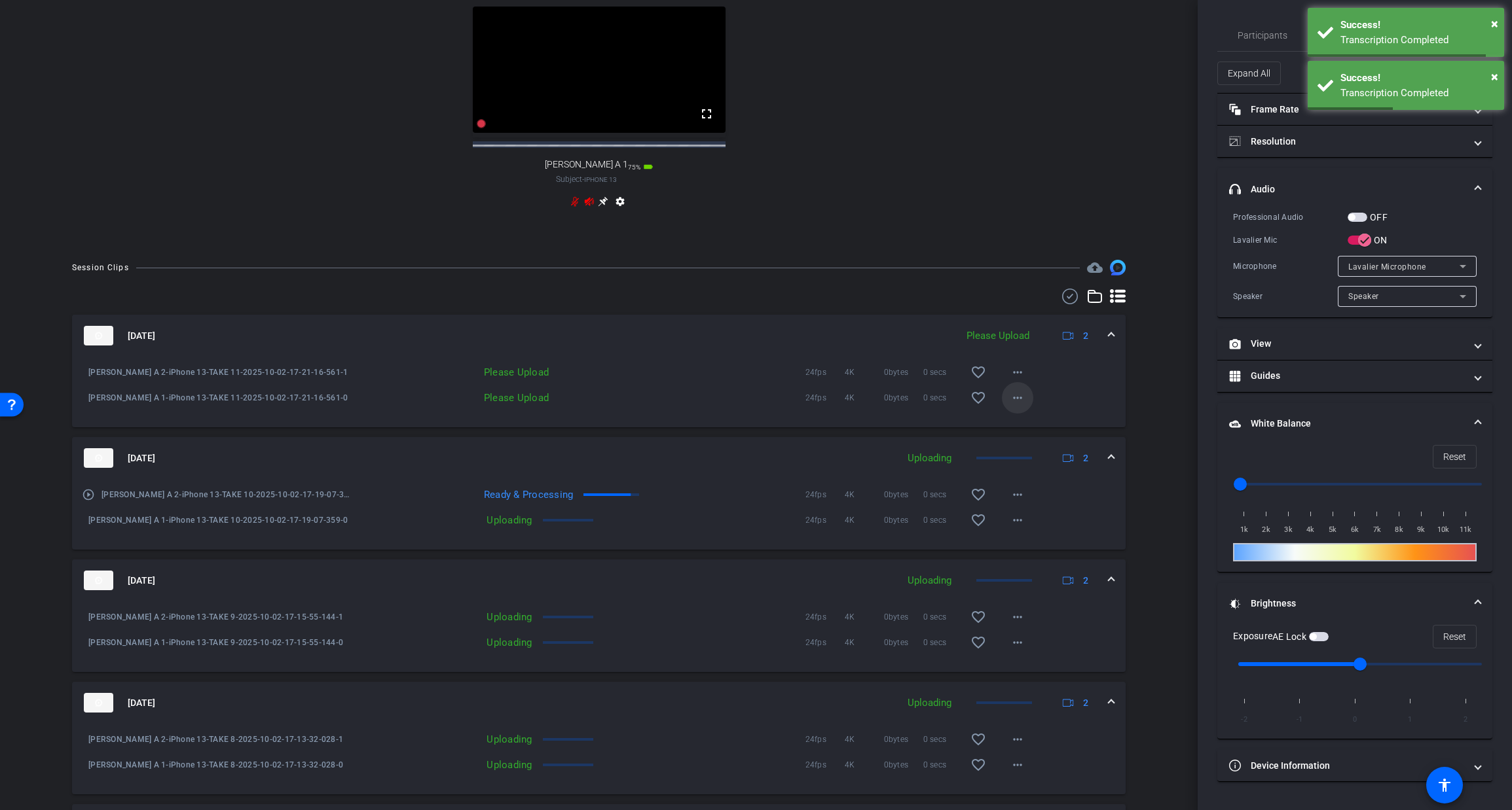
click at [1016, 406] on mat-icon "more_horiz" at bounding box center [1017, 398] width 16 height 16
click at [1022, 439] on span "Upload" at bounding box center [1038, 436] width 52 height 16
click at [1012, 380] on mat-icon "more_horiz" at bounding box center [1017, 372] width 16 height 16
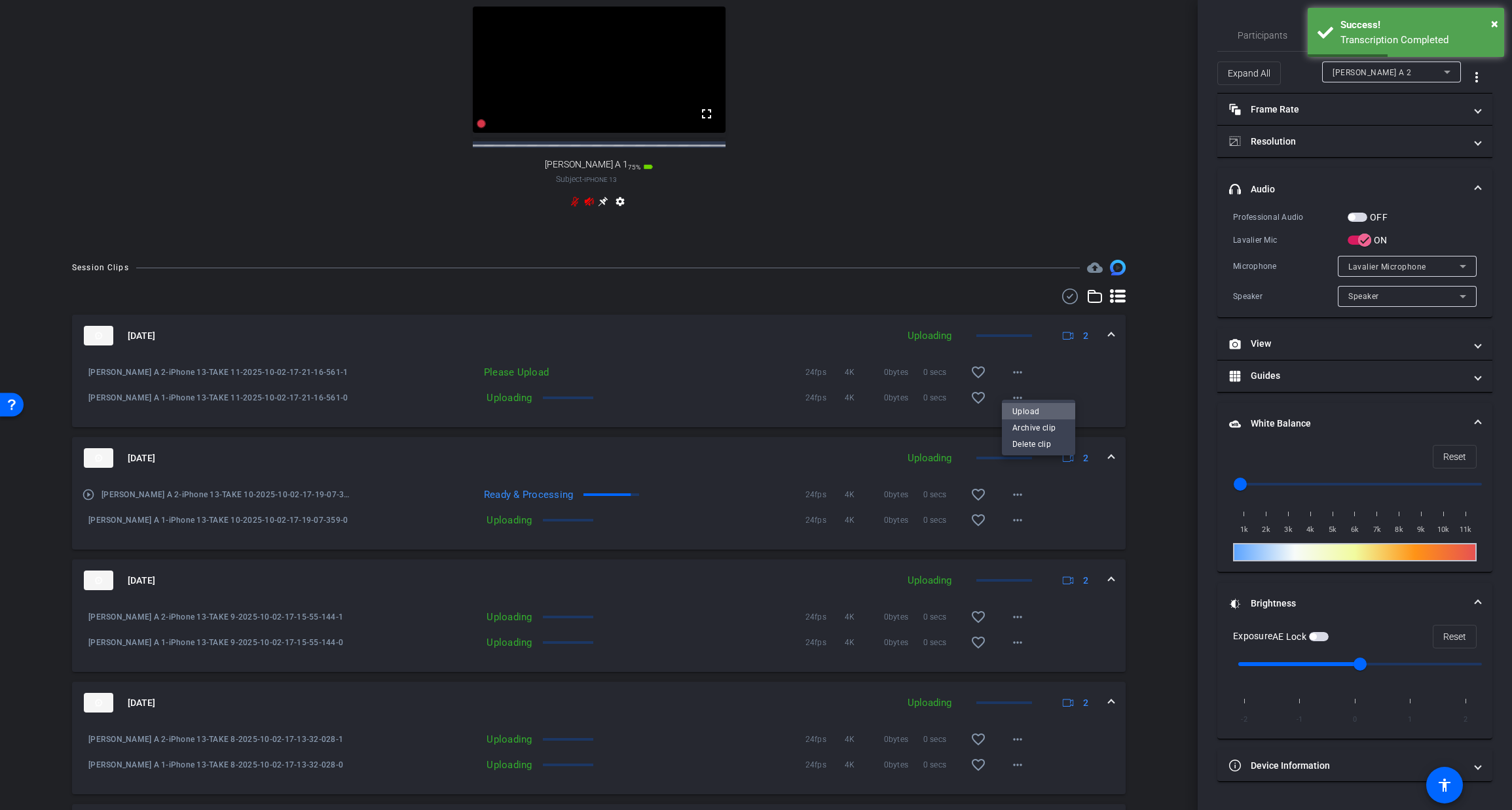
click at [1007, 408] on button "Upload" at bounding box center [1038, 412] width 74 height 17
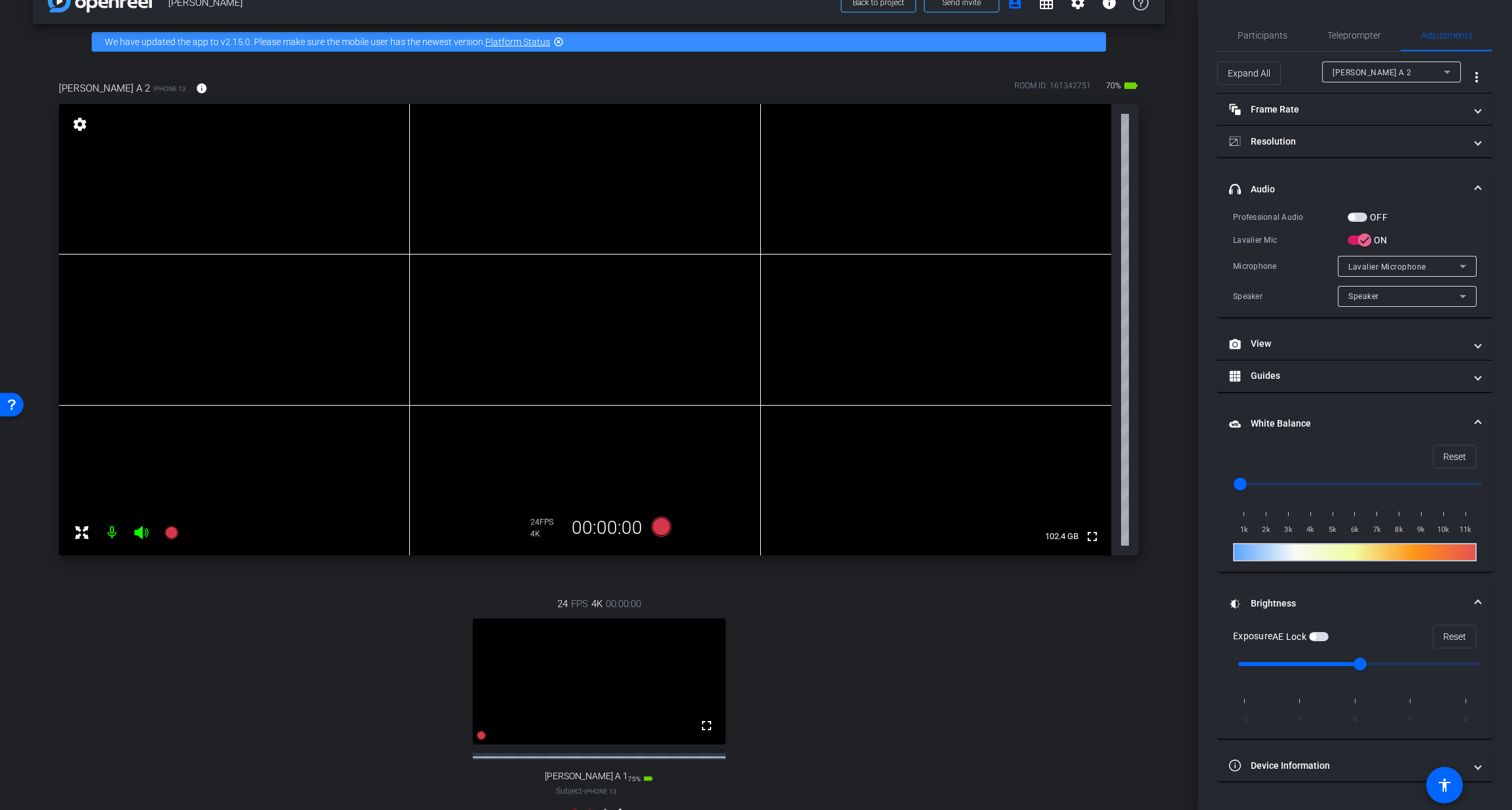
scroll to position [0, 0]
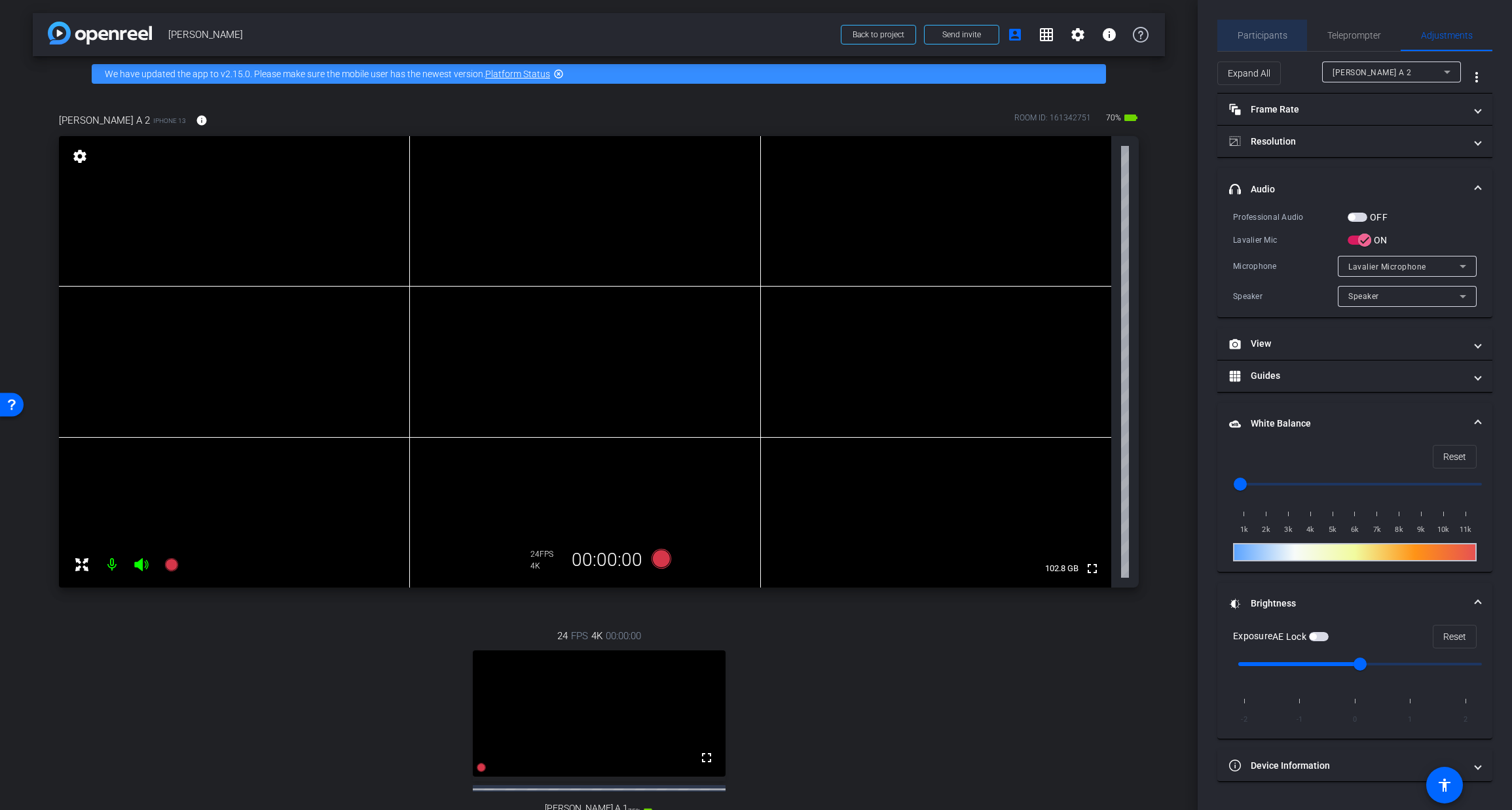
click at [1267, 36] on span "Participants" at bounding box center [1263, 35] width 50 height 9
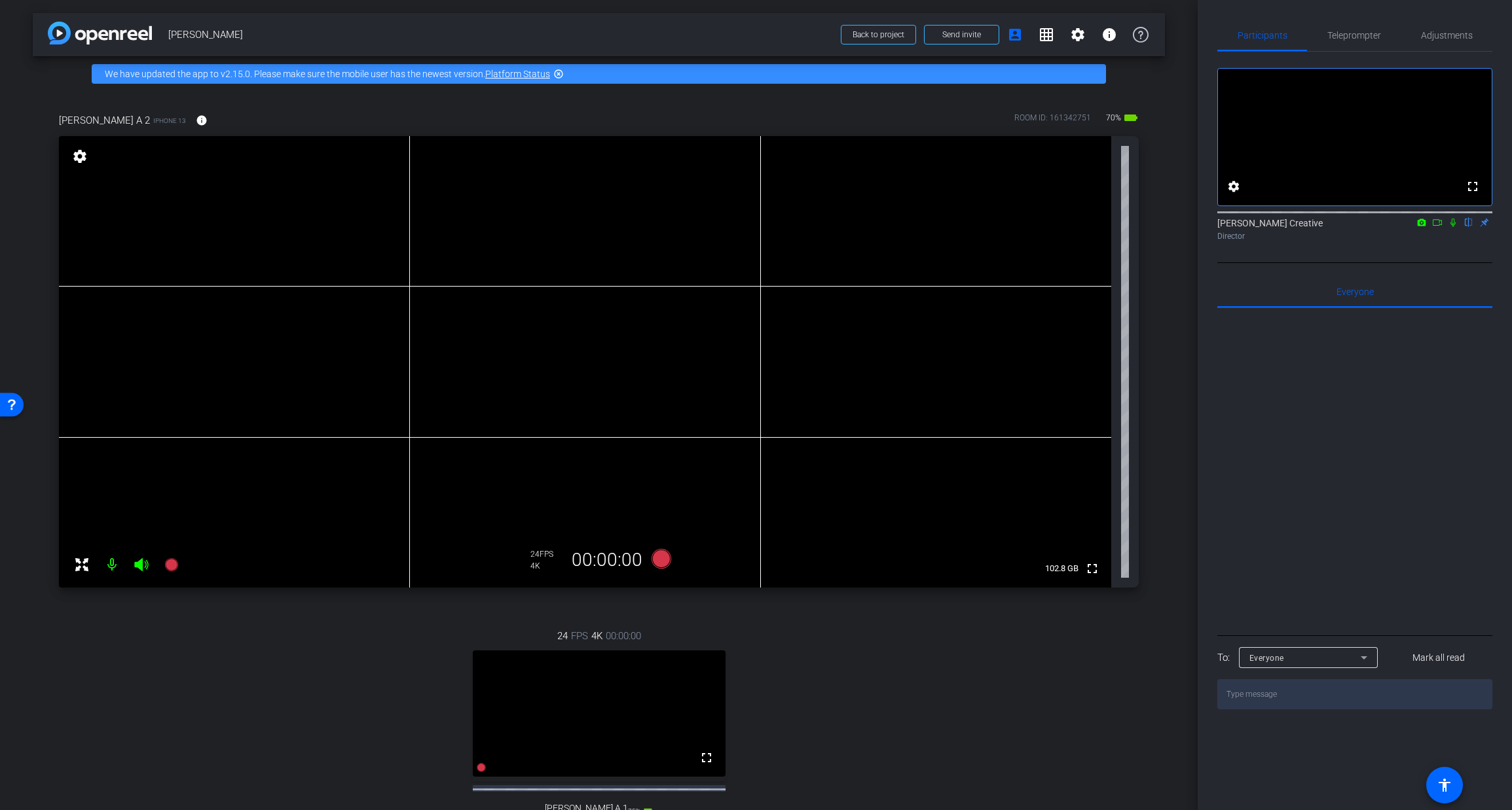
click at [1456, 227] on icon at bounding box center [1452, 222] width 11 height 9
drag, startPoint x: 1432, startPoint y: 237, endPoint x: 1432, endPoint y: 282, distance: 45.0
click at [1432, 226] on icon at bounding box center [1437, 223] width 9 height 7
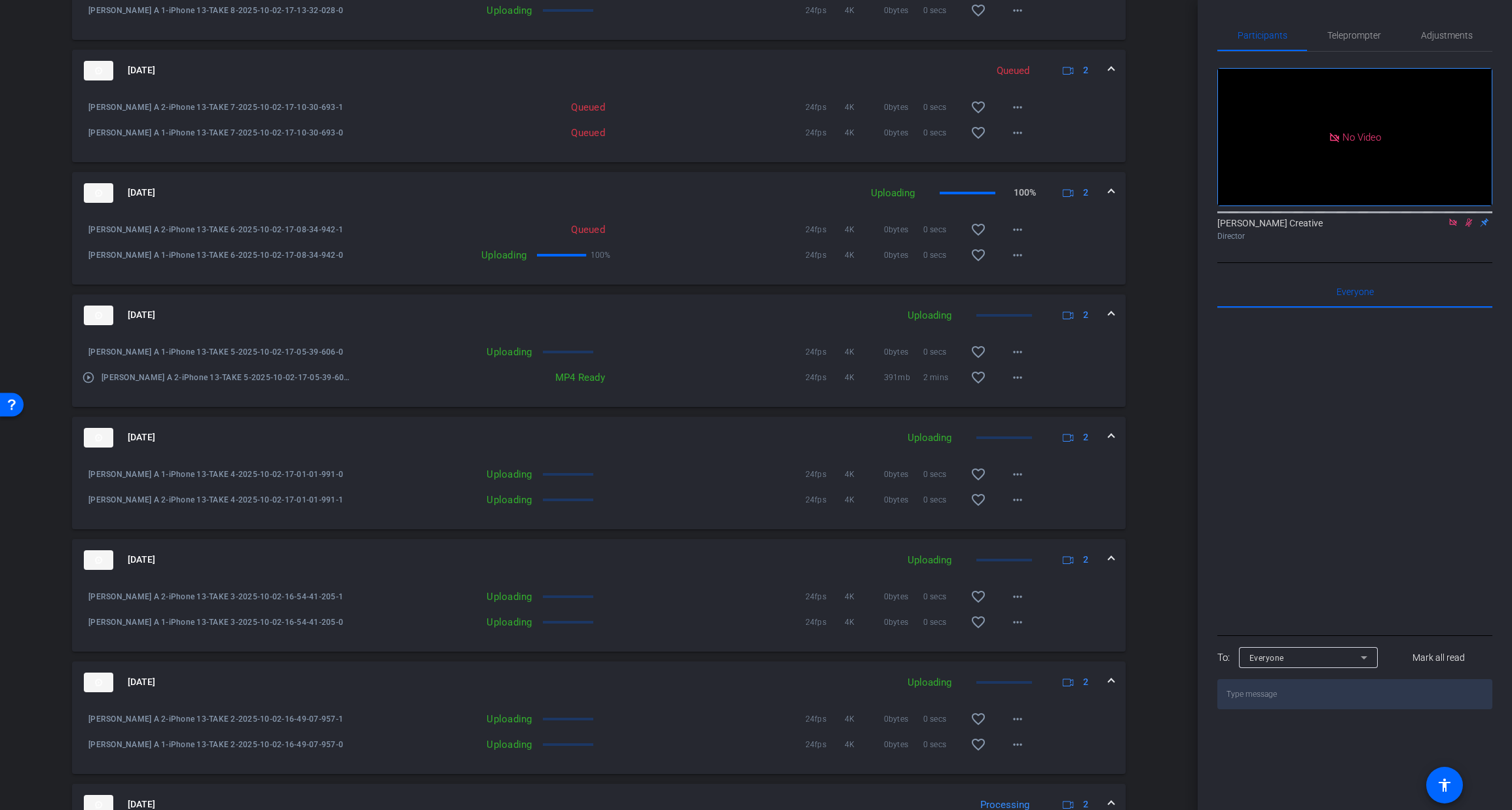
scroll to position [644, 0]
